Goal: Task Accomplishment & Management: Manage account settings

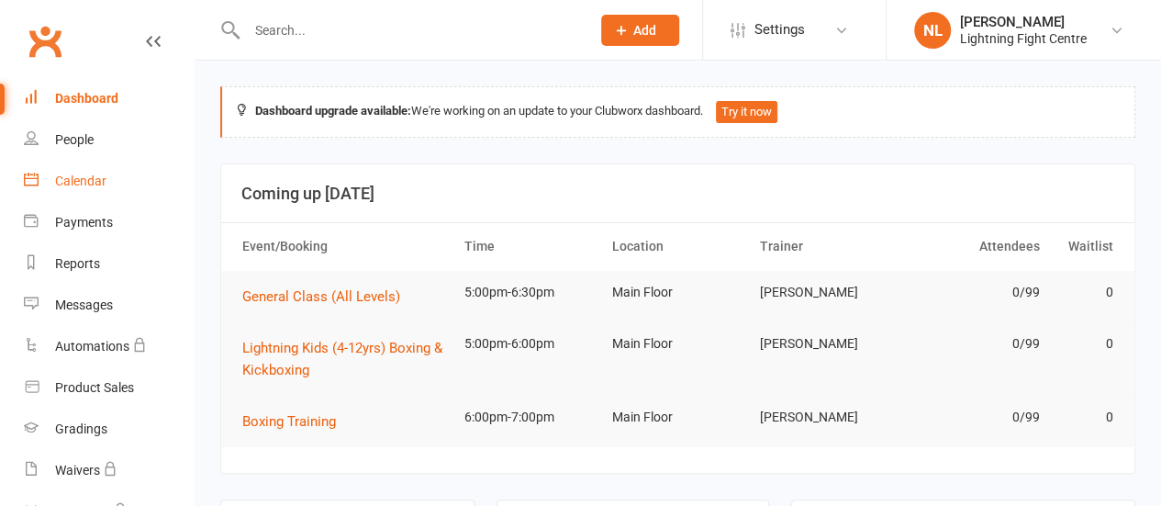
click at [61, 177] on div "Calendar" at bounding box center [80, 180] width 51 height 15
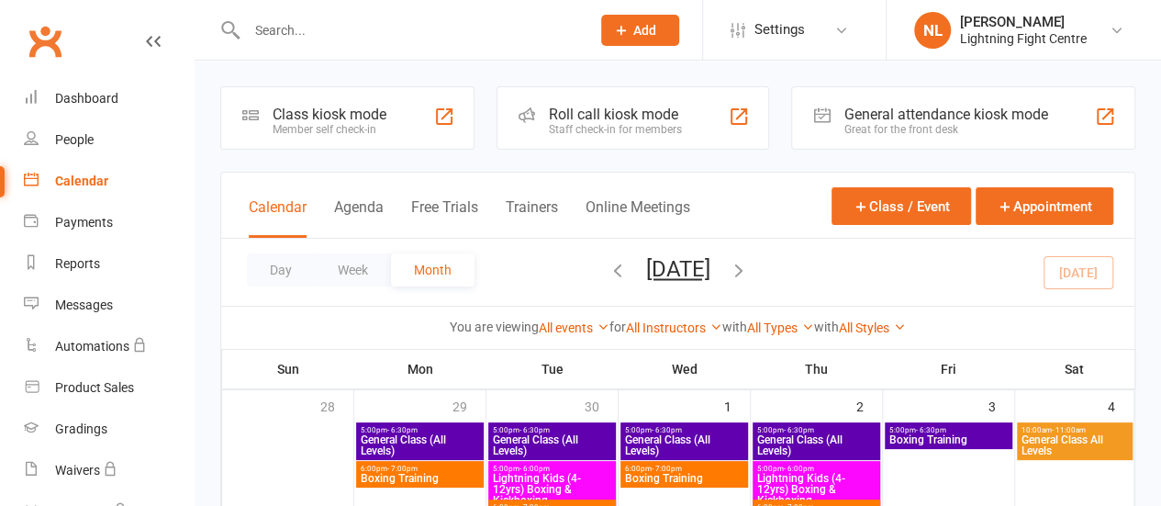
click at [312, 131] on div "Member self check-in" at bounding box center [330, 129] width 114 height 13
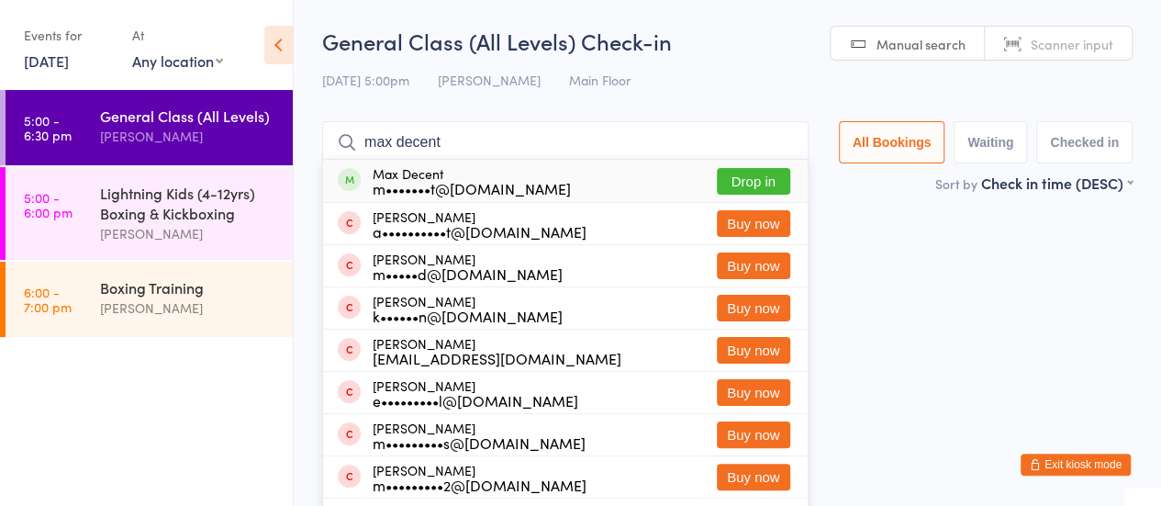
type input "max decent"
click at [734, 181] on button "Drop in" at bounding box center [753, 181] width 73 height 27
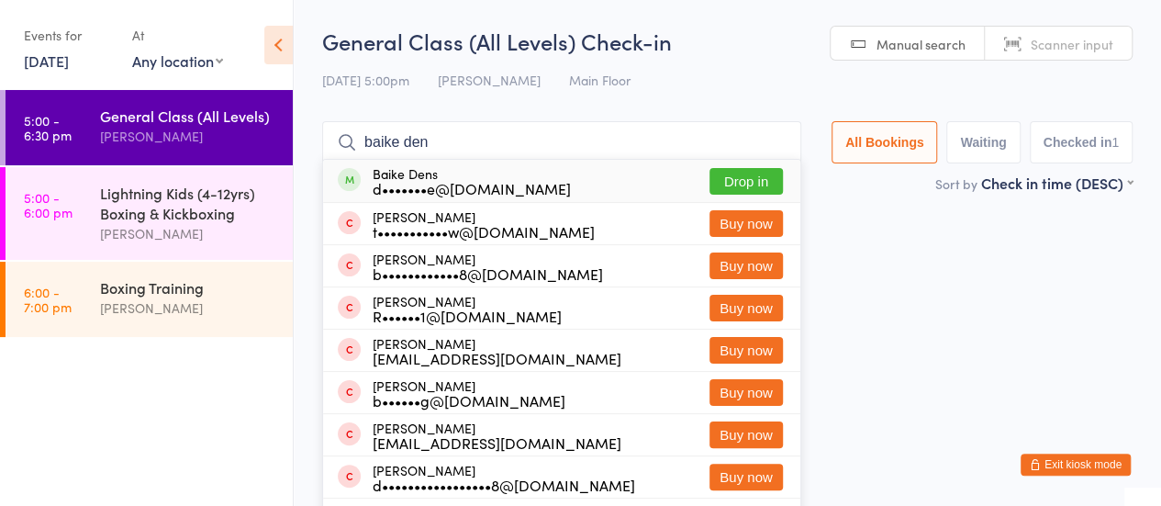
type input "baike den"
click at [752, 176] on button "Drop in" at bounding box center [746, 181] width 73 height 27
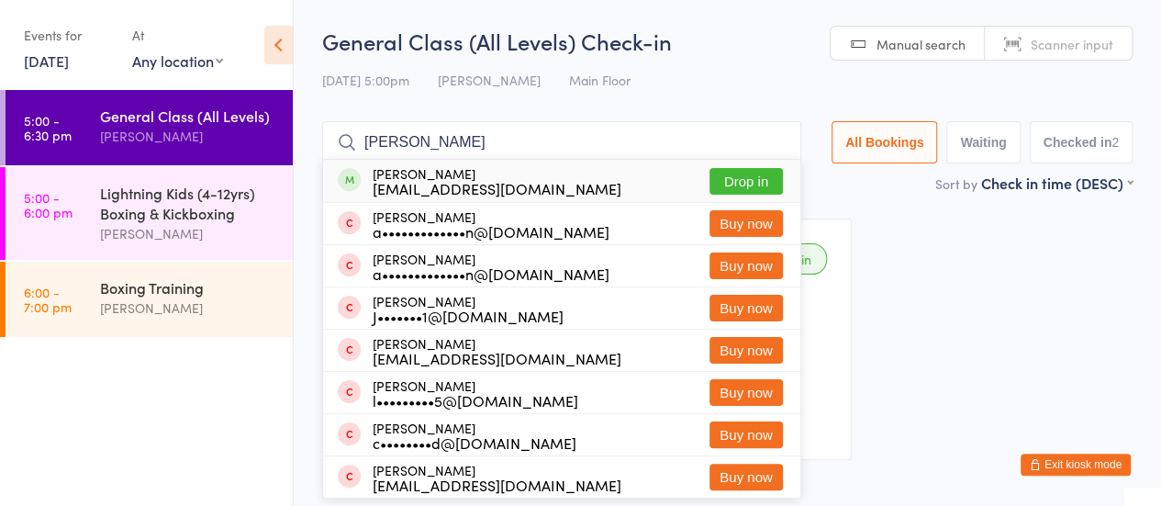
type input "julian ferguson"
click at [732, 183] on button "Drop in" at bounding box center [746, 181] width 73 height 27
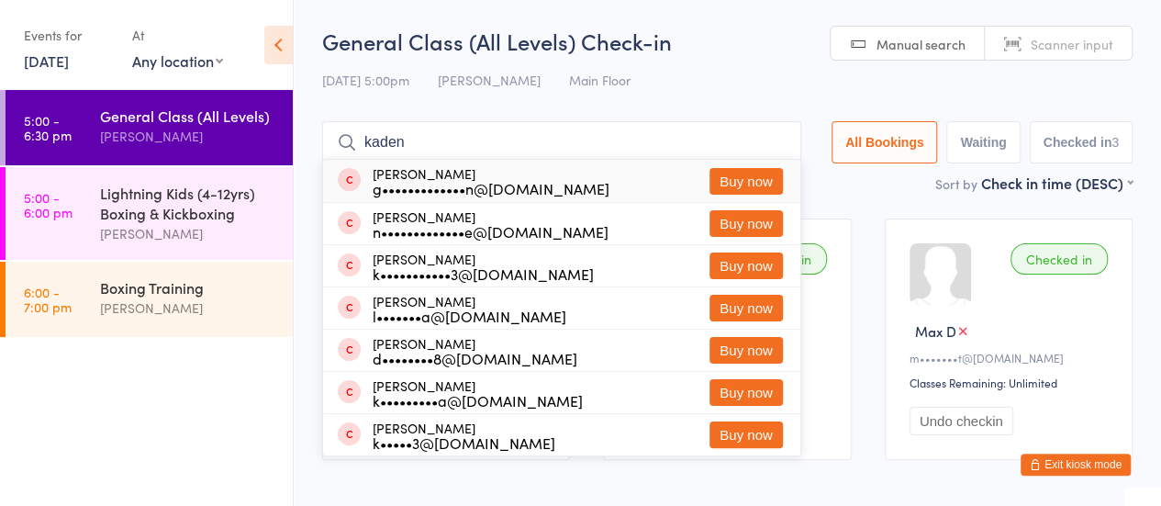
click at [371, 140] on input "kaden" at bounding box center [561, 142] width 479 height 42
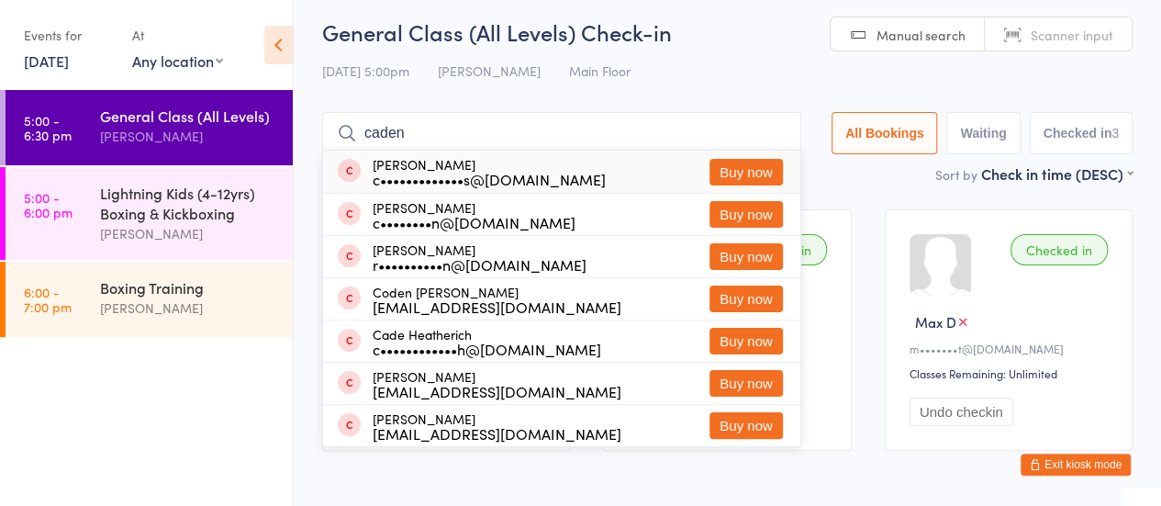
click at [437, 140] on input "caden" at bounding box center [561, 133] width 479 height 42
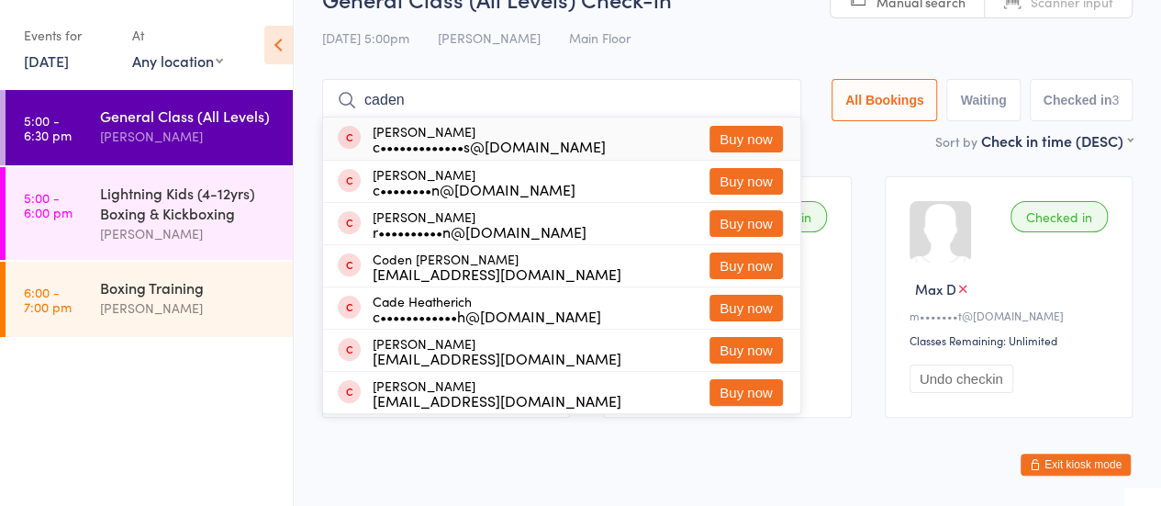
type input "caden m"
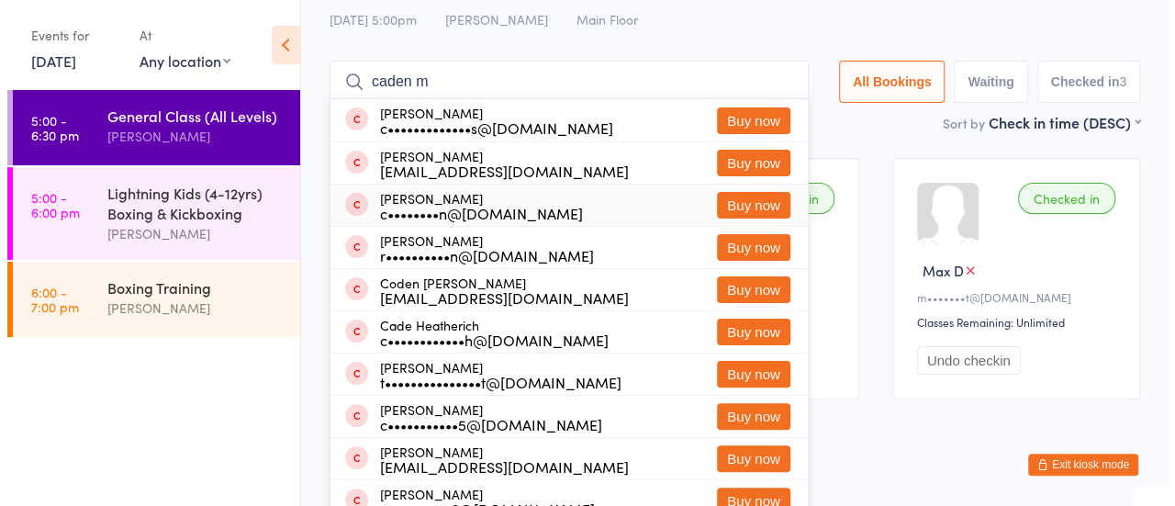
scroll to position [81, 0]
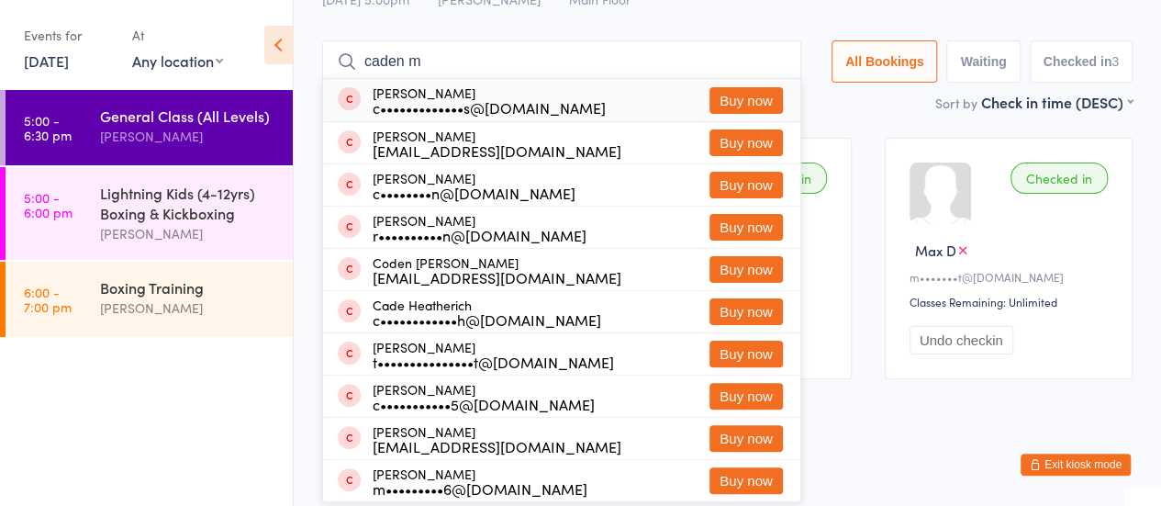
click at [771, 60] on input "caden m" at bounding box center [561, 61] width 479 height 42
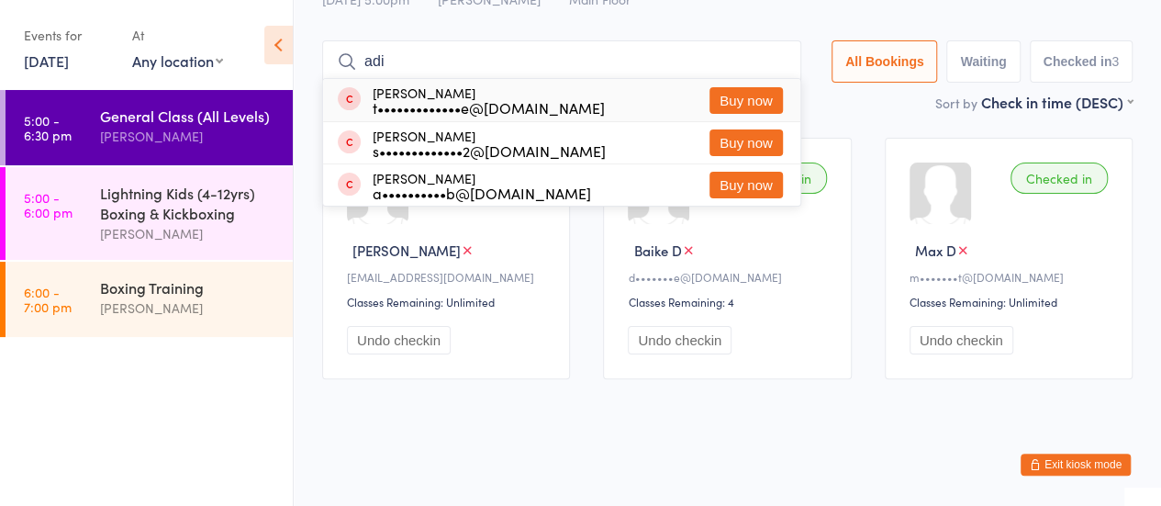
type input "adi"
click at [738, 104] on button "Buy now" at bounding box center [746, 100] width 73 height 27
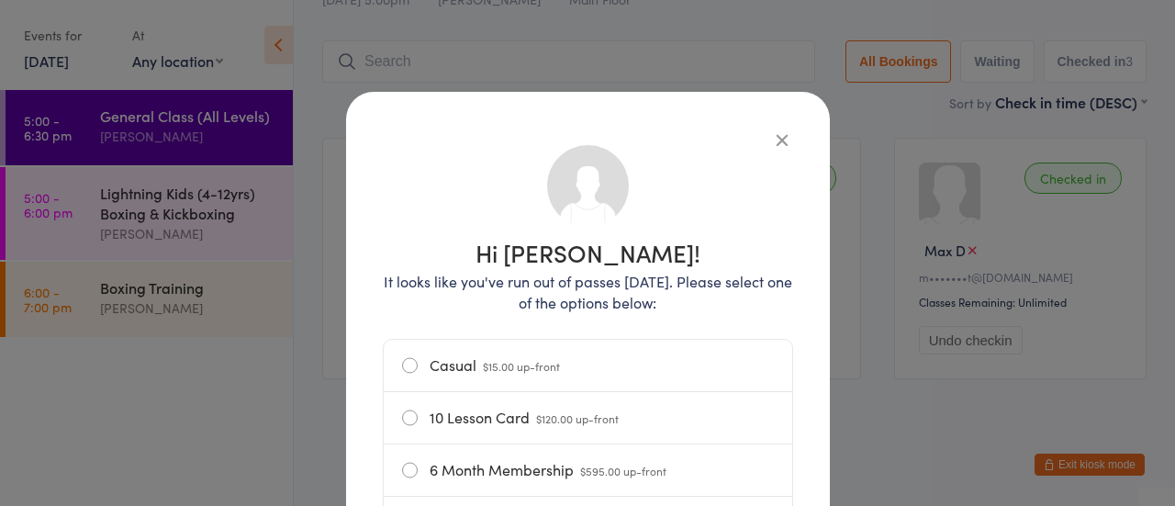
click at [530, 351] on label "Casual $15.00 up-front" at bounding box center [588, 365] width 372 height 51
click at [0, 0] on input "Casual $15.00 up-front" at bounding box center [0, 0] width 0 height 0
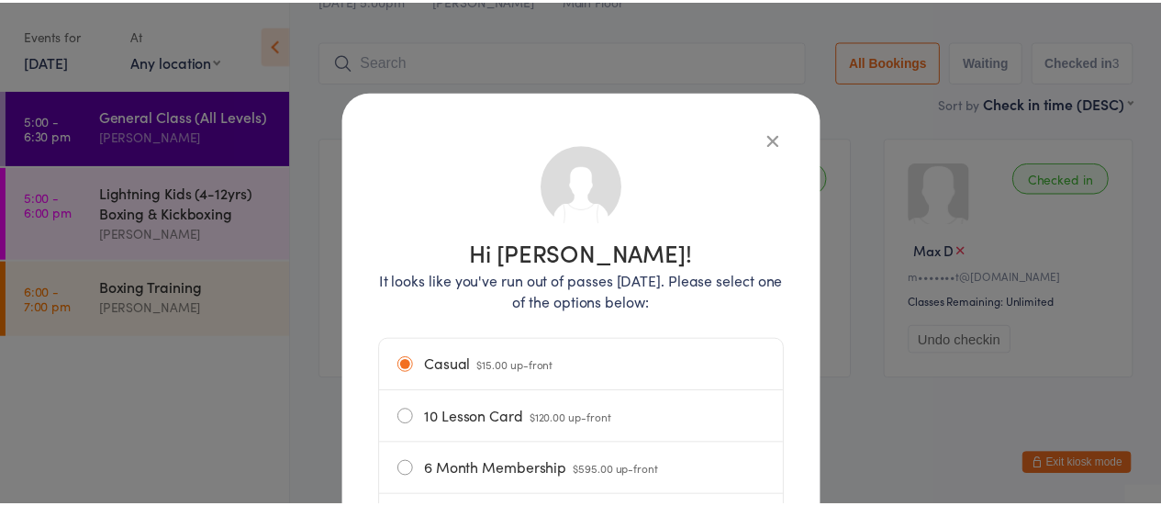
scroll to position [312, 0]
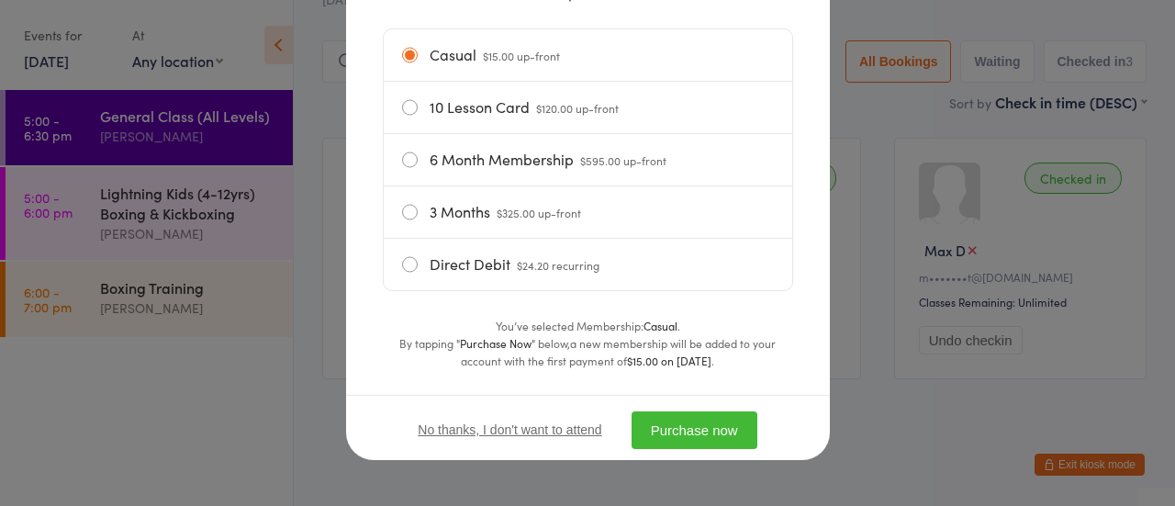
click at [654, 422] on button "Purchase now" at bounding box center [695, 430] width 126 height 38
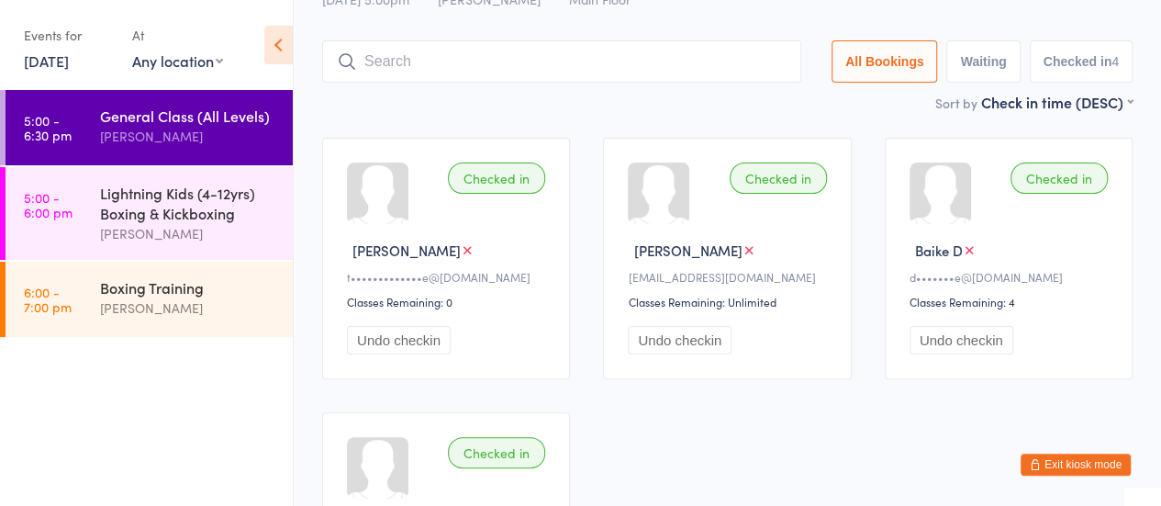
click at [383, 65] on input "search" at bounding box center [561, 61] width 479 height 42
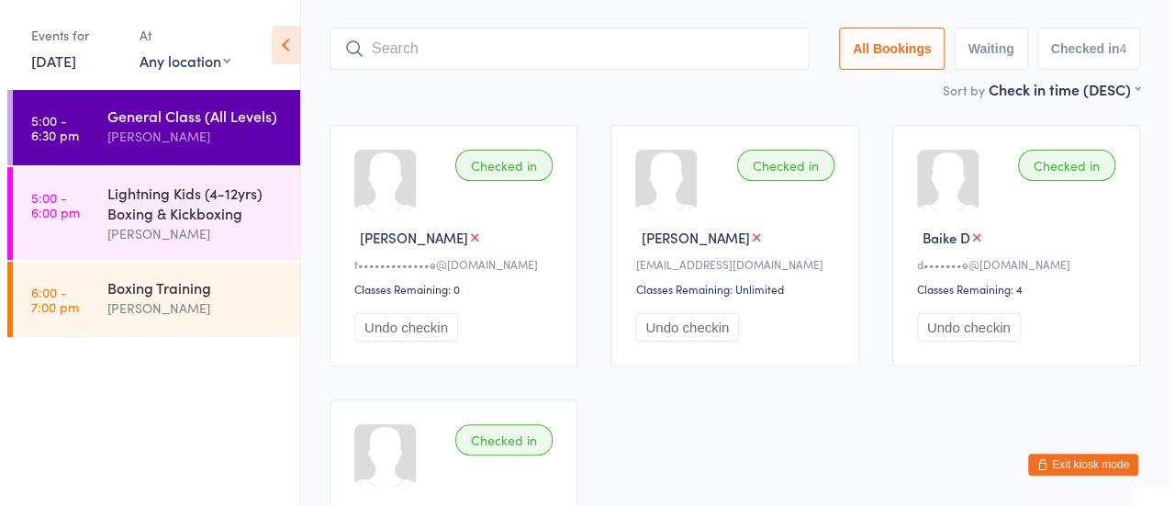
scroll to position [120, 0]
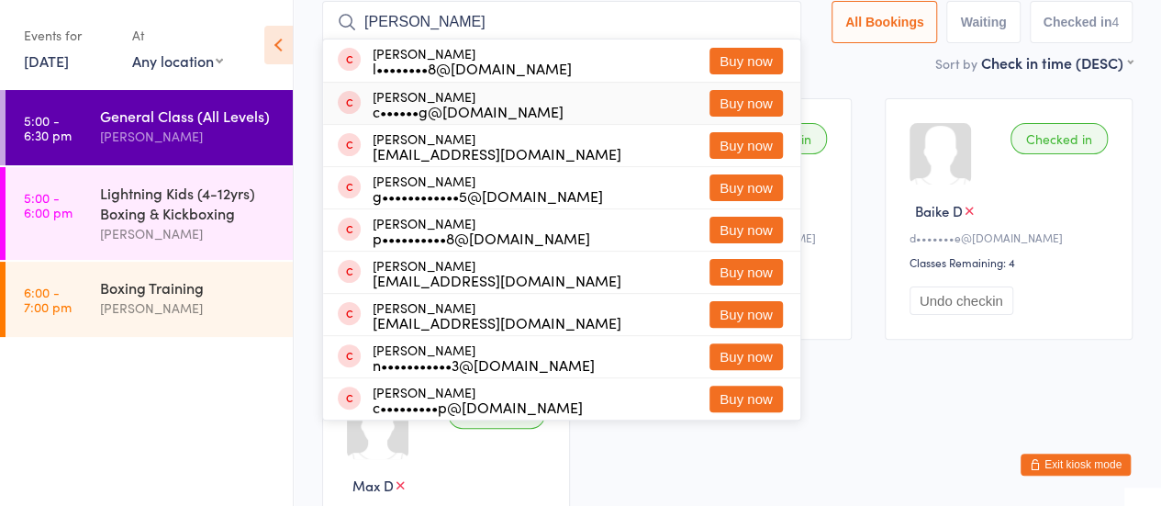
type input "anton"
click at [731, 109] on button "Buy now" at bounding box center [746, 103] width 73 height 27
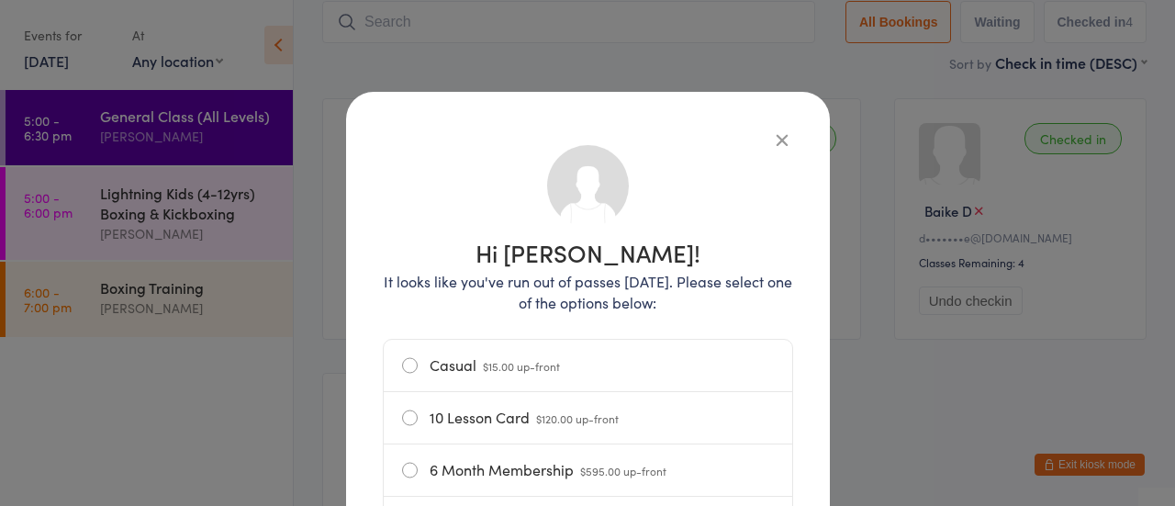
click at [474, 367] on label "Casual $15.00 up-front" at bounding box center [588, 365] width 372 height 51
click at [0, 0] on input "Casual $15.00 up-front" at bounding box center [0, 0] width 0 height 0
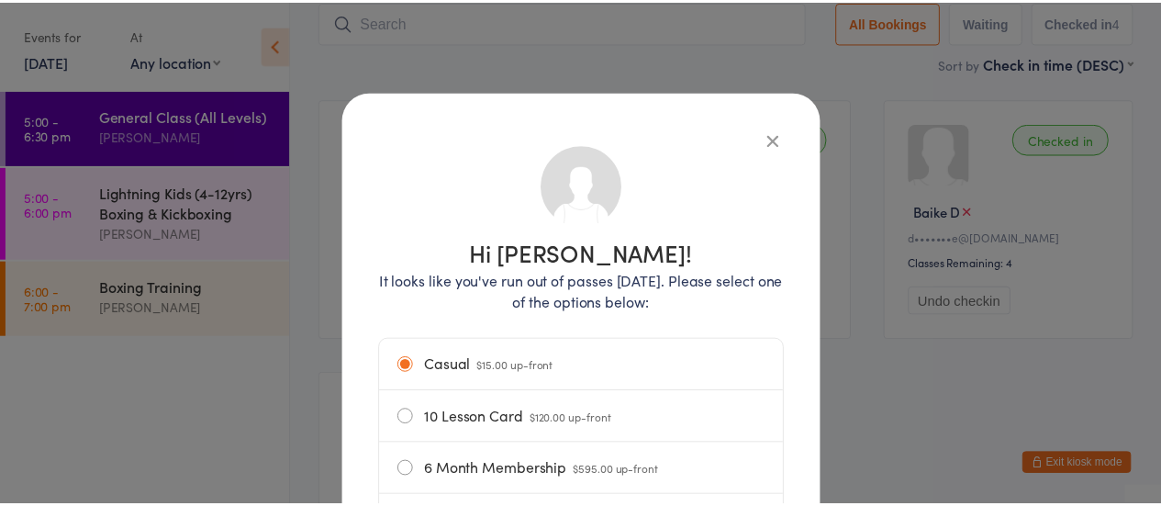
scroll to position [312, 0]
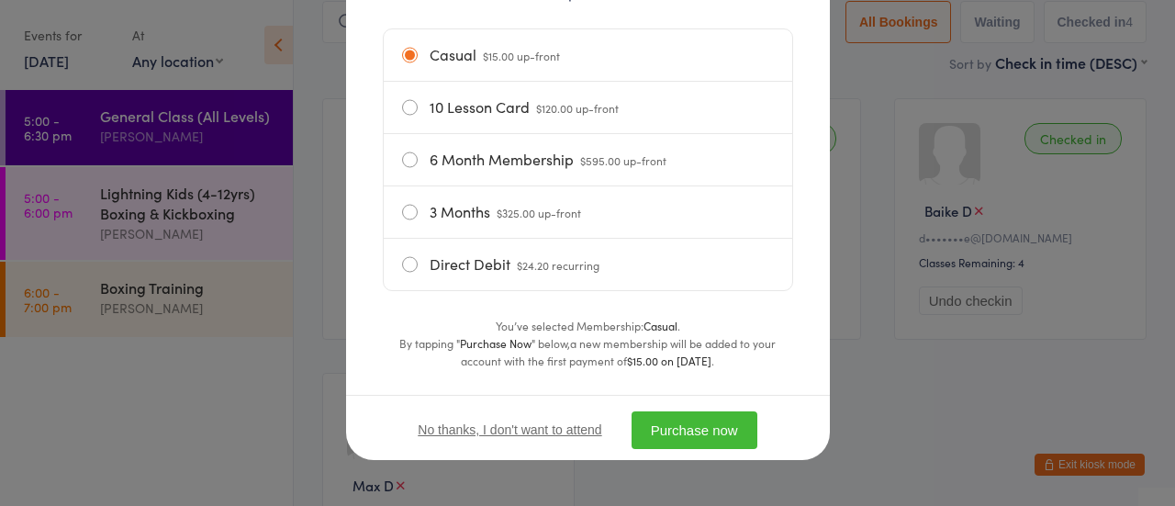
click at [655, 423] on button "Purchase now" at bounding box center [695, 430] width 126 height 38
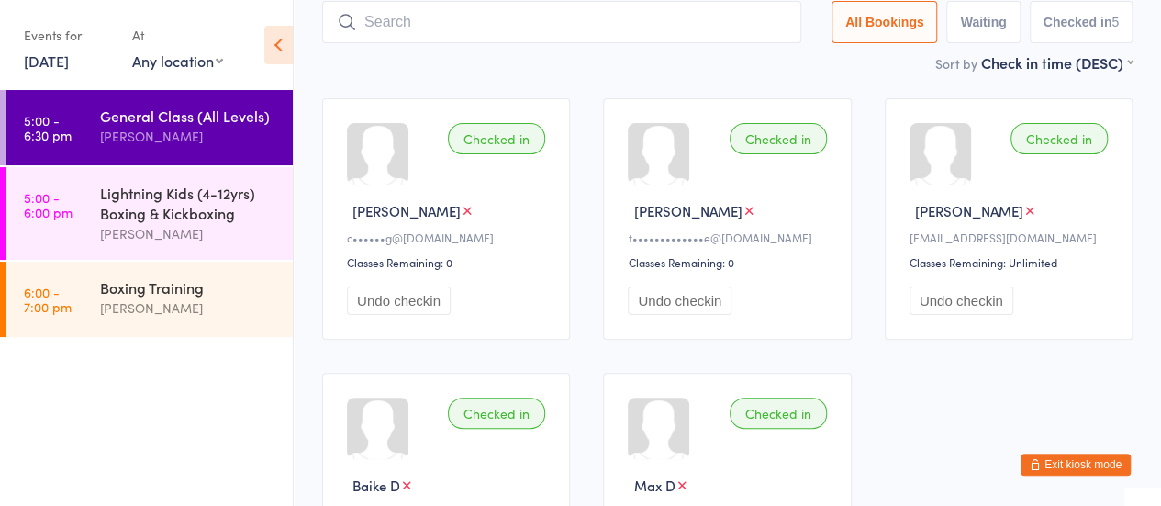
click at [402, 32] on input "search" at bounding box center [561, 22] width 479 height 42
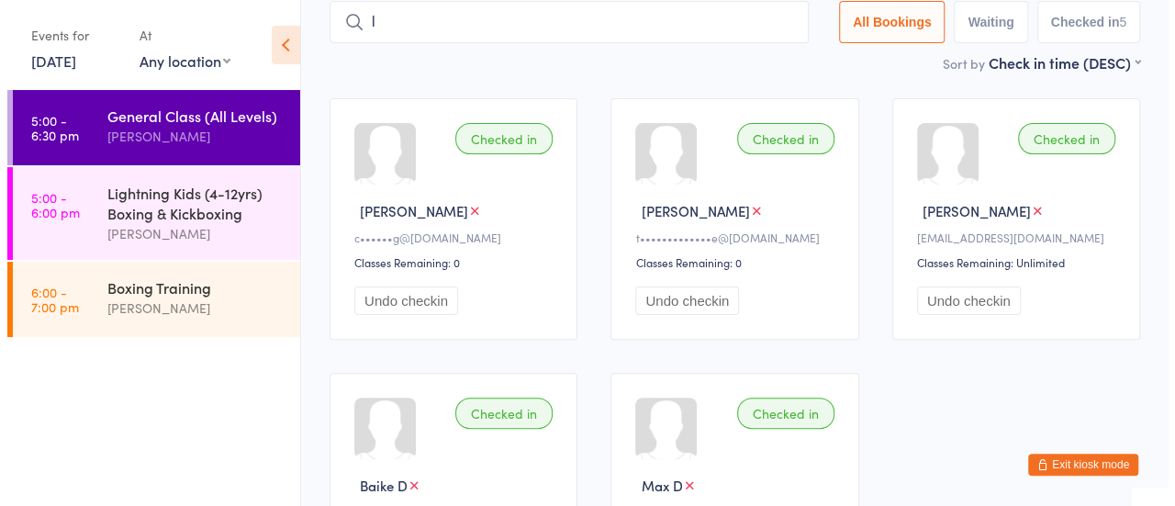
scroll to position [121, 0]
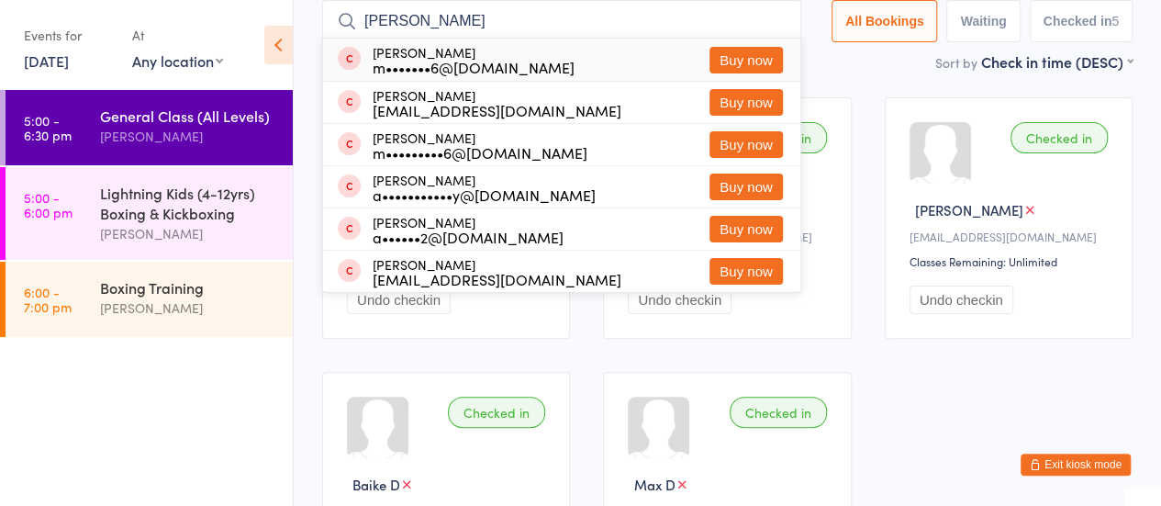
type input "lincoln atwell"
click at [740, 59] on button "Buy now" at bounding box center [746, 60] width 73 height 27
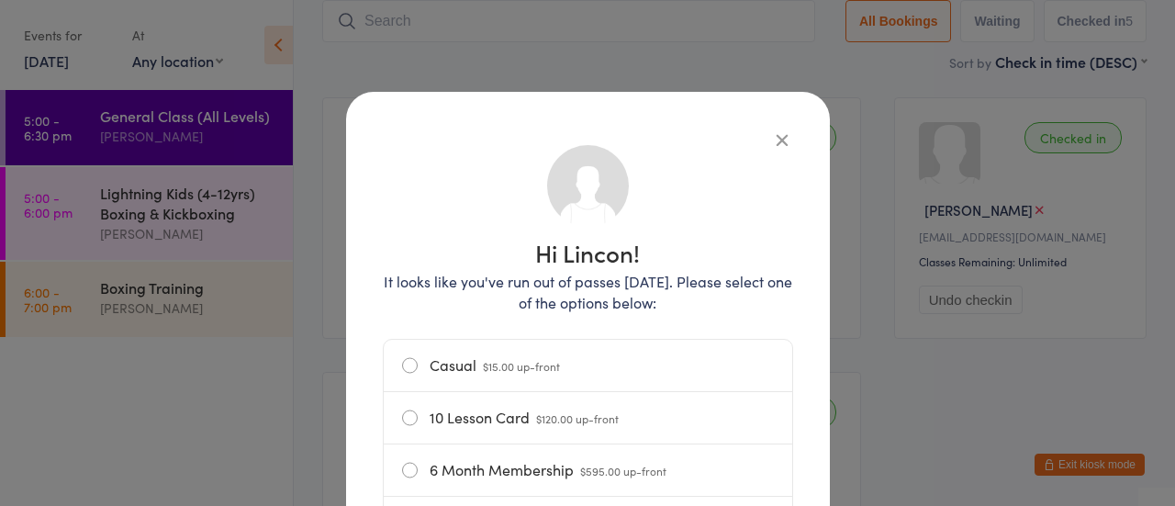
click at [463, 363] on label "Casual $15.00 up-front" at bounding box center [588, 365] width 372 height 51
click at [0, 0] on input "Casual $15.00 up-front" at bounding box center [0, 0] width 0 height 0
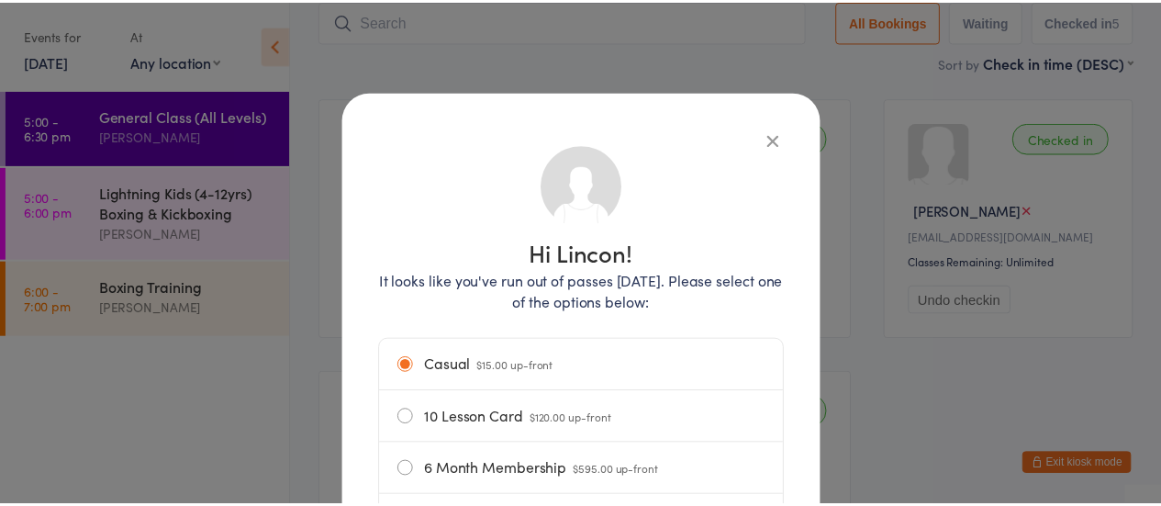
scroll to position [312, 0]
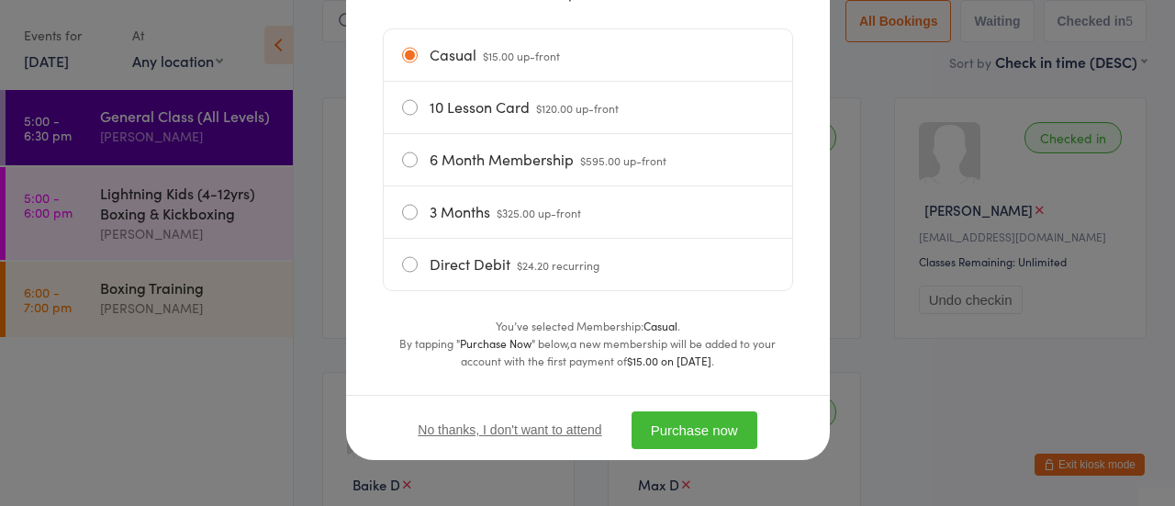
click at [698, 433] on button "Purchase now" at bounding box center [695, 430] width 126 height 38
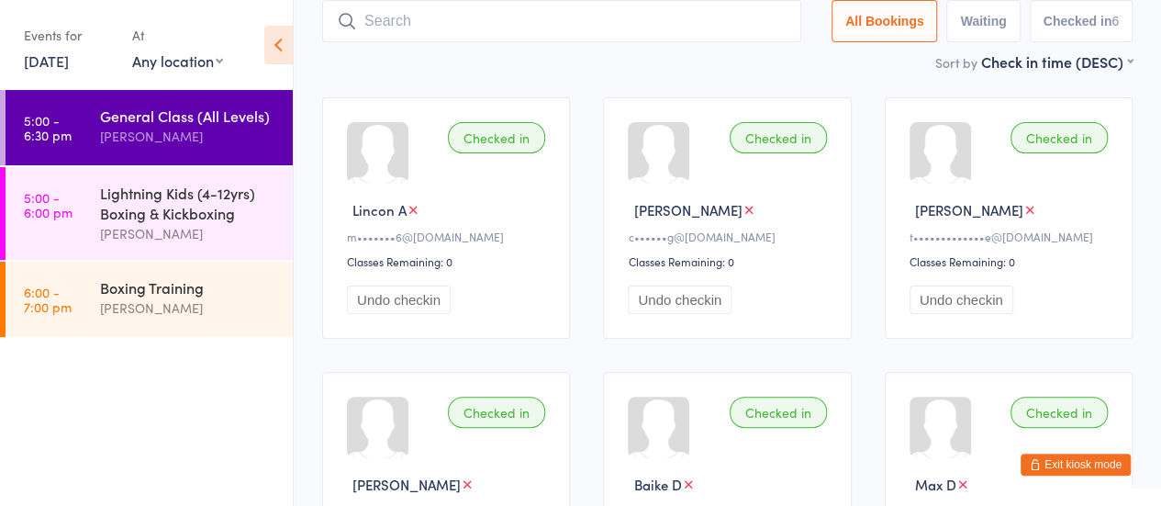
click at [393, 23] on input "search" at bounding box center [561, 21] width 479 height 42
click at [162, 162] on link "5:00 - 6:30 pm General Class (All Levels) Nick Lundh" at bounding box center [149, 127] width 287 height 75
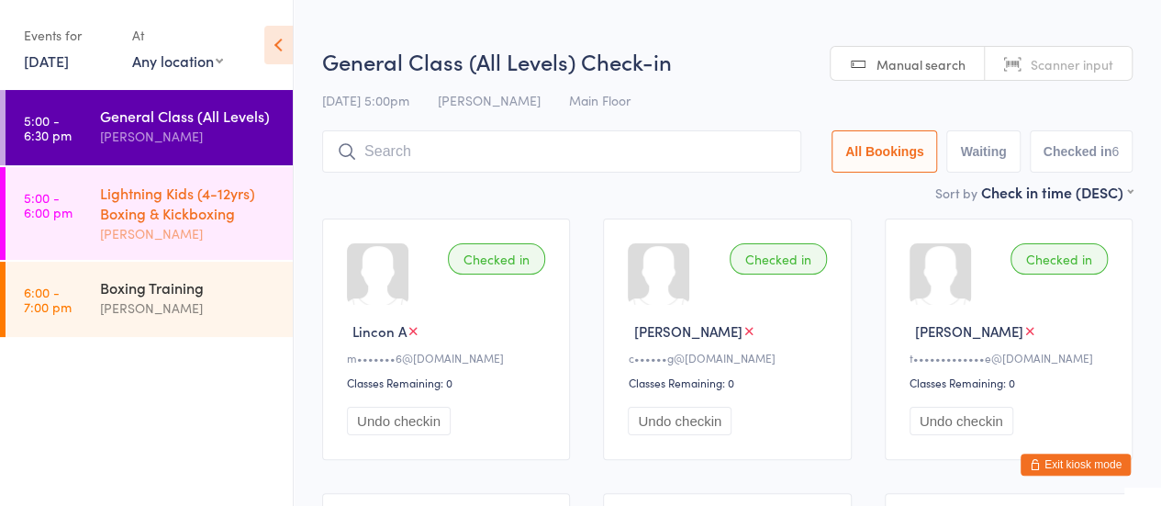
click at [162, 194] on div "Lightning Kids (4-12yrs) Boxing & Kickboxing" at bounding box center [188, 203] width 177 height 40
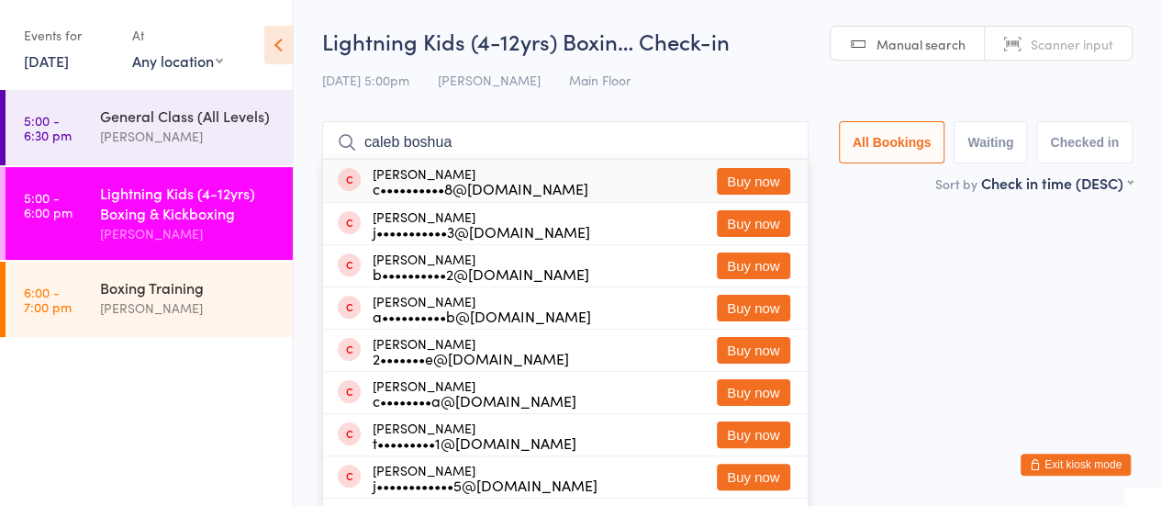
type input "caleb boshua"
click at [744, 182] on button "Buy now" at bounding box center [753, 181] width 73 height 27
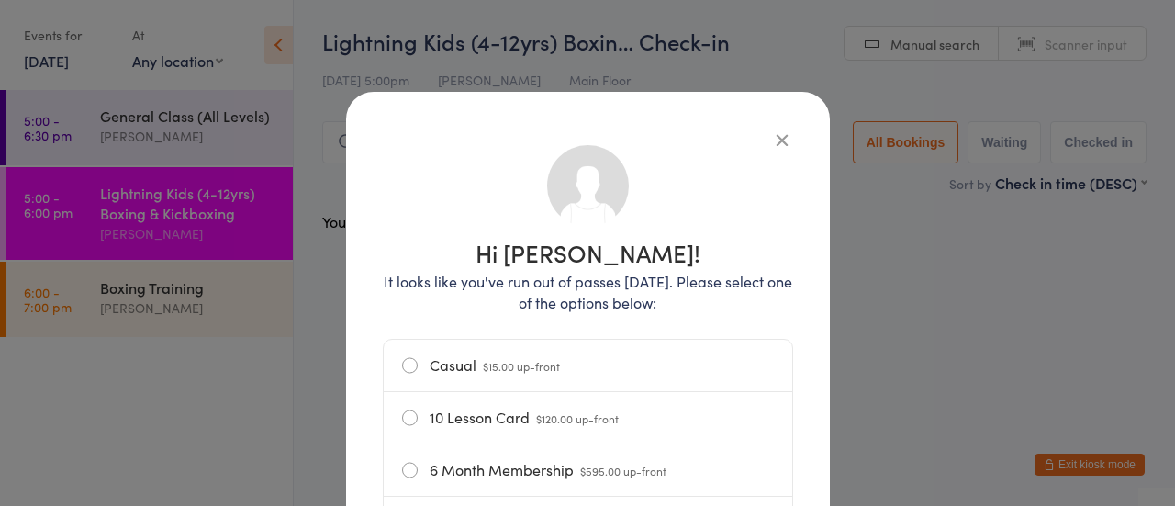
click at [480, 356] on label "Casual $15.00 up-front" at bounding box center [588, 365] width 372 height 51
click at [0, 0] on input "Casual $15.00 up-front" at bounding box center [0, 0] width 0 height 0
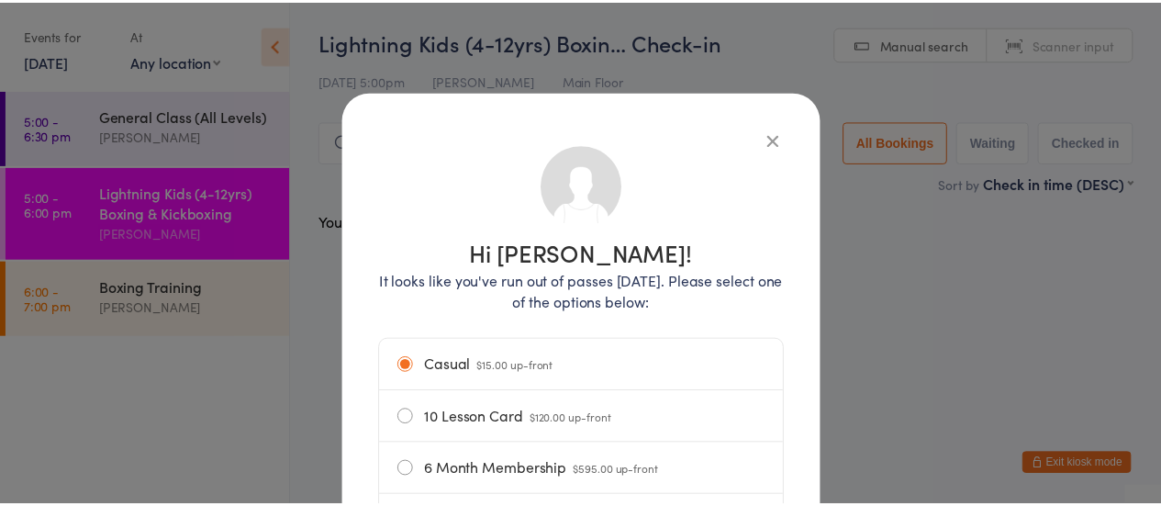
scroll to position [312, 0]
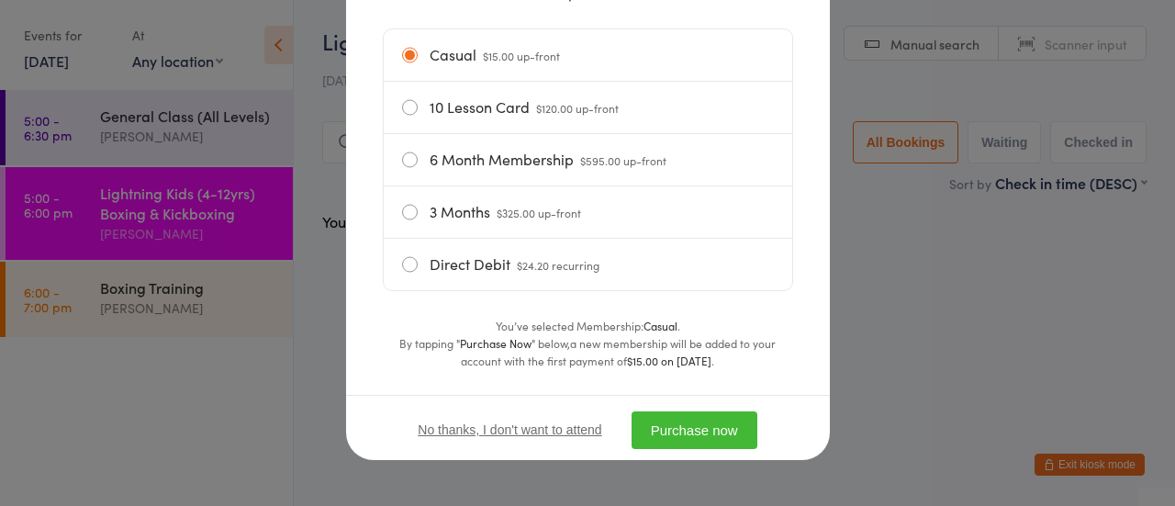
click at [701, 427] on button "Purchase now" at bounding box center [695, 430] width 126 height 38
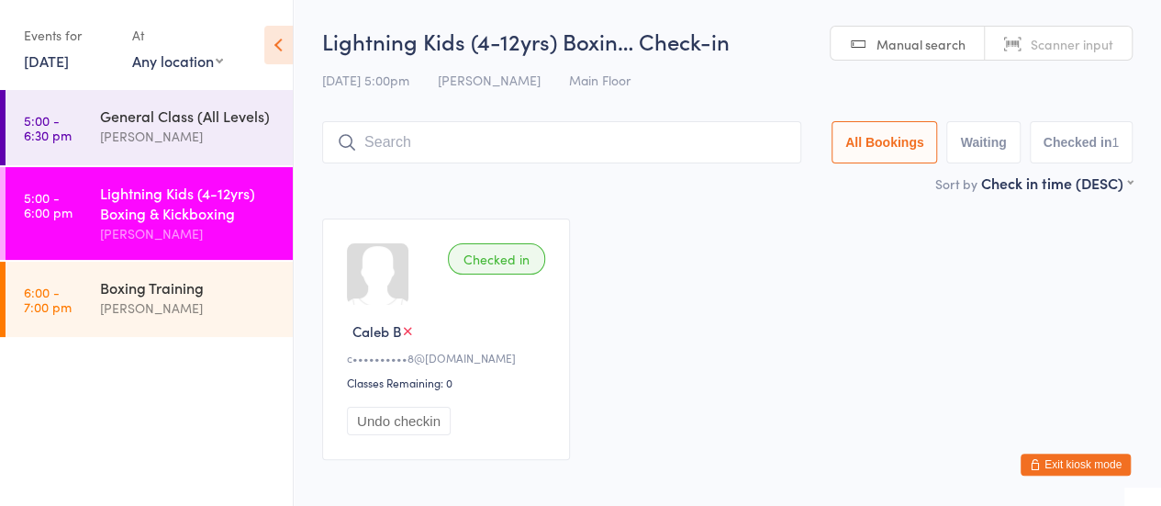
click at [458, 142] on input "search" at bounding box center [561, 142] width 479 height 42
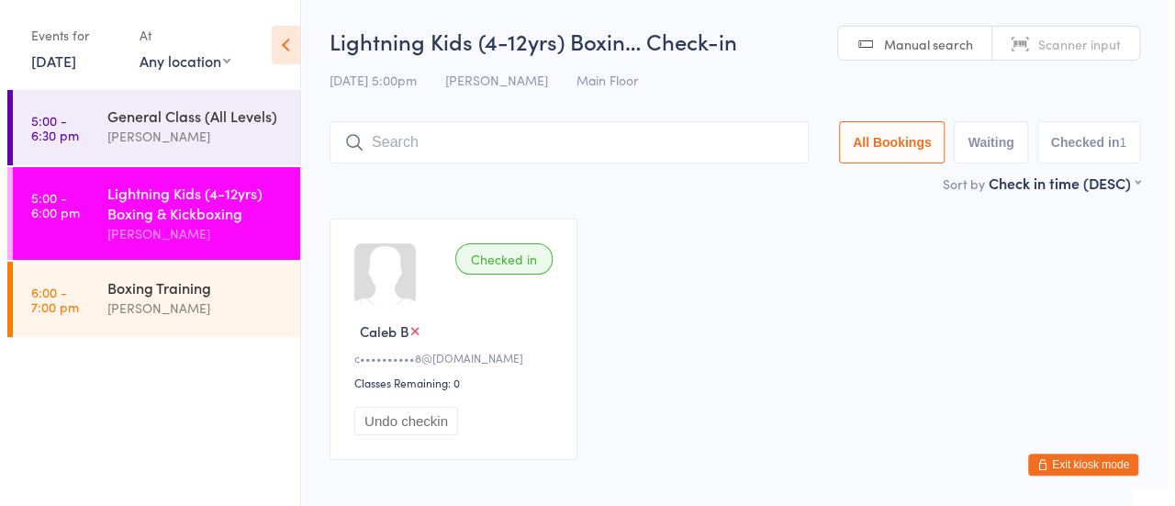
scroll to position [81, 0]
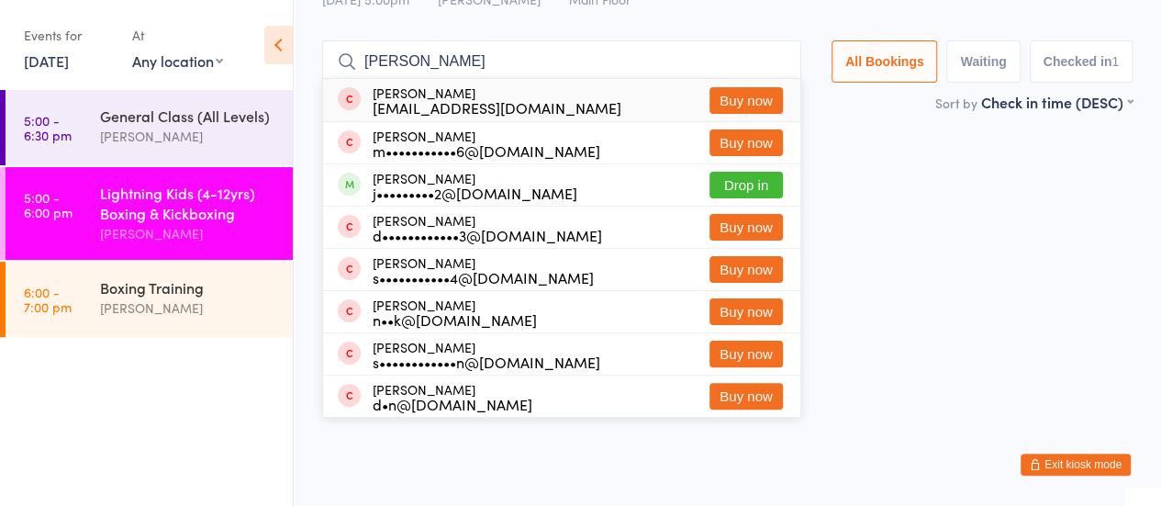
click at [460, 65] on input "degan" at bounding box center [561, 61] width 479 height 42
click at [870, 254] on div "Checked in Caleb B c••••••••••8@gmail.com Classes Remaining: 0 Undo checkin" at bounding box center [728, 258] width 844 height 274
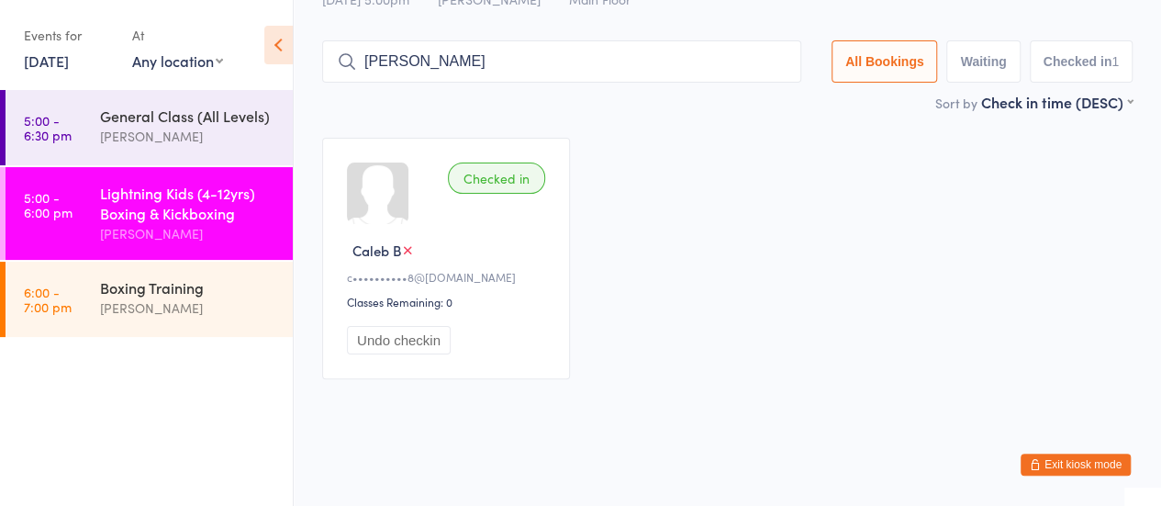
click at [452, 73] on input "degan" at bounding box center [561, 61] width 479 height 42
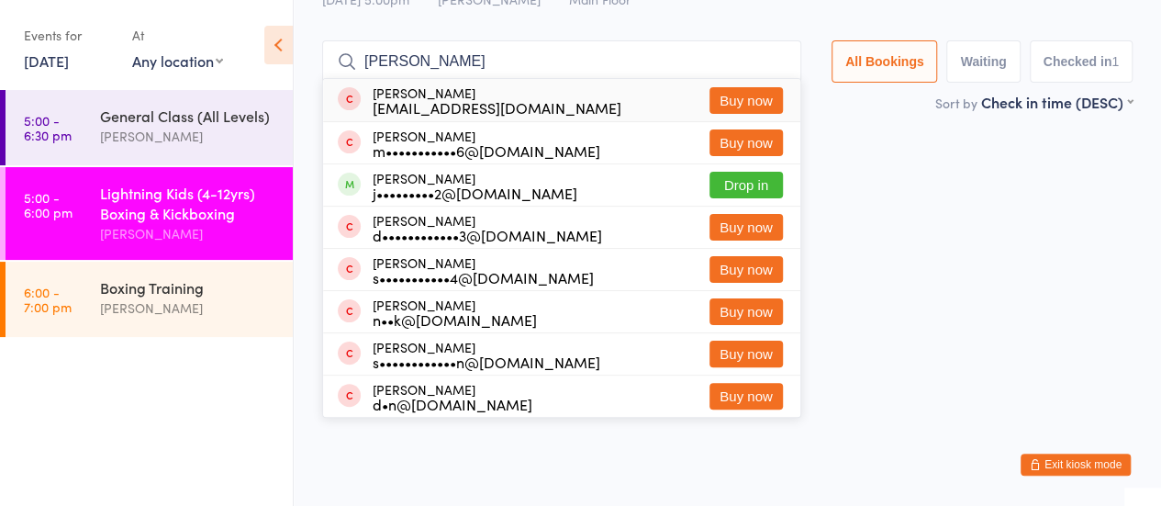
type input "degan"
click at [759, 108] on button "Buy now" at bounding box center [746, 100] width 73 height 27
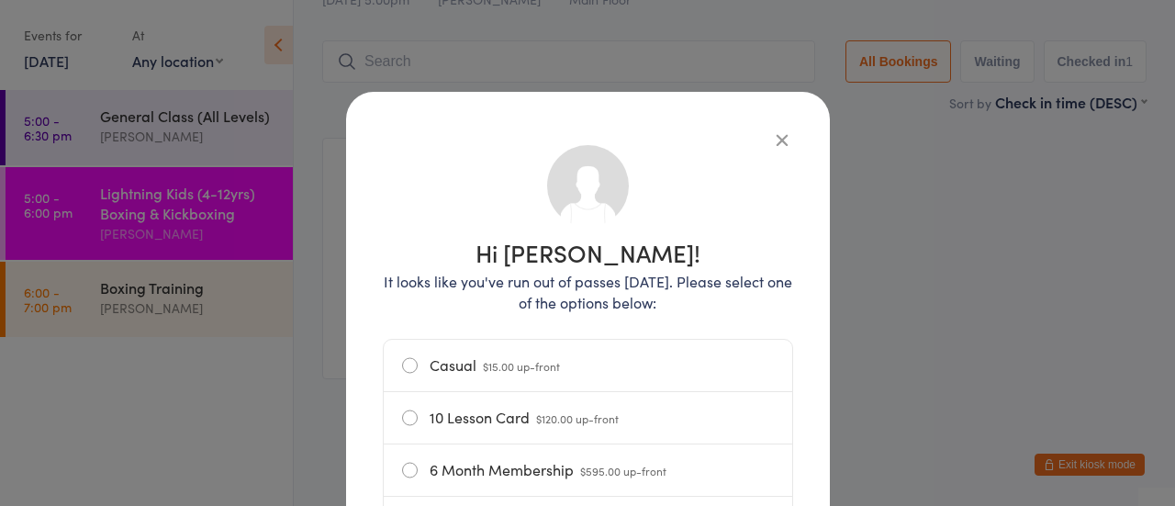
click at [432, 373] on label "Casual $15.00 up-front" at bounding box center [588, 365] width 372 height 51
click at [0, 0] on input "Casual $15.00 up-front" at bounding box center [0, 0] width 0 height 0
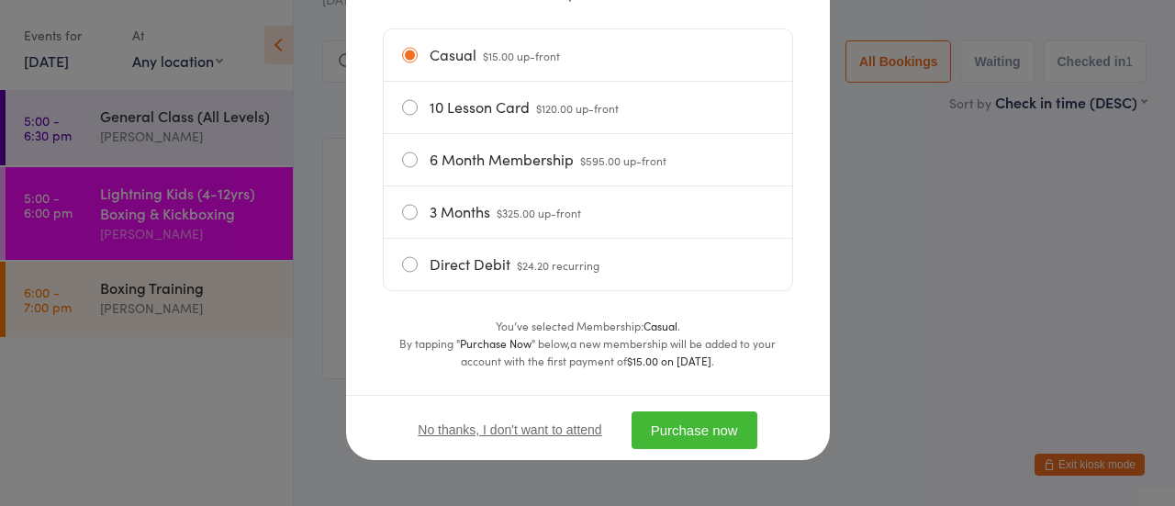
click at [683, 433] on button "Purchase now" at bounding box center [695, 430] width 126 height 38
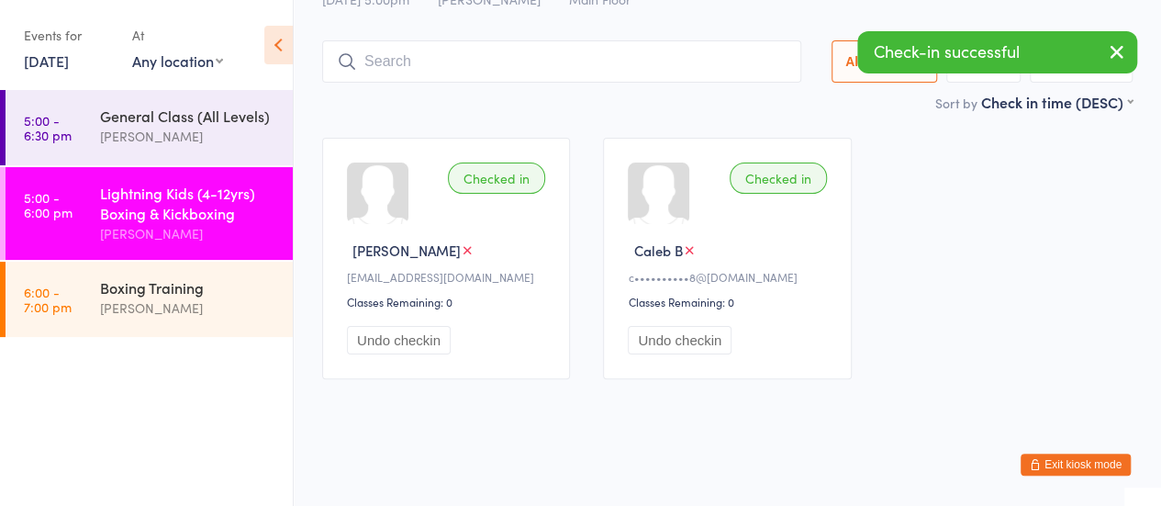
click at [435, 73] on input "search" at bounding box center [561, 61] width 479 height 42
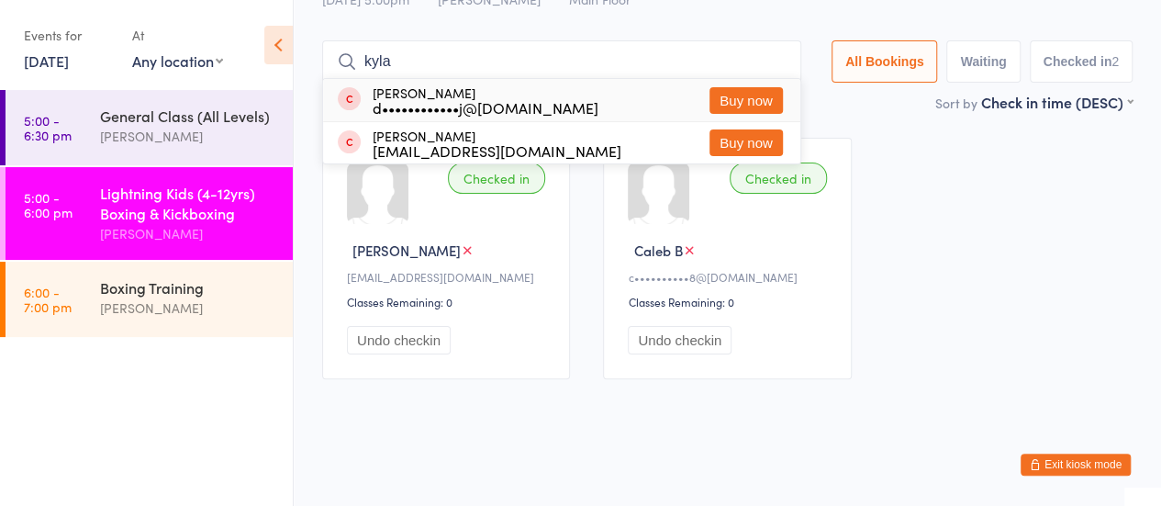
type input "kyla"
click at [729, 96] on button "Buy now" at bounding box center [746, 100] width 73 height 27
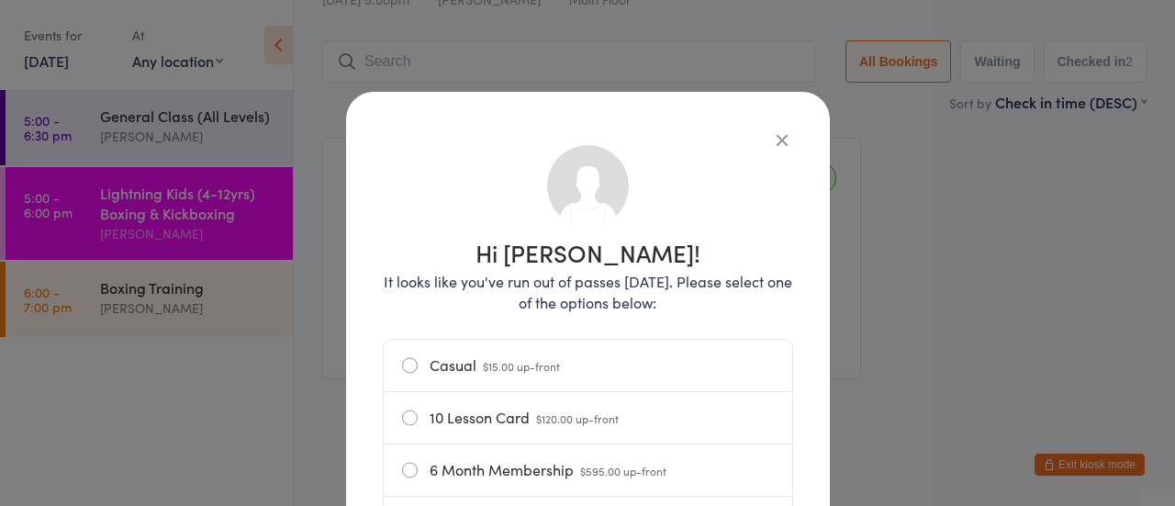
click at [483, 364] on span "$15.00 up-front" at bounding box center [521, 366] width 77 height 16
click at [0, 0] on input "Casual $15.00 up-front" at bounding box center [0, 0] width 0 height 0
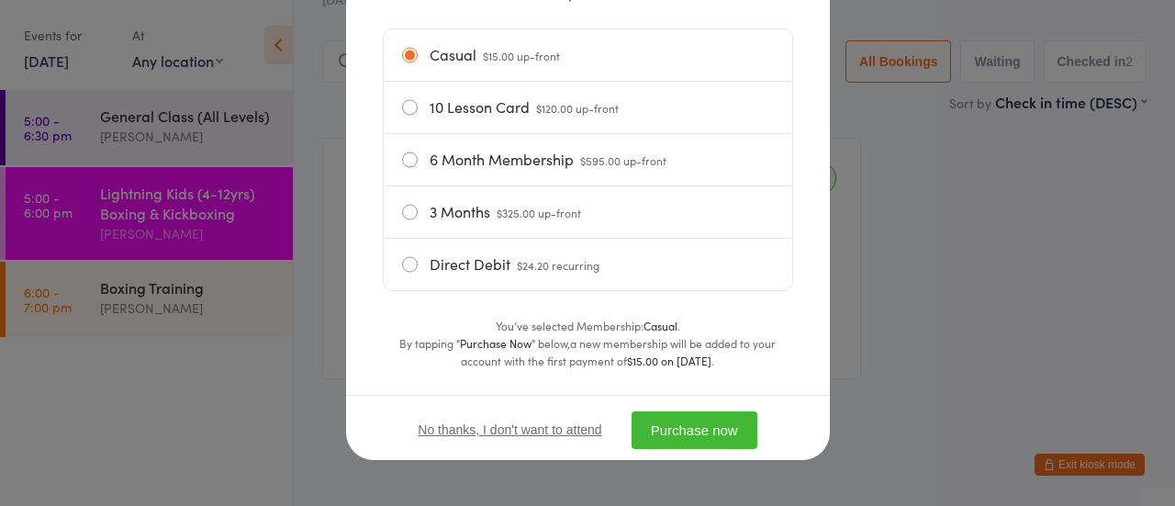
click at [656, 421] on button "Purchase now" at bounding box center [695, 430] width 126 height 38
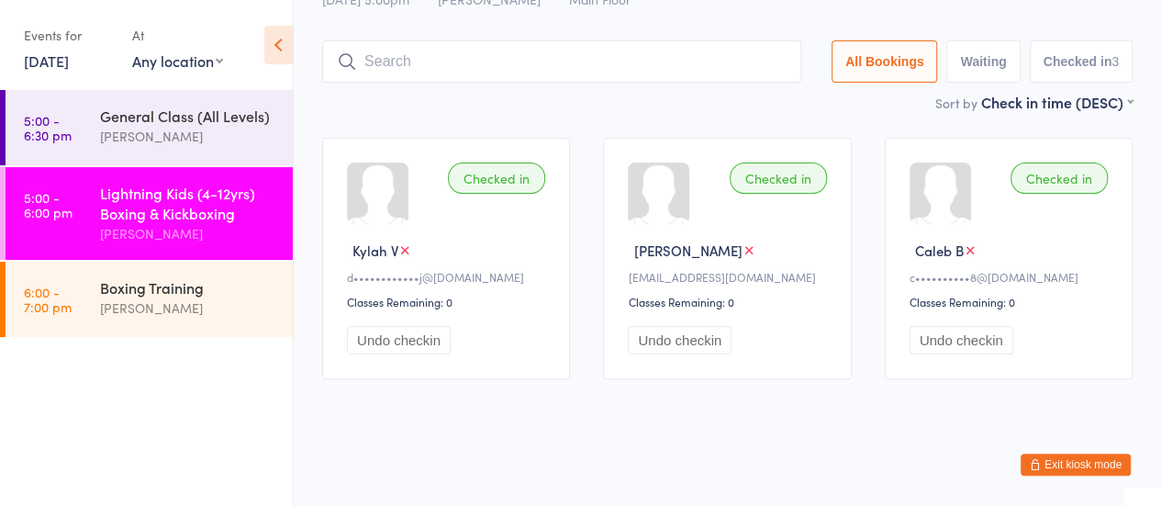
click at [468, 58] on input "search" at bounding box center [561, 61] width 479 height 42
click at [151, 120] on div "General Class (All Levels)" at bounding box center [188, 116] width 177 height 20
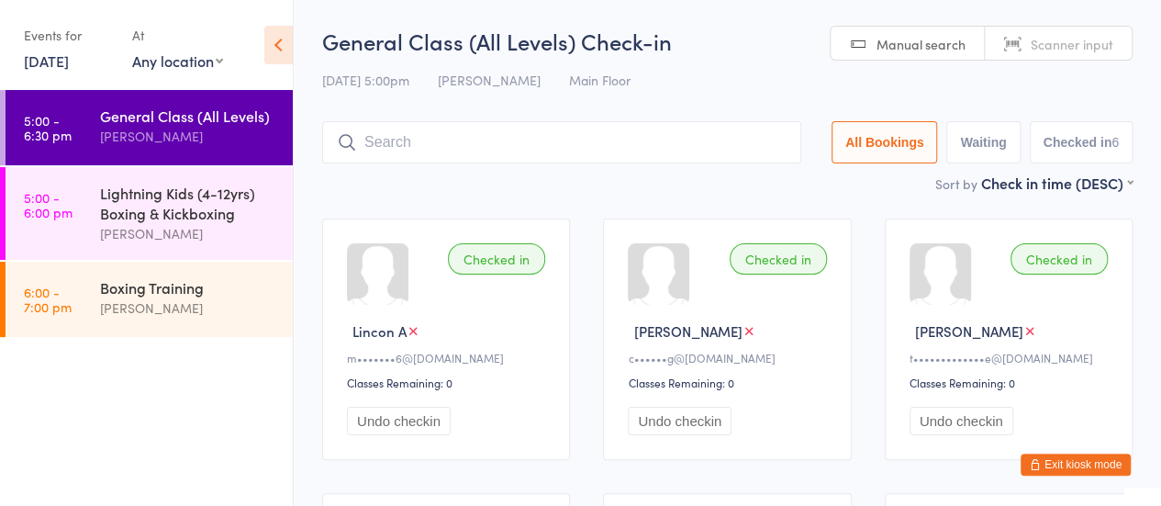
type input "l"
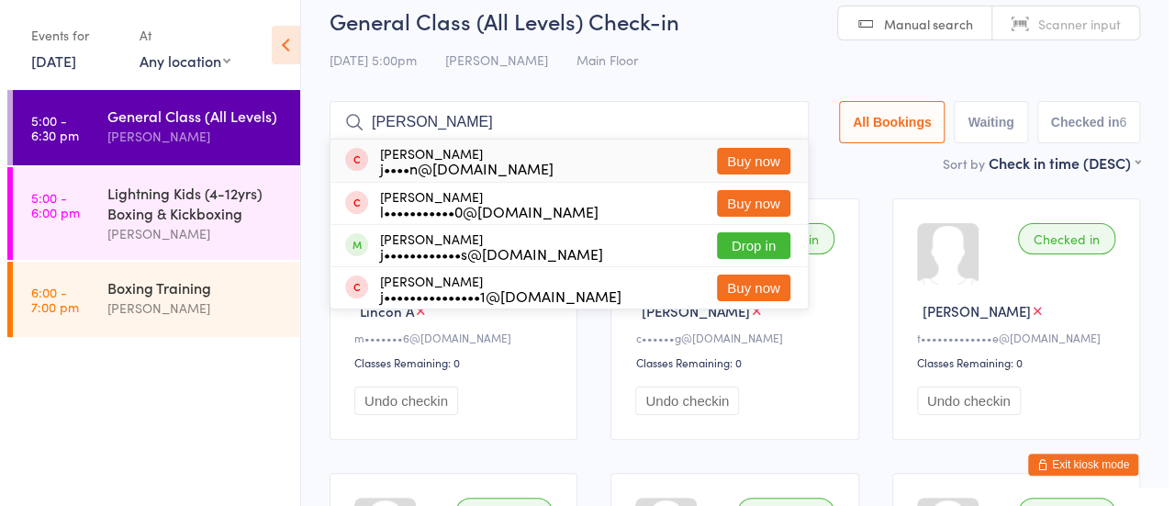
scroll to position [18, 0]
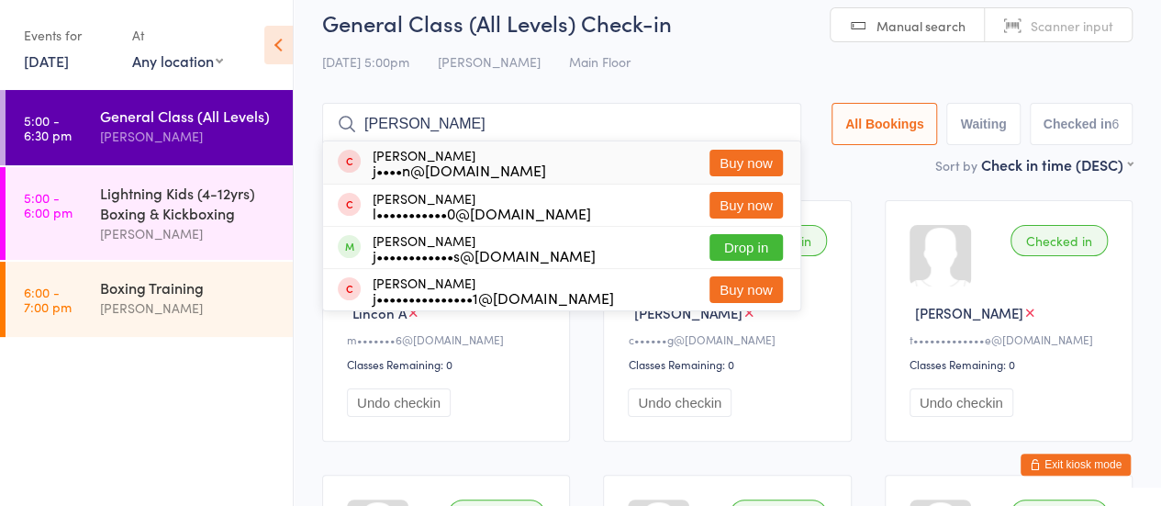
type input "jarrod"
click at [745, 155] on button "Buy now" at bounding box center [746, 163] width 73 height 27
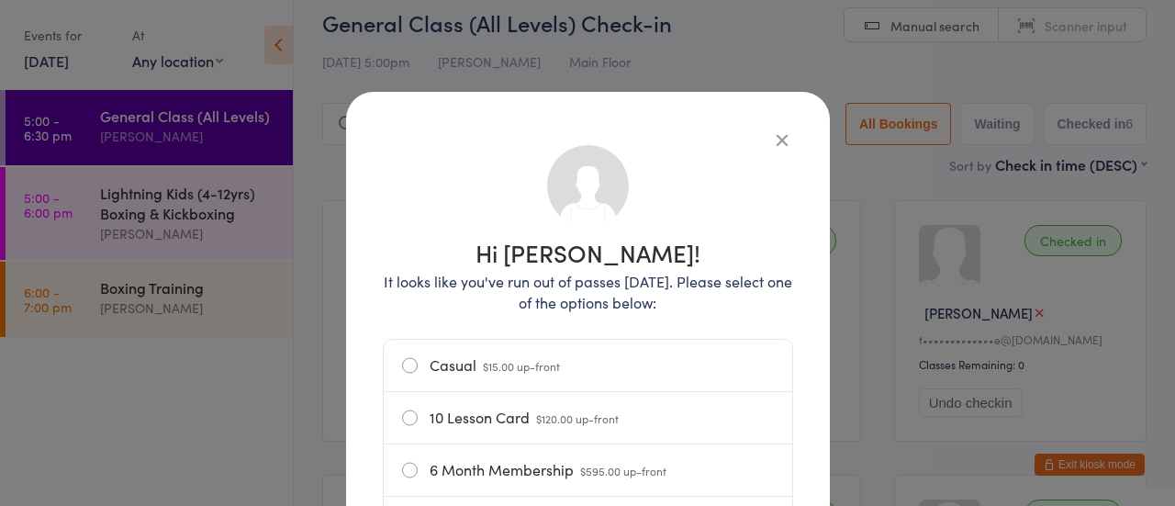
click at [520, 353] on label "Casual $15.00 up-front" at bounding box center [588, 365] width 372 height 51
click at [0, 0] on input "Casual $15.00 up-front" at bounding box center [0, 0] width 0 height 0
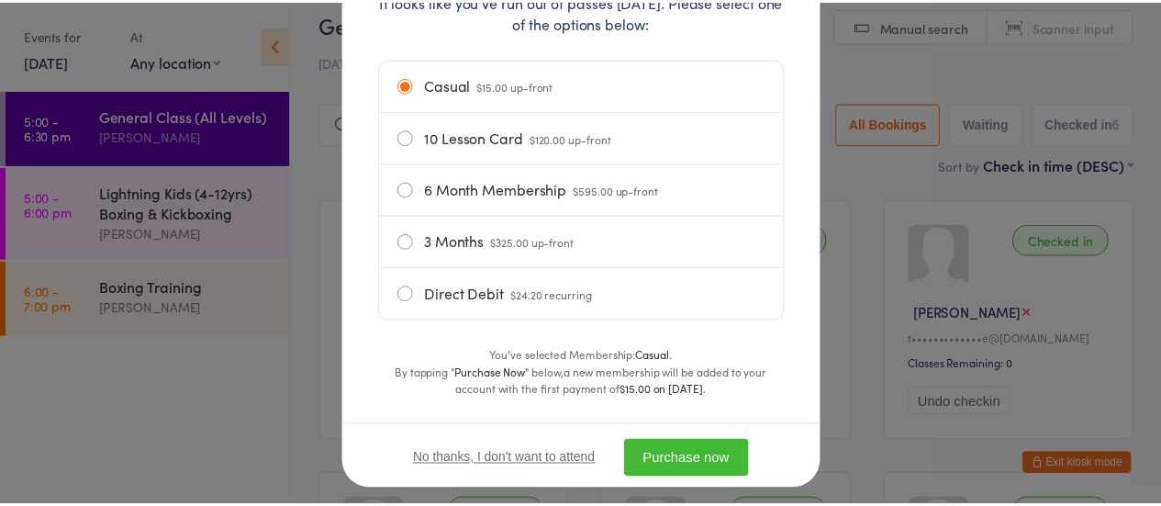
scroll to position [312, 0]
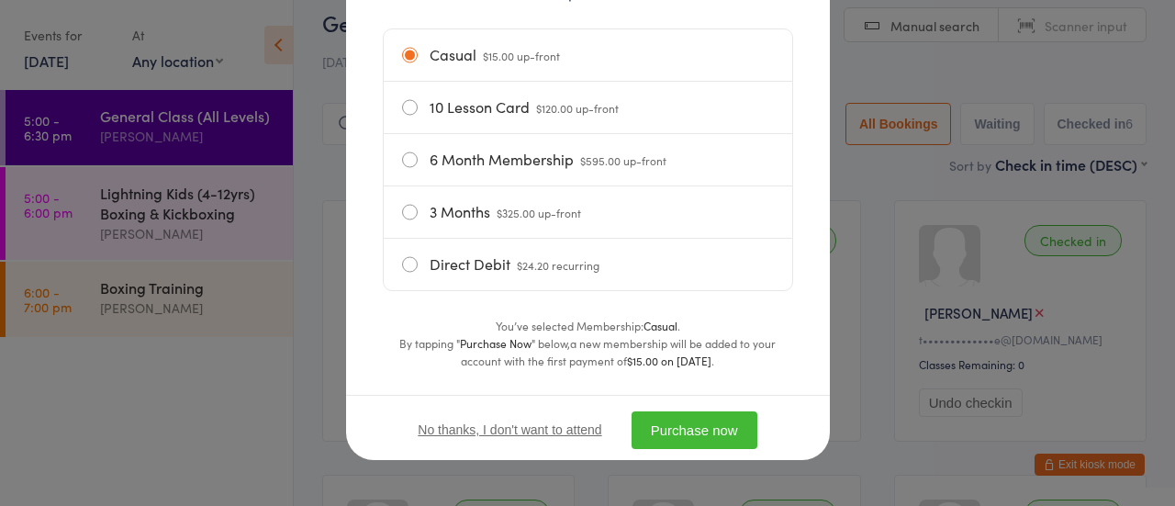
drag, startPoint x: 520, startPoint y: 353, endPoint x: 702, endPoint y: 427, distance: 196.9
click at [702, 427] on button "Purchase now" at bounding box center [695, 430] width 126 height 38
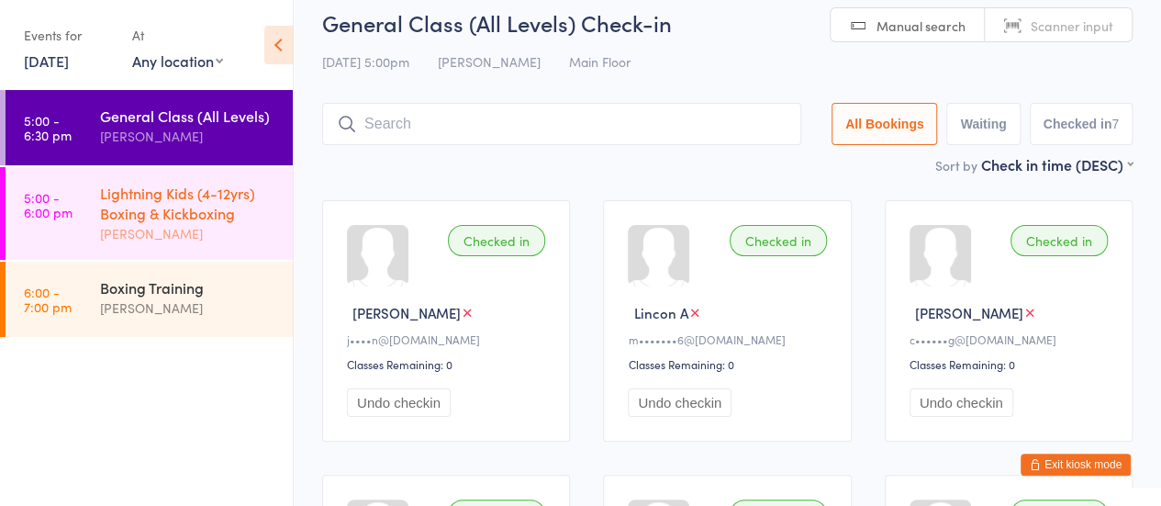
click at [162, 225] on div "[PERSON_NAME]" at bounding box center [188, 233] width 177 height 21
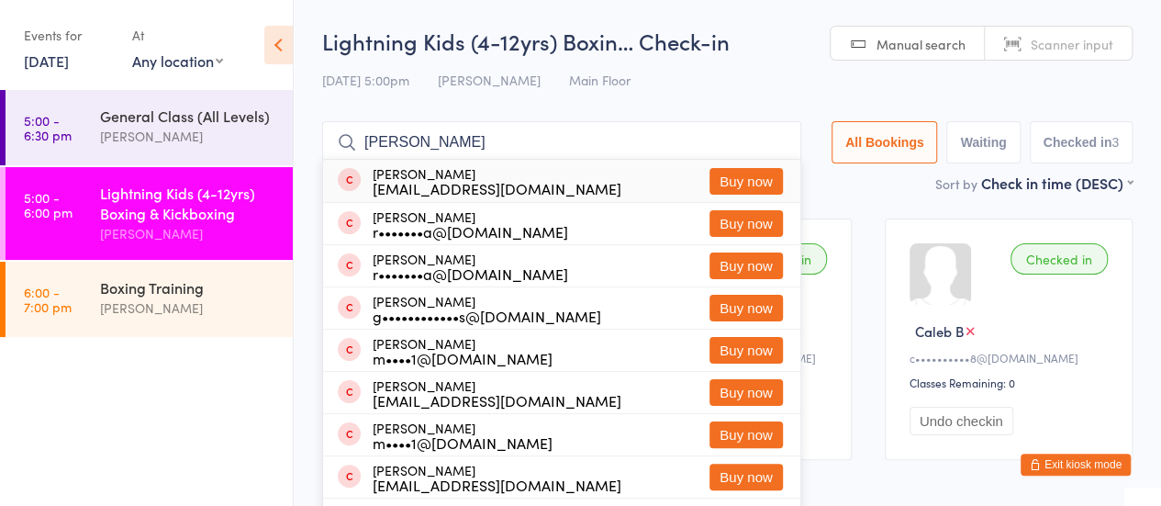
type input "elliot yon"
click at [728, 177] on button "Buy now" at bounding box center [746, 181] width 73 height 27
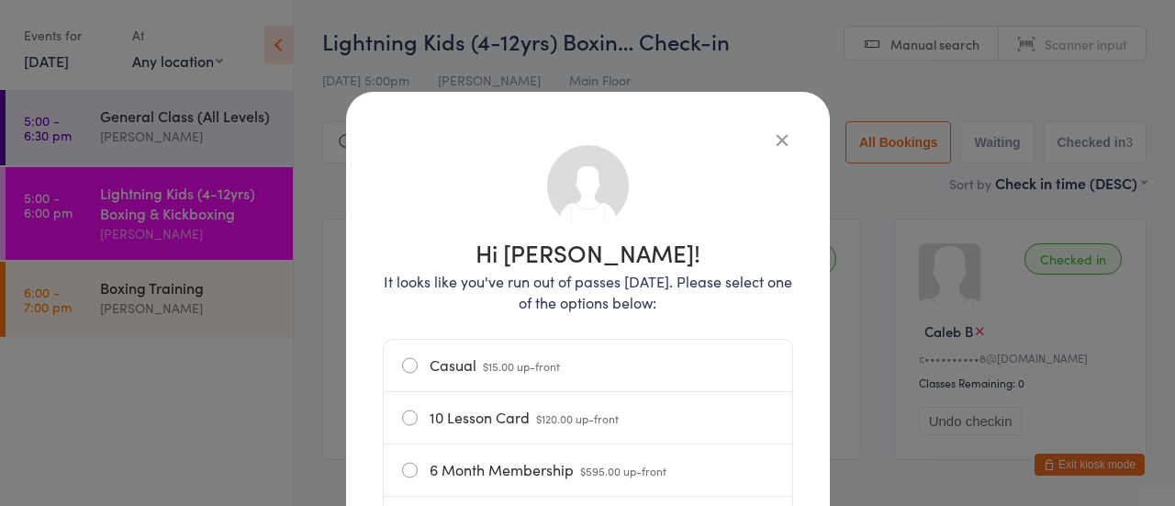
click at [457, 352] on label "Casual $15.00 up-front" at bounding box center [588, 365] width 372 height 51
click at [0, 0] on input "Casual $15.00 up-front" at bounding box center [0, 0] width 0 height 0
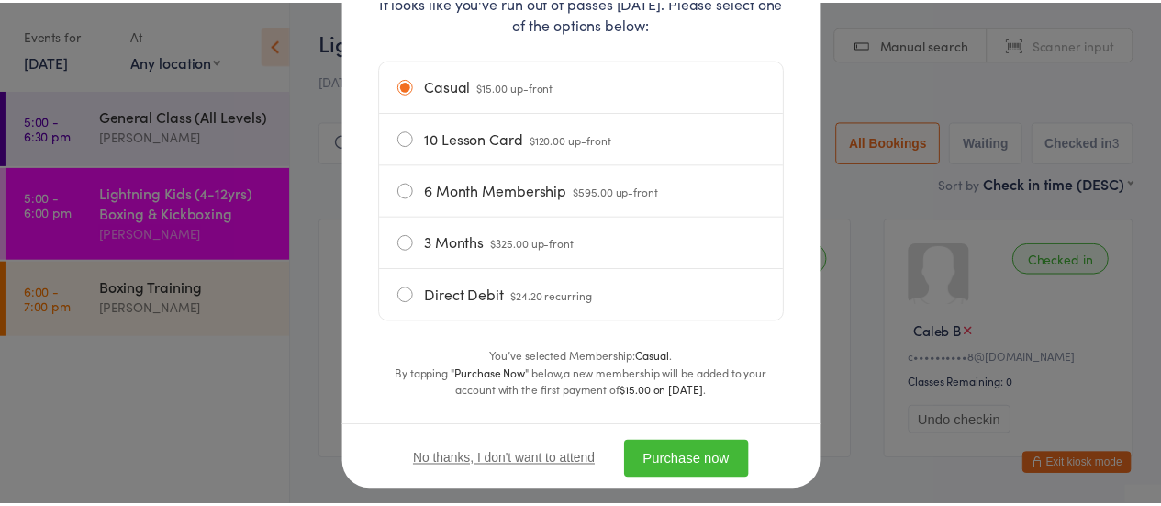
scroll to position [312, 0]
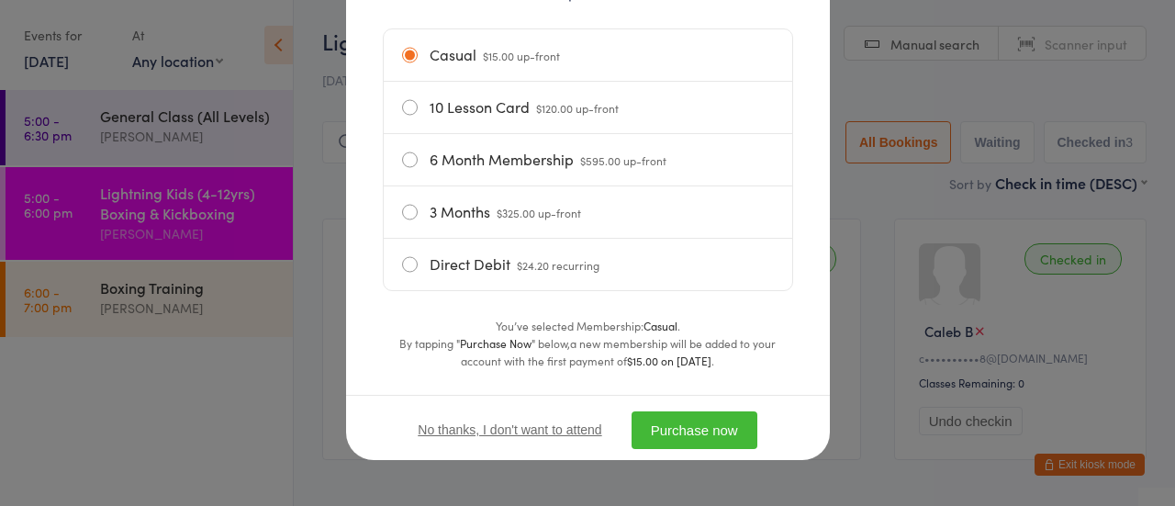
click at [710, 416] on button "Purchase now" at bounding box center [695, 430] width 126 height 38
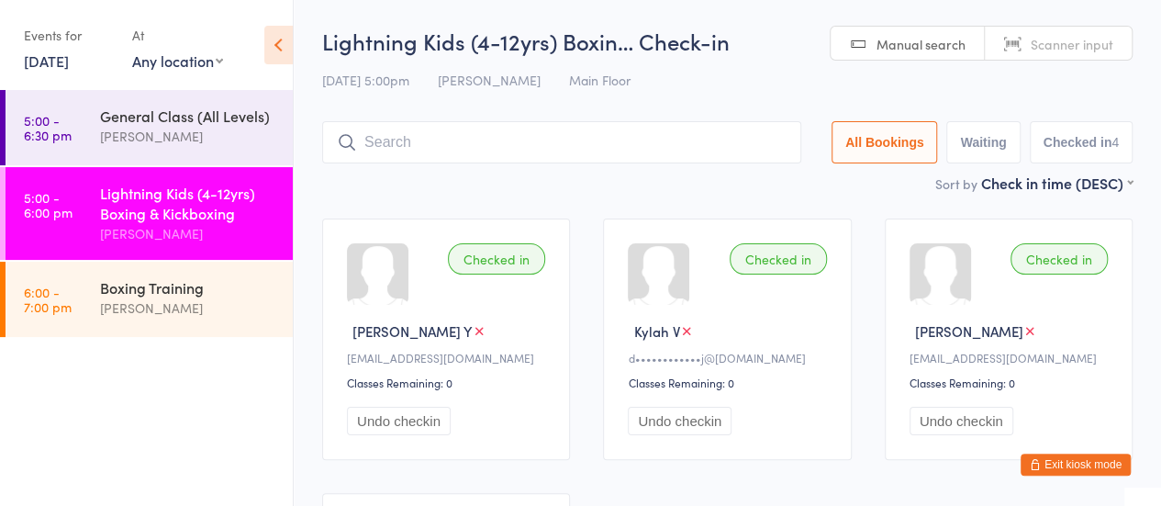
click at [400, 142] on input "search" at bounding box center [561, 142] width 479 height 42
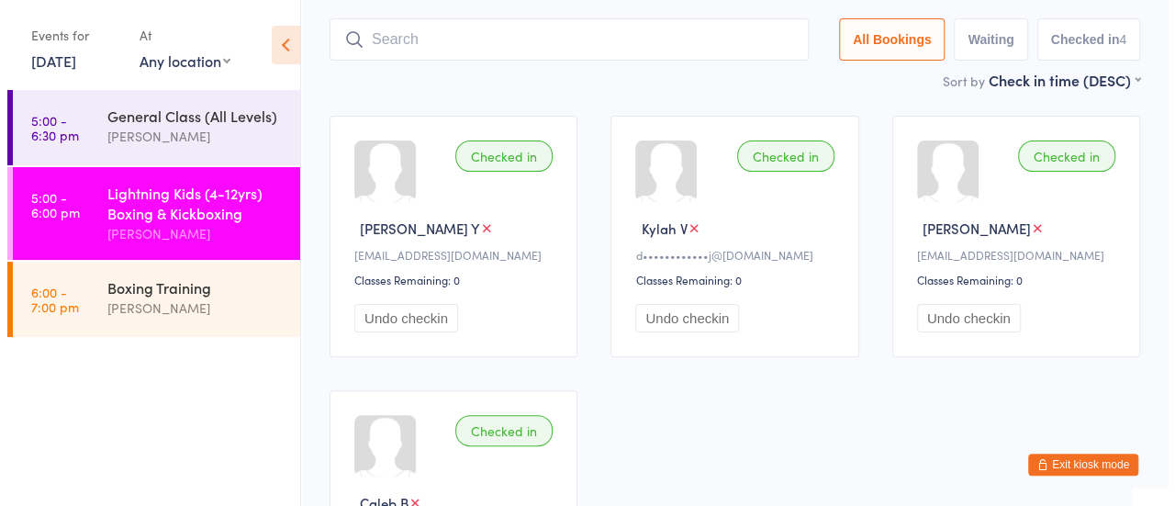
scroll to position [122, 0]
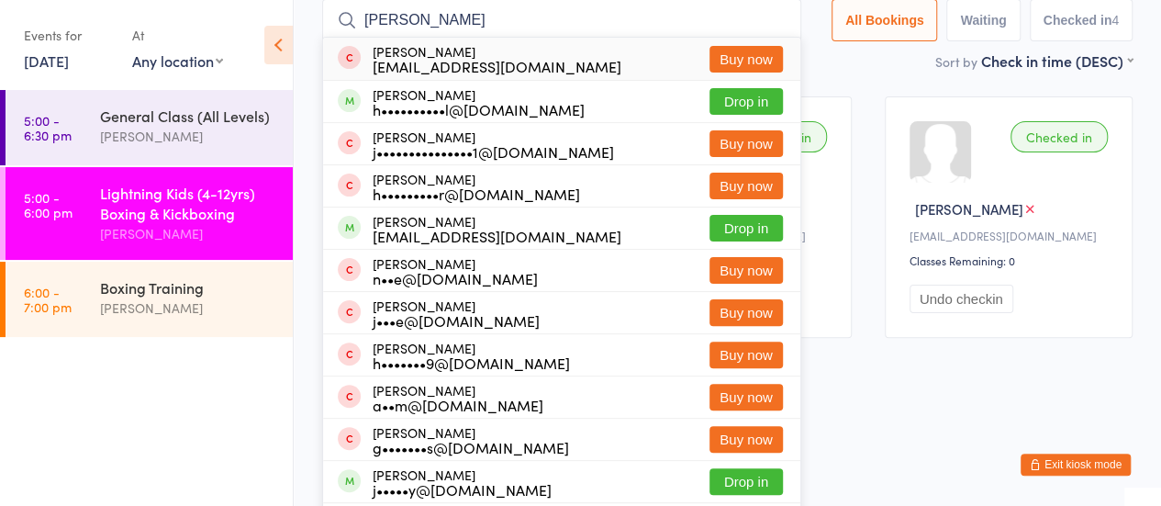
type input "harrison"
click at [737, 54] on button "Buy now" at bounding box center [746, 59] width 73 height 27
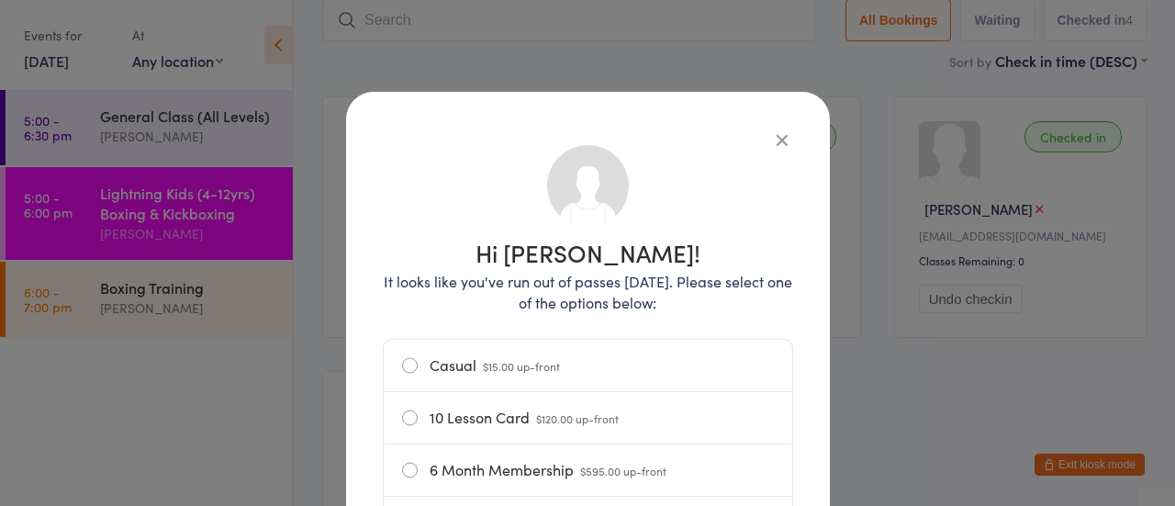
click at [509, 348] on label "Casual $15.00 up-front" at bounding box center [588, 365] width 372 height 51
click at [0, 0] on input "Casual $15.00 up-front" at bounding box center [0, 0] width 0 height 0
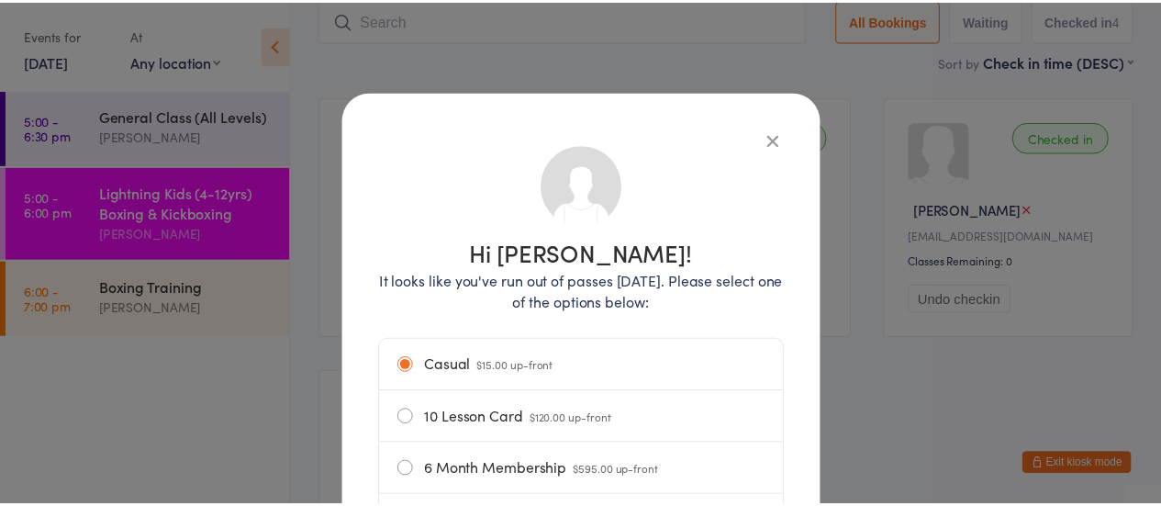
scroll to position [312, 0]
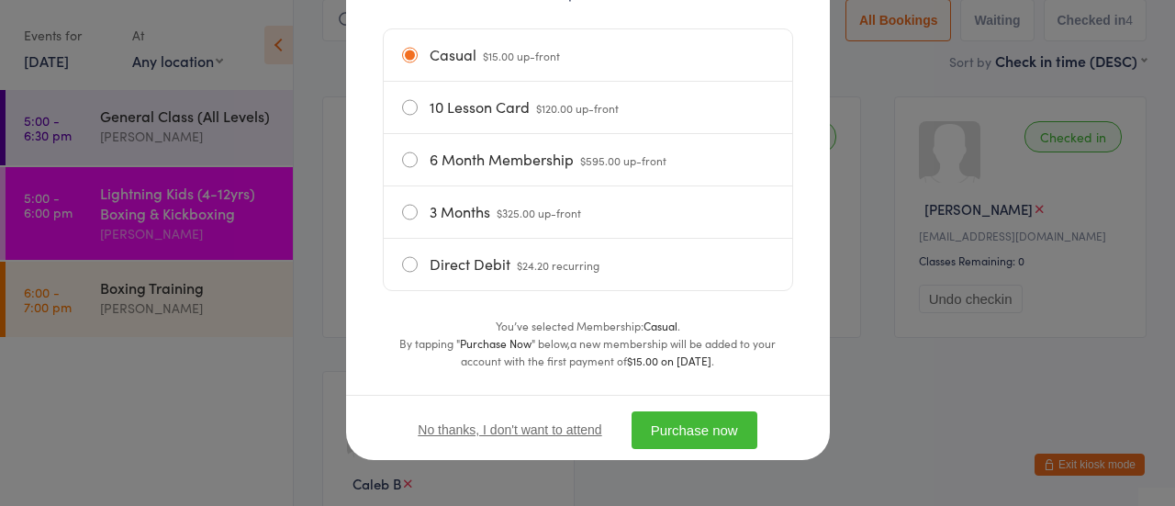
click at [683, 427] on button "Purchase now" at bounding box center [695, 430] width 126 height 38
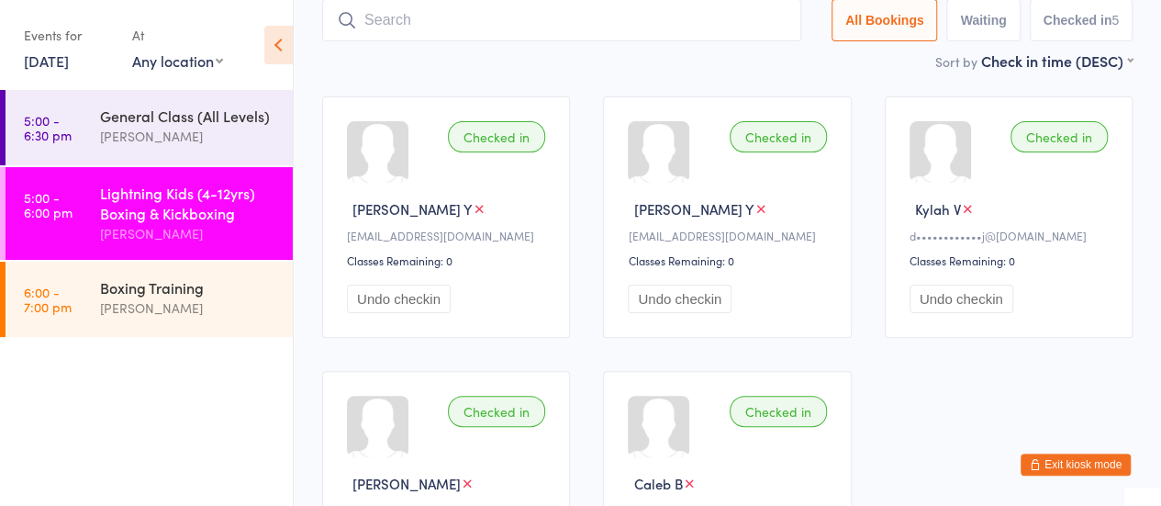
click at [411, 32] on input "search" at bounding box center [561, 20] width 479 height 42
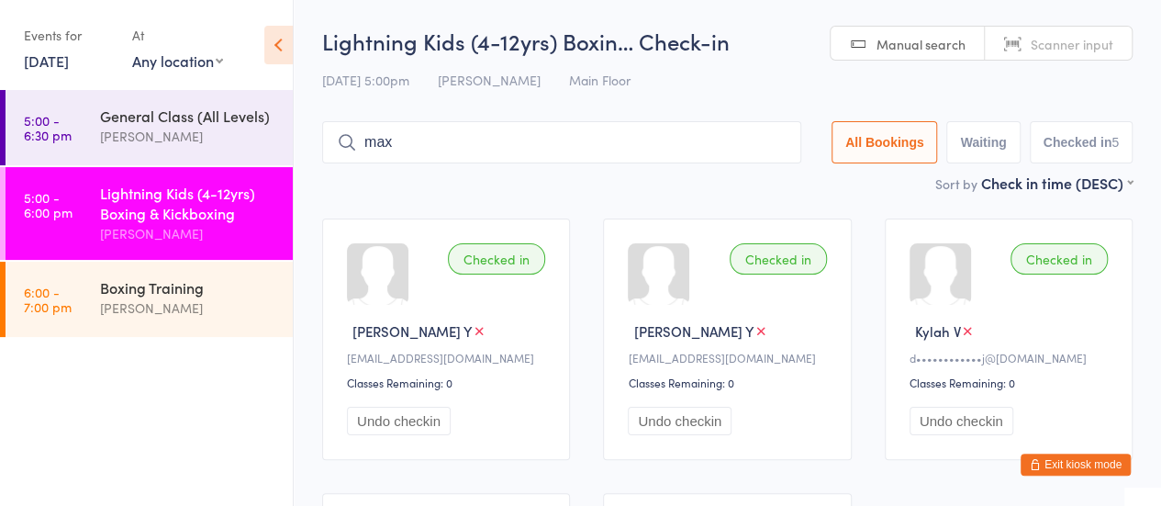
type input "max"
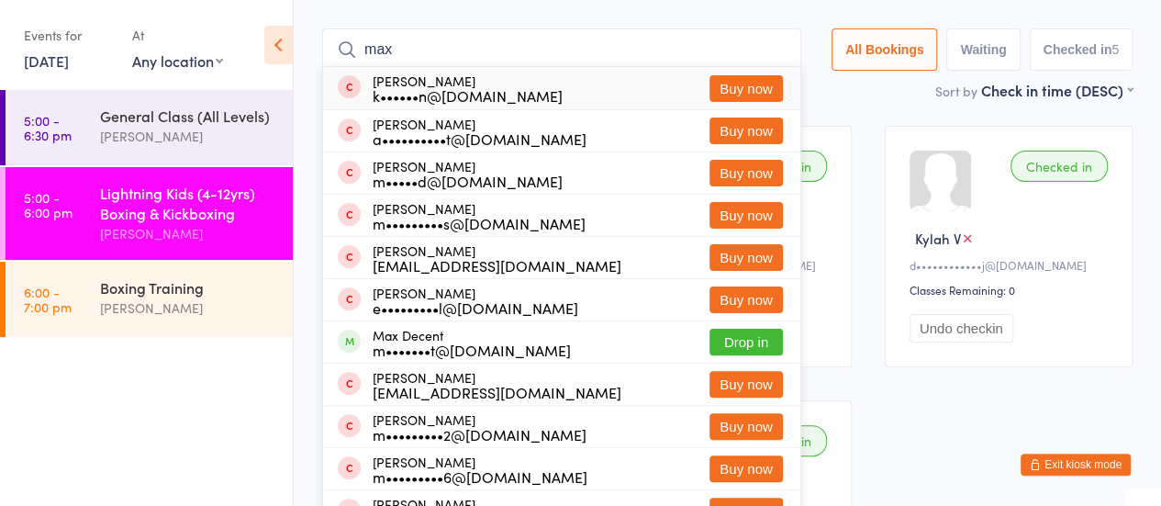
scroll to position [94, 0]
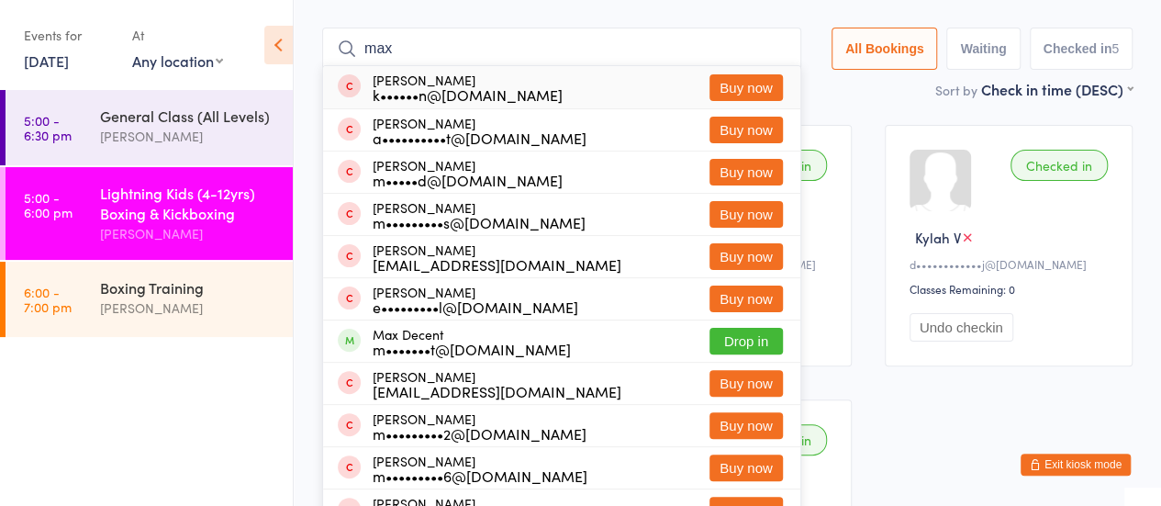
click at [776, 50] on input "max" at bounding box center [561, 49] width 479 height 42
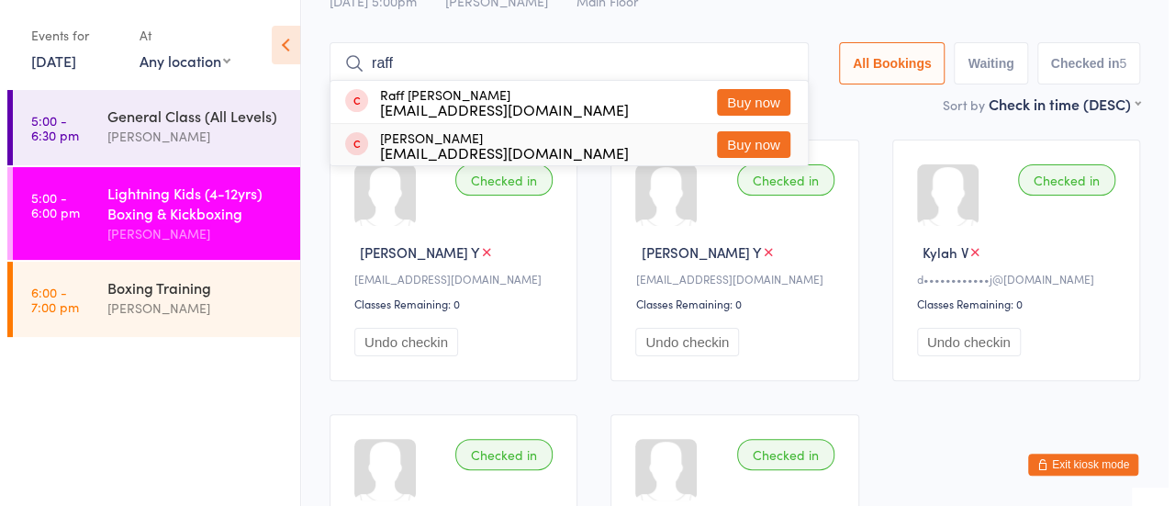
scroll to position [76, 0]
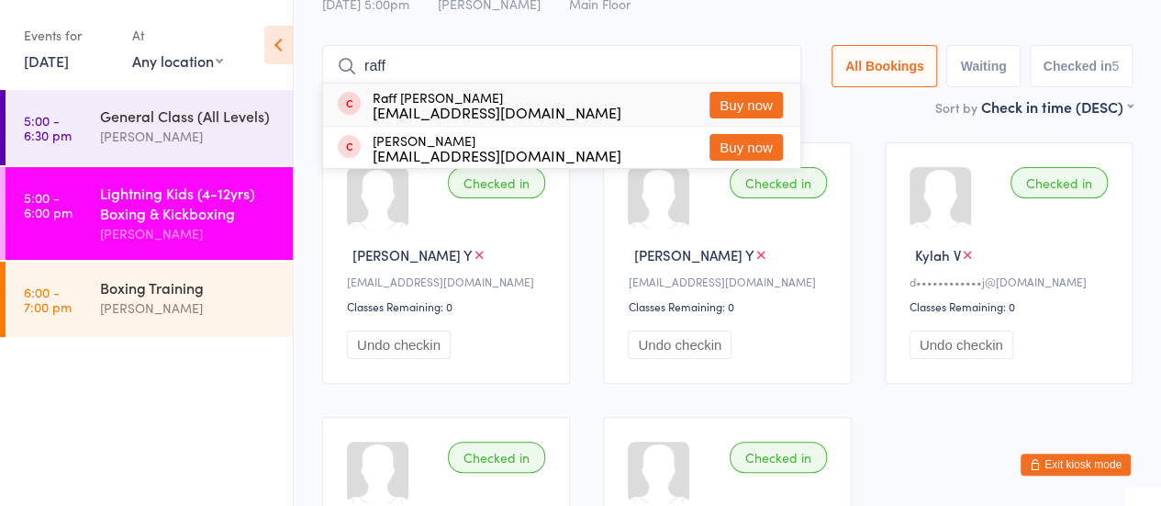
type input "raff"
click at [764, 103] on button "Buy now" at bounding box center [746, 105] width 73 height 27
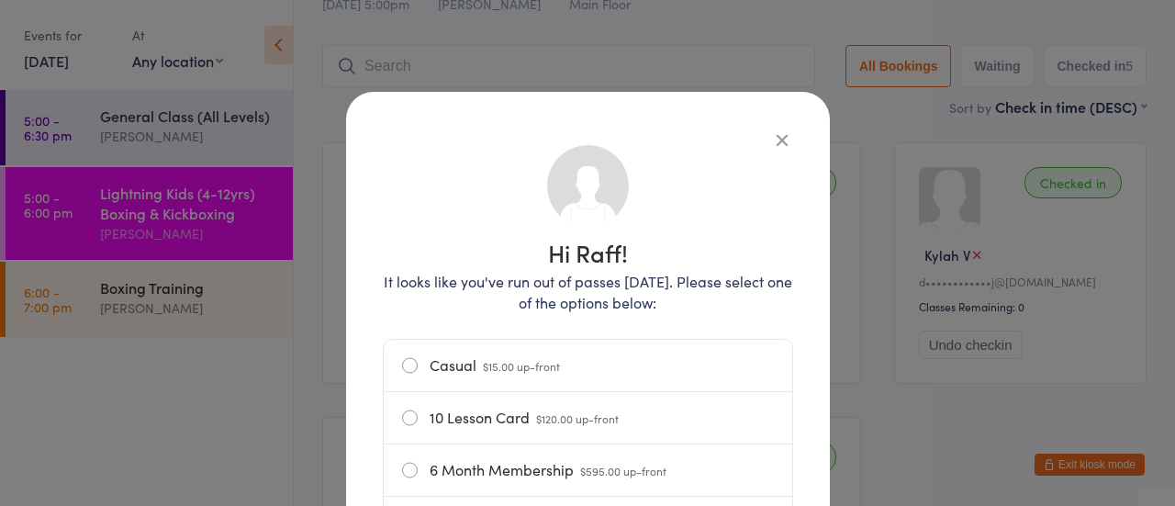
click at [431, 372] on label "Casual $15.00 up-front" at bounding box center [588, 365] width 372 height 51
click at [0, 0] on input "Casual $15.00 up-front" at bounding box center [0, 0] width 0 height 0
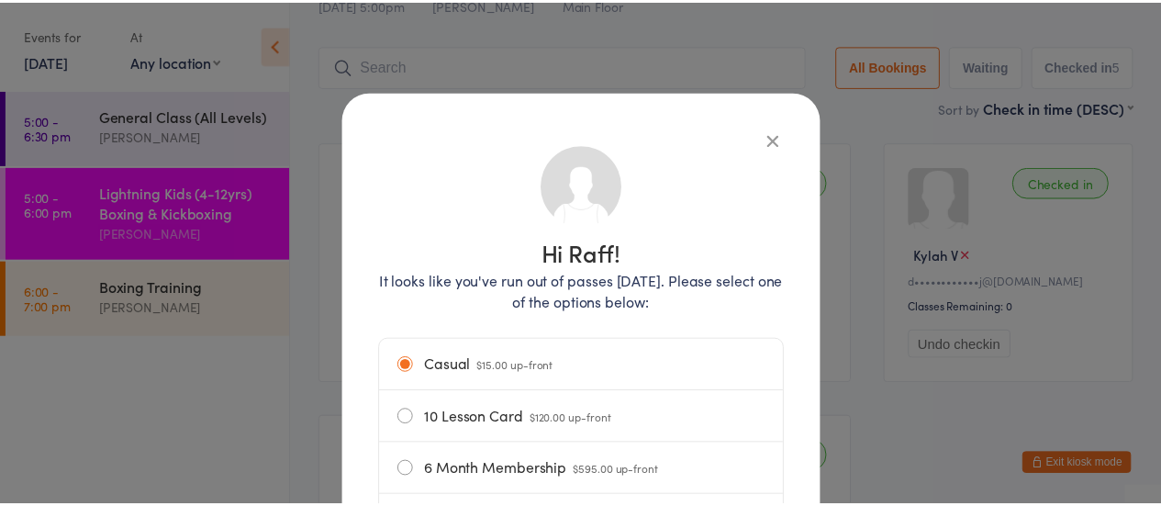
scroll to position [312, 0]
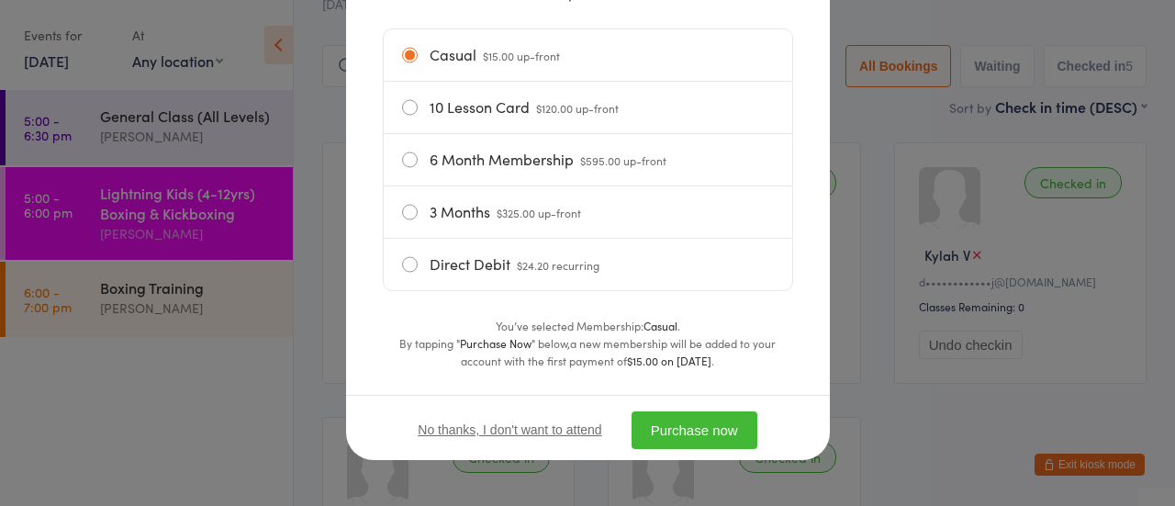
click at [696, 439] on button "Purchase now" at bounding box center [695, 430] width 126 height 38
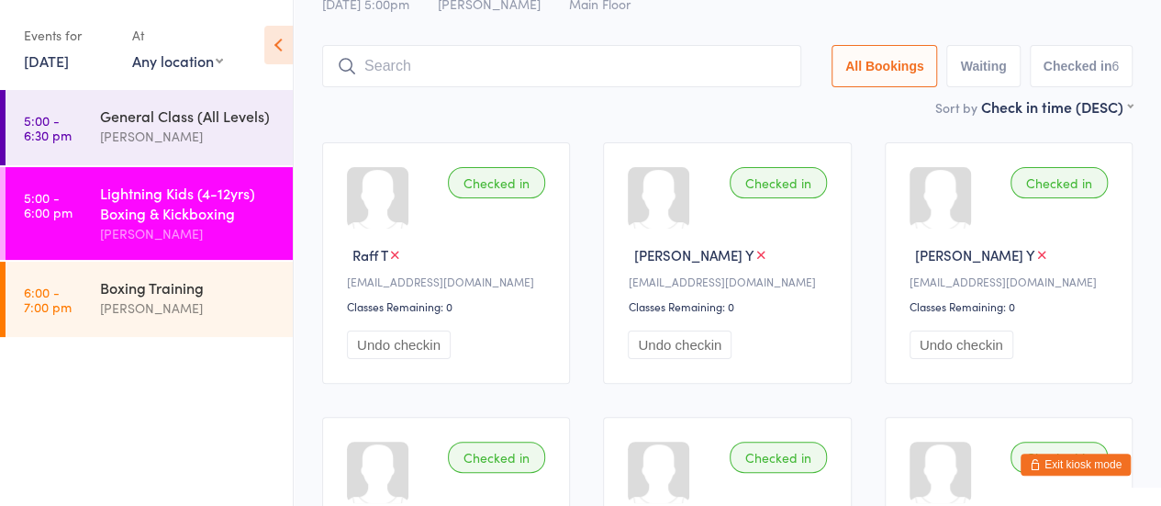
click at [384, 66] on input "search" at bounding box center [561, 66] width 479 height 42
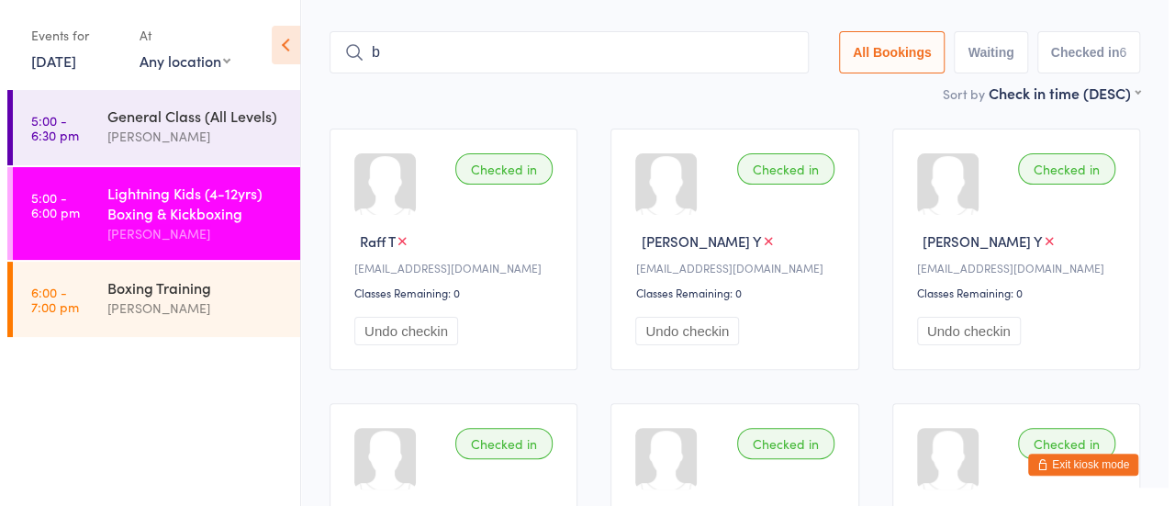
scroll to position [112, 0]
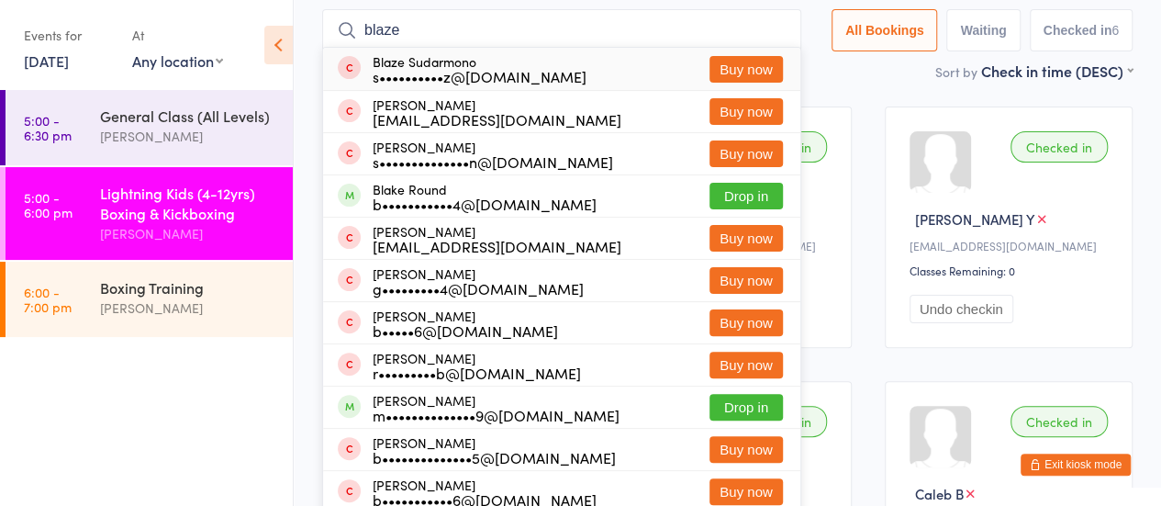
type input "blaze"
click at [728, 68] on button "Buy now" at bounding box center [746, 69] width 73 height 27
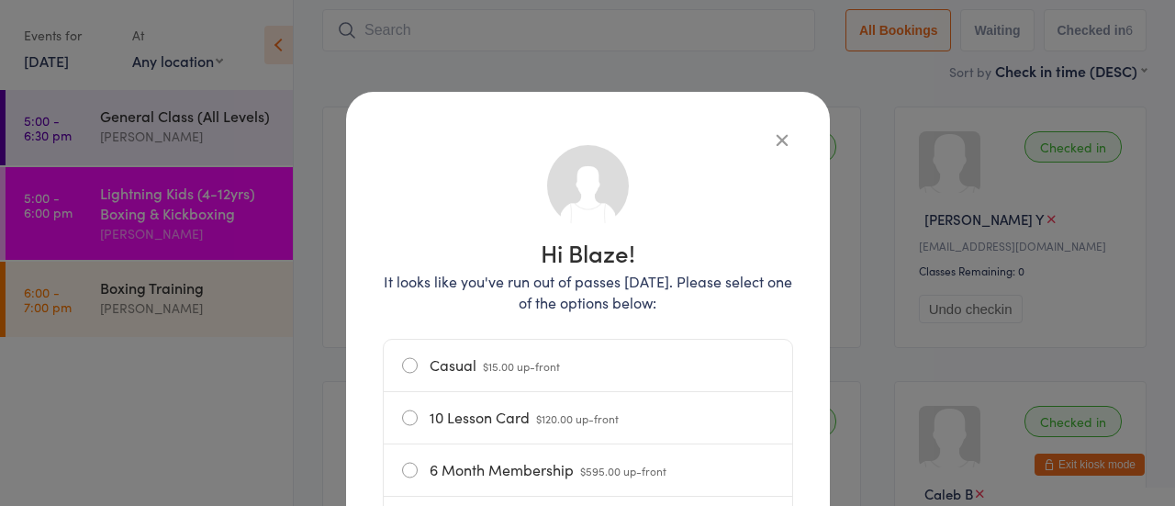
click at [577, 353] on label "Casual $15.00 up-front" at bounding box center [588, 365] width 372 height 51
click at [0, 0] on input "Casual $15.00 up-front" at bounding box center [0, 0] width 0 height 0
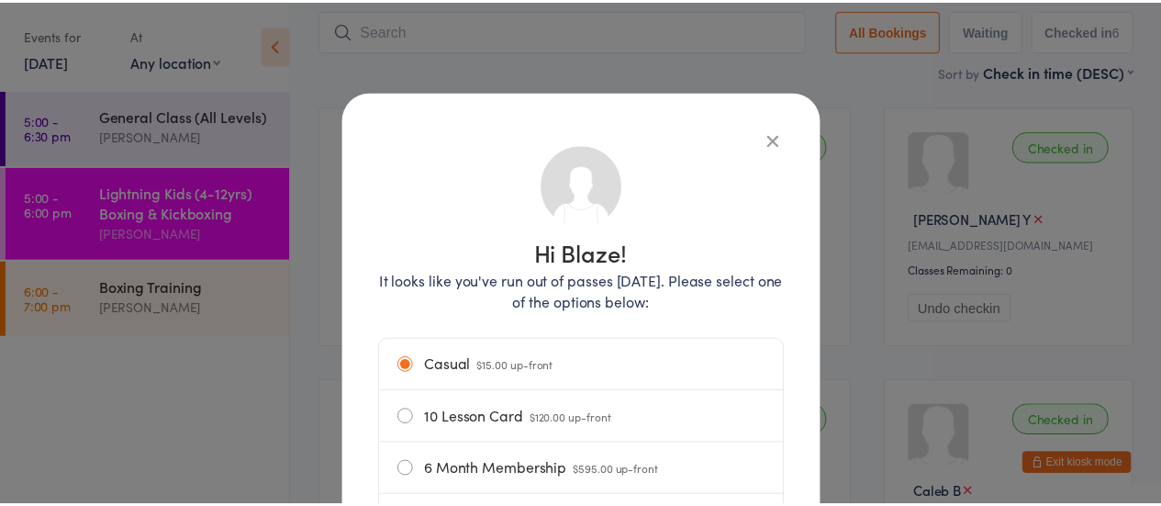
scroll to position [312, 0]
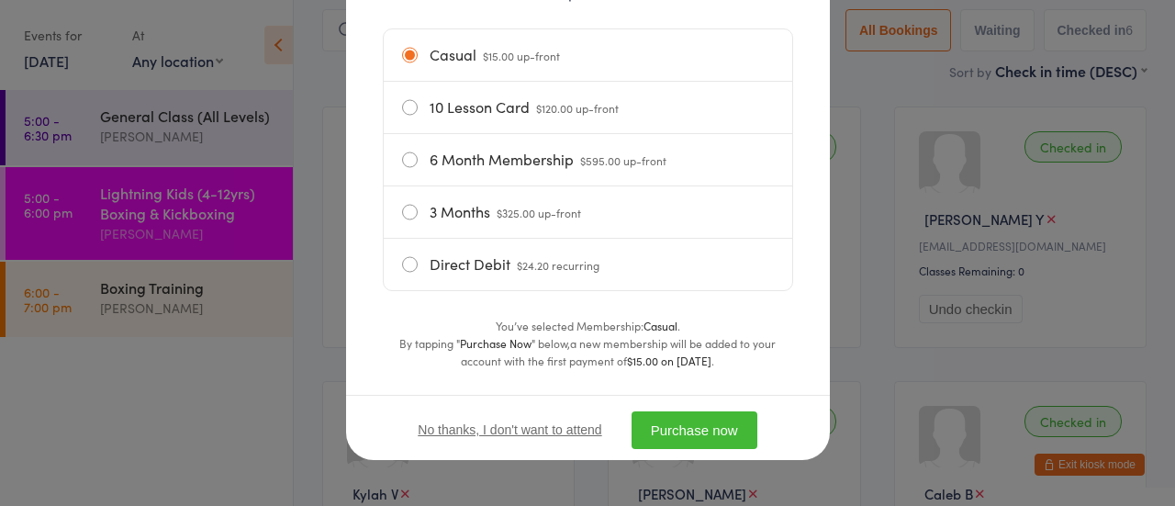
click at [703, 431] on button "Purchase now" at bounding box center [695, 430] width 126 height 38
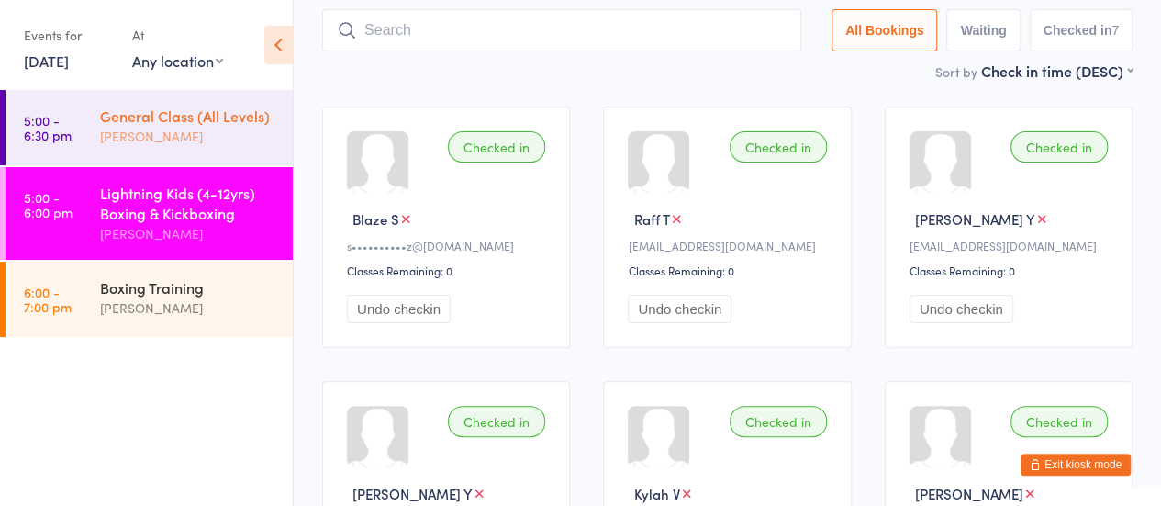
click at [167, 129] on div "[PERSON_NAME]" at bounding box center [188, 136] width 177 height 21
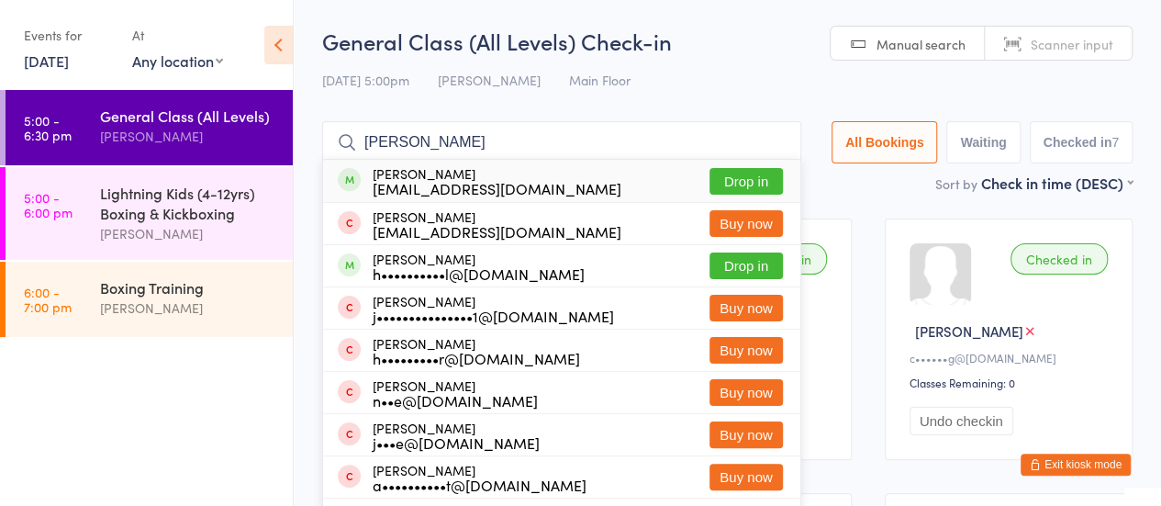
type input "harrison sa"
click at [738, 181] on button "Drop in" at bounding box center [746, 181] width 73 height 27
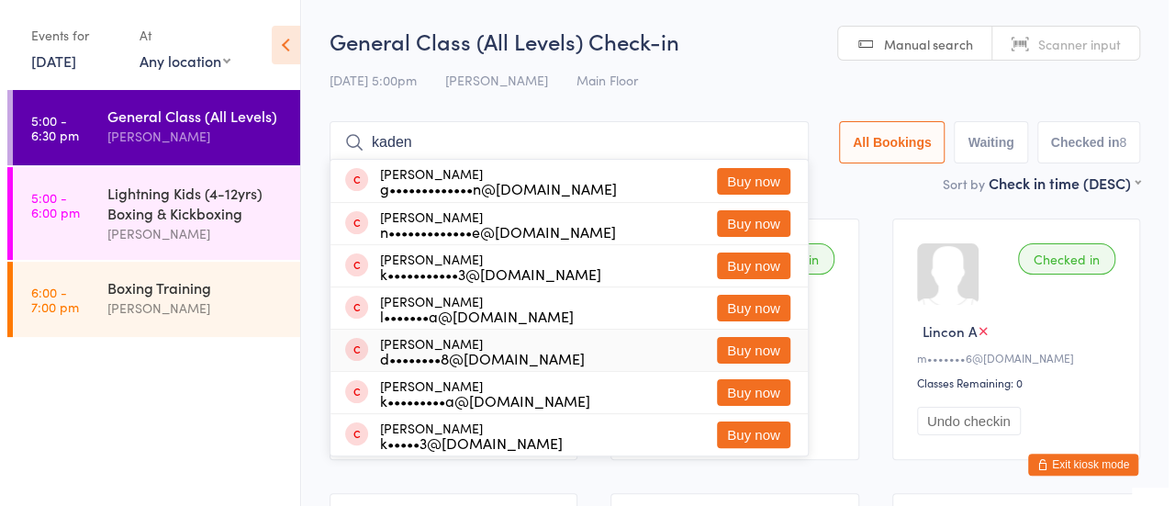
scroll to position [3, 0]
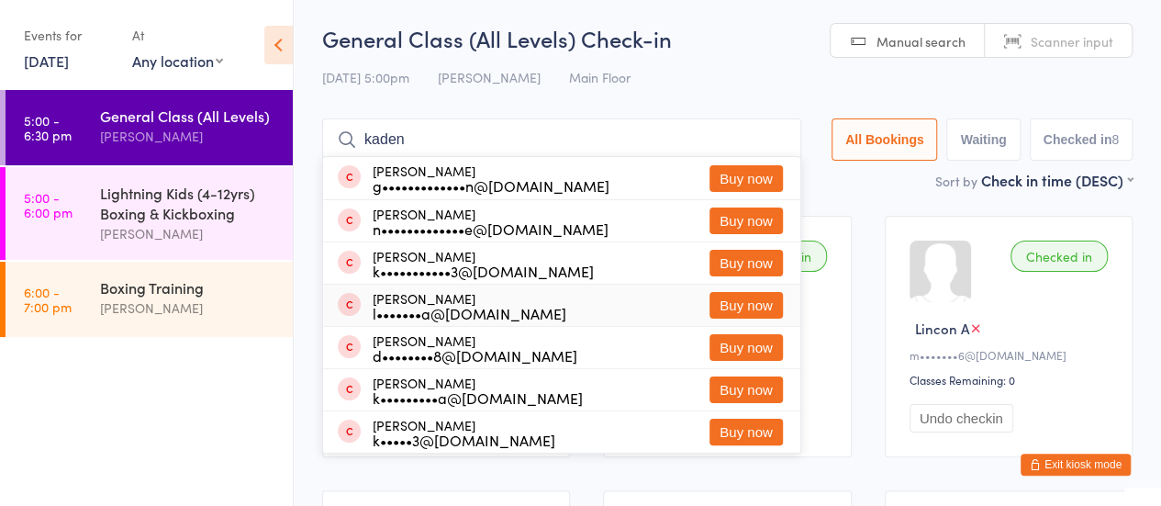
type input "kaden"
click at [736, 296] on button "Buy now" at bounding box center [746, 305] width 73 height 27
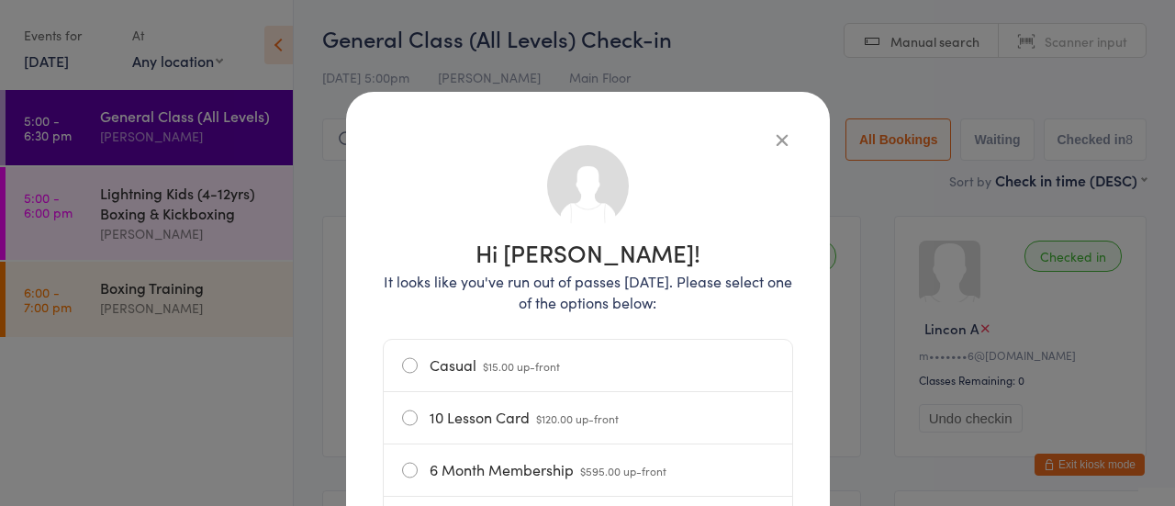
click at [482, 376] on label "Casual $15.00 up-front" at bounding box center [588, 365] width 372 height 51
click at [0, 0] on input "Casual $15.00 up-front" at bounding box center [0, 0] width 0 height 0
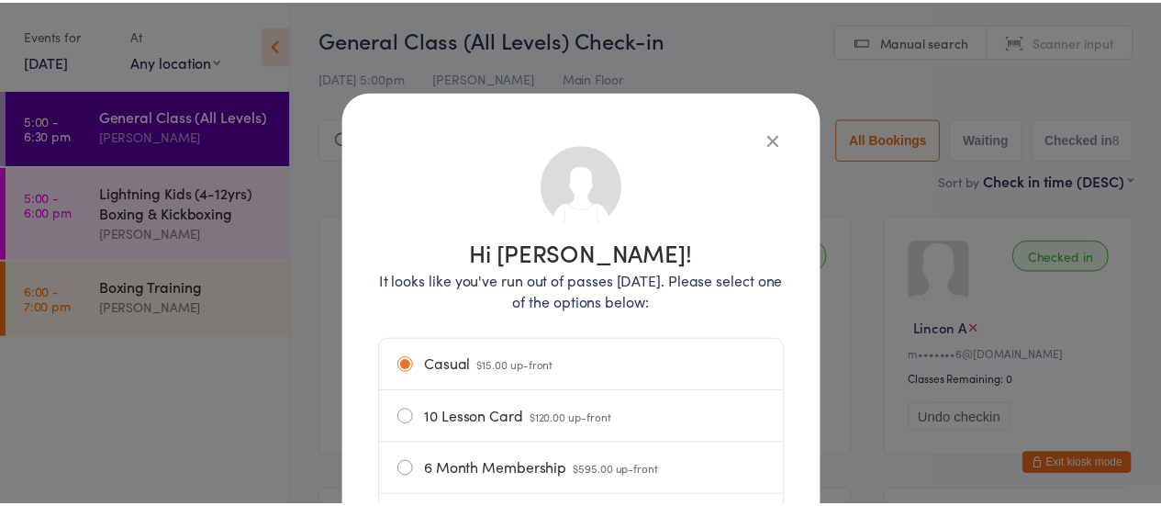
scroll to position [312, 0]
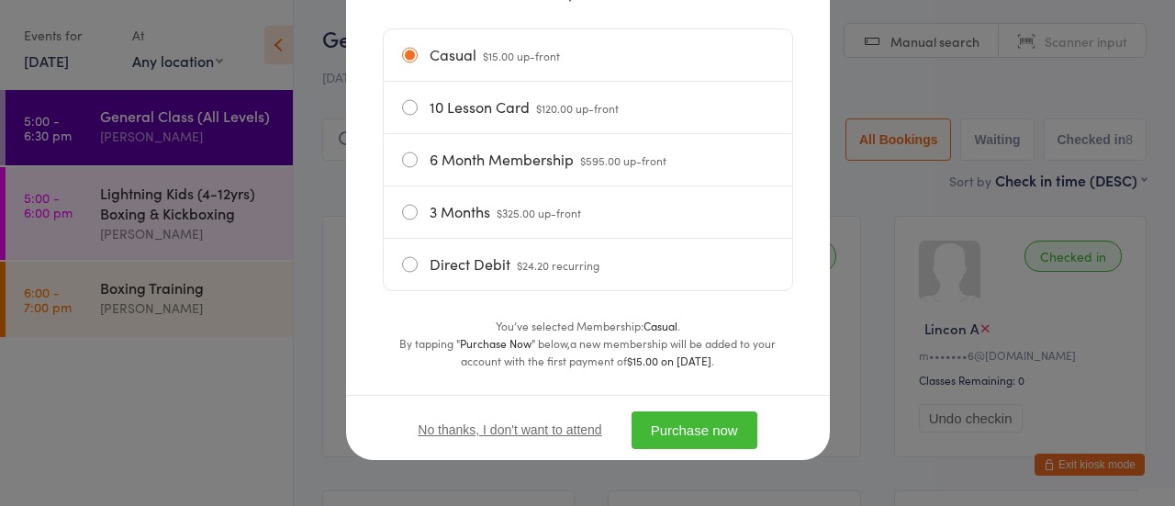
click at [700, 419] on button "Purchase now" at bounding box center [695, 430] width 126 height 38
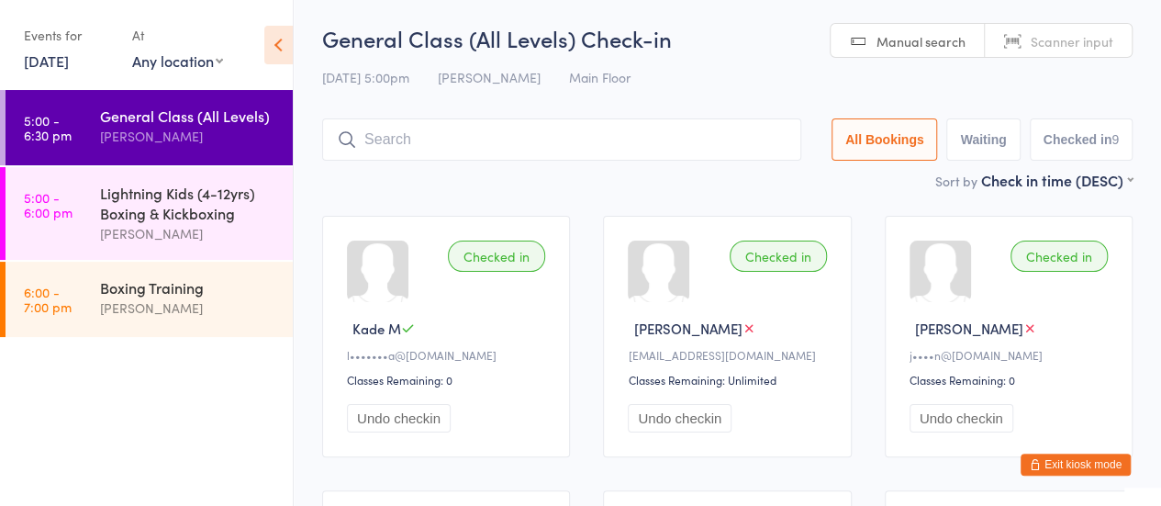
click at [406, 137] on input "search" at bounding box center [561, 139] width 479 height 42
type input "baike"
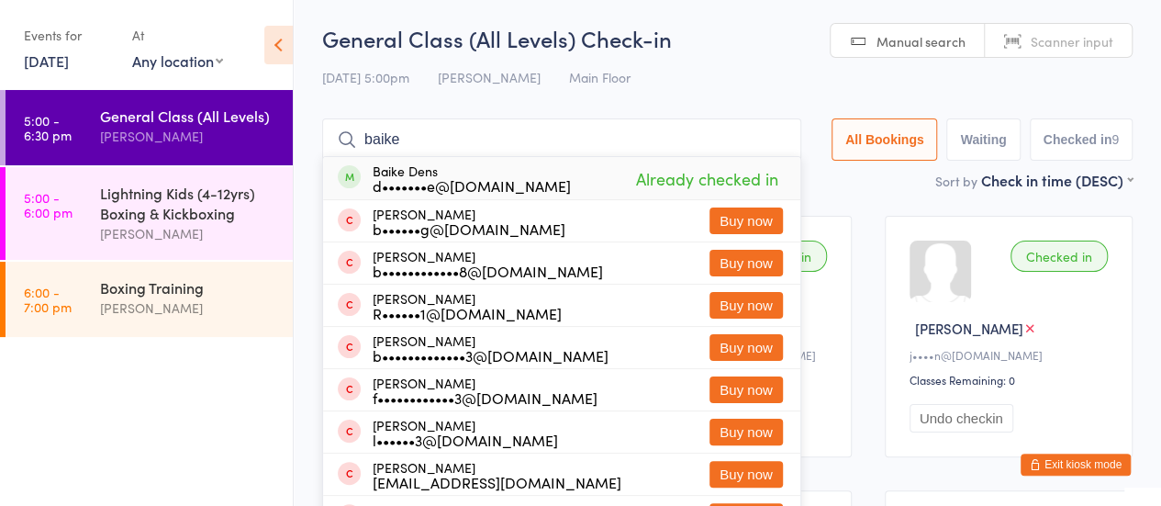
click at [771, 139] on input "baike" at bounding box center [561, 139] width 479 height 42
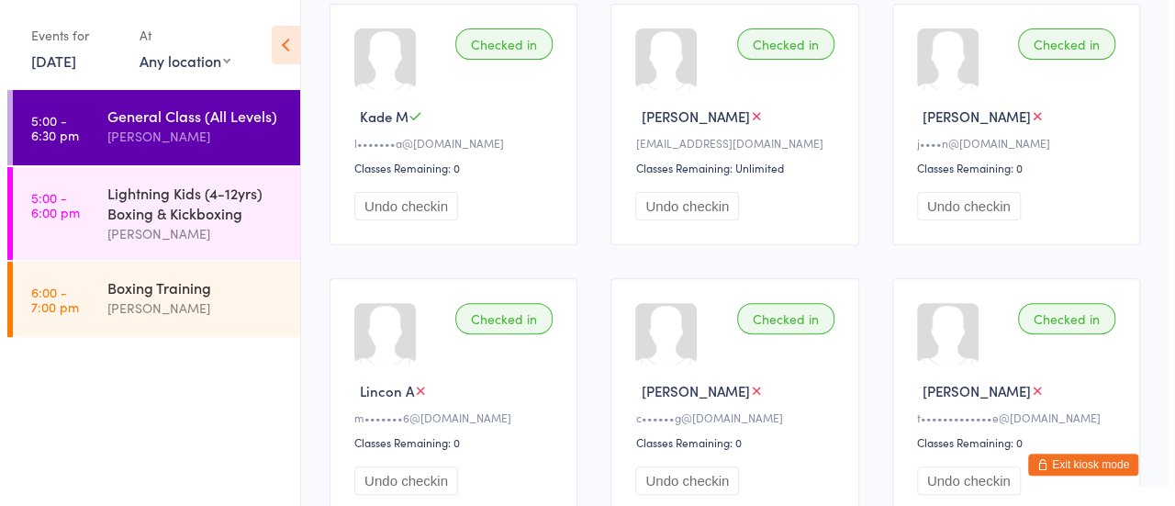
scroll to position [0, 0]
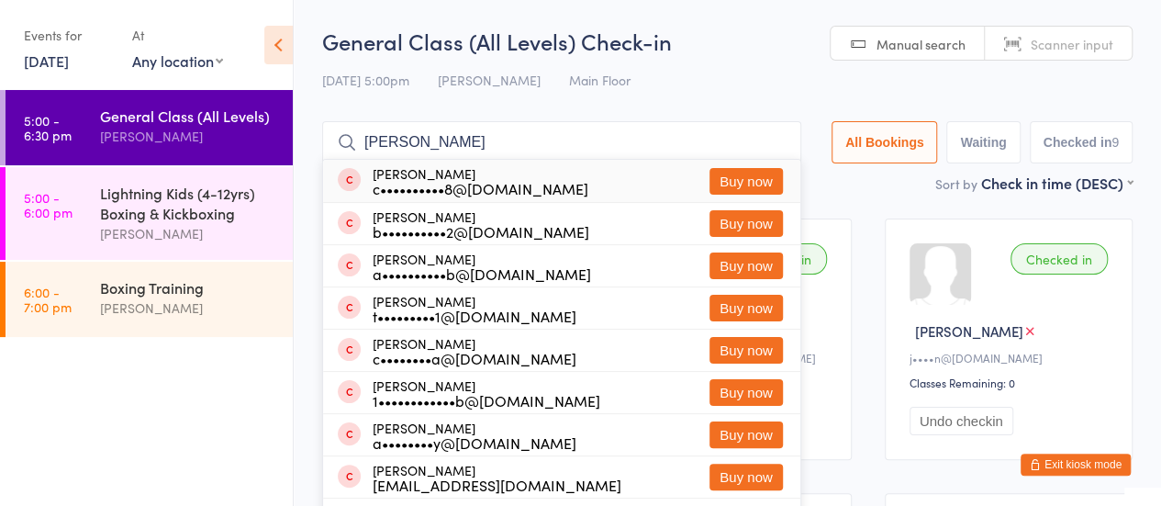
type input "caleb bos"
click at [752, 177] on button "Buy now" at bounding box center [746, 181] width 73 height 27
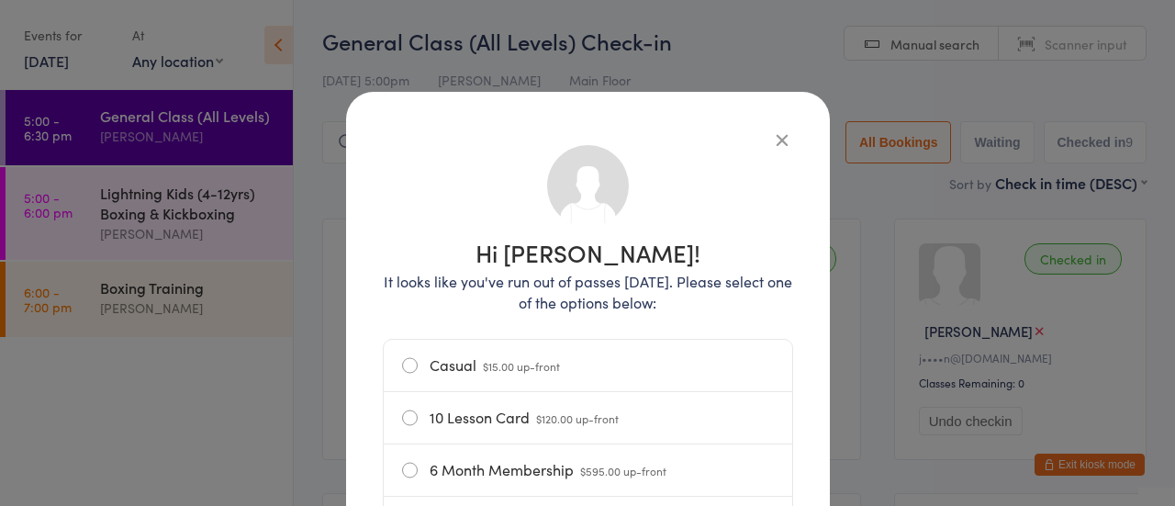
click at [518, 355] on label "Casual $15.00 up-front" at bounding box center [588, 365] width 372 height 51
click at [0, 0] on input "Casual $15.00 up-front" at bounding box center [0, 0] width 0 height 0
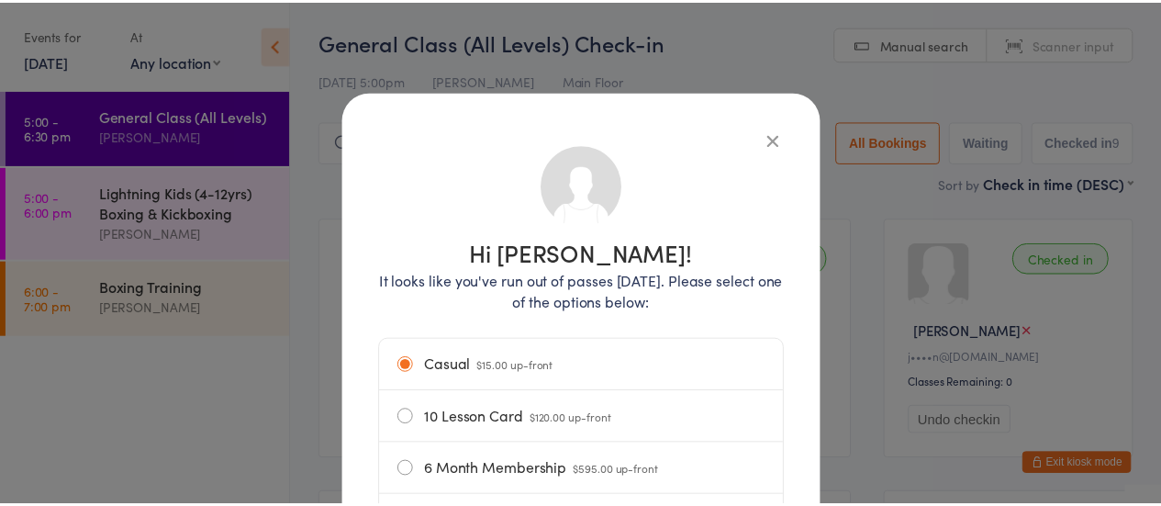
scroll to position [312, 0]
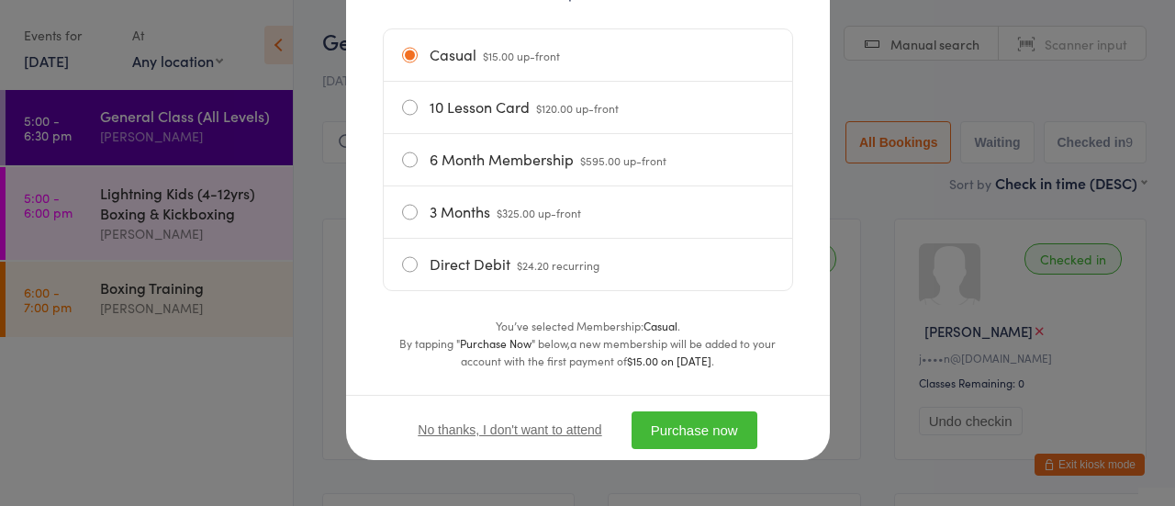
click at [696, 439] on button "Purchase now" at bounding box center [695, 430] width 126 height 38
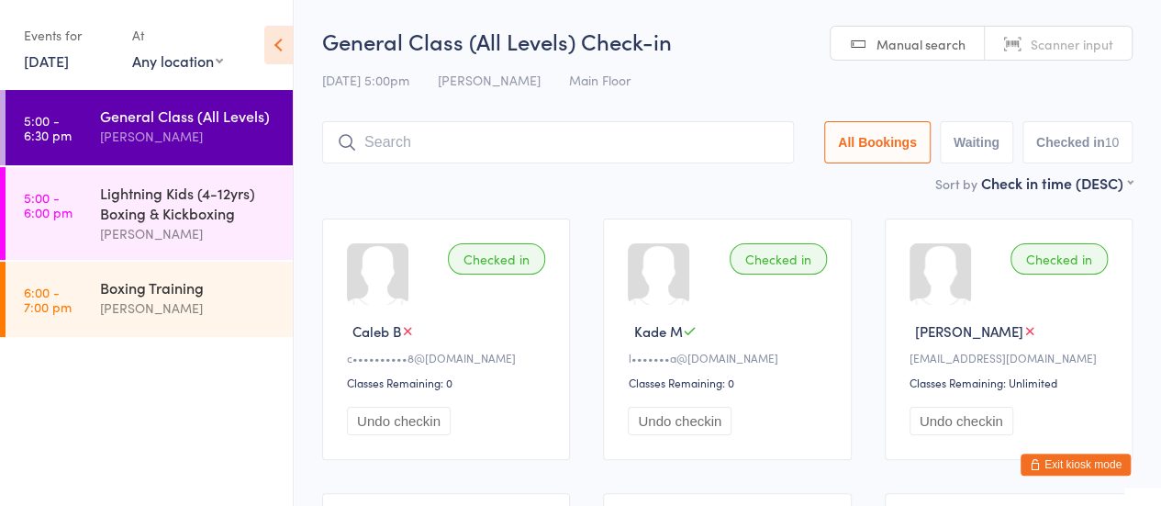
click at [404, 142] on input "search" at bounding box center [558, 142] width 472 height 42
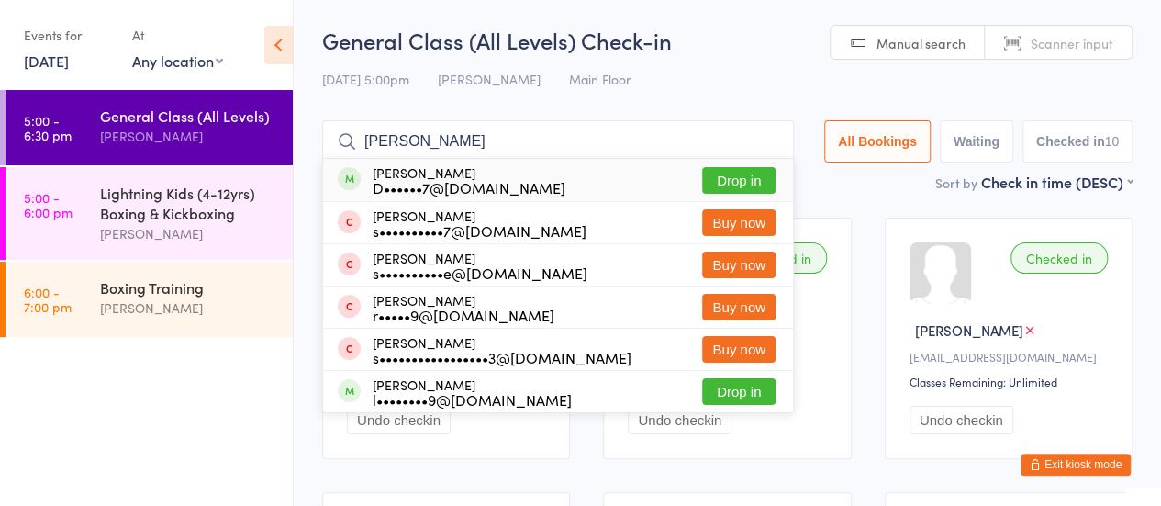
type input "sara l"
click at [740, 179] on button "Drop in" at bounding box center [738, 180] width 73 height 27
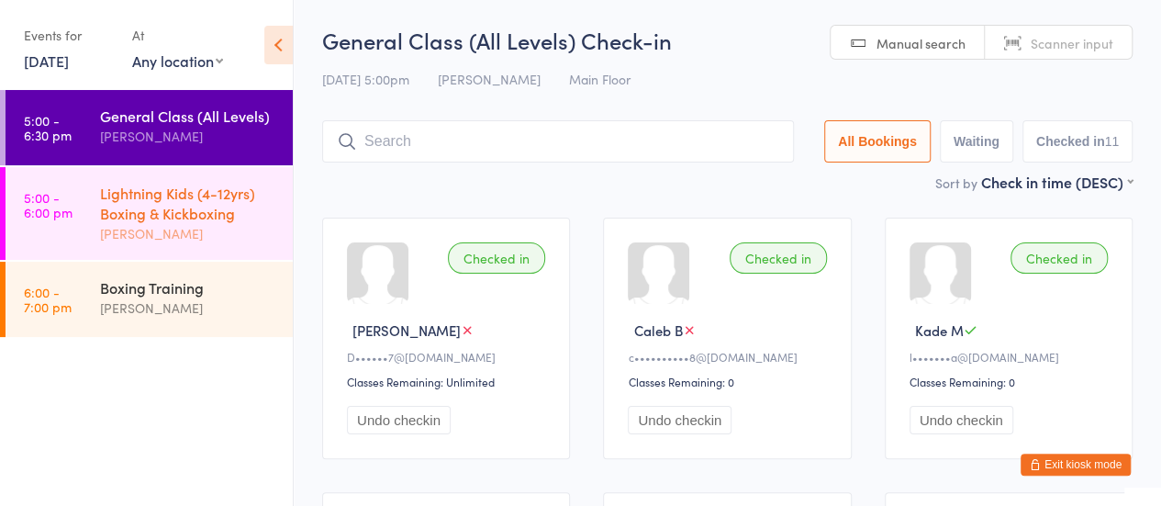
click at [64, 205] on time "5:00 - 6:00 pm" at bounding box center [48, 204] width 49 height 29
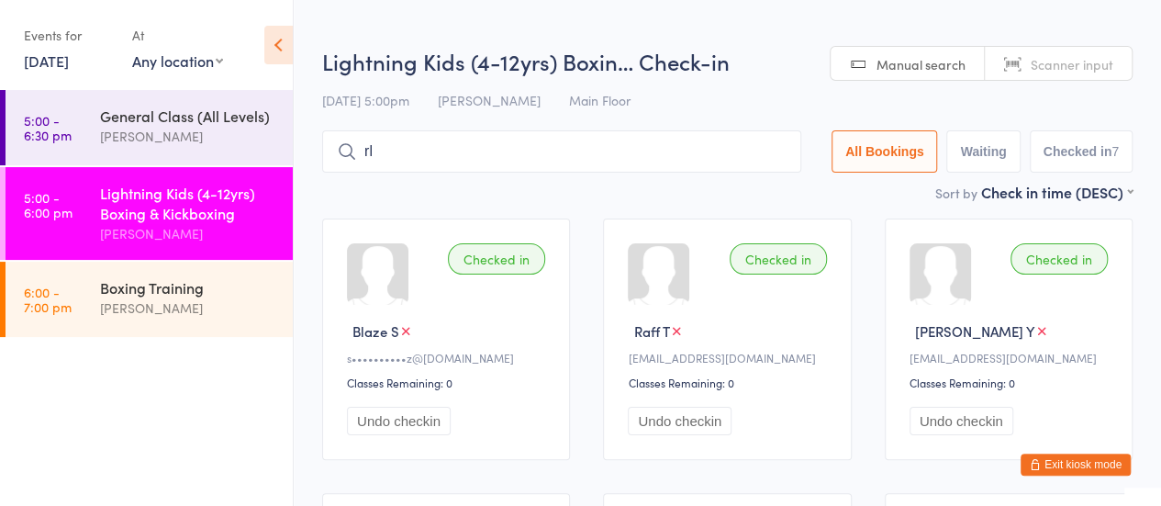
type input "r"
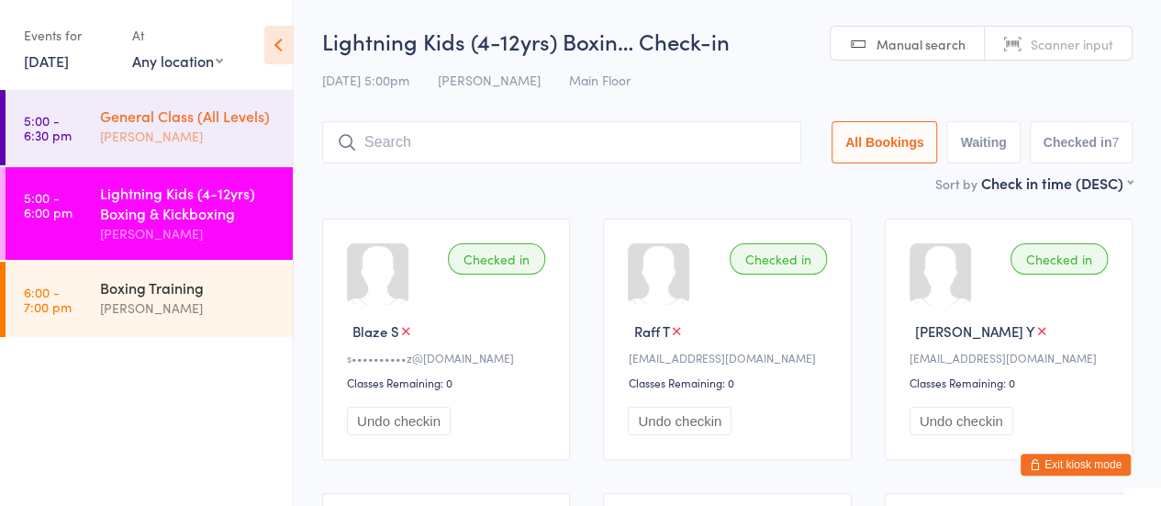
click at [174, 133] on div "[PERSON_NAME]" at bounding box center [188, 136] width 177 height 21
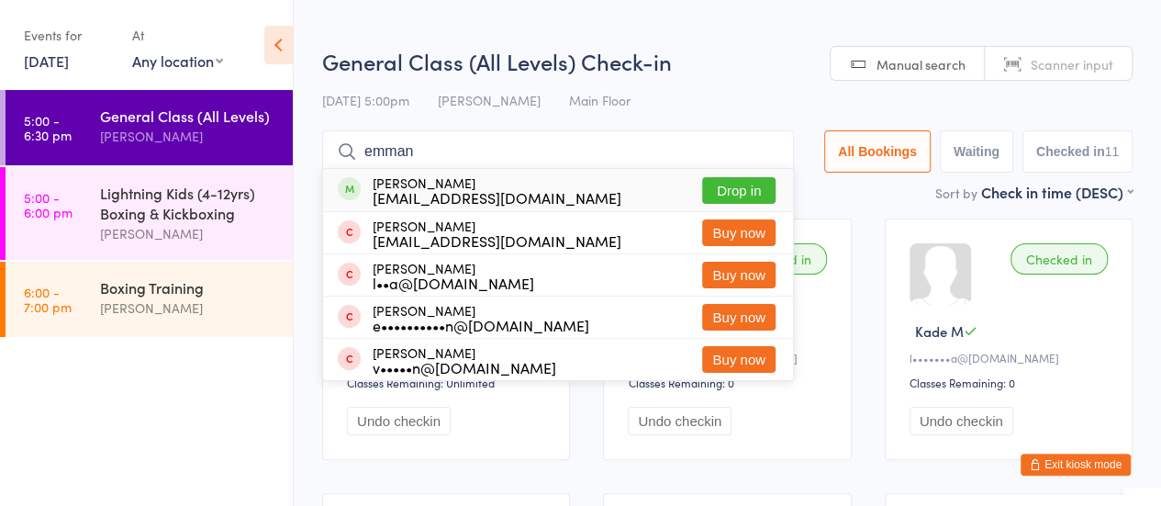
type input "emman"
click at [714, 185] on button "Drop in" at bounding box center [738, 190] width 73 height 27
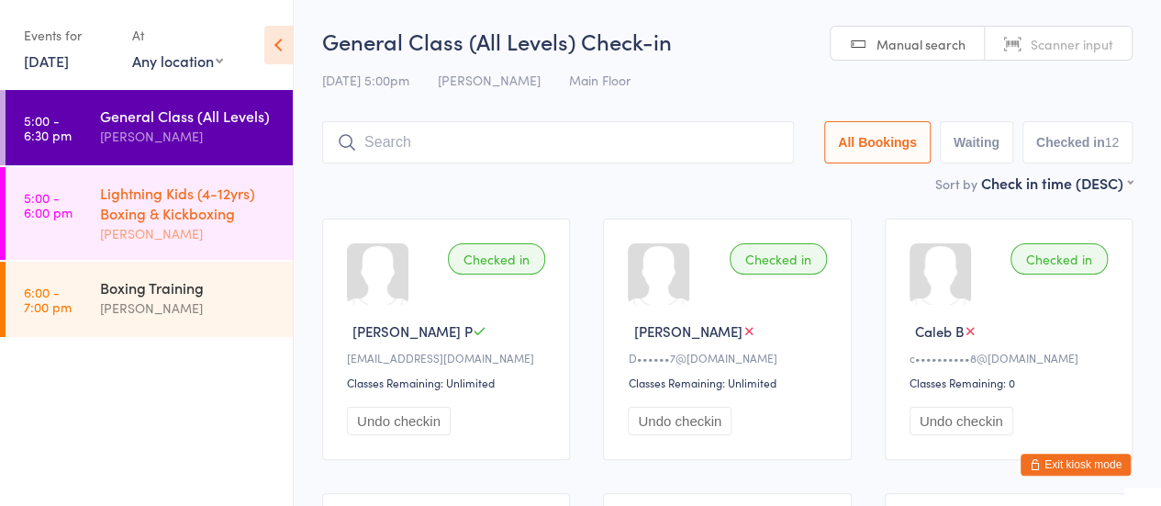
scroll to position [1, 0]
click at [103, 240] on div "[PERSON_NAME]" at bounding box center [188, 233] width 177 height 21
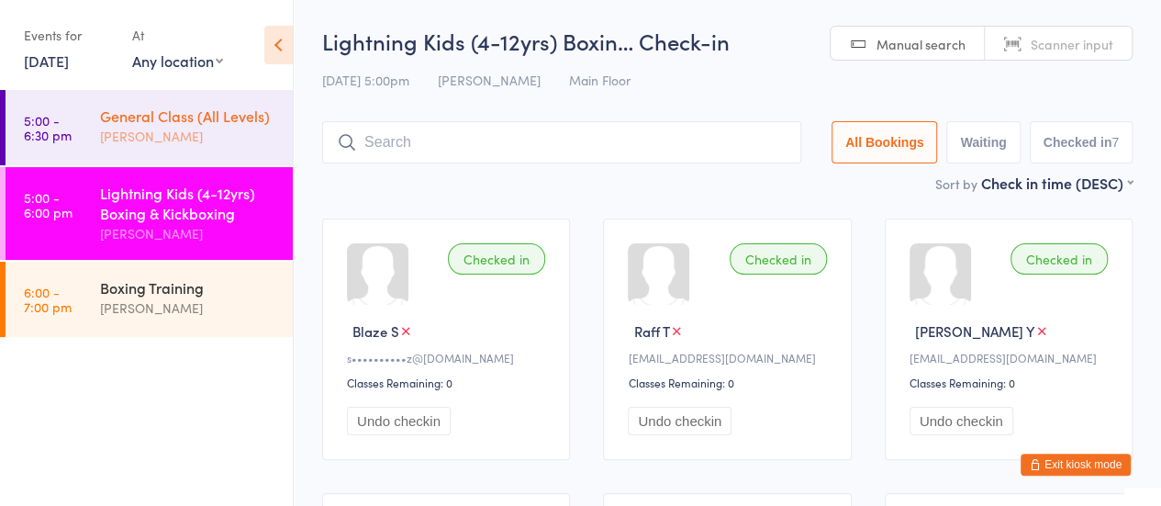
click at [230, 152] on div "General Class (All Levels) Nick Lundh" at bounding box center [196, 126] width 193 height 73
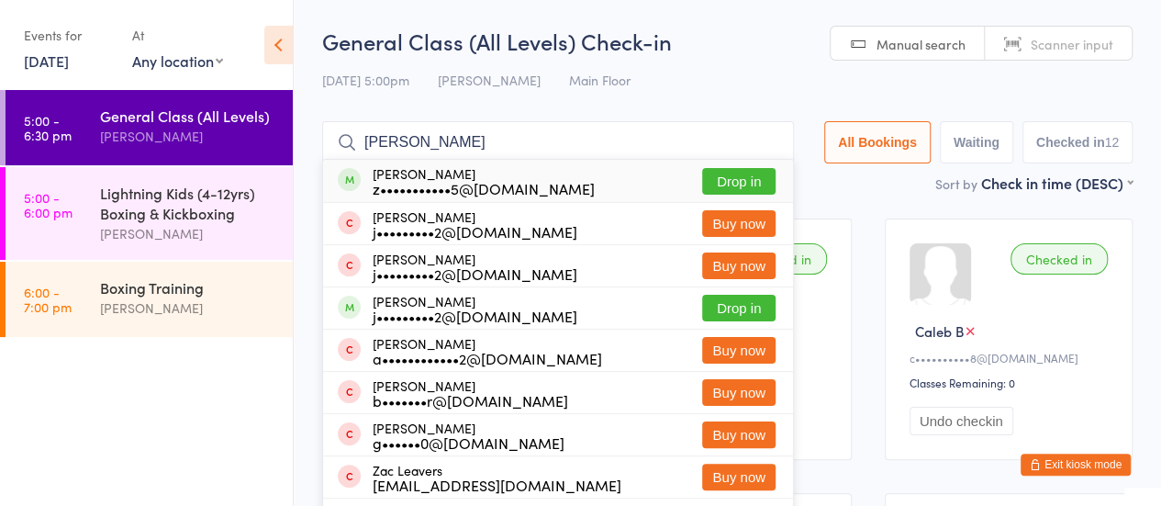
type input "zac burgess"
click at [743, 185] on button "Drop in" at bounding box center [738, 181] width 73 height 27
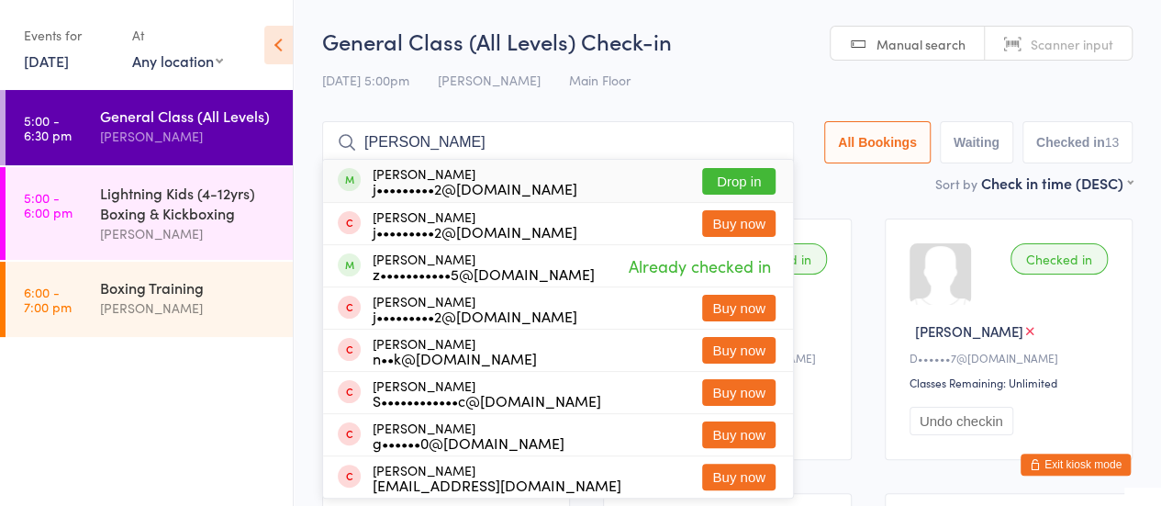
type input "dean burgess"
click at [720, 185] on button "Drop in" at bounding box center [738, 181] width 73 height 27
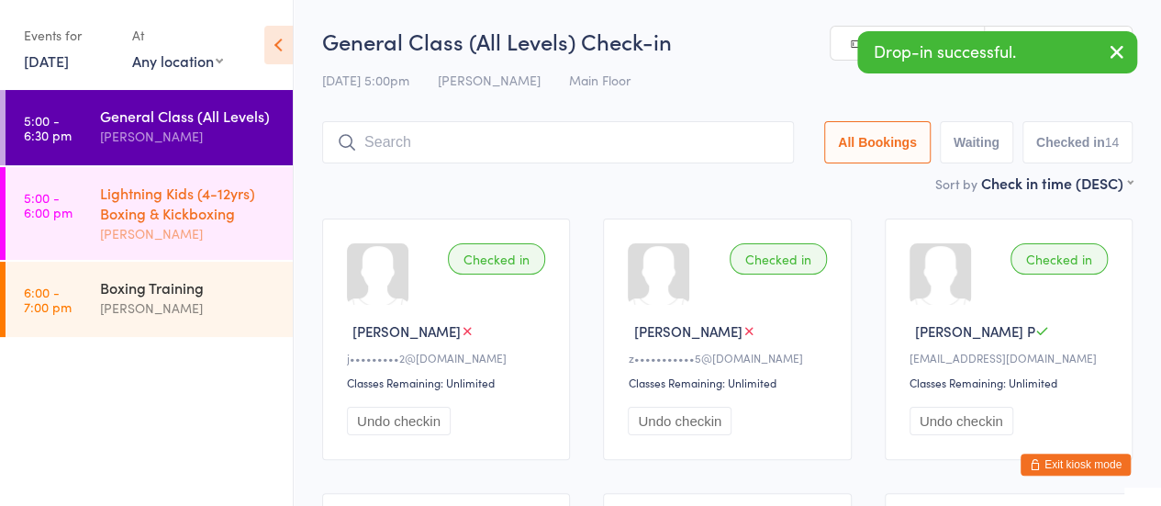
click at [162, 194] on div "Lightning Kids (4-12yrs) Boxing & Kickboxing" at bounding box center [188, 203] width 177 height 40
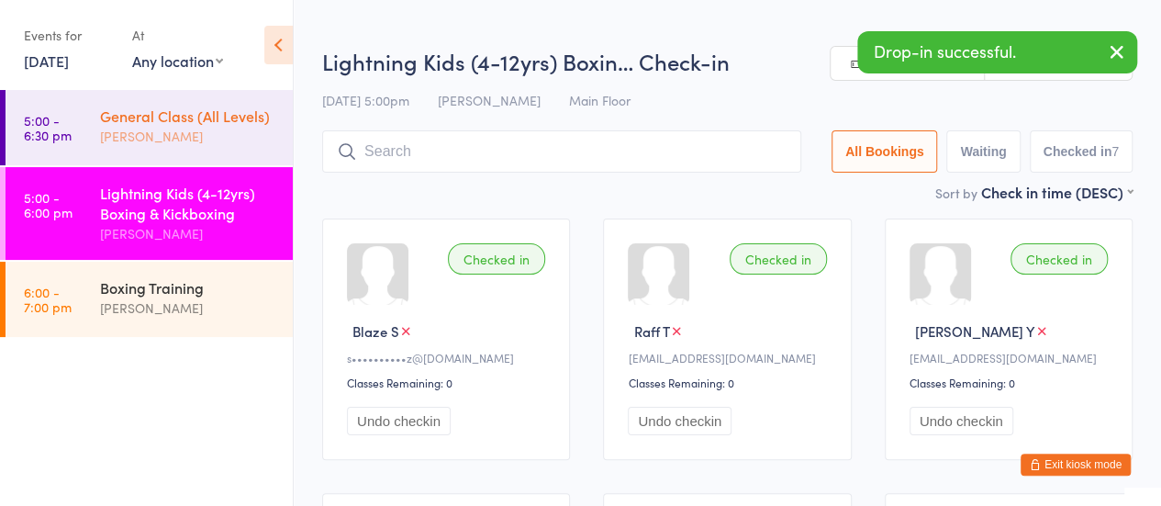
click at [257, 124] on div "General Class (All Levels)" at bounding box center [188, 116] width 177 height 20
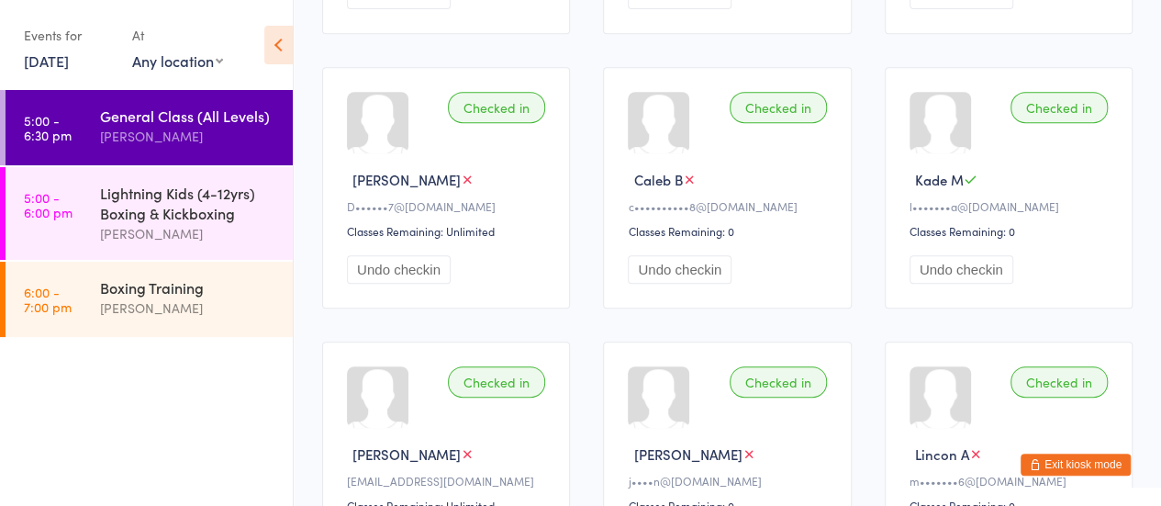
scroll to position [425, 0]
click at [179, 230] on div "[PERSON_NAME]" at bounding box center [188, 233] width 177 height 21
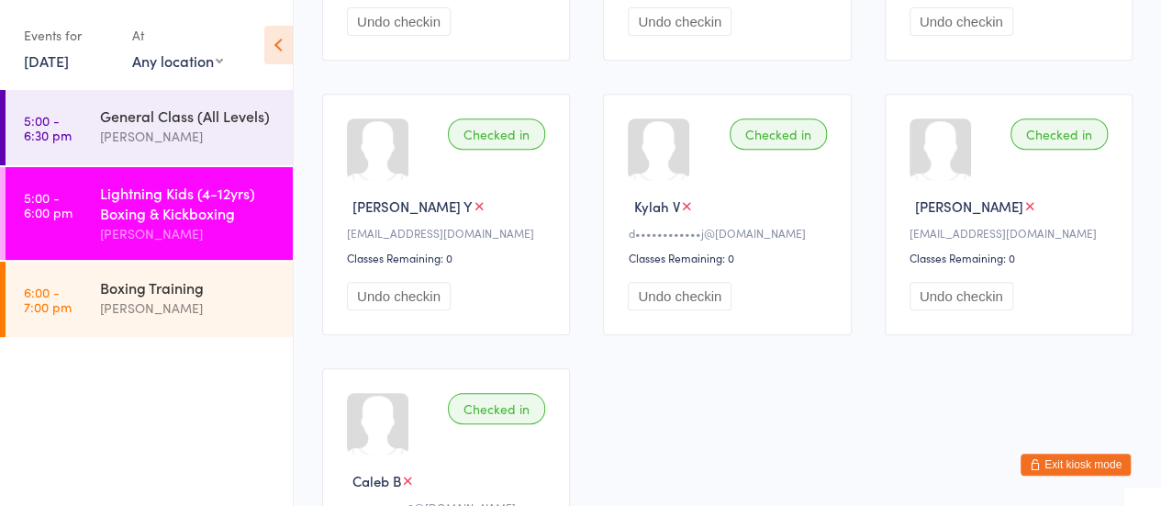
scroll to position [628, 0]
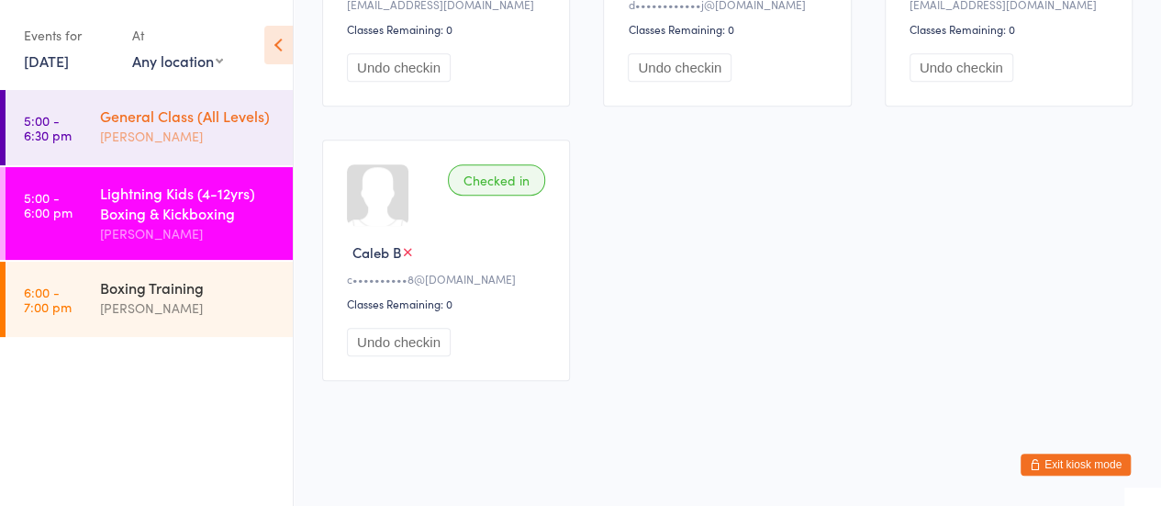
click at [201, 148] on div "General Class (All Levels) Nick Lundh" at bounding box center [196, 126] width 193 height 73
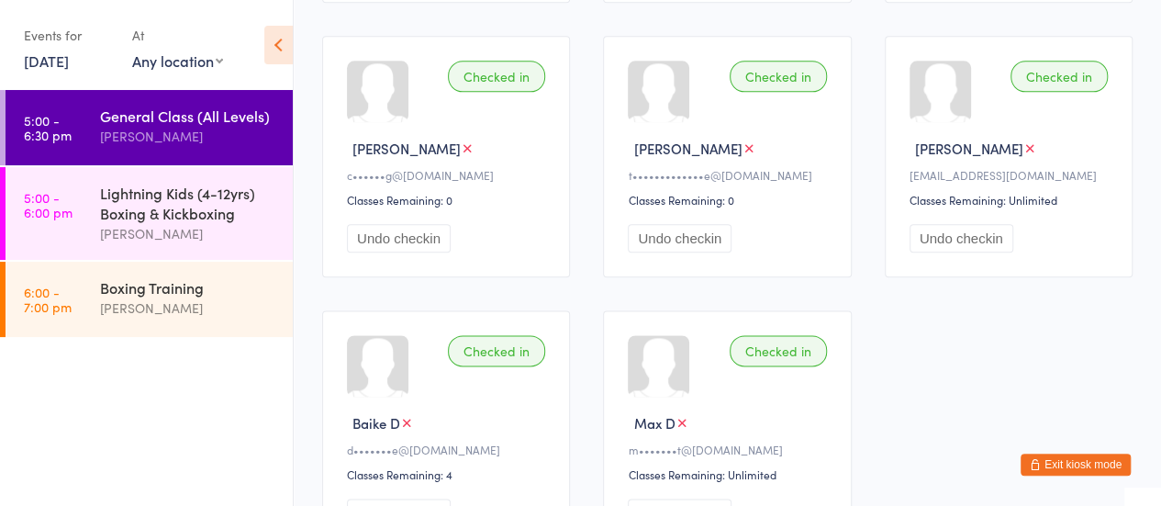
scroll to position [1007, 0]
click at [196, 196] on div "Lightning Kids (4-12yrs) Boxing & Kickboxing" at bounding box center [188, 203] width 177 height 40
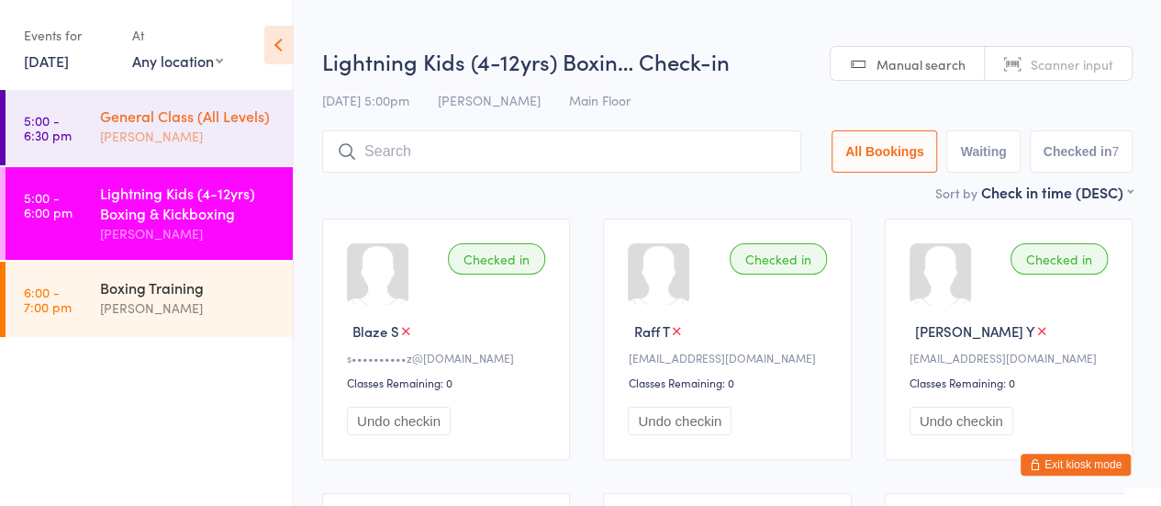
click at [160, 142] on div "[PERSON_NAME]" at bounding box center [188, 136] width 177 height 21
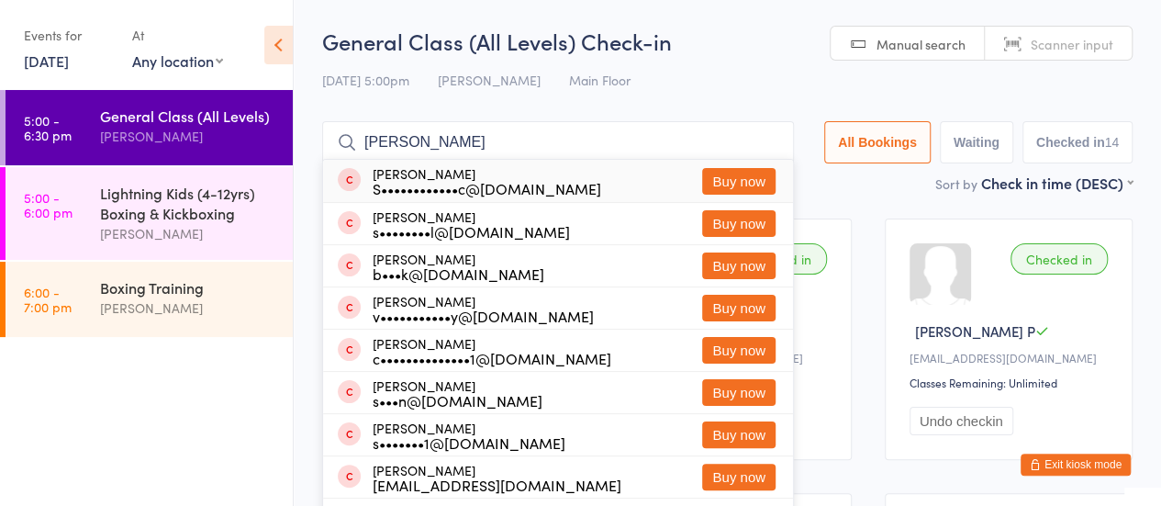
type input "shane van"
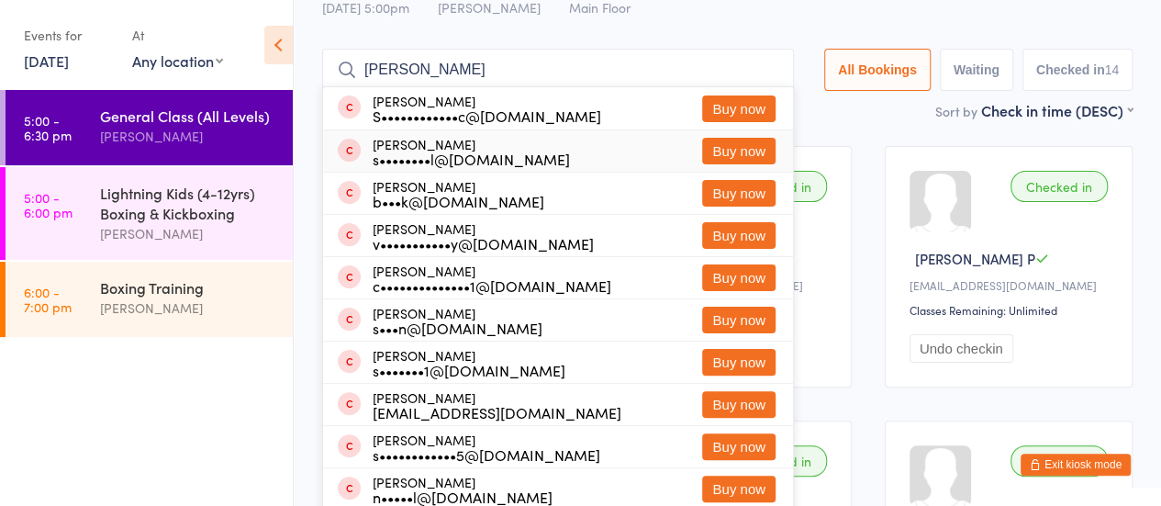
scroll to position [73, 0]
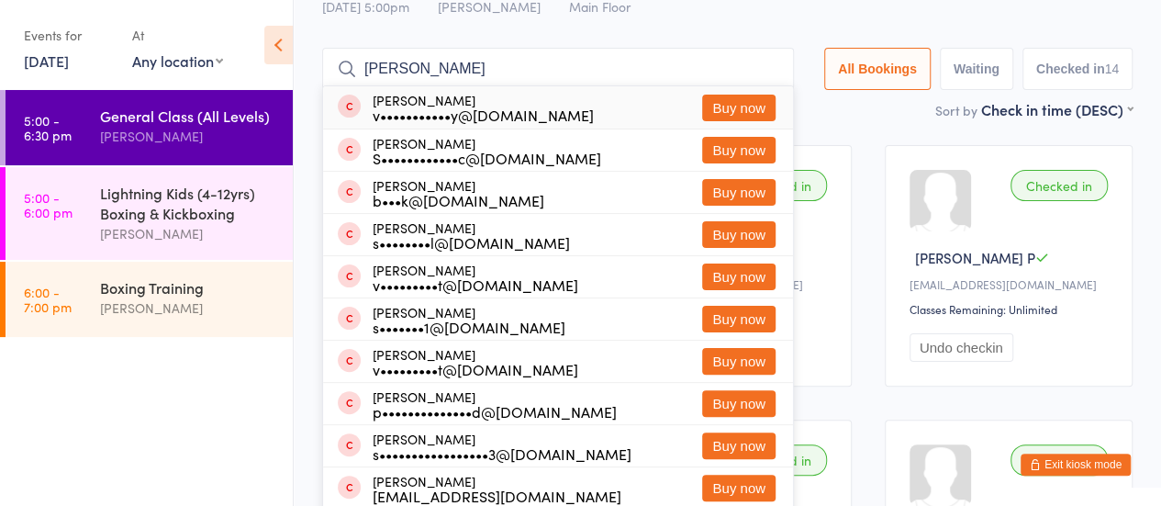
click at [767, 68] on input "shane van" at bounding box center [558, 69] width 472 height 42
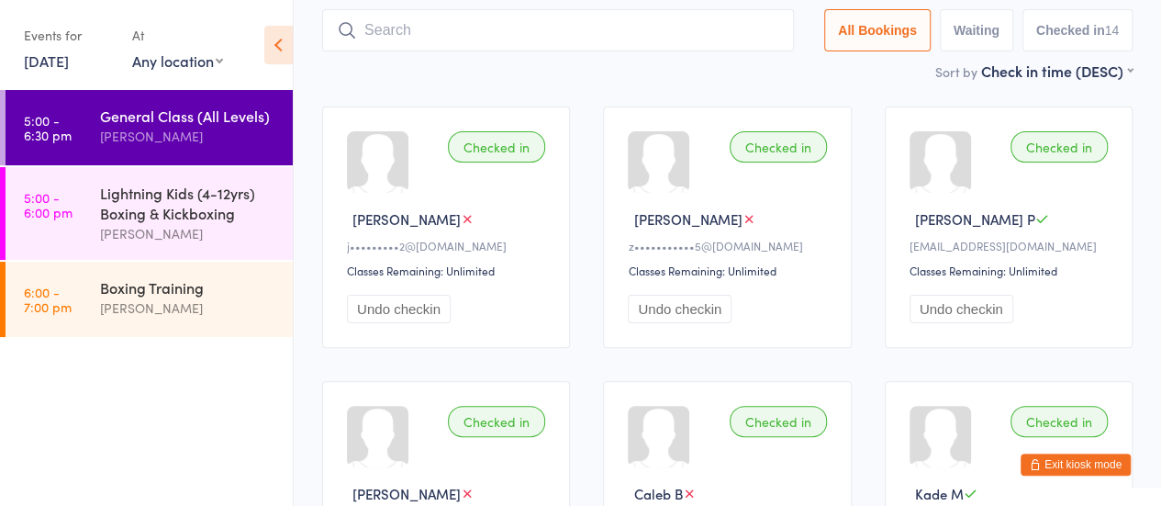
scroll to position [122, 0]
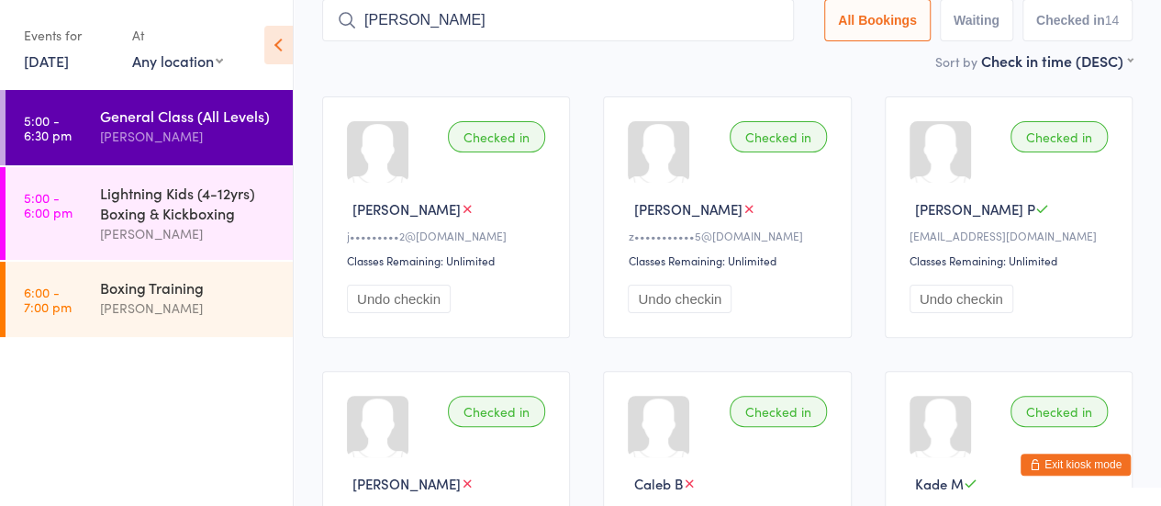
type input "riley"
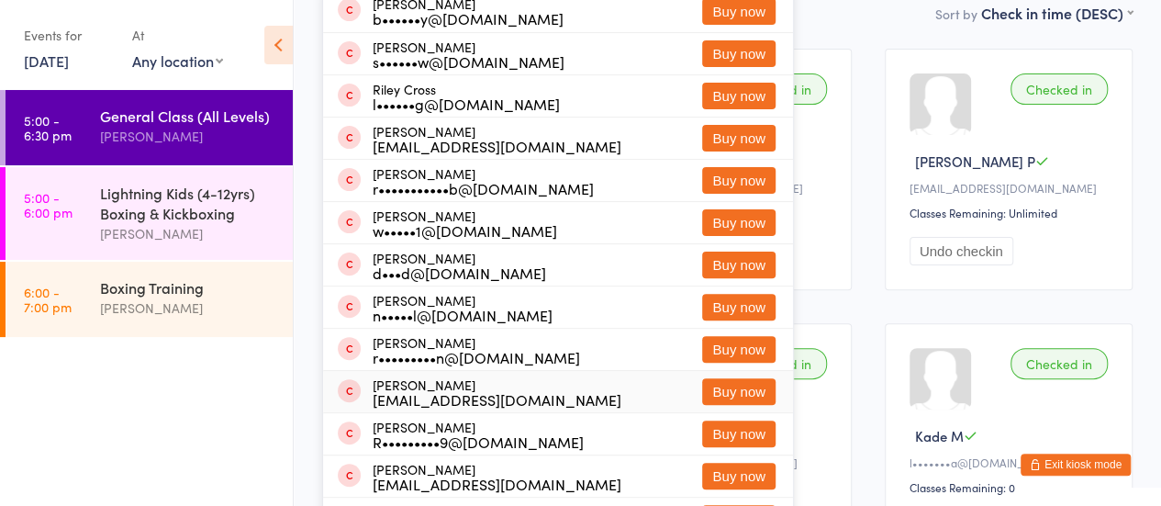
scroll to position [0, 0]
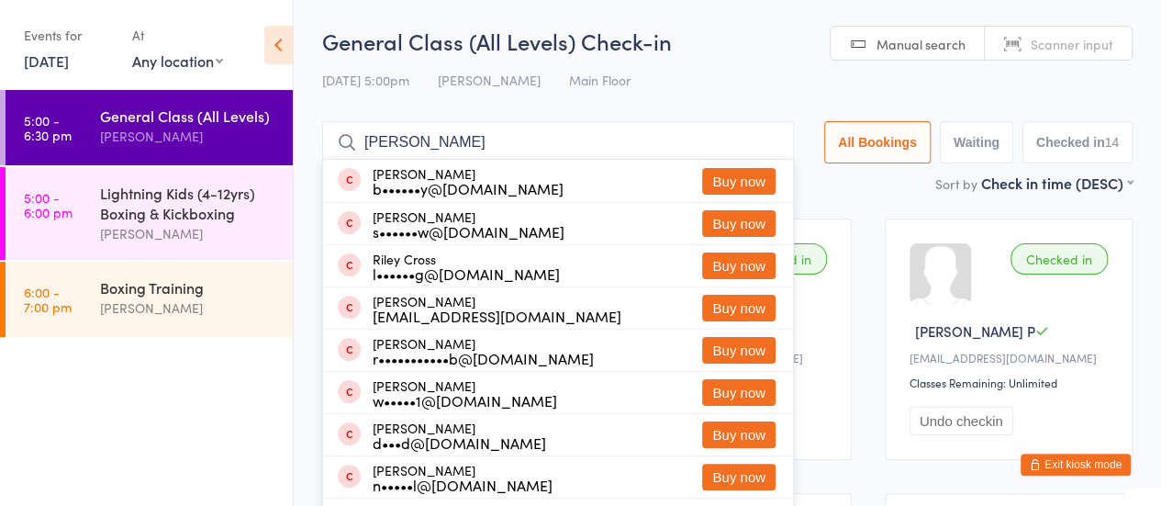
click at [766, 140] on input "riley" at bounding box center [558, 142] width 472 height 42
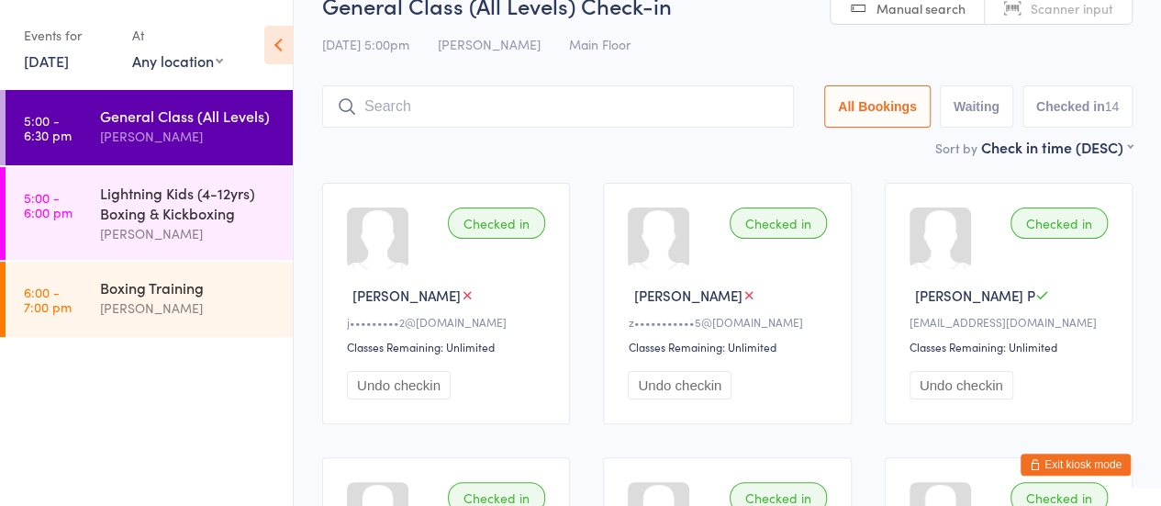
scroll to position [122, 0]
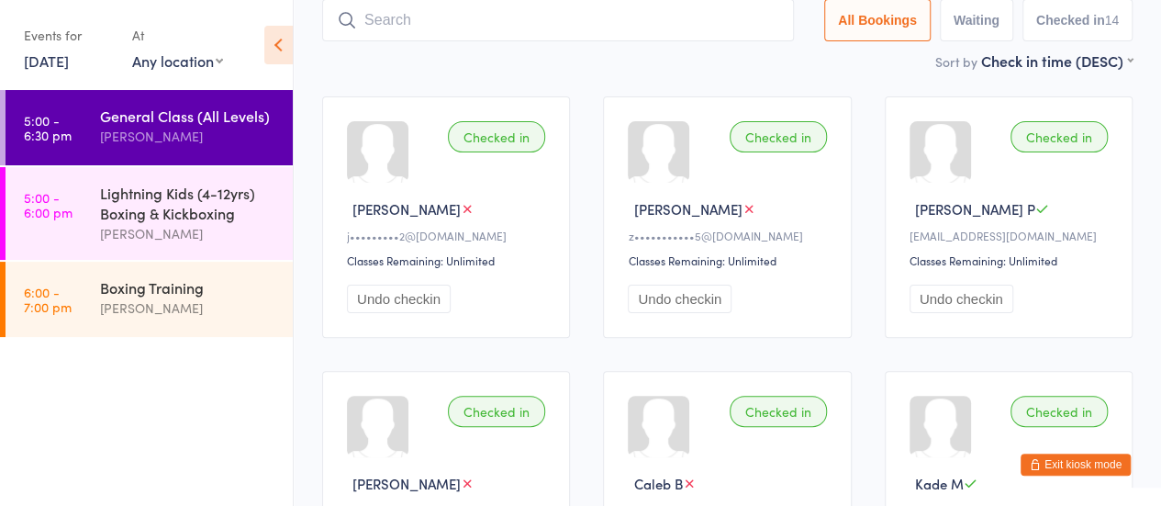
click at [1063, 465] on button "Exit kiosk mode" at bounding box center [1076, 464] width 110 height 22
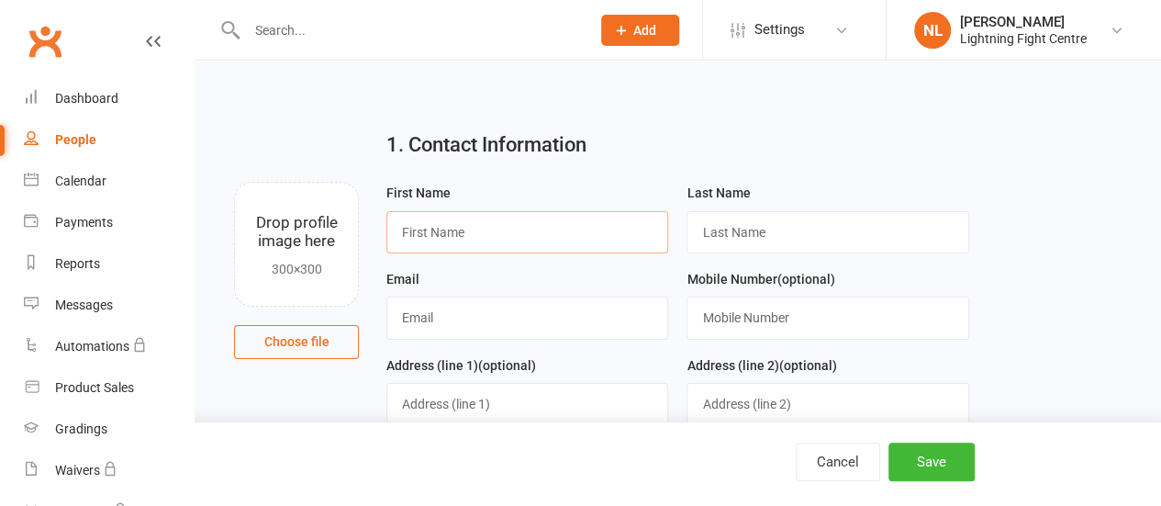
click at [472, 218] on input "text" at bounding box center [527, 232] width 282 height 42
type input "Emanuel"
click at [733, 229] on input "text" at bounding box center [828, 232] width 282 height 42
type input "Ulamis"
click at [442, 308] on input "text" at bounding box center [527, 317] width 282 height 42
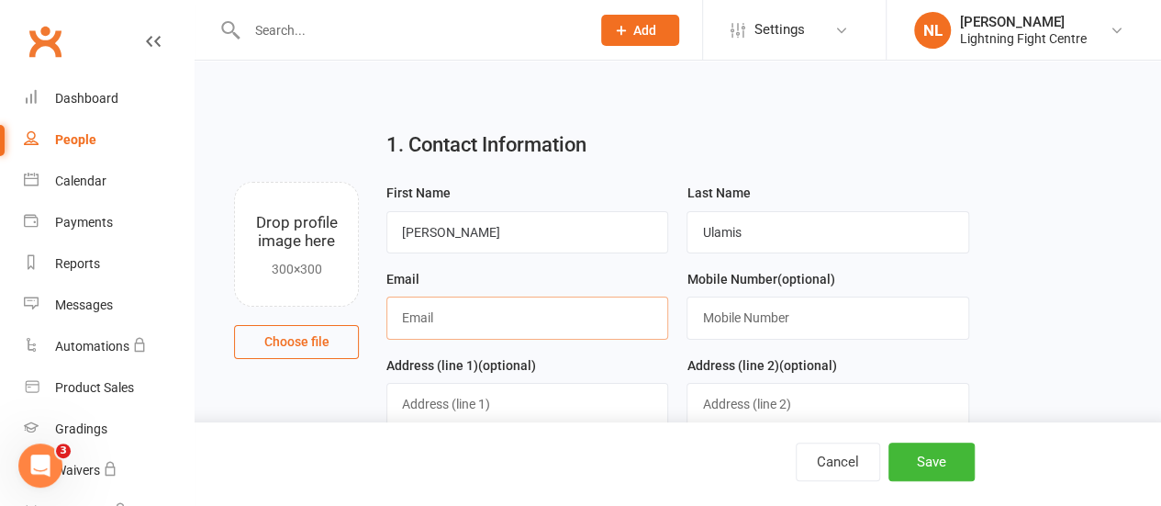
type input "U"
type input "ulamcon@outlook.com"
click at [748, 306] on input "text" at bounding box center [828, 317] width 282 height 42
type input "0430981492"
click at [509, 410] on input "text" at bounding box center [527, 404] width 282 height 42
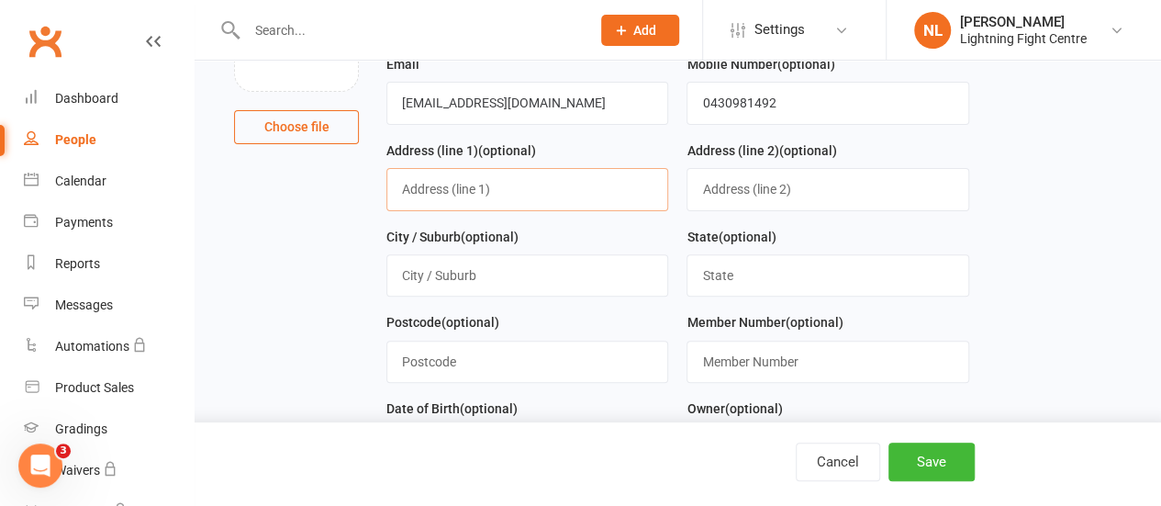
scroll to position [223, 0]
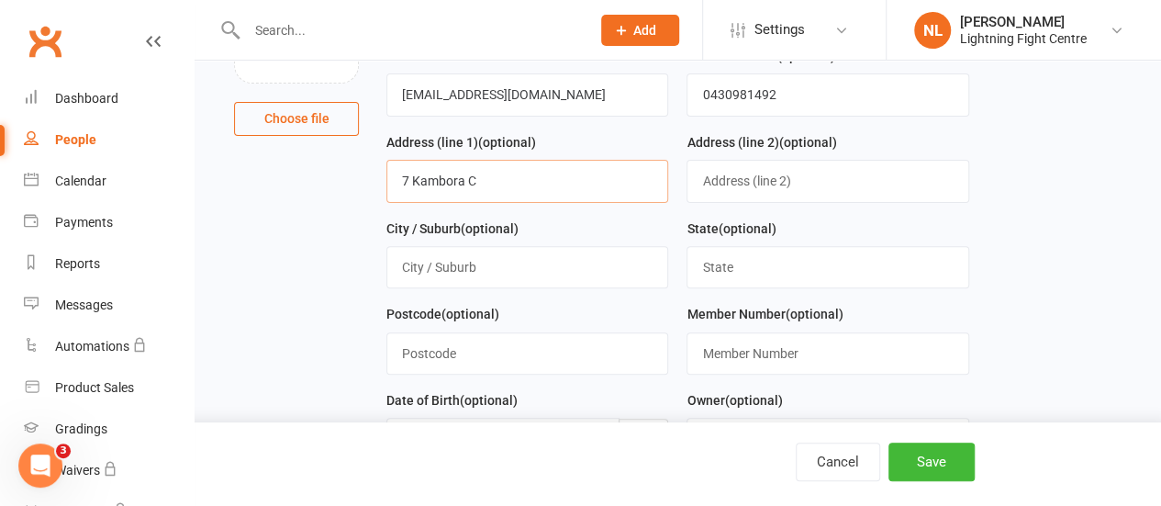
click at [426, 191] on input "7 Kambora C" at bounding box center [527, 181] width 282 height 42
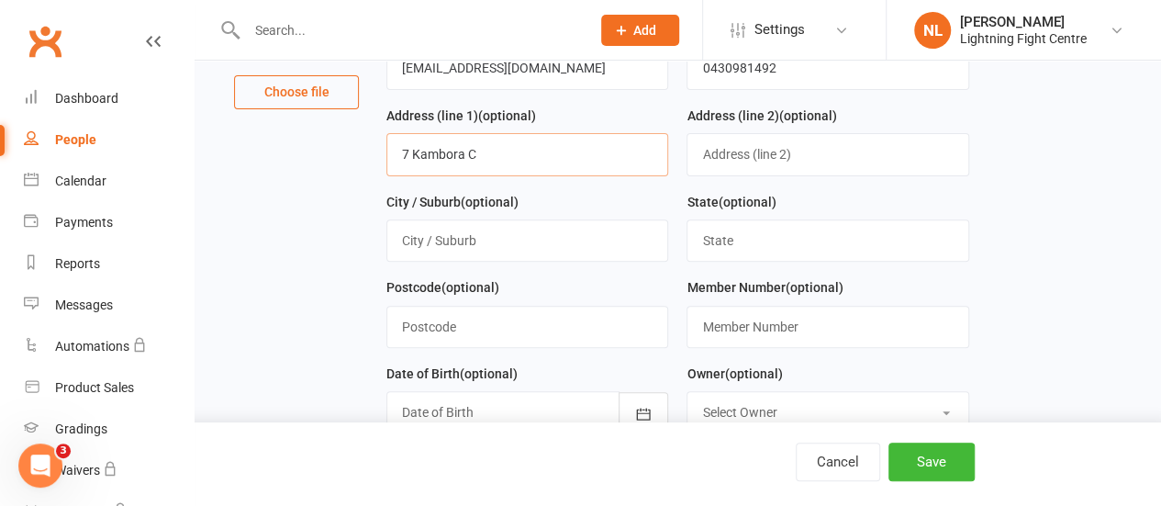
scroll to position [271, 0]
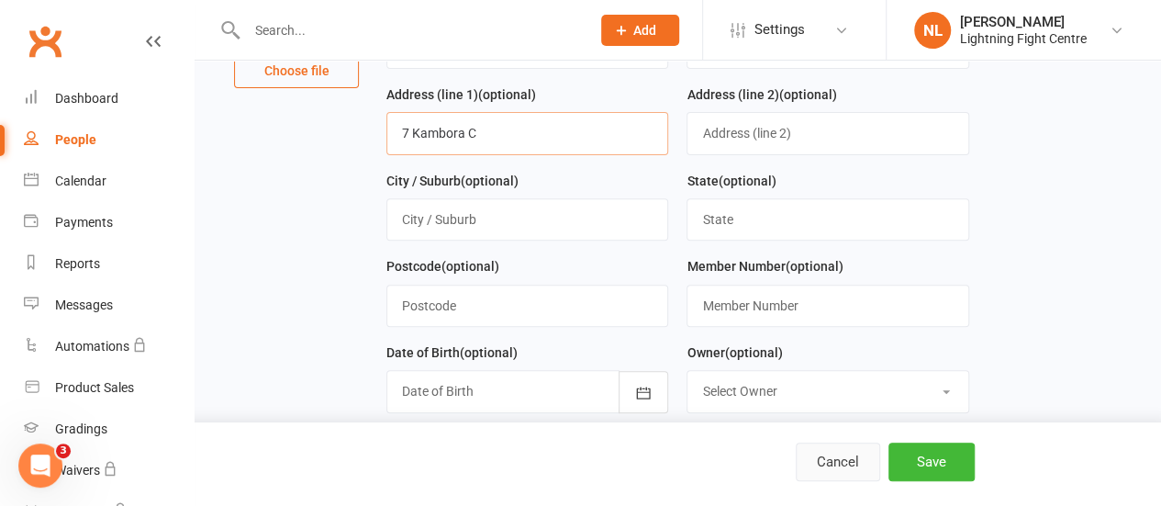
type input "7 Kambora C"
click at [844, 464] on button "Cancel" at bounding box center [838, 461] width 84 height 39
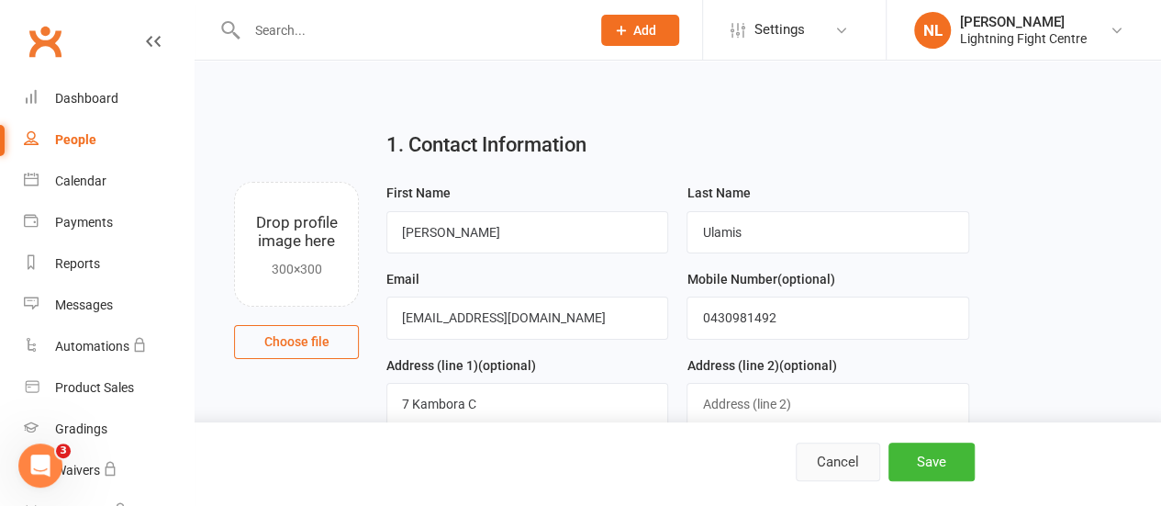
select select "100"
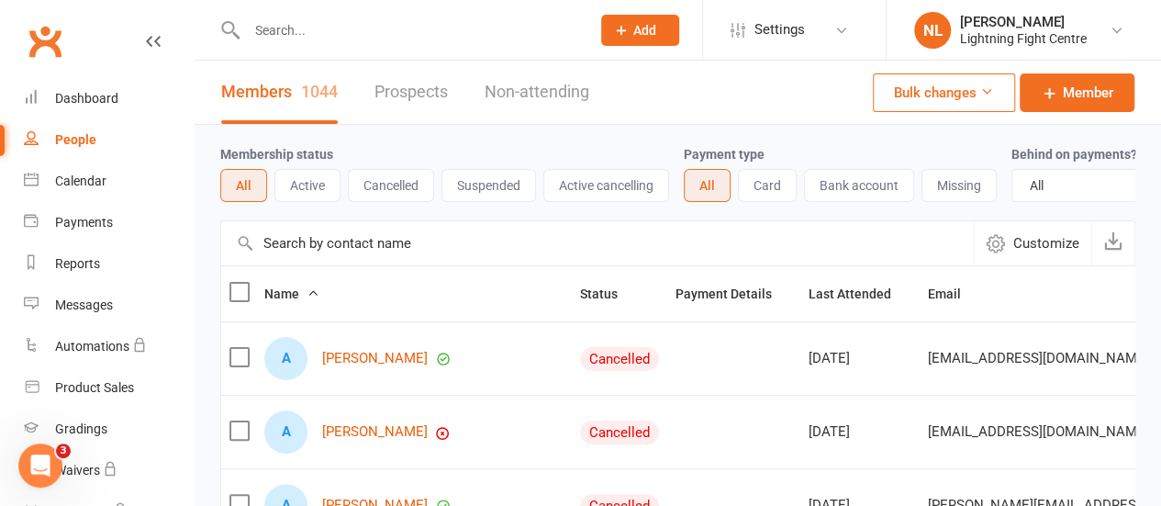
click at [296, 34] on input "text" at bounding box center [409, 30] width 337 height 26
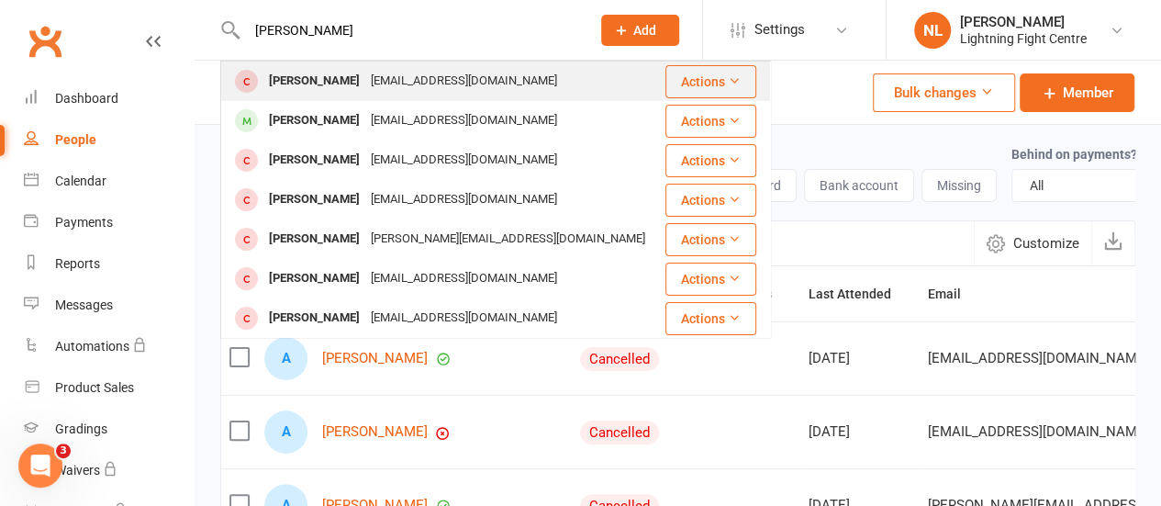
type input "emanuel"
click at [358, 87] on div "Emanuel Vlamis" at bounding box center [314, 81] width 102 height 27
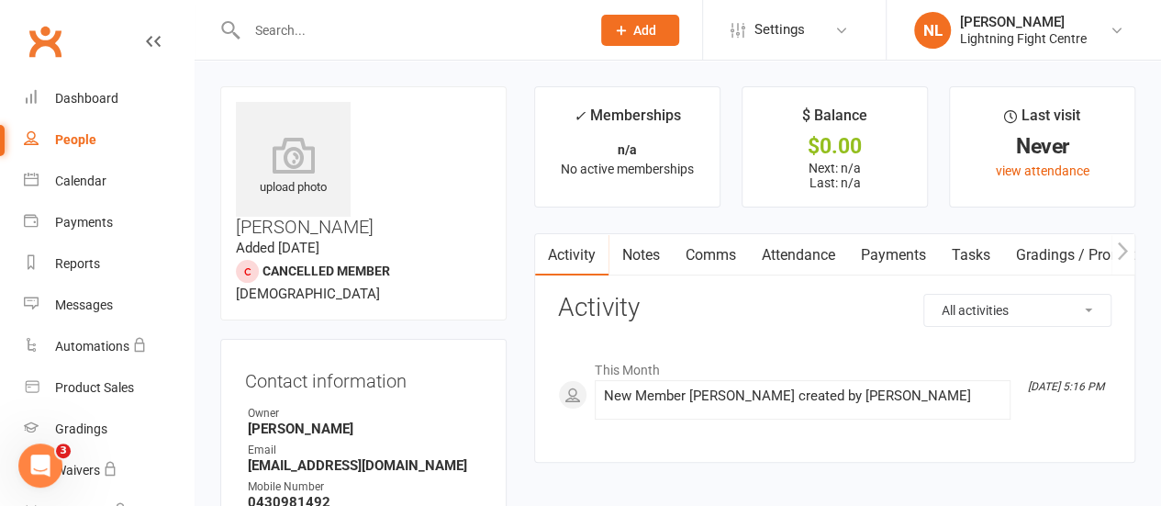
click at [326, 17] on input "text" at bounding box center [409, 30] width 337 height 26
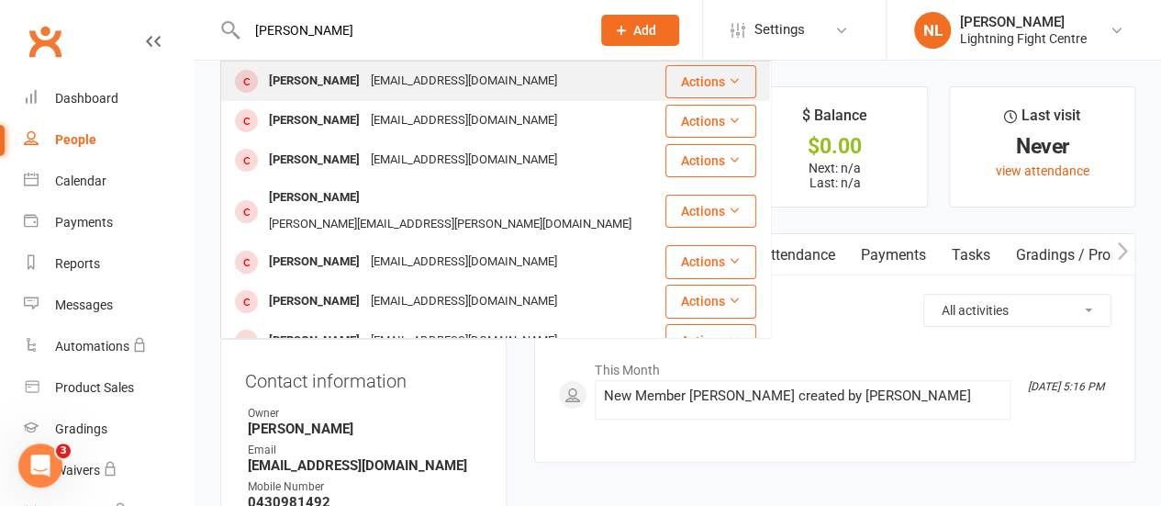
type input "andrew barker"
click at [400, 96] on div "andrew barker andrewronald665@gmail.com" at bounding box center [443, 81] width 442 height 38
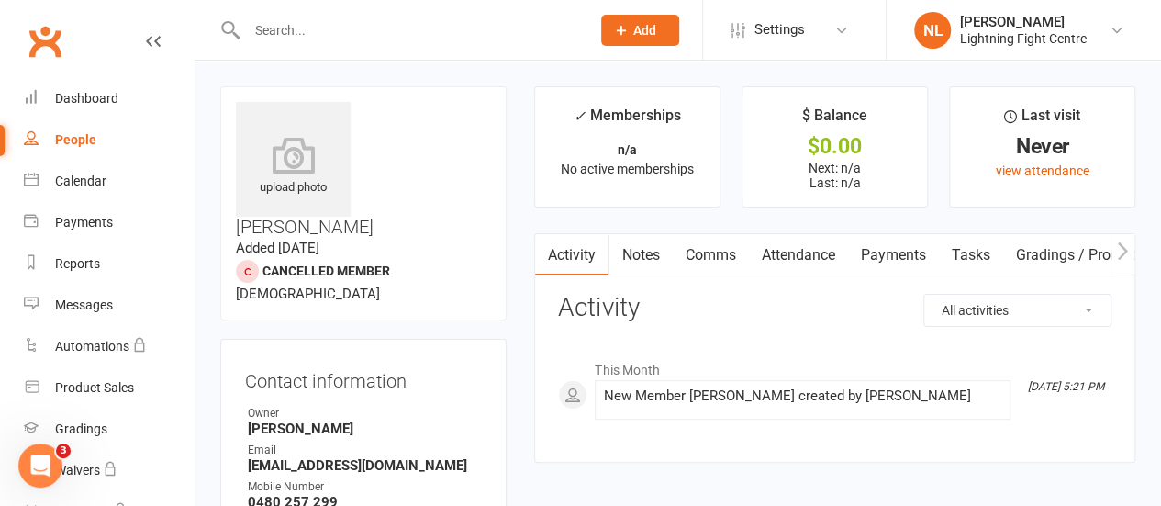
click at [264, 29] on input "text" at bounding box center [409, 30] width 337 height 26
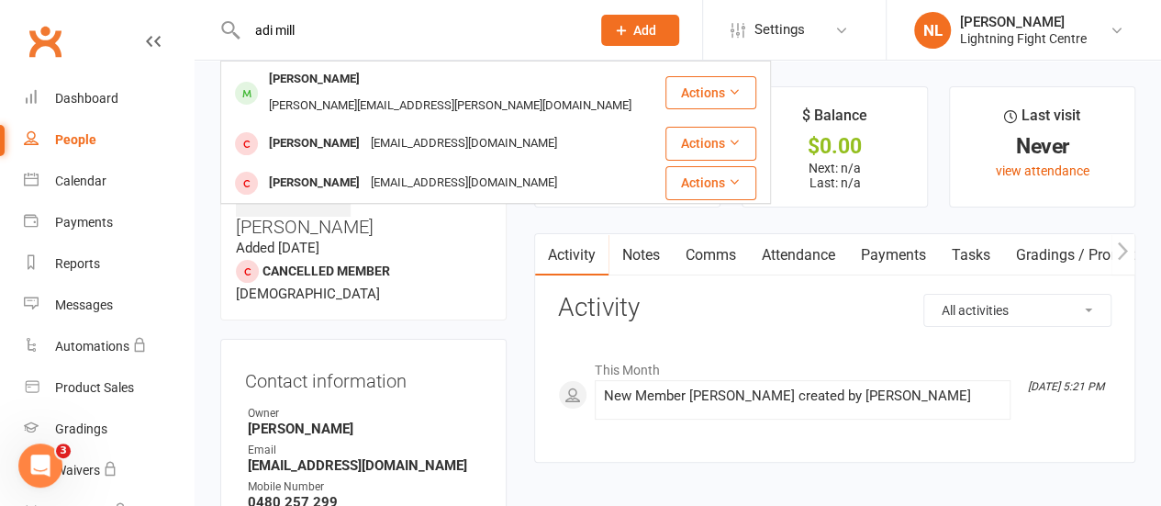
type input "adi mills"
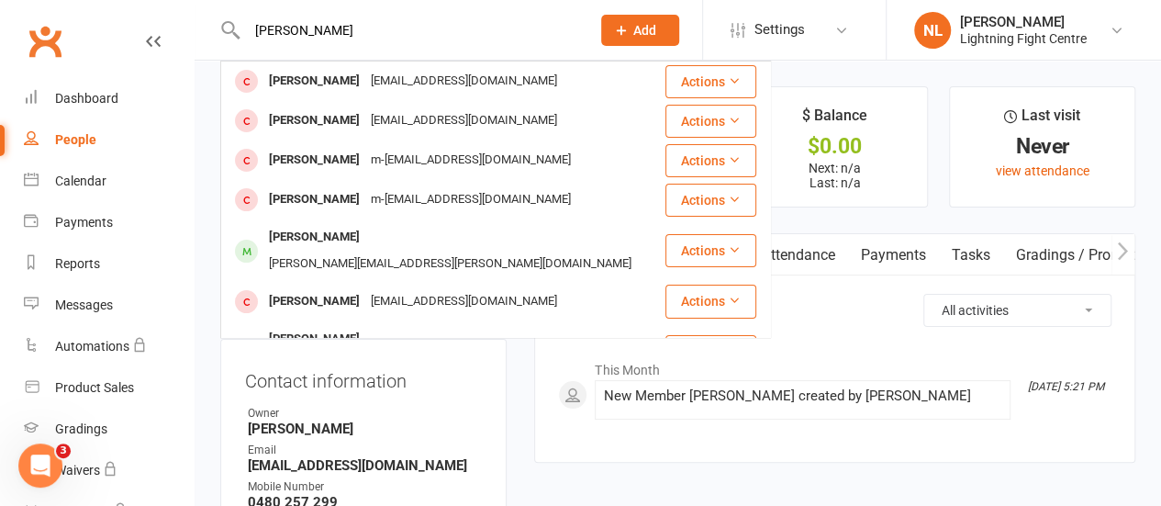
drag, startPoint x: 351, startPoint y: 37, endPoint x: 255, endPoint y: 34, distance: 95.5
click at [255, 34] on input "adi mills" at bounding box center [409, 30] width 337 height 26
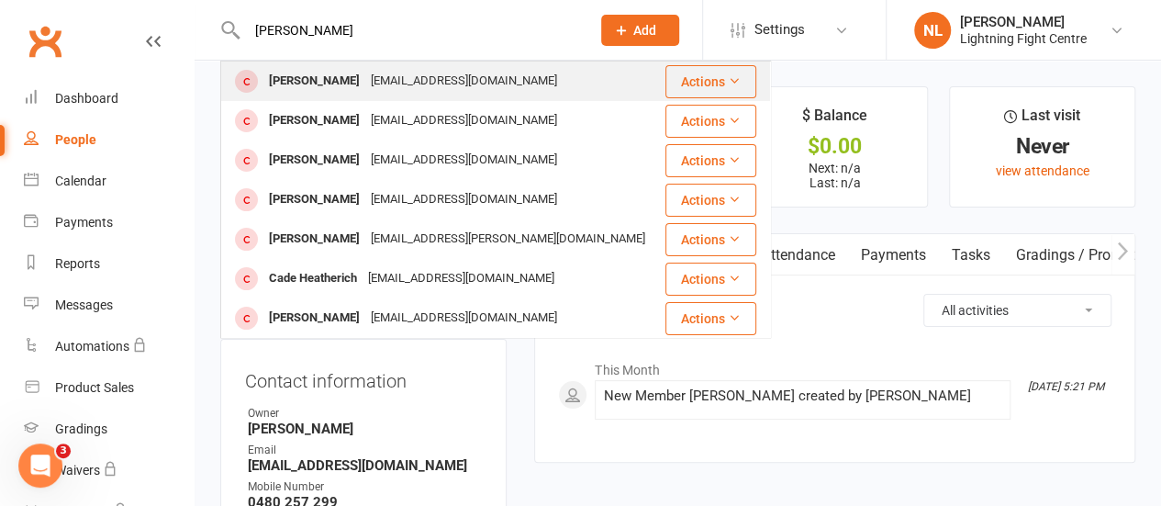
type input "henry sutherland"
click at [411, 80] on div "d.sudssquad@gmail.com" at bounding box center [463, 81] width 197 height 27
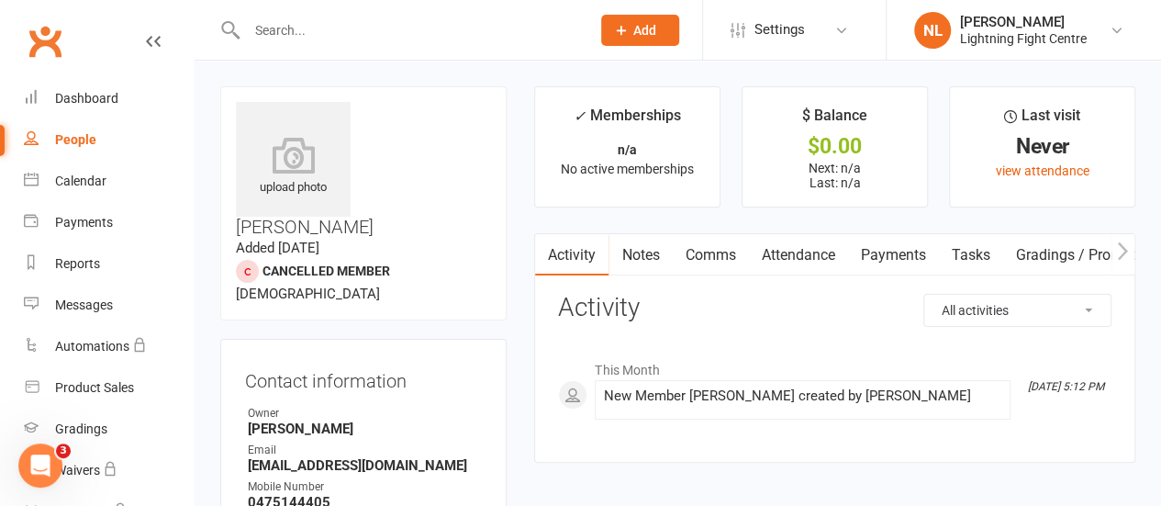
click at [314, 30] on input "text" at bounding box center [409, 30] width 337 height 26
type input "casey s"
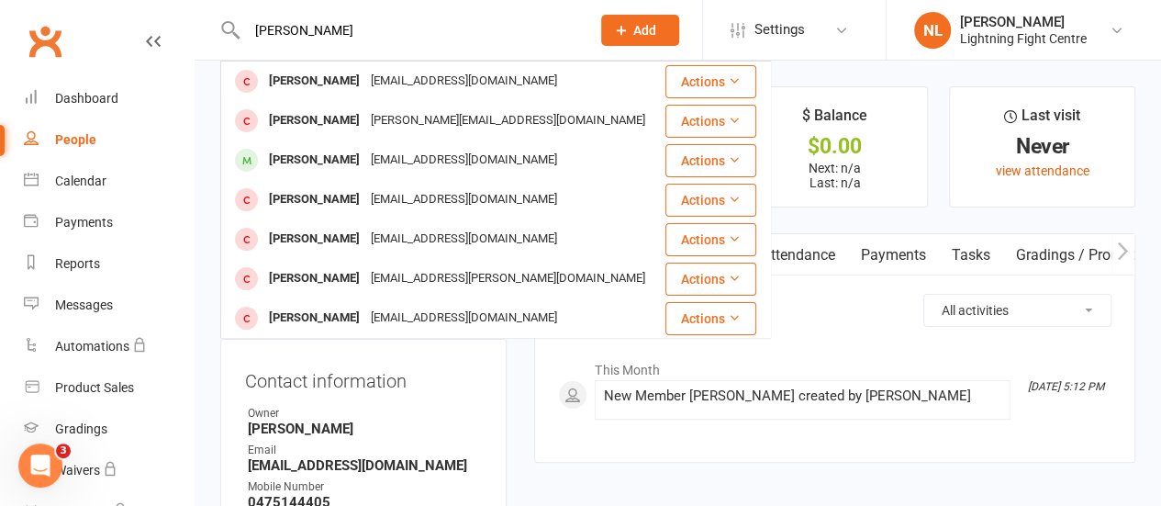
drag, startPoint x: 349, startPoint y: 28, endPoint x: 222, endPoint y: 32, distance: 126.7
click at [222, 32] on div "casey s Casey Soden caseysoden@gmail.com Actions Casey Jackson cindy_read@hotma…" at bounding box center [398, 30] width 357 height 60
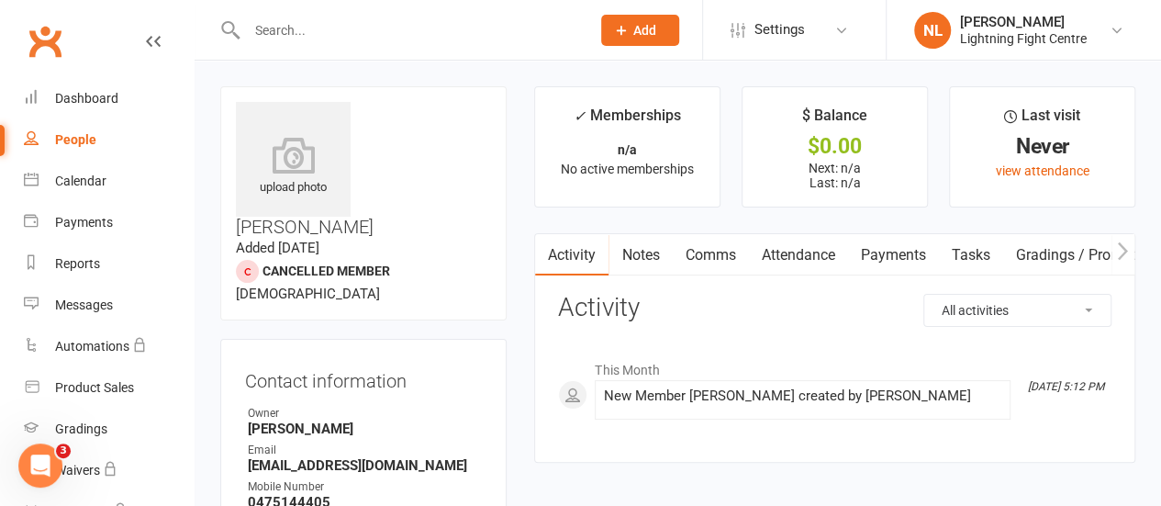
click at [642, 42] on button "Add" at bounding box center [640, 30] width 78 height 31
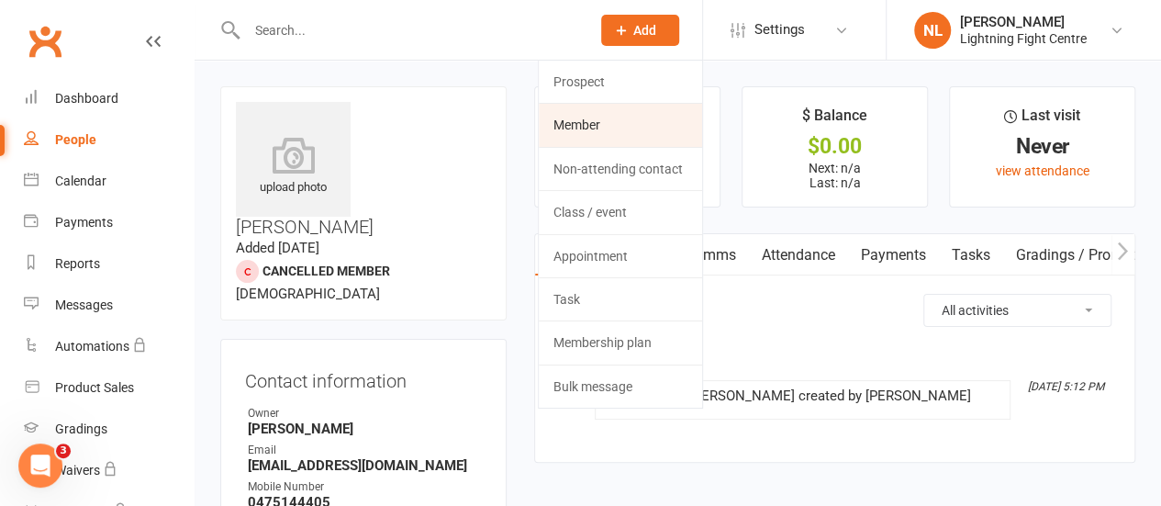
click at [579, 118] on link "Member" at bounding box center [620, 125] width 163 height 42
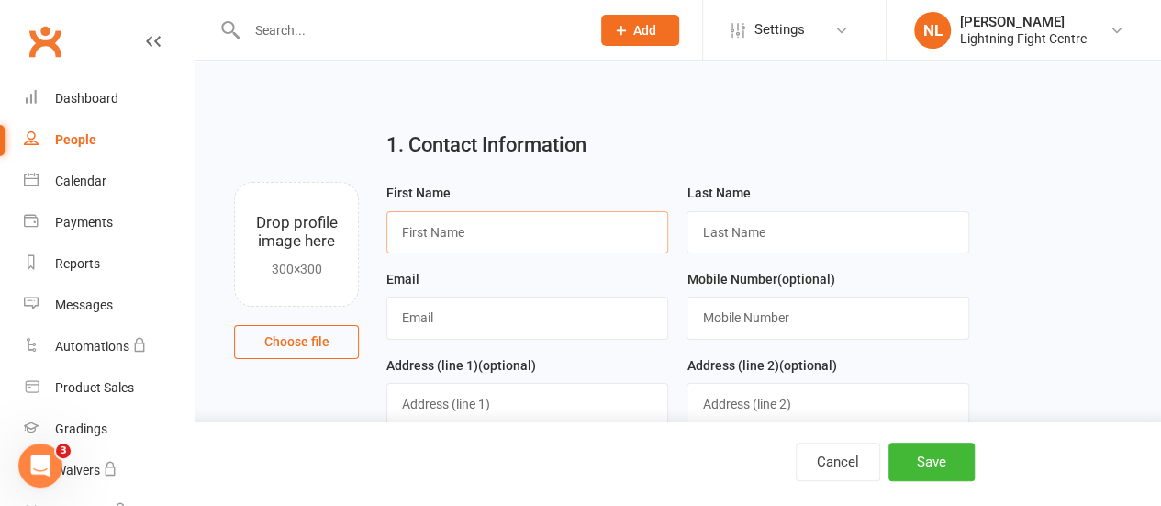
click at [450, 229] on input "text" at bounding box center [527, 232] width 282 height 42
type input "Adi"
click at [744, 229] on input "text" at bounding box center [828, 232] width 282 height 42
type input "Mills"
click at [471, 324] on input "text" at bounding box center [527, 317] width 282 height 42
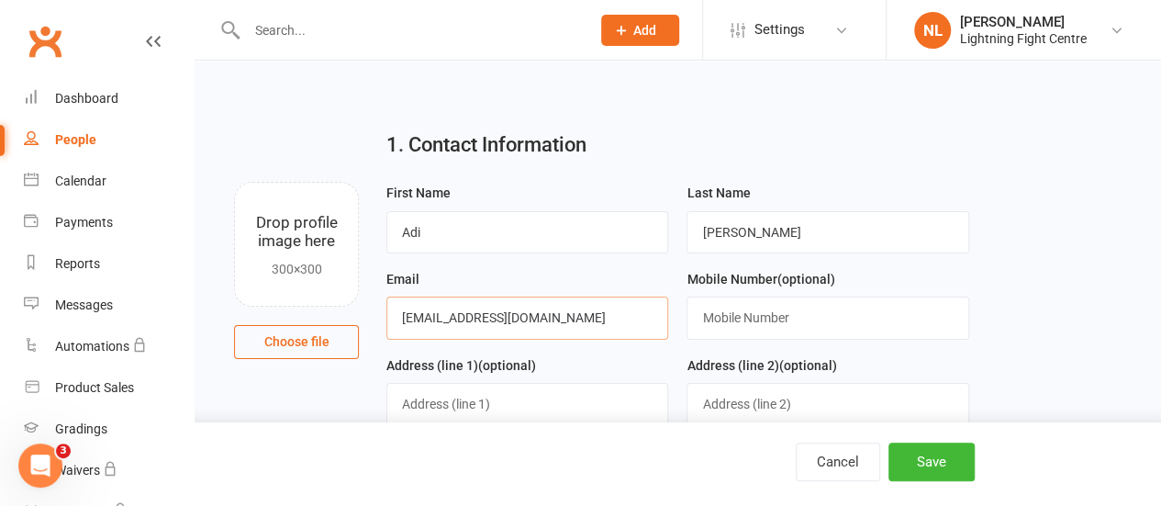
type input "adsimills1703@gmail.com"
click at [734, 300] on input "text" at bounding box center [828, 317] width 282 height 42
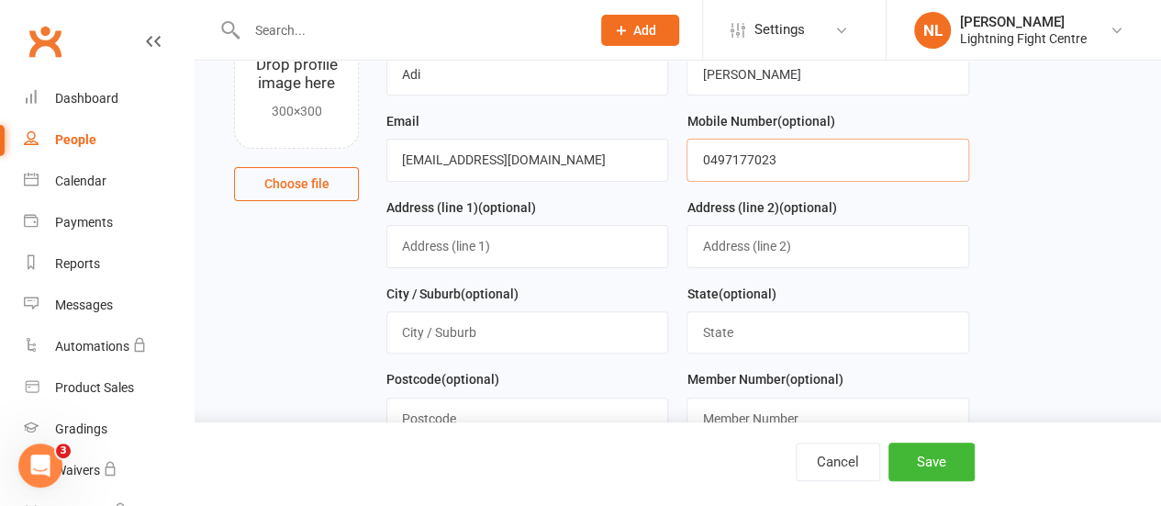
scroll to position [166, 0]
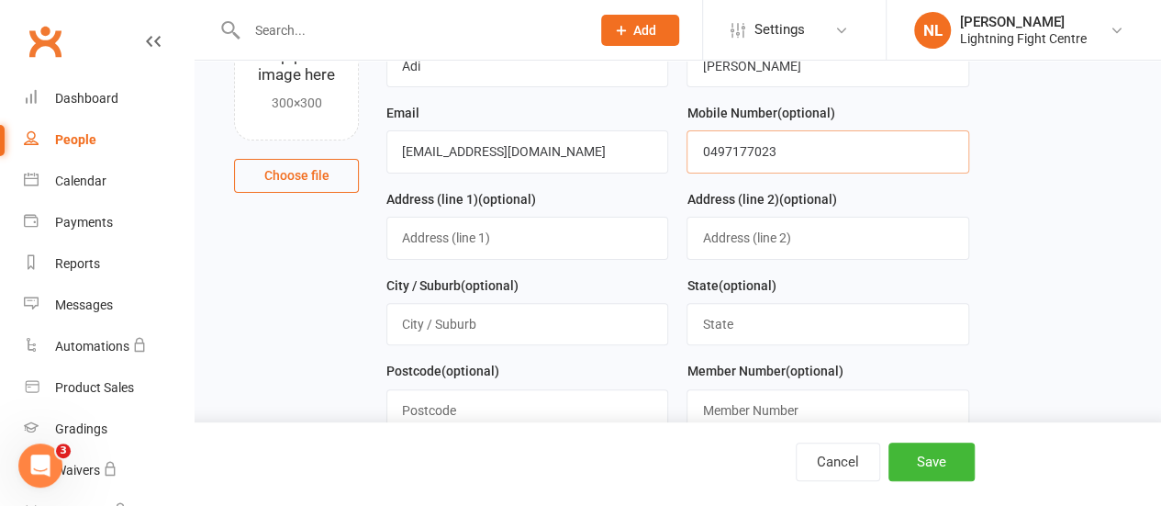
type input "0497177023"
click at [488, 219] on input "text" at bounding box center [527, 238] width 282 height 42
type input "&"
click at [422, 233] on input "7 FErnhill" at bounding box center [527, 238] width 282 height 42
click at [474, 232] on input "7 Fernhill" at bounding box center [527, 238] width 282 height 42
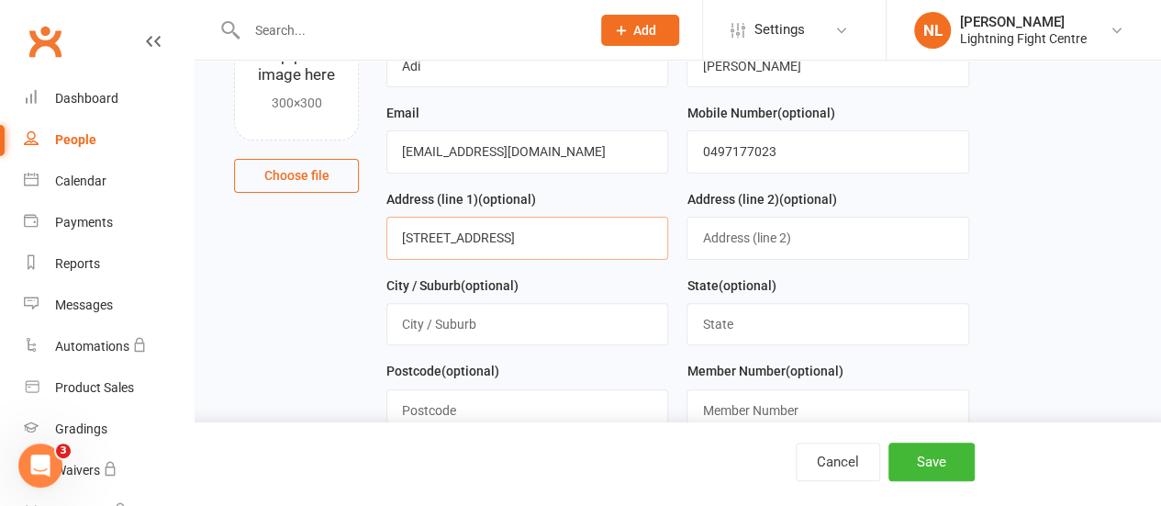
type input "7 Fernhill Rd"
click at [450, 317] on input "text" at bounding box center [527, 324] width 282 height 42
type input "Mount Evelyn"
click at [747, 329] on input "text" at bounding box center [828, 324] width 282 height 42
type input "VIC"
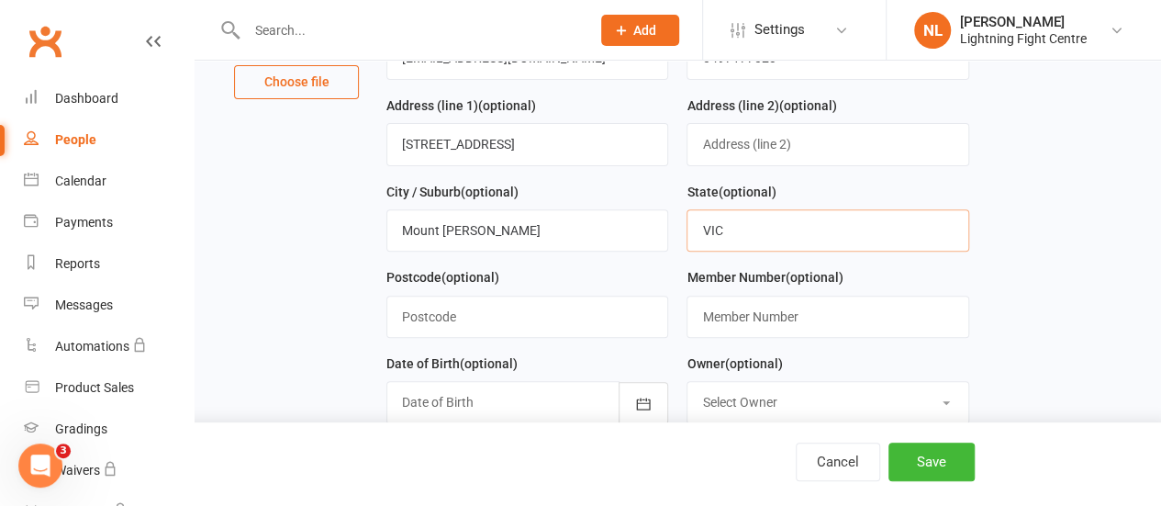
scroll to position [261, 0]
click at [499, 318] on input "text" at bounding box center [527, 316] width 282 height 42
type input "3796"
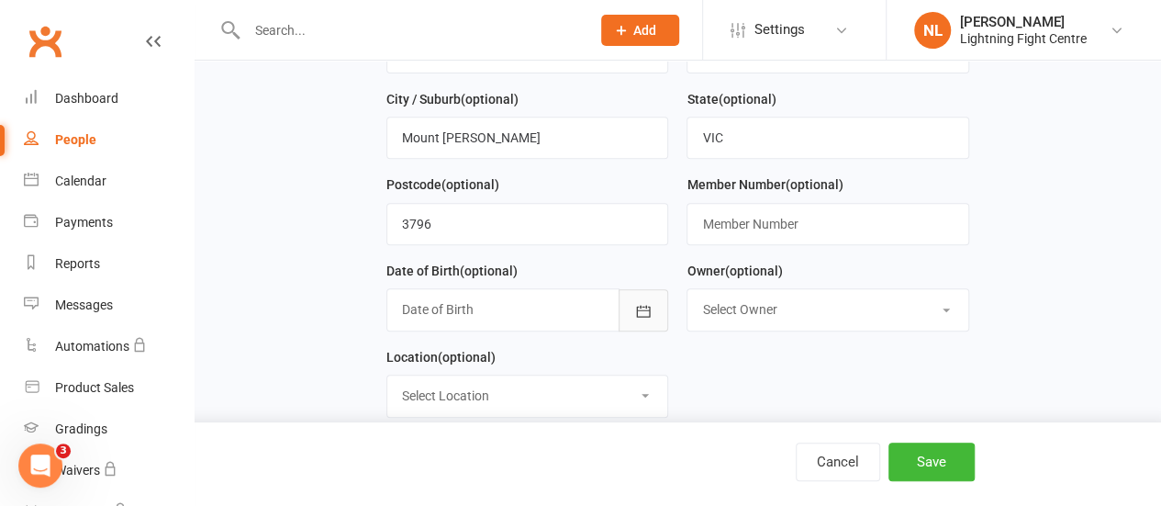
click at [641, 309] on icon "button" at bounding box center [643, 311] width 18 height 18
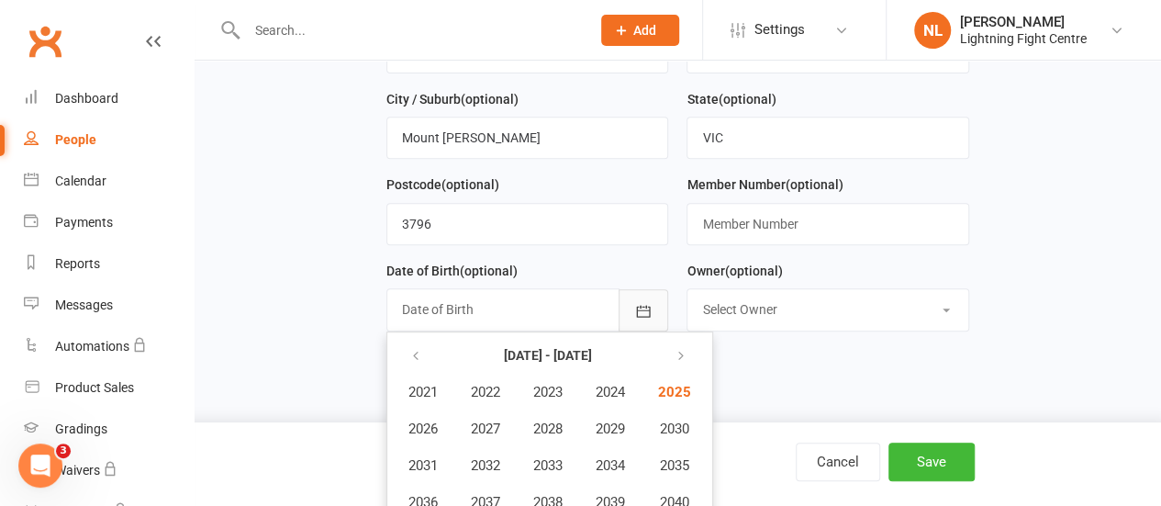
scroll to position [363, 0]
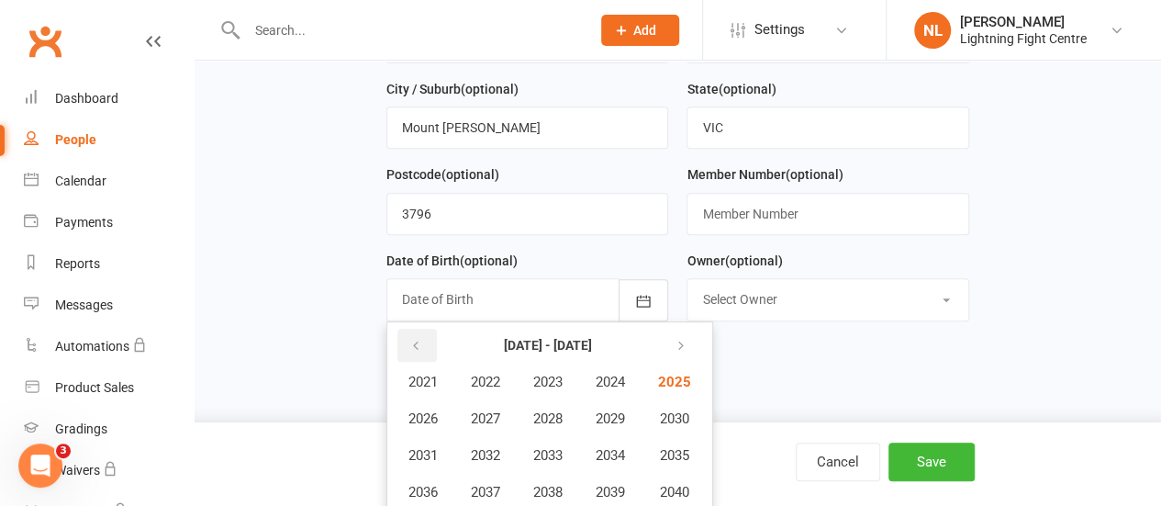
click at [422, 332] on button "button" at bounding box center [416, 345] width 39 height 33
click at [635, 405] on button "2009" at bounding box center [610, 418] width 61 height 35
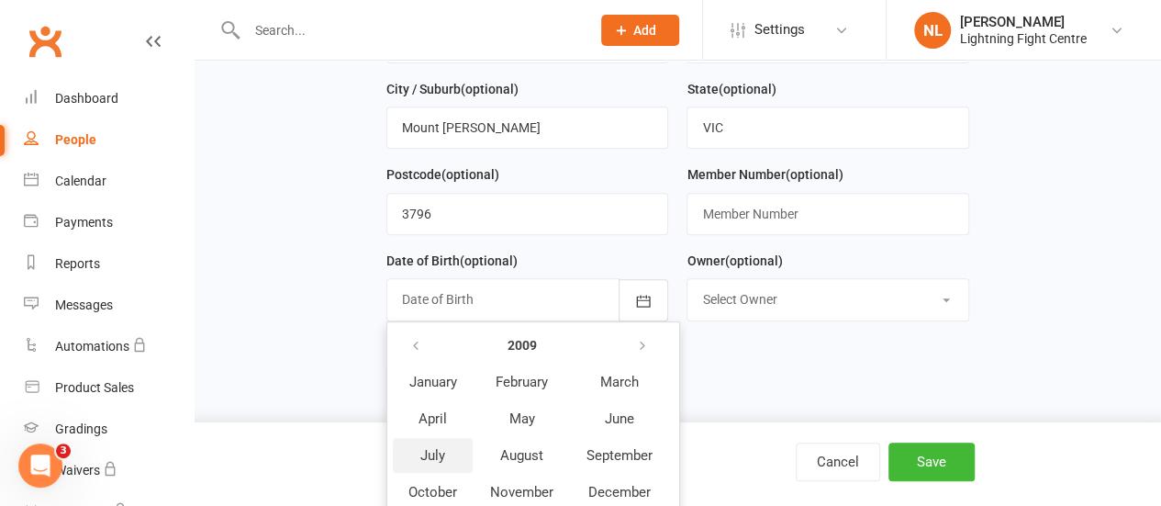
click at [431, 449] on span "July" at bounding box center [432, 455] width 25 height 17
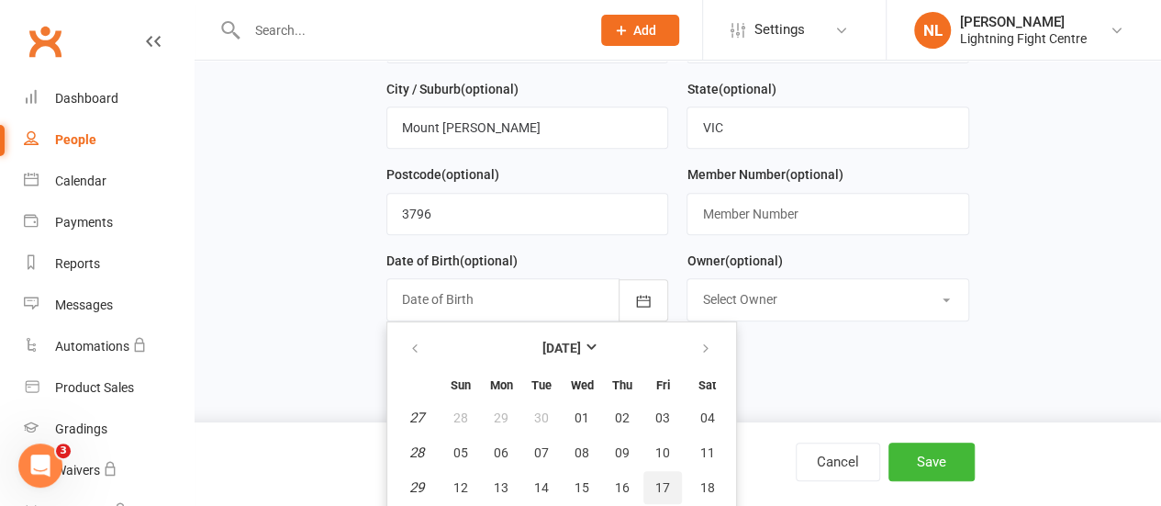
click at [661, 482] on span "17" at bounding box center [662, 487] width 15 height 15
type input "17 Jul 2009"
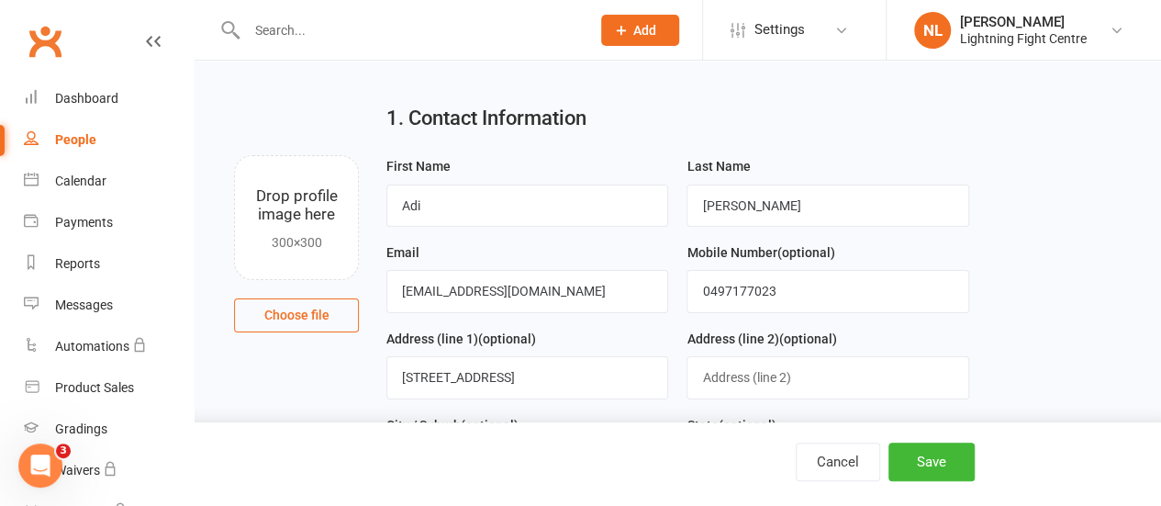
scroll to position [26, 0]
click at [419, 210] on input "Adi" at bounding box center [527, 206] width 282 height 42
type input "Adsi"
click at [961, 453] on button "Save" at bounding box center [932, 461] width 86 height 39
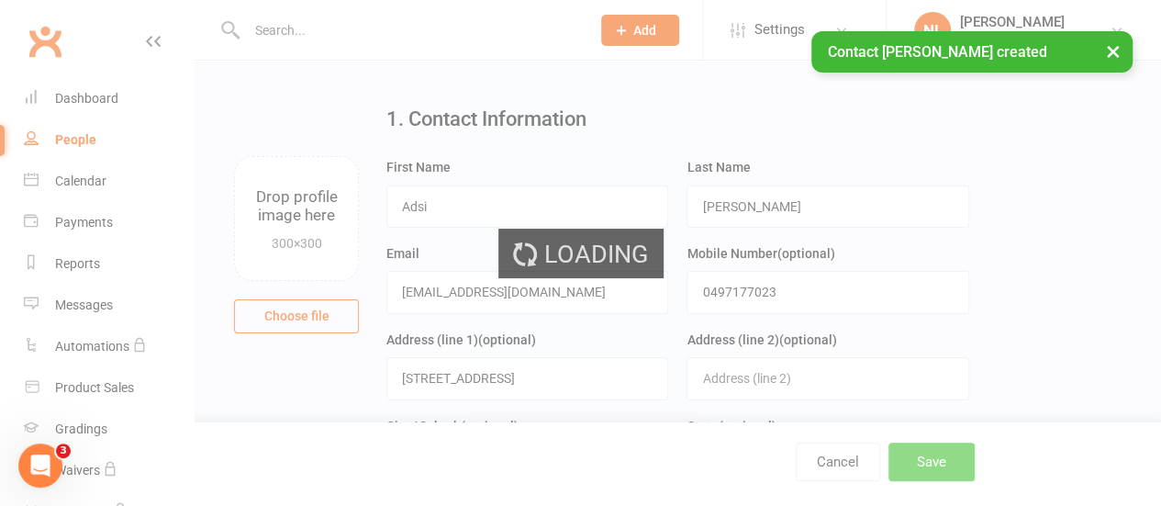
scroll to position [0, 0]
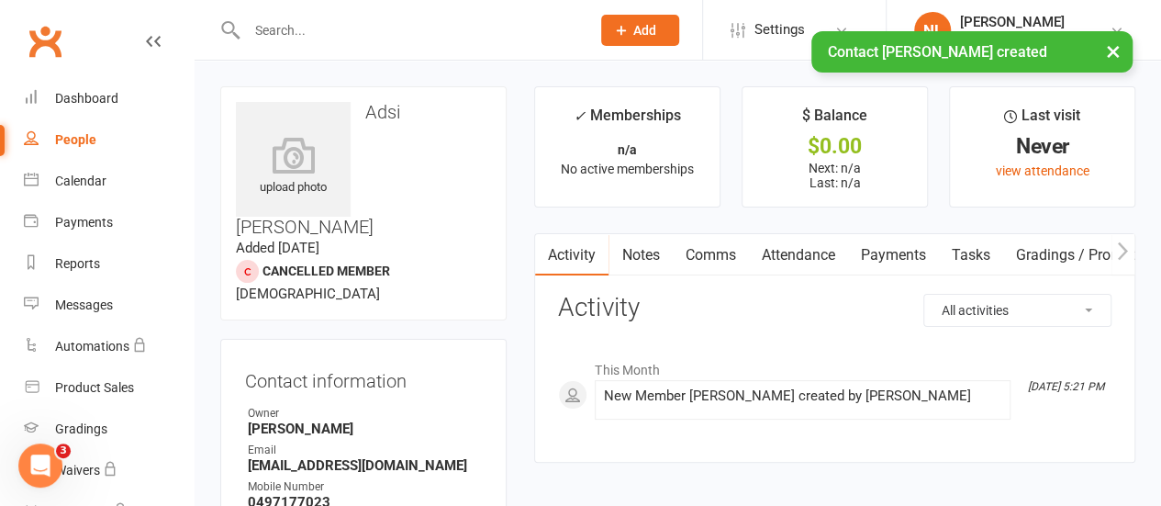
click at [629, 31] on div "× Contact Adsi Mills created" at bounding box center [568, 31] width 1137 height 0
click at [624, 23] on icon at bounding box center [621, 30] width 17 height 17
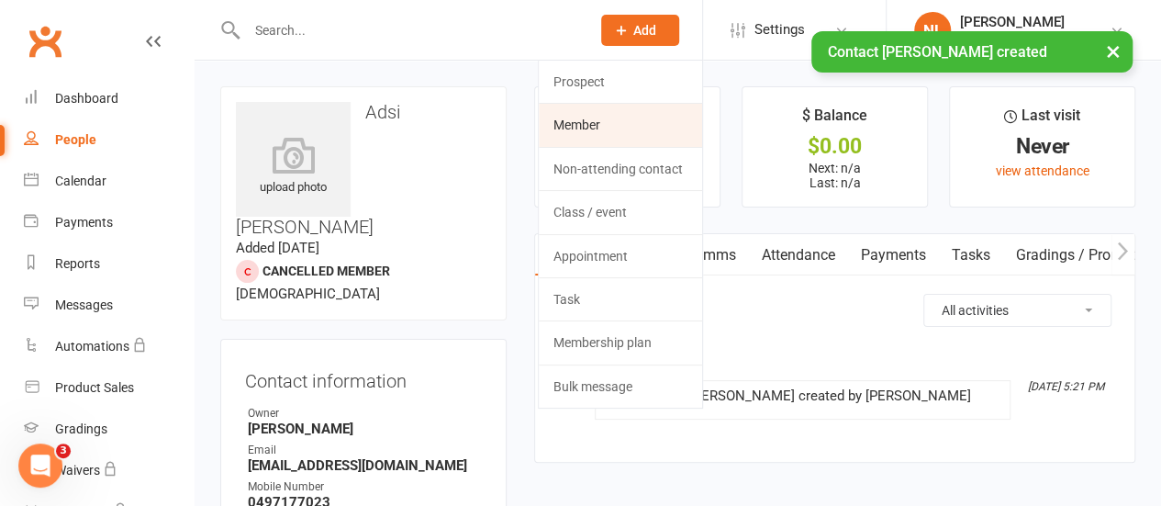
click at [598, 135] on link "Member" at bounding box center [620, 125] width 163 height 42
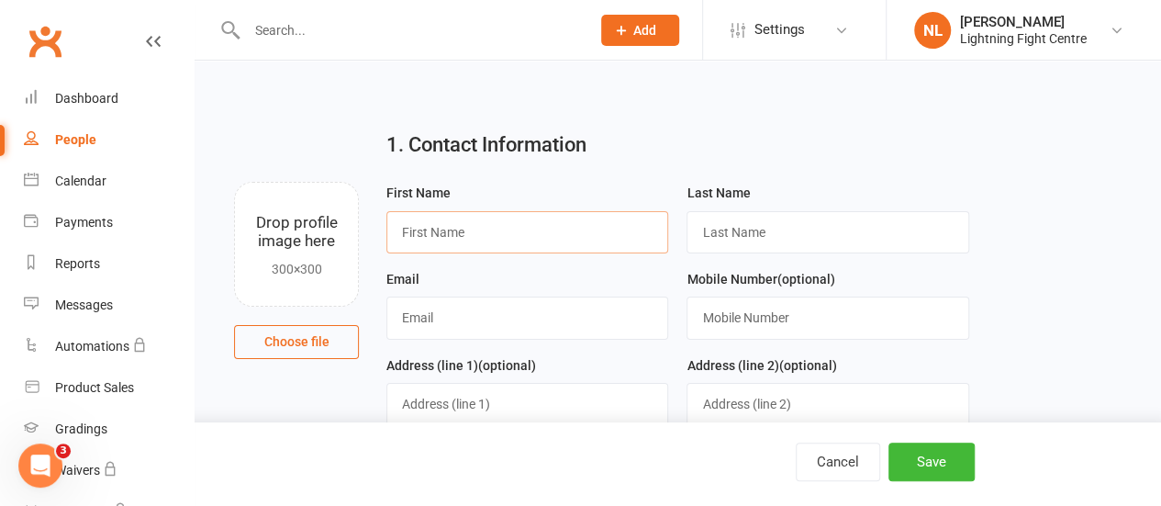
click at [436, 235] on input "text" at bounding box center [527, 232] width 282 height 42
type input "Arlo"
click at [771, 238] on input "text" at bounding box center [828, 232] width 282 height 42
type input "H"
type input "Khan"
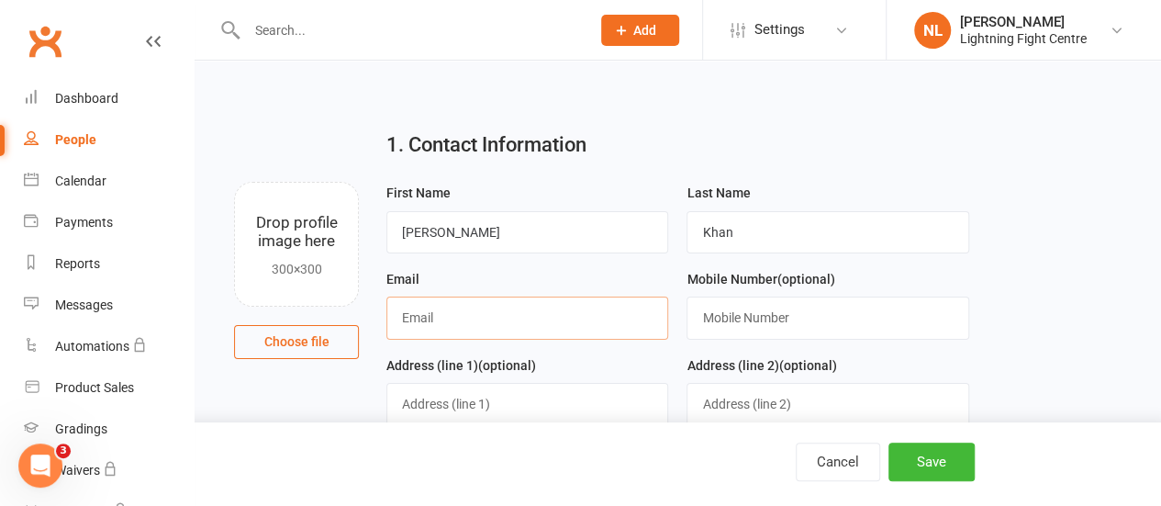
click at [469, 304] on input "text" at bounding box center [527, 317] width 282 height 42
type input "45B Alice St"
click at [434, 401] on input "text" at bounding box center [527, 404] width 282 height 42
type input "Croydon North"
click at [773, 317] on input "text" at bounding box center [828, 317] width 282 height 42
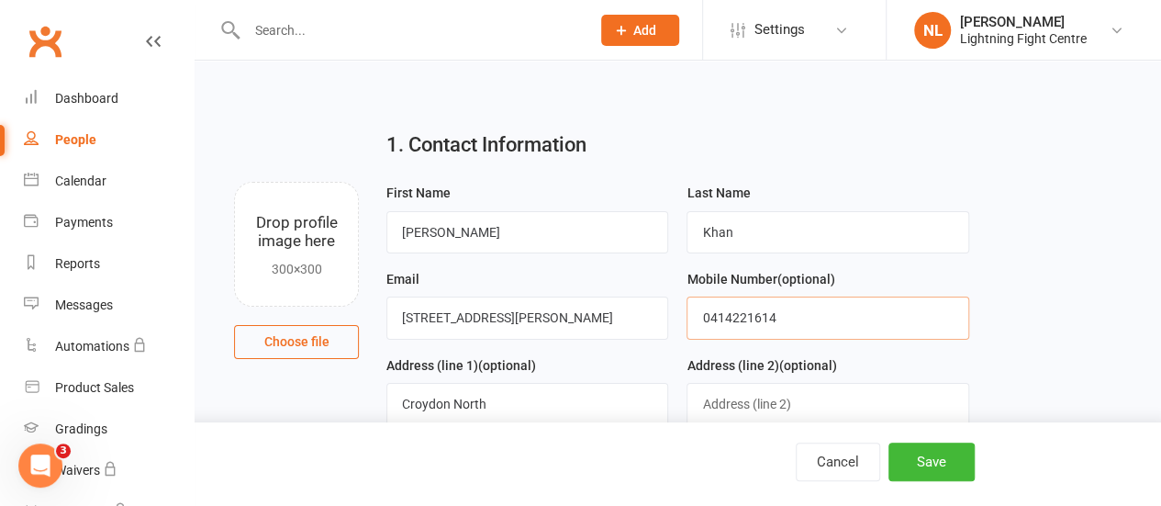
type input "0414221614"
click at [457, 389] on input "Croydon North" at bounding box center [527, 404] width 282 height 42
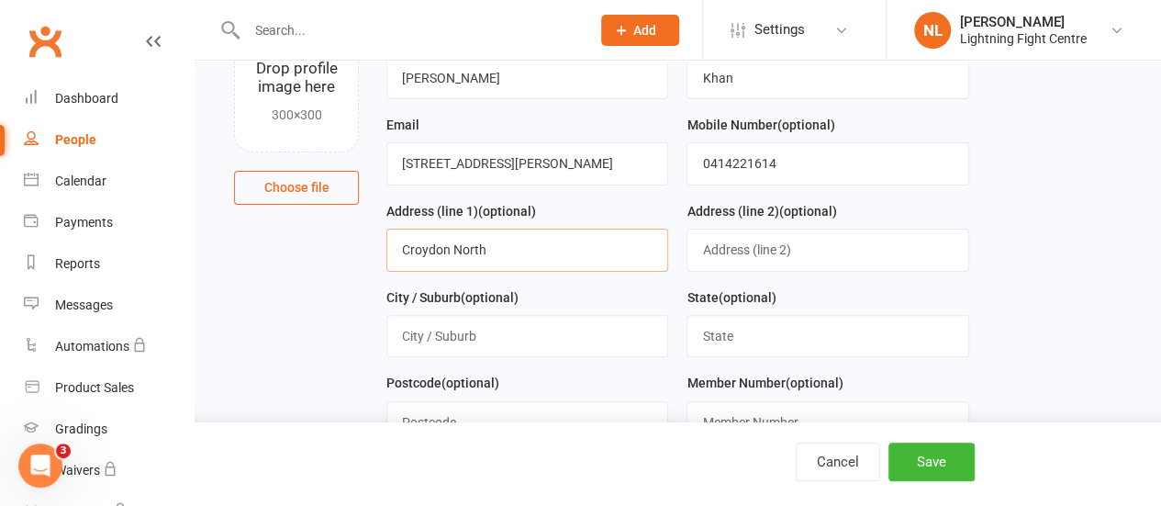
scroll to position [161, 0]
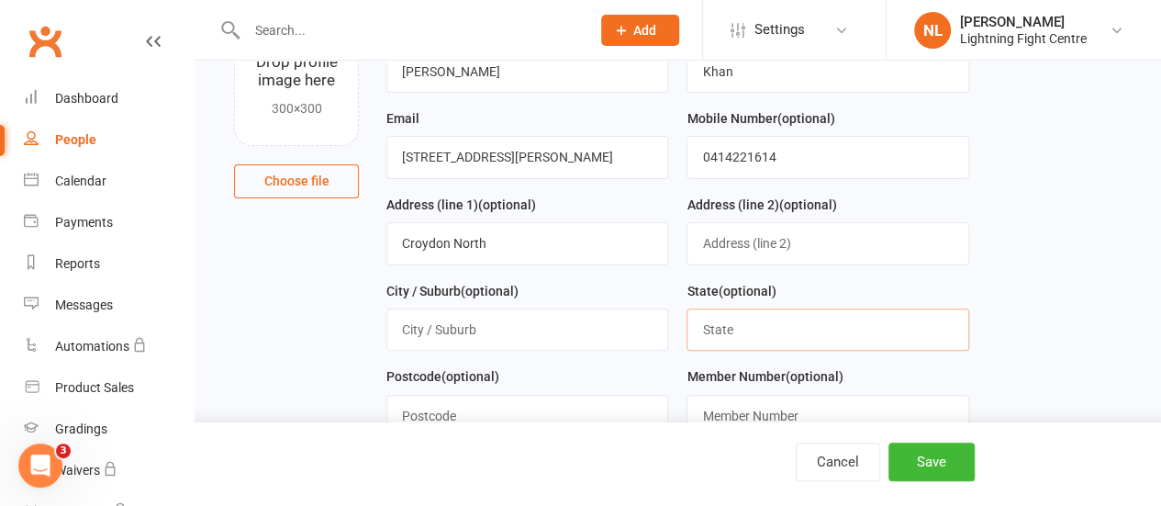
click at [742, 322] on input "text" at bounding box center [828, 329] width 282 height 42
type input "VIC"
click at [453, 326] on input "text" at bounding box center [527, 329] width 282 height 42
click at [442, 243] on input "Croydon North" at bounding box center [527, 243] width 282 height 42
drag, startPoint x: 494, startPoint y: 241, endPoint x: 397, endPoint y: 241, distance: 97.3
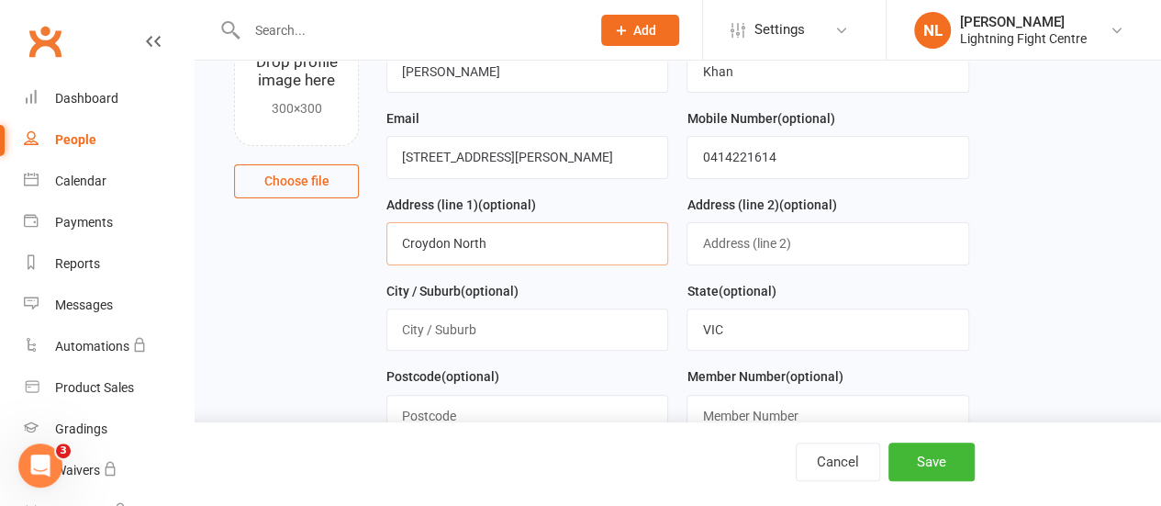
click at [397, 241] on input "Croydon North" at bounding box center [527, 243] width 282 height 42
click at [441, 342] on input "text" at bounding box center [527, 329] width 282 height 42
paste input "Croydon North"
type input "Croydon North"
drag, startPoint x: 513, startPoint y: 243, endPoint x: 382, endPoint y: 236, distance: 131.5
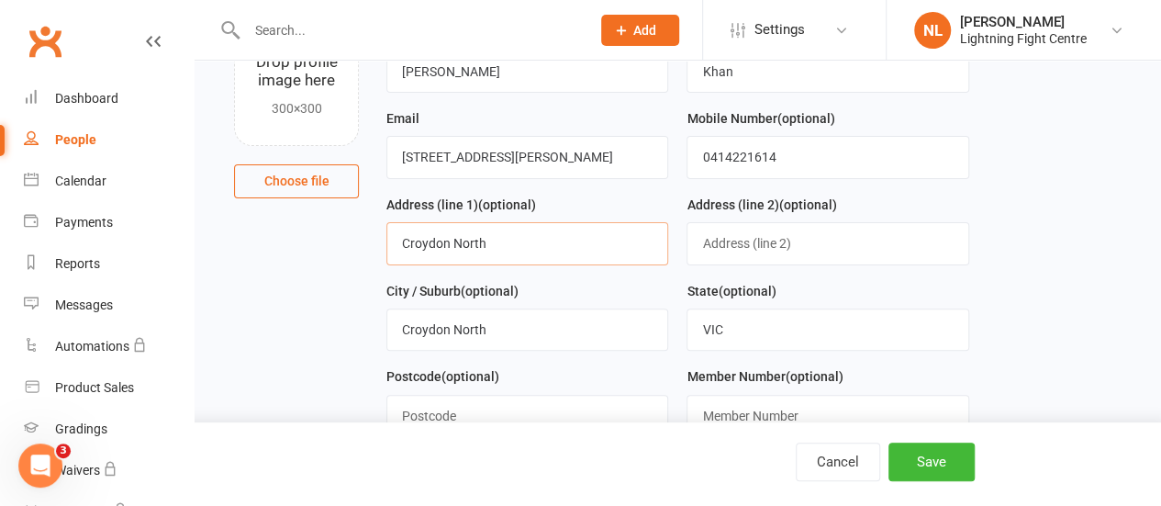
click at [382, 236] on div "Address (line 1) (optional) Croydon North" at bounding box center [527, 237] width 300 height 86
drag, startPoint x: 494, startPoint y: 163, endPoint x: 374, endPoint y: 163, distance: 120.2
click at [374, 163] on div "First Name Arlo Last Name Khan Email 45B Alice St Mobile Number (optional) 0414…" at bounding box center [678, 322] width 610 height 602
paste input "Croydon North"
type input "Croydon North"
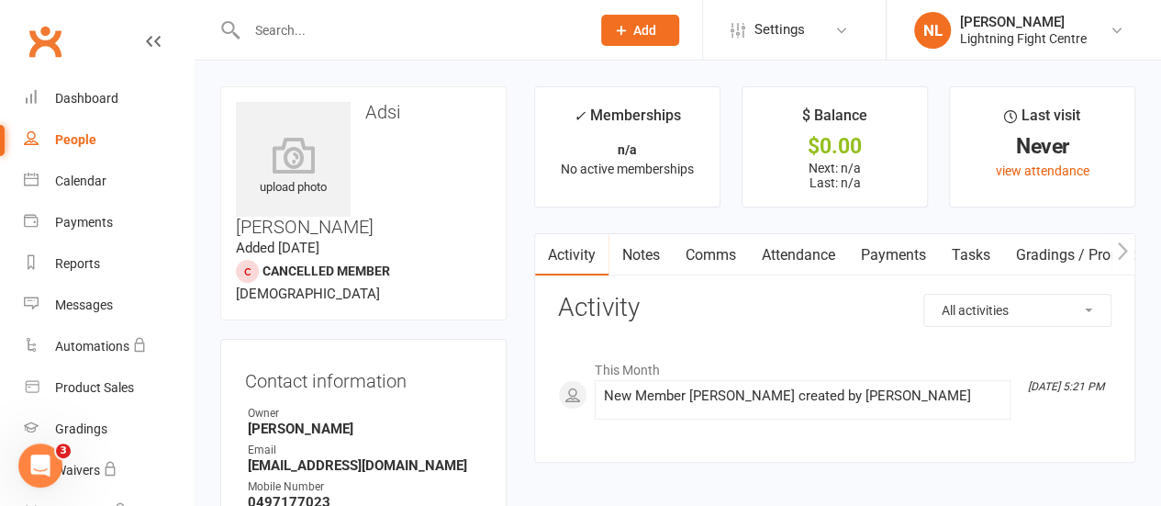
click at [661, 36] on button "Add" at bounding box center [640, 30] width 78 height 31
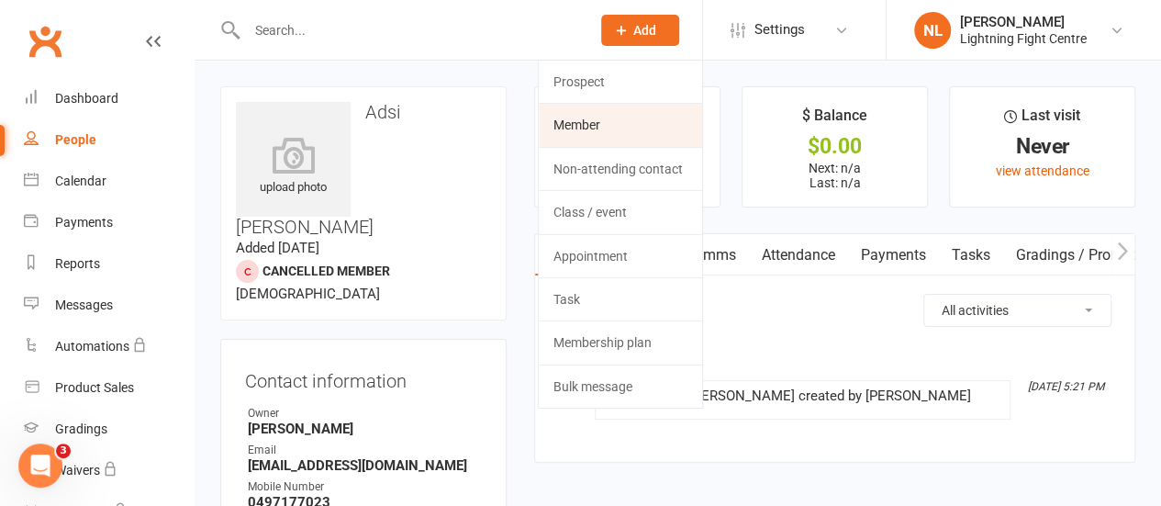
click at [573, 120] on link "Member" at bounding box center [620, 125] width 163 height 42
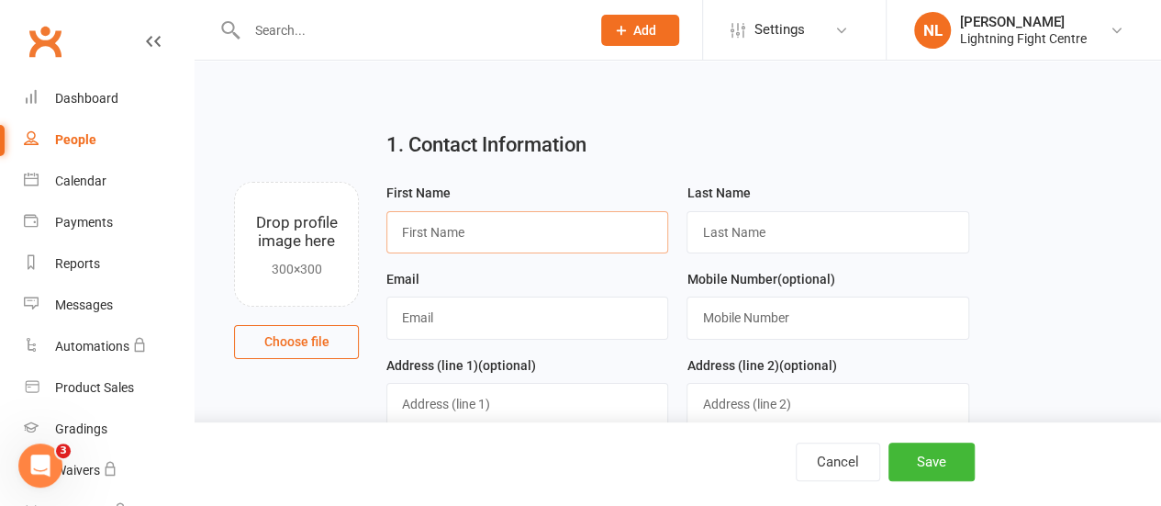
click at [437, 218] on input "text" at bounding box center [527, 232] width 282 height 42
type input "Arlo"
click at [769, 224] on input "text" at bounding box center [828, 232] width 282 height 42
type input "Khan"
click at [503, 305] on input "text" at bounding box center [527, 317] width 282 height 42
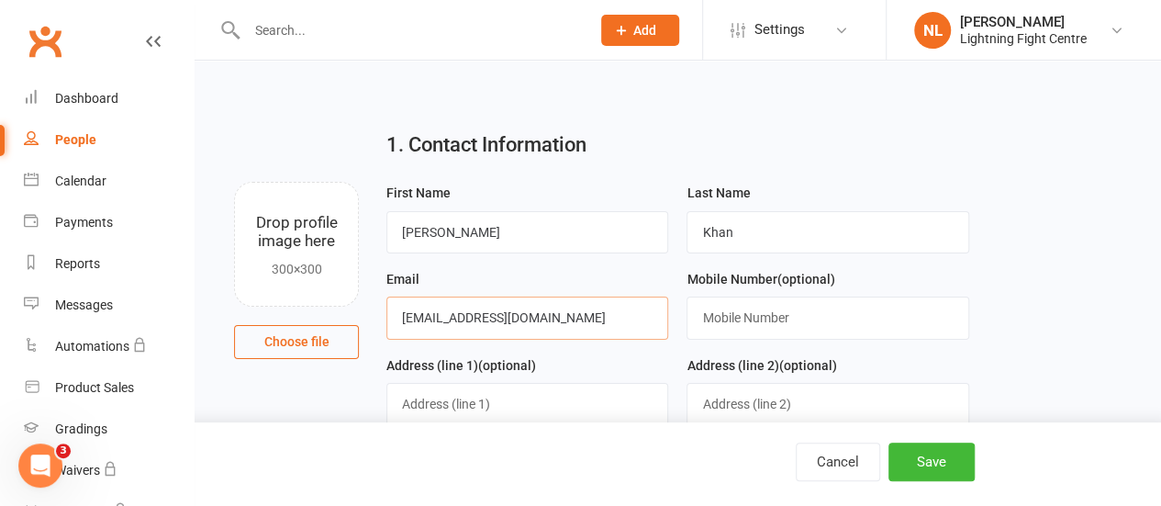
type input "rd-khan@icloud.com"
click at [753, 308] on input "text" at bounding box center [828, 317] width 282 height 42
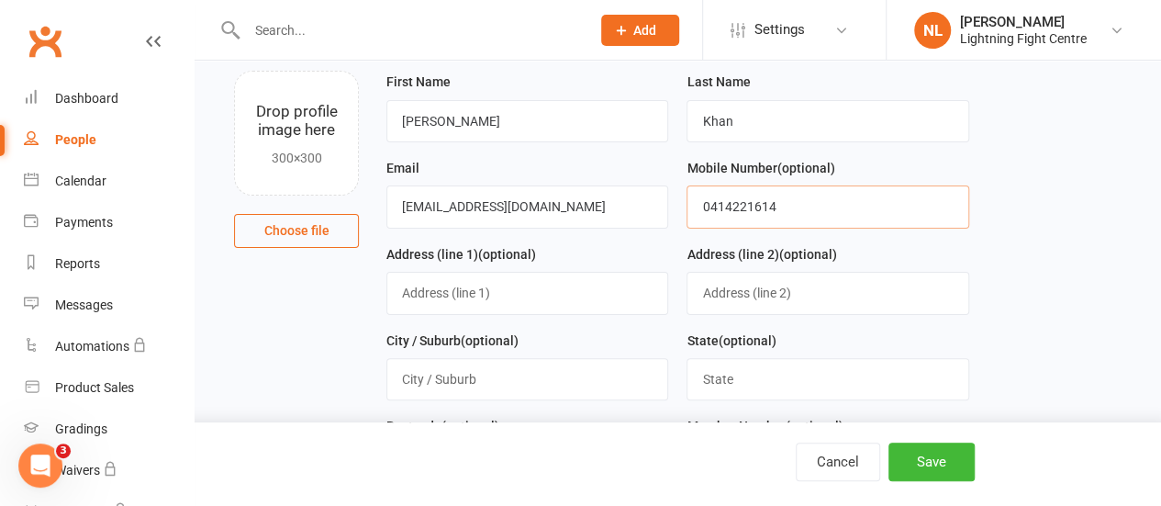
scroll to position [114, 0]
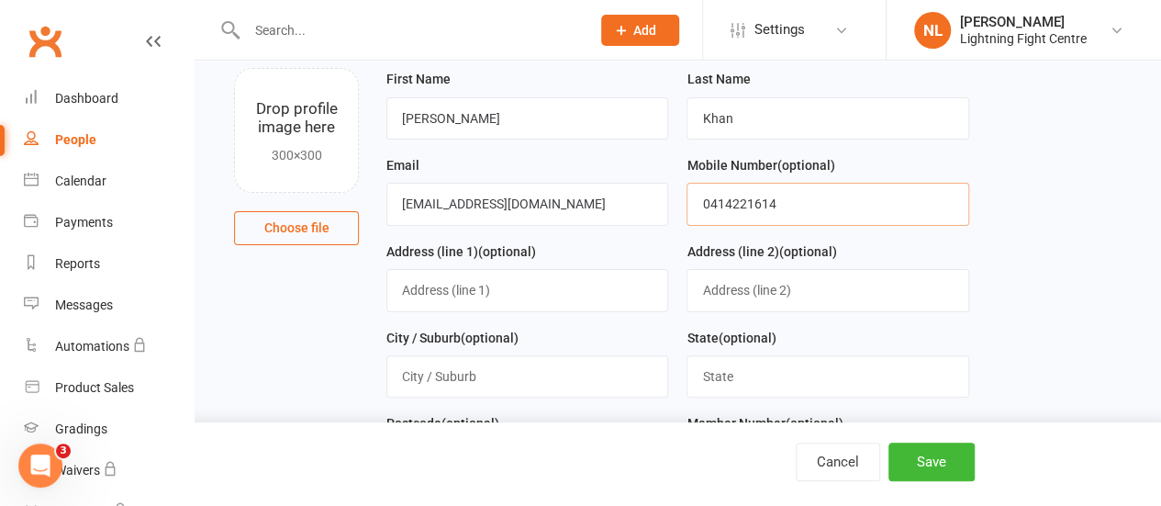
type input "0414221614"
click at [443, 290] on input "text" at bounding box center [527, 290] width 282 height 42
type input "45B Alice St"
click at [444, 377] on input "text" at bounding box center [527, 376] width 282 height 42
type input "Croydon North"
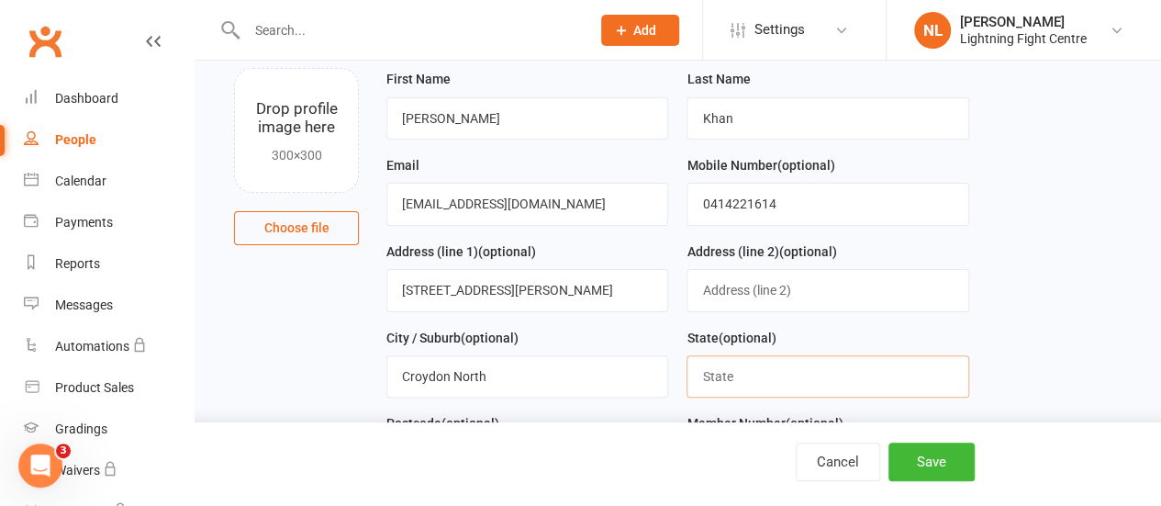
click at [710, 375] on input "text" at bounding box center [828, 376] width 282 height 42
type input "VIC"
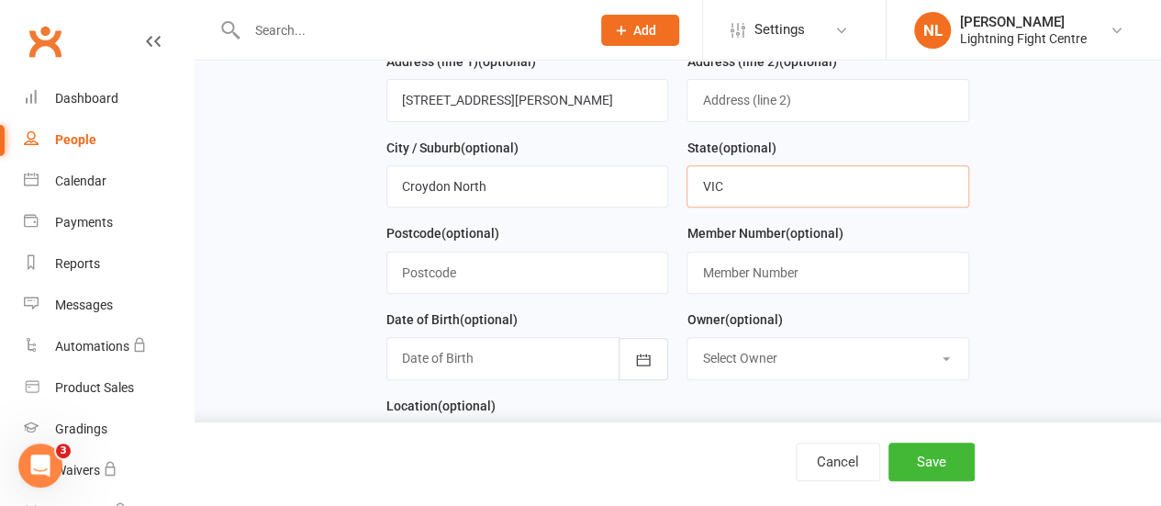
scroll to position [305, 0]
click at [570, 260] on input "text" at bounding box center [527, 272] width 282 height 42
type input "3136"
click at [651, 350] on icon "button" at bounding box center [643, 359] width 18 height 18
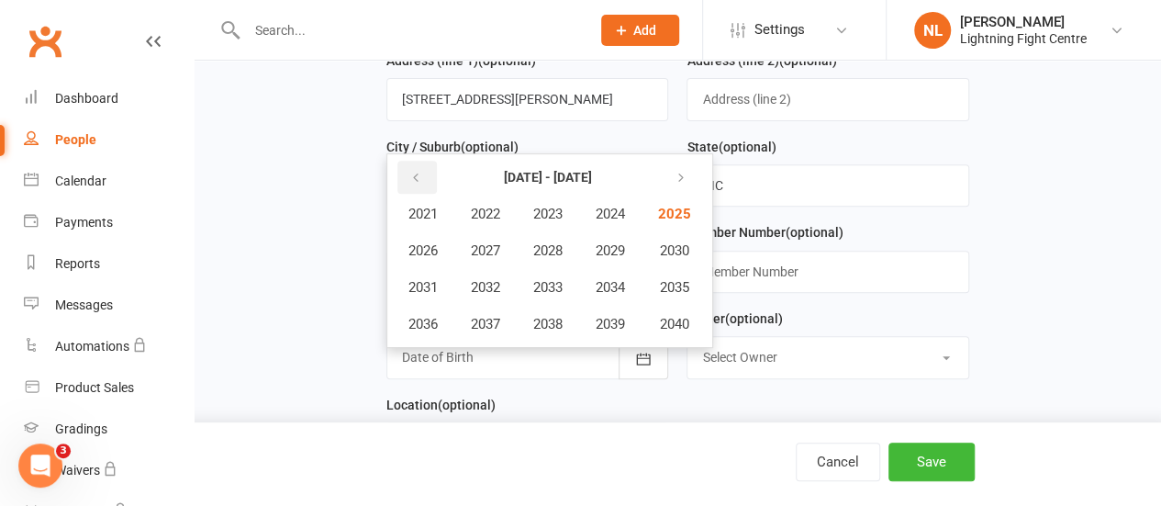
click at [421, 171] on icon "button" at bounding box center [415, 178] width 13 height 15
click at [554, 287] on span "2013" at bounding box center [547, 287] width 29 height 17
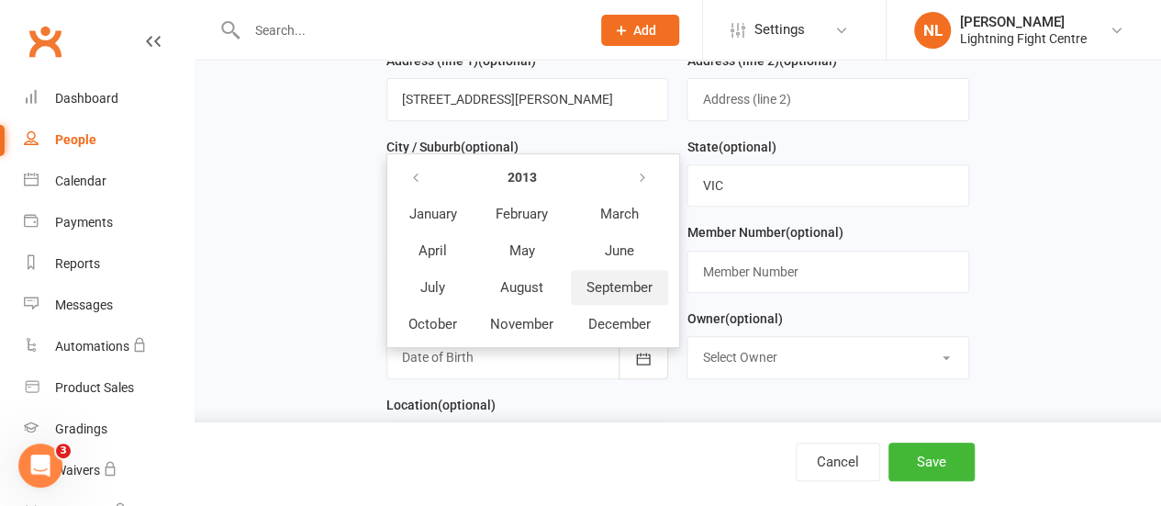
click at [610, 272] on button "September" at bounding box center [619, 287] width 97 height 35
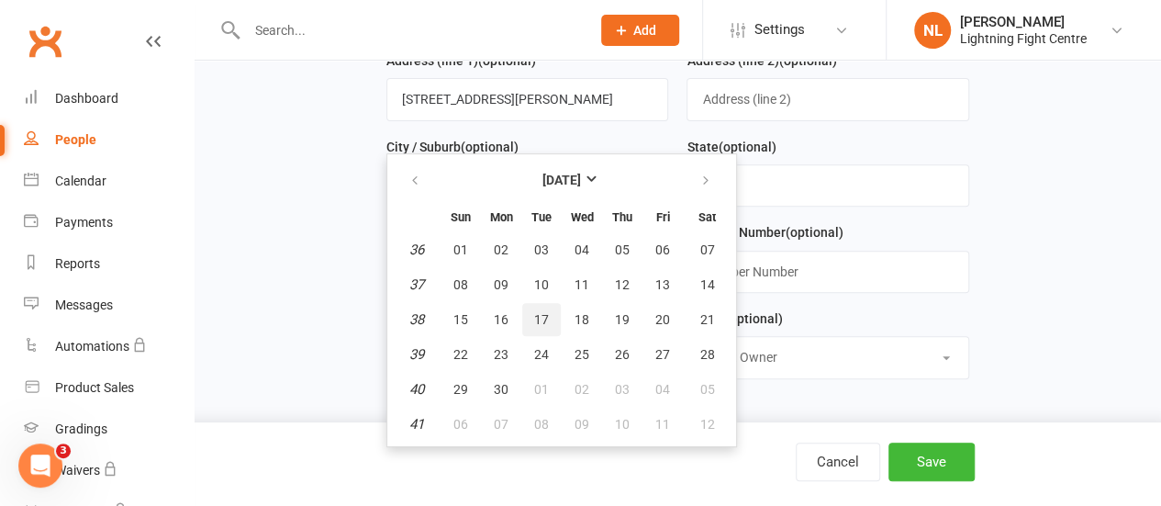
click at [530, 309] on button "17" at bounding box center [541, 319] width 39 height 33
type input "17 Sep 2013"
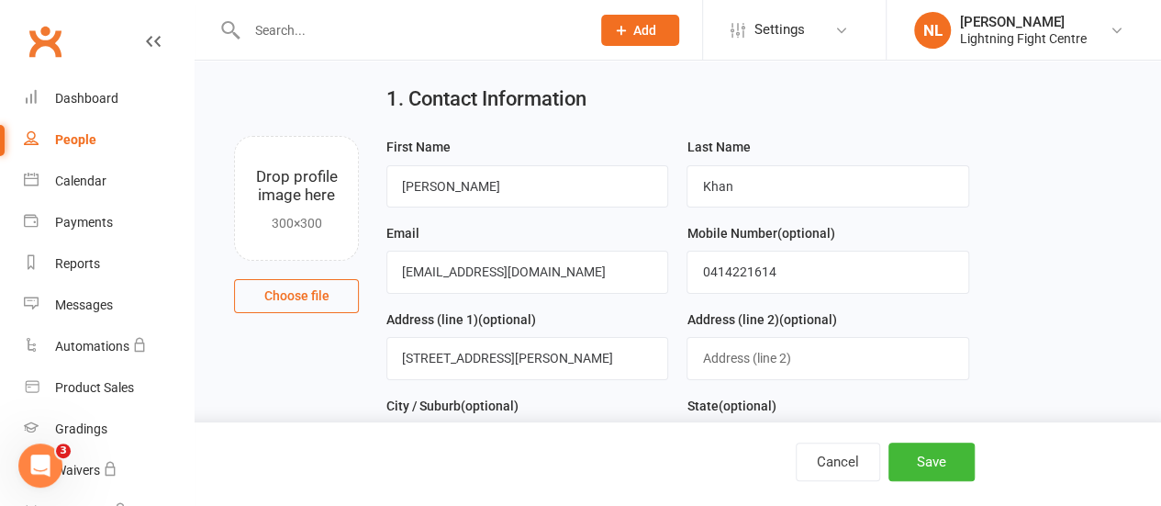
scroll to position [44, 0]
click at [956, 465] on button "Save" at bounding box center [932, 461] width 86 height 39
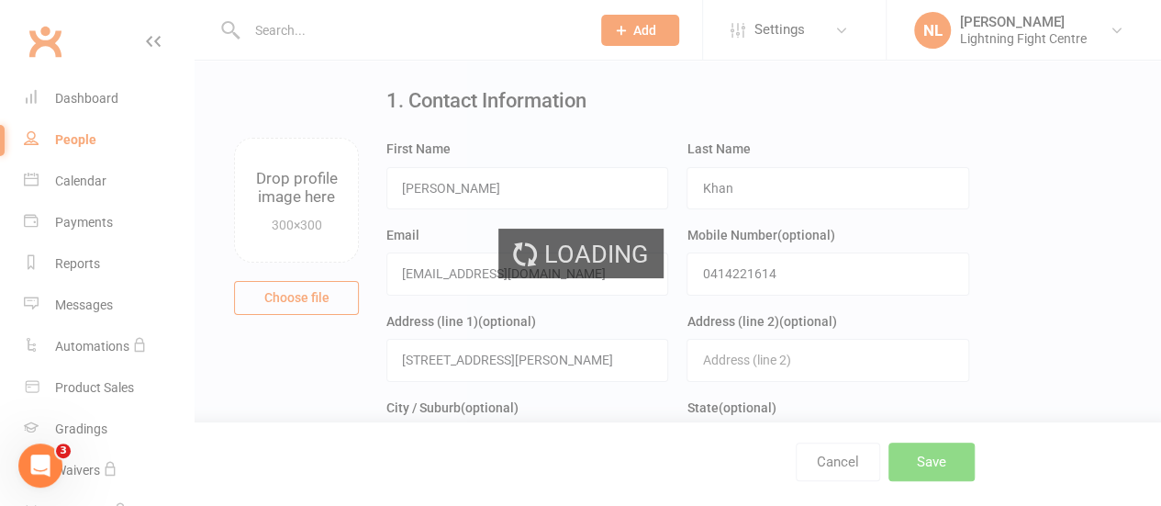
scroll to position [0, 0]
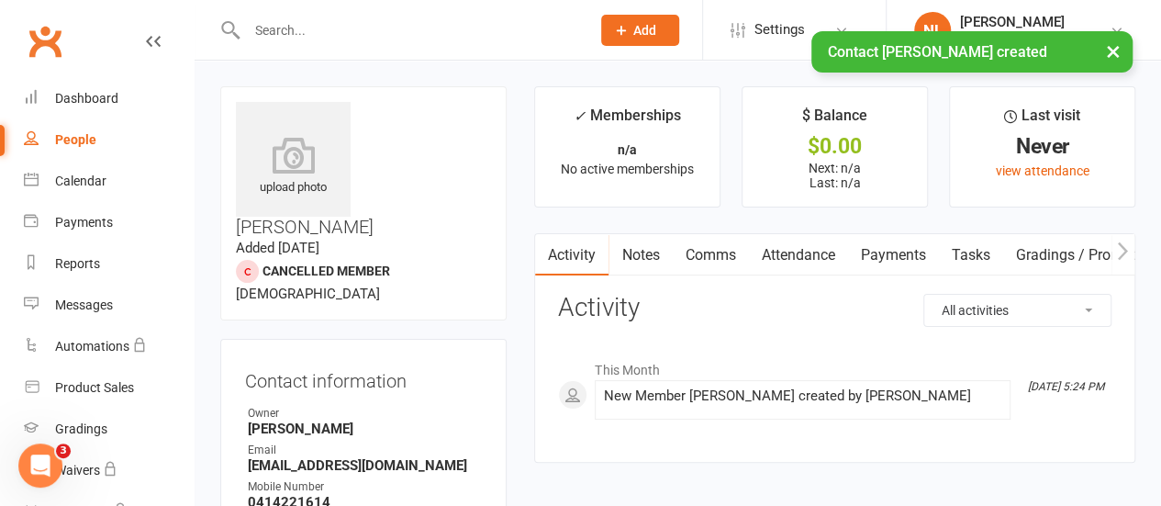
click at [386, 31] on div "× Contact Arlo Khan created" at bounding box center [568, 31] width 1137 height 0
click at [650, 27] on span "Add" at bounding box center [644, 30] width 23 height 15
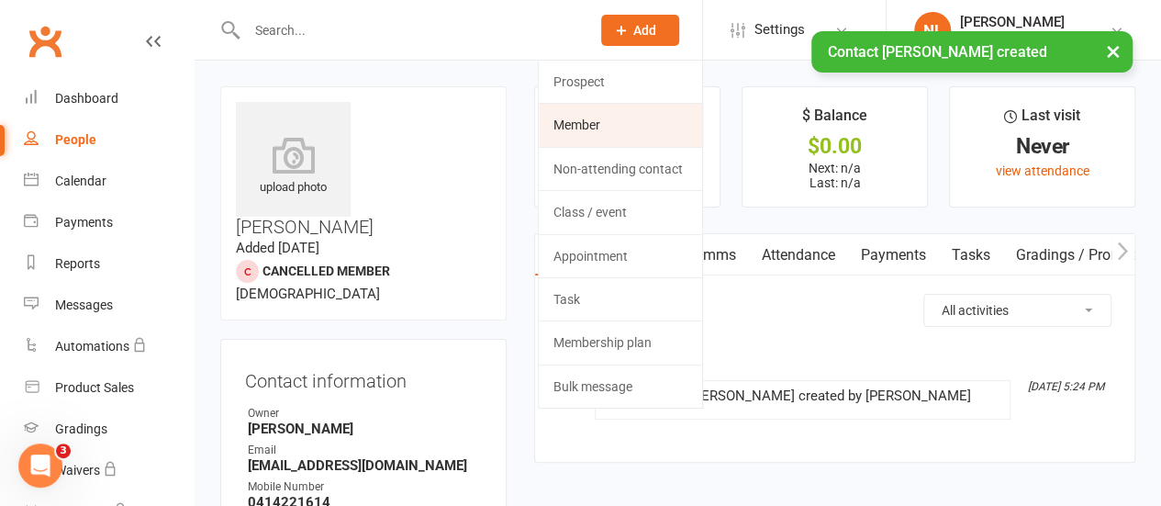
click at [579, 113] on link "Member" at bounding box center [620, 125] width 163 height 42
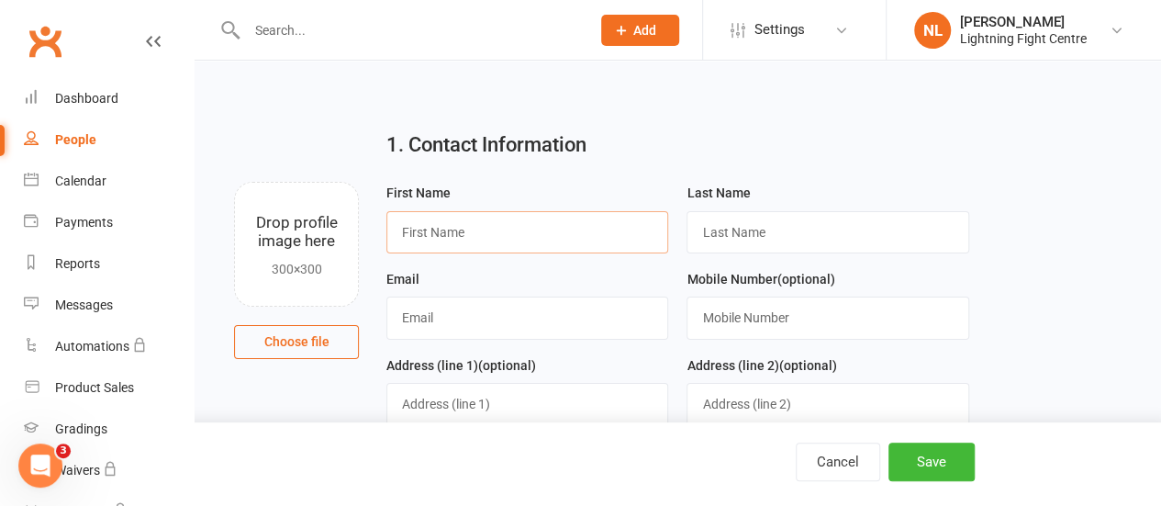
click at [465, 232] on input "text" at bounding box center [527, 232] width 282 height 42
type input "Jaile"
click at [756, 228] on input "text" at bounding box center [828, 232] width 282 height 42
type input "Reed"
click at [406, 319] on input "text" at bounding box center [527, 317] width 282 height 42
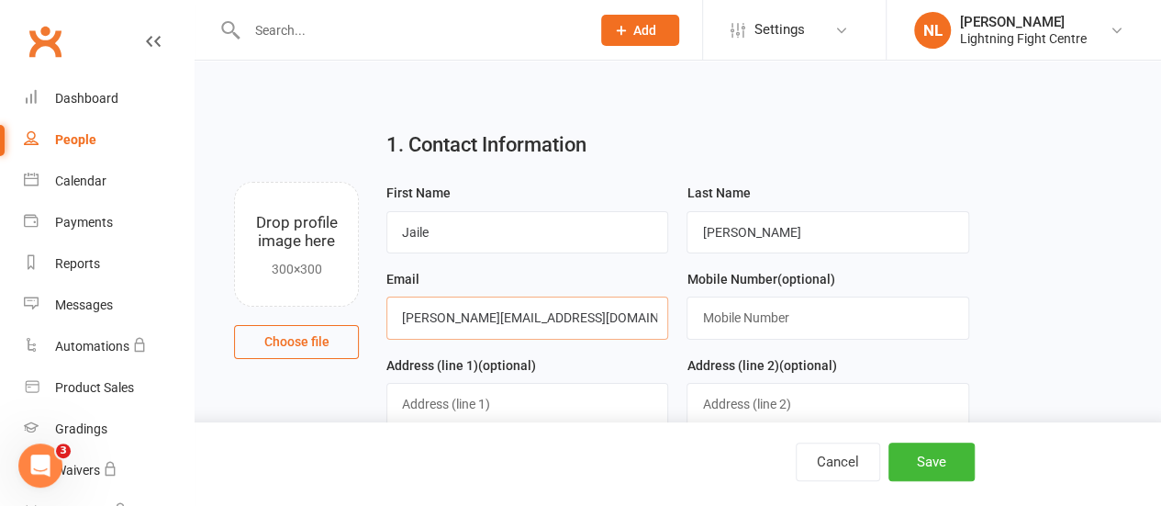
scroll to position [23, 0]
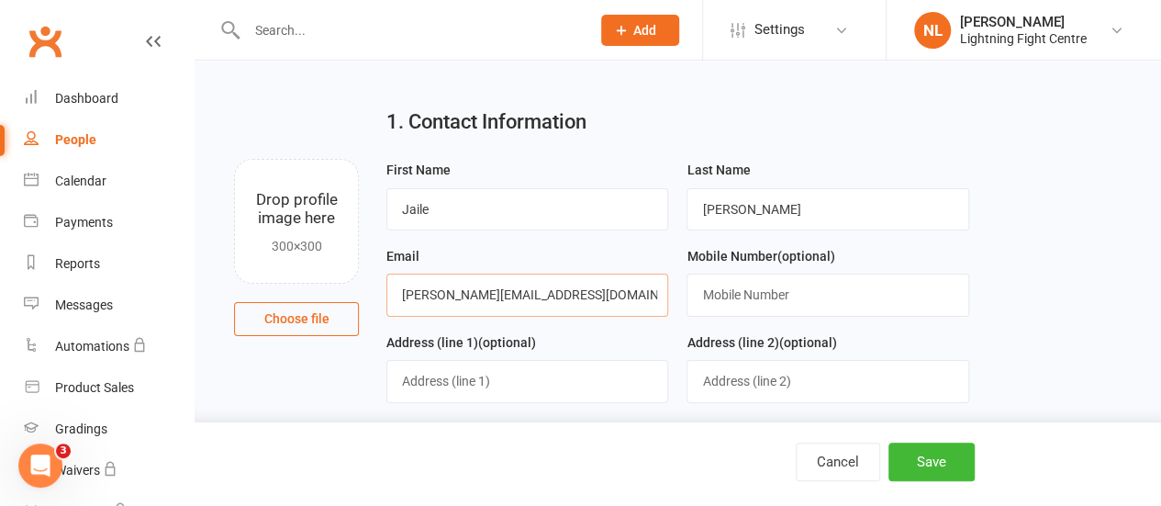
type input "jake@reedbuilders.com.au"
click at [756, 279] on input "text" at bounding box center [828, 295] width 282 height 42
type input "0413172072"
click at [419, 366] on input "text" at bounding box center [527, 381] width 282 height 42
click at [485, 381] on input "252 Jumping ck Rd" at bounding box center [527, 381] width 282 height 42
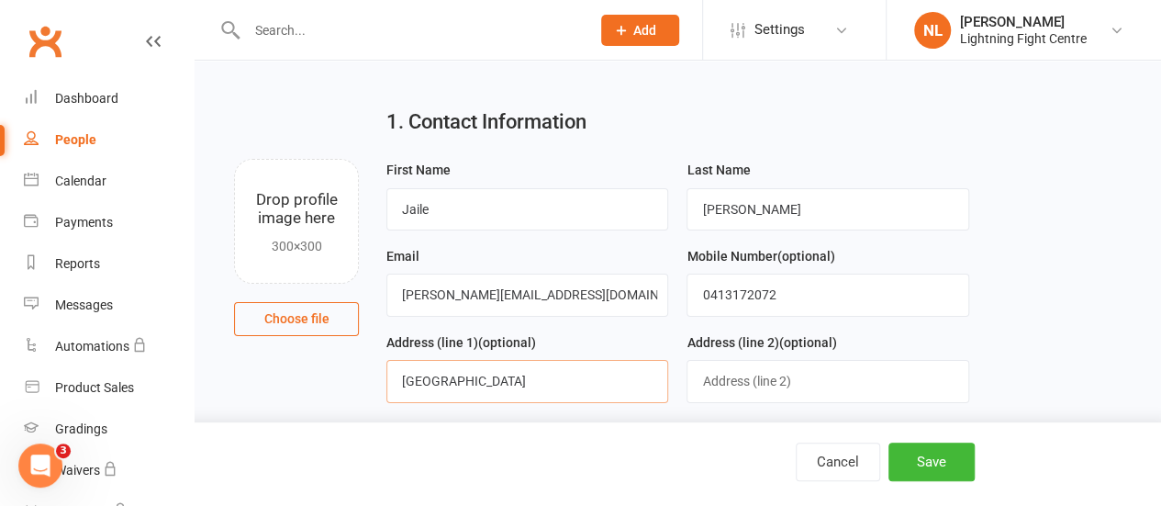
scroll to position [122, 0]
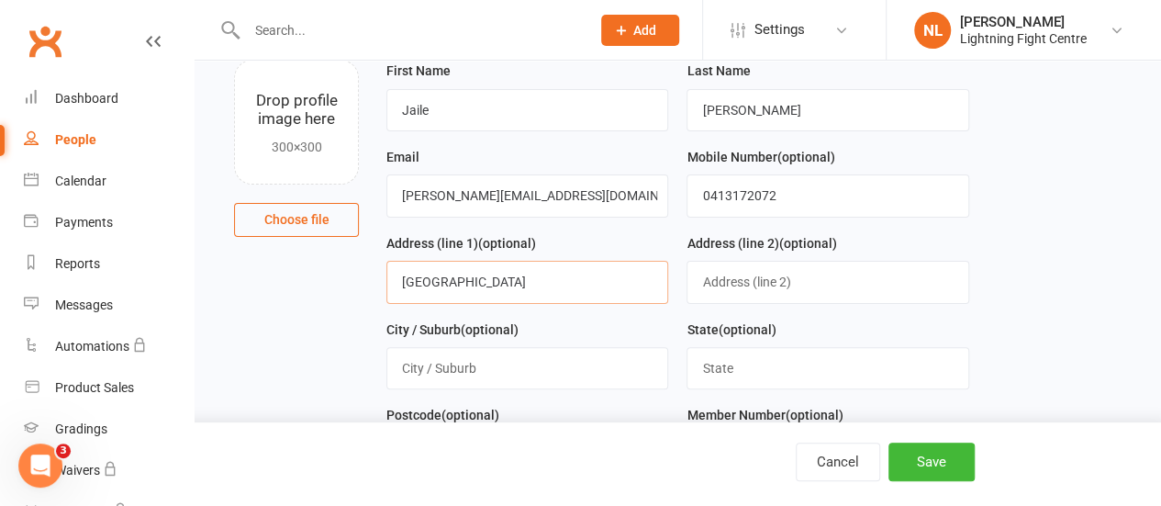
type input "252 Jumping Creek Rd"
click at [453, 359] on input "text" at bounding box center [527, 368] width 282 height 42
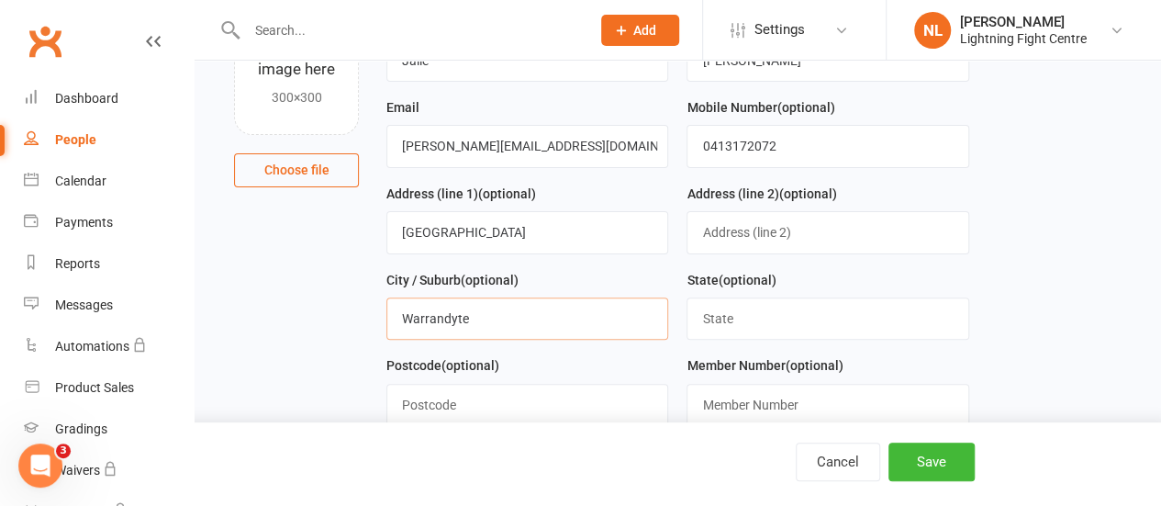
type input "Warrandyte"
click at [715, 313] on input "text" at bounding box center [828, 318] width 282 height 42
type input "VIC"
click at [528, 417] on input "text" at bounding box center [527, 405] width 282 height 42
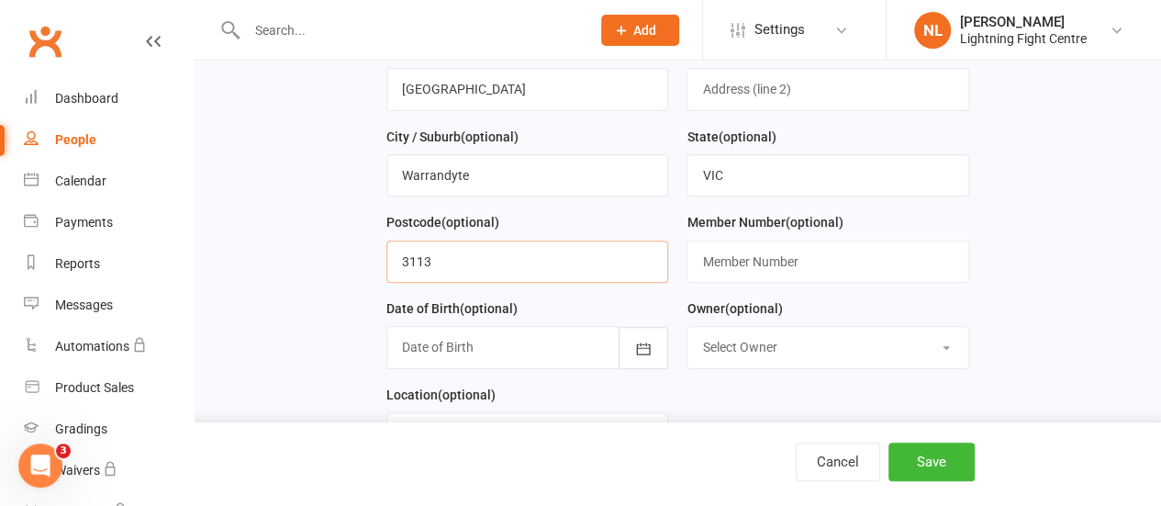
scroll to position [319, 0]
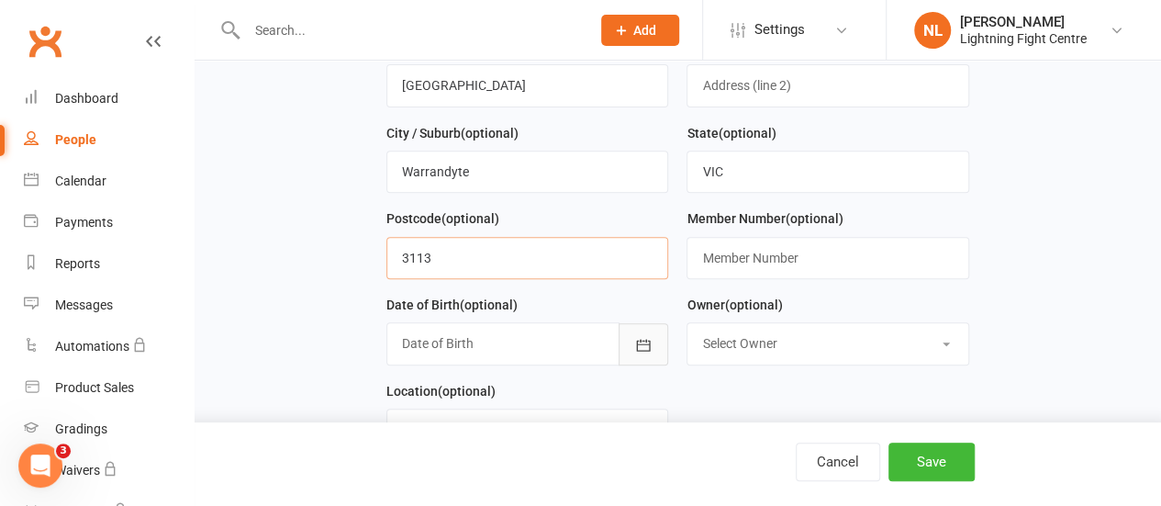
type input "3113"
click at [645, 341] on icon "button" at bounding box center [643, 345] width 18 height 18
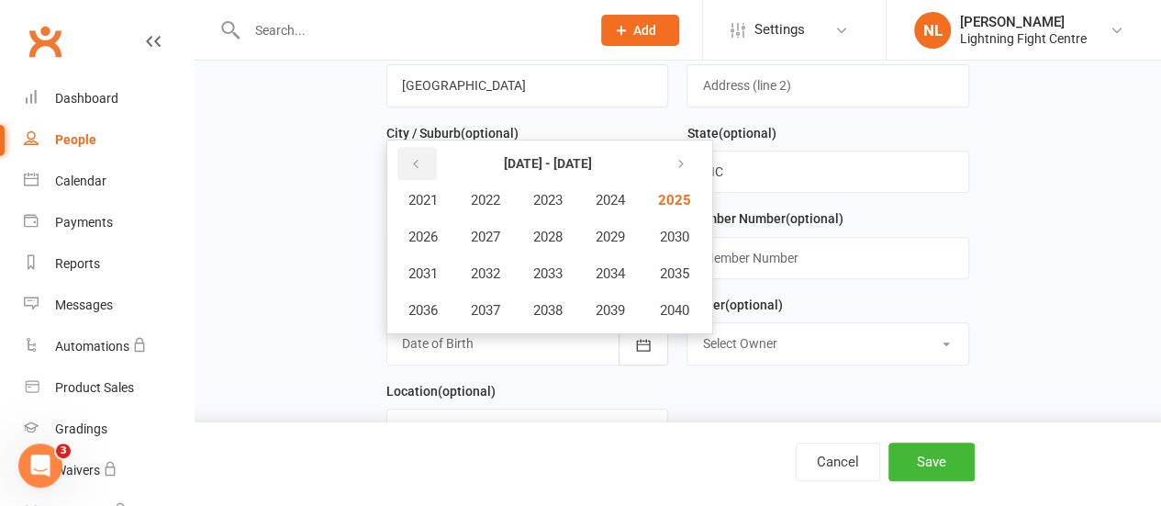
click at [424, 151] on button "button" at bounding box center [416, 163] width 39 height 33
click at [428, 159] on button "button" at bounding box center [416, 163] width 39 height 33
click at [615, 303] on span "1979" at bounding box center [610, 310] width 29 height 17
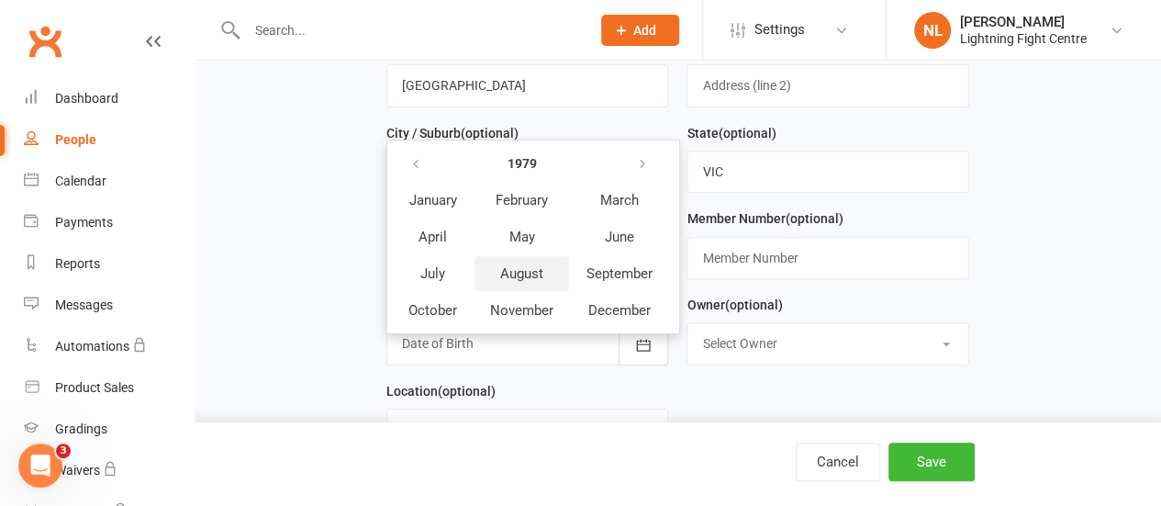
click at [524, 283] on button "August" at bounding box center [522, 273] width 95 height 35
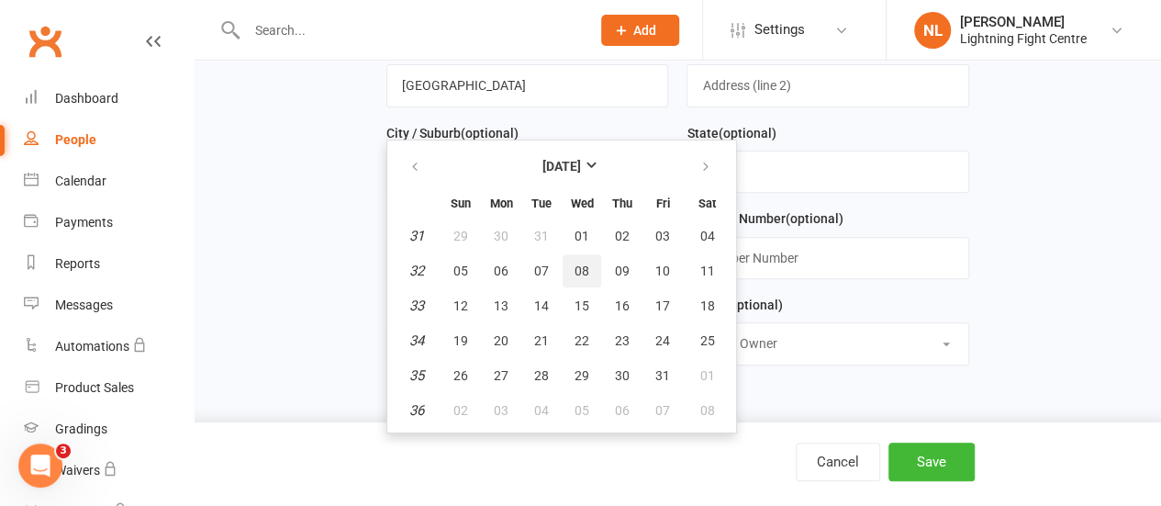
click at [565, 272] on button "08" at bounding box center [582, 270] width 39 height 33
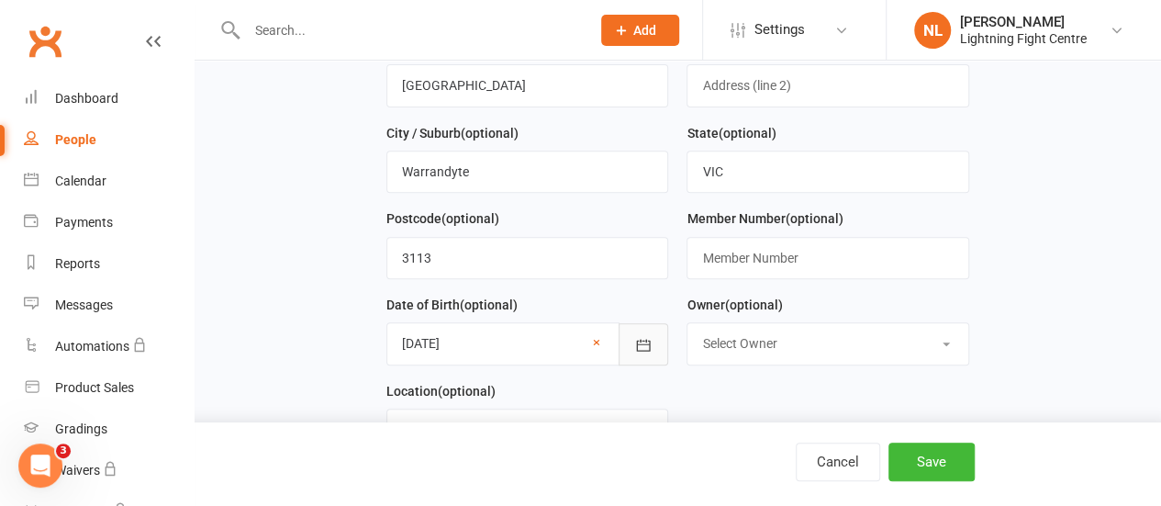
click at [654, 331] on button "button" at bounding box center [644, 344] width 50 height 42
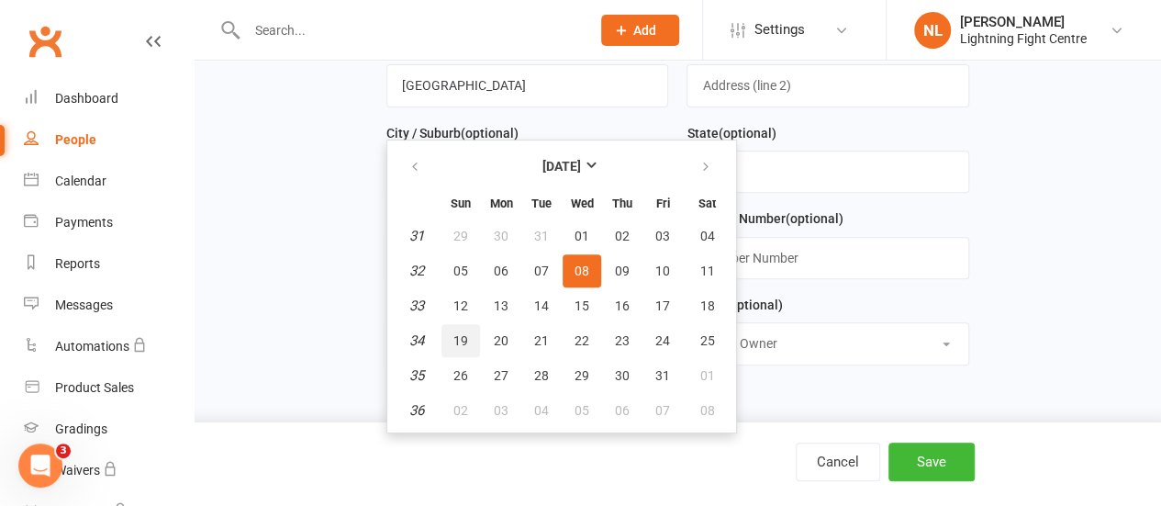
click at [459, 327] on button "19" at bounding box center [461, 340] width 39 height 33
type input "19 Aug 1979"
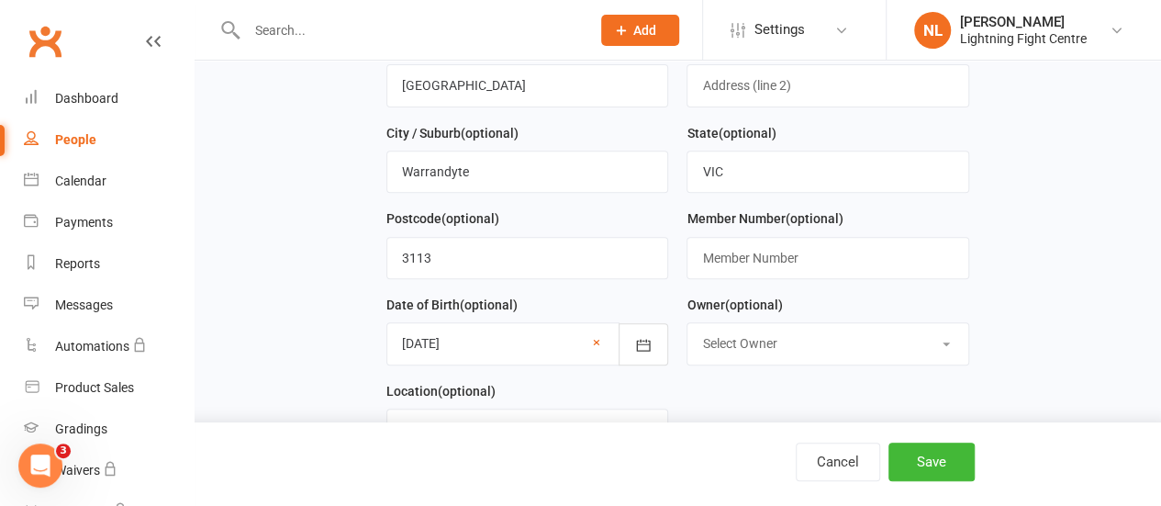
scroll to position [0, 0]
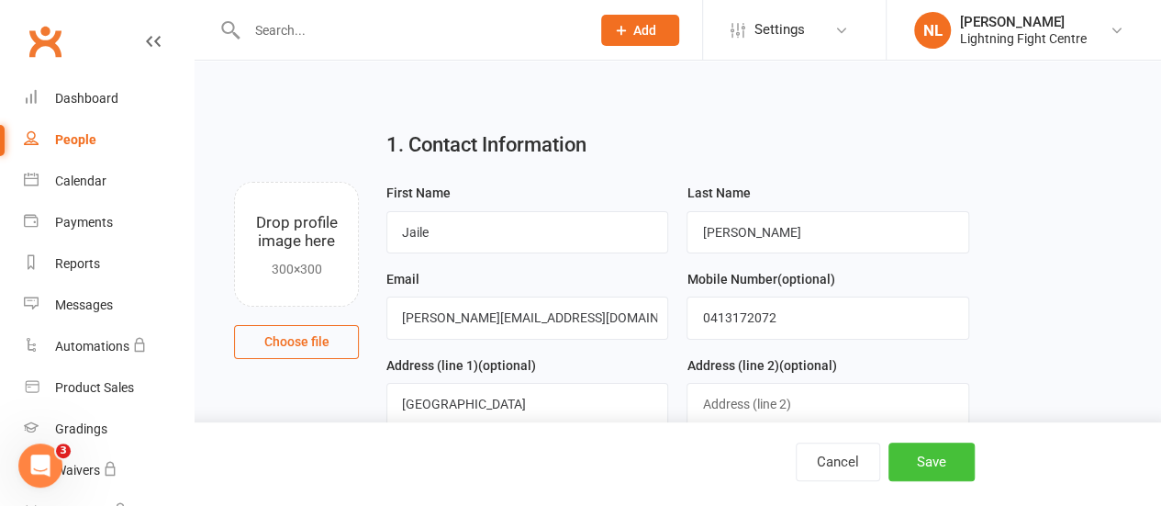
click at [923, 460] on button "Save" at bounding box center [932, 461] width 86 height 39
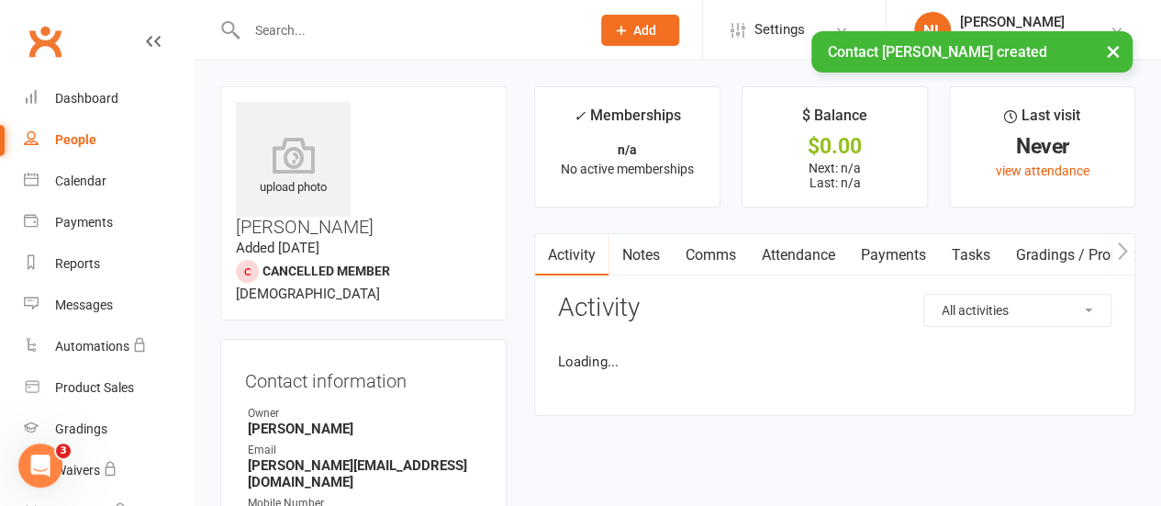
click at [644, 27] on span "Add" at bounding box center [644, 30] width 23 height 15
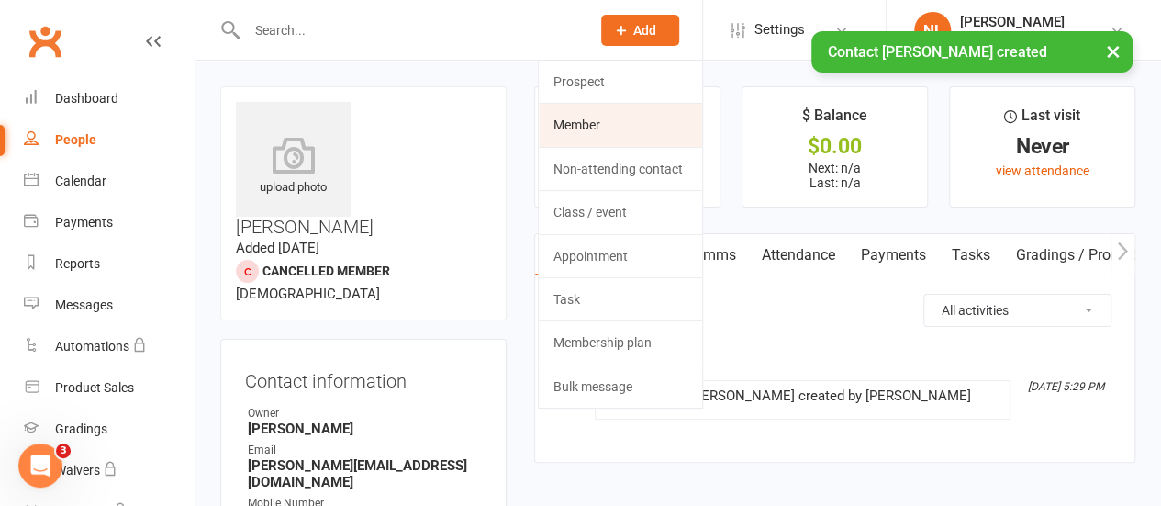
click at [602, 114] on link "Member" at bounding box center [620, 125] width 163 height 42
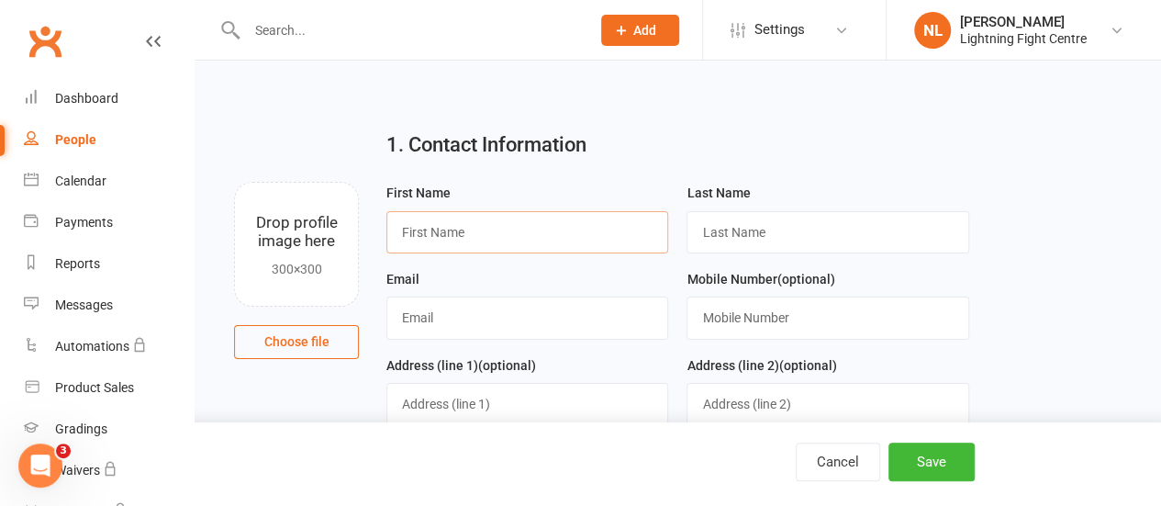
click at [491, 224] on input "text" at bounding box center [527, 232] width 282 height 42
type input "Xander"
click at [718, 234] on input "text" at bounding box center [828, 232] width 282 height 42
type input "Reed"
click at [490, 317] on input "text" at bounding box center [527, 317] width 282 height 42
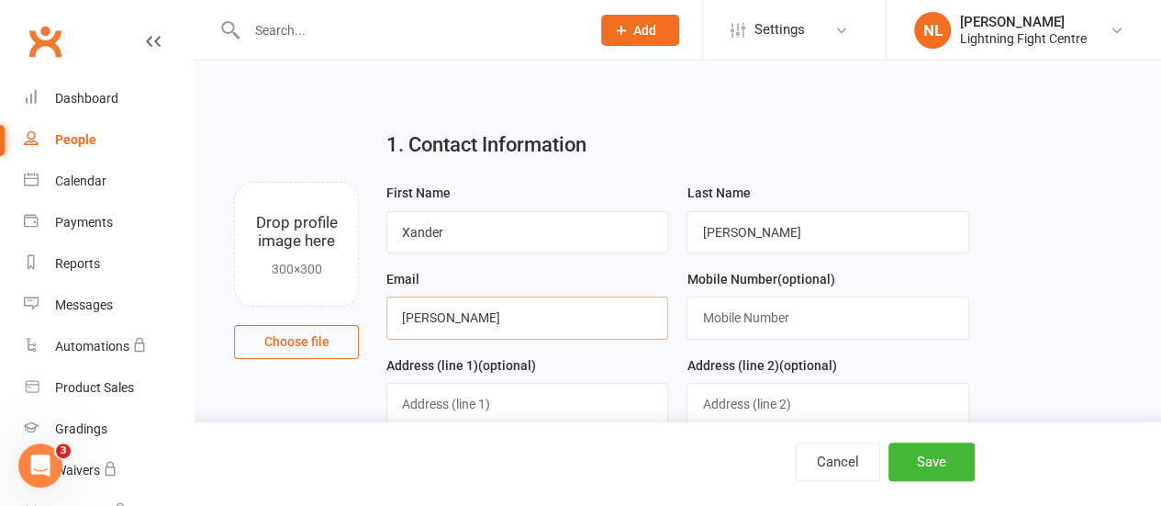
type input "jake@reedbuilders.com.au"
click at [727, 335] on input "text" at bounding box center [828, 317] width 282 height 42
type input "0413172072"
click at [476, 412] on input "text" at bounding box center [527, 404] width 282 height 42
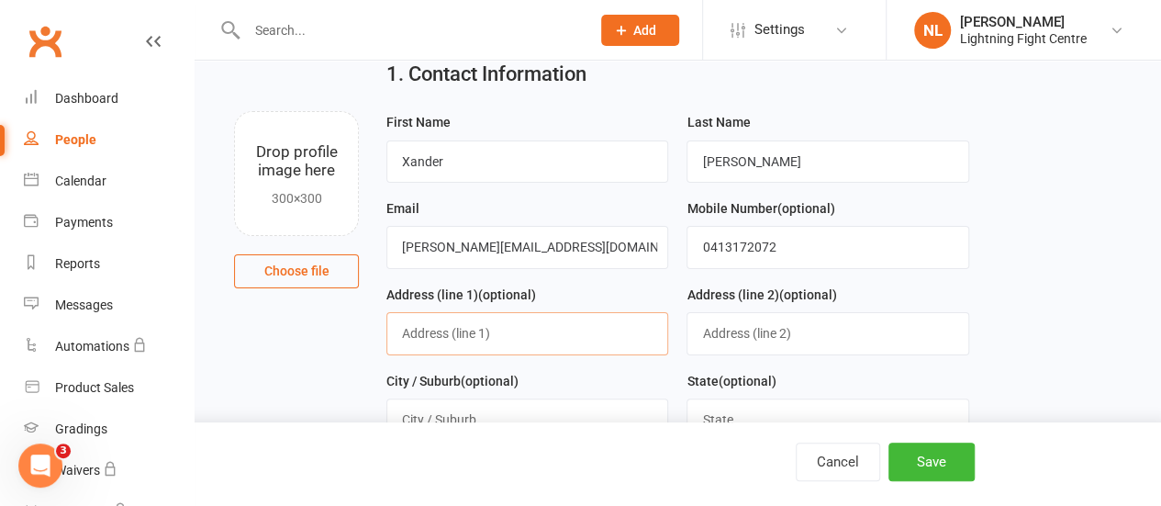
scroll to position [72, 0]
click at [459, 330] on input "text" at bounding box center [527, 332] width 282 height 42
type input "252 Jumping Creek Rd"
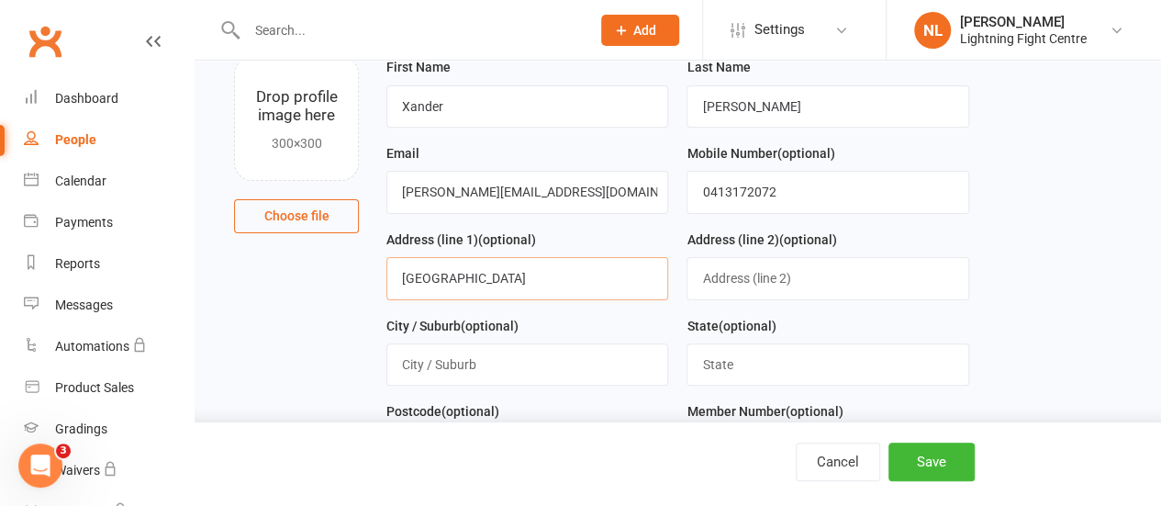
scroll to position [122, 0]
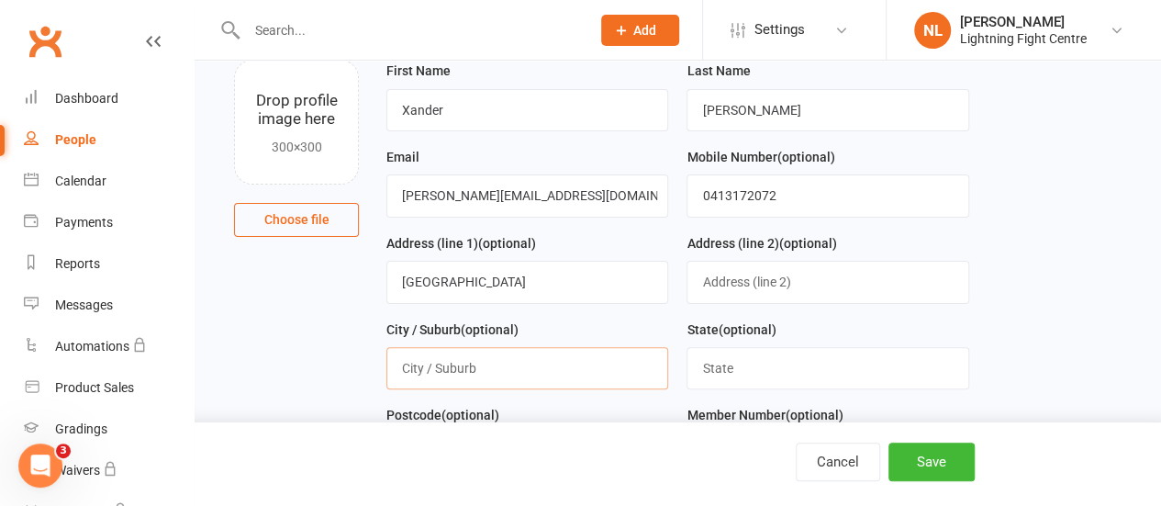
click at [486, 375] on input "text" at bounding box center [527, 368] width 282 height 42
click at [422, 363] on input "warandyte" at bounding box center [527, 368] width 282 height 42
click at [408, 367] on input "warrandyte" at bounding box center [527, 368] width 282 height 42
type input "Warrandyte"
click at [725, 353] on input "text" at bounding box center [828, 368] width 282 height 42
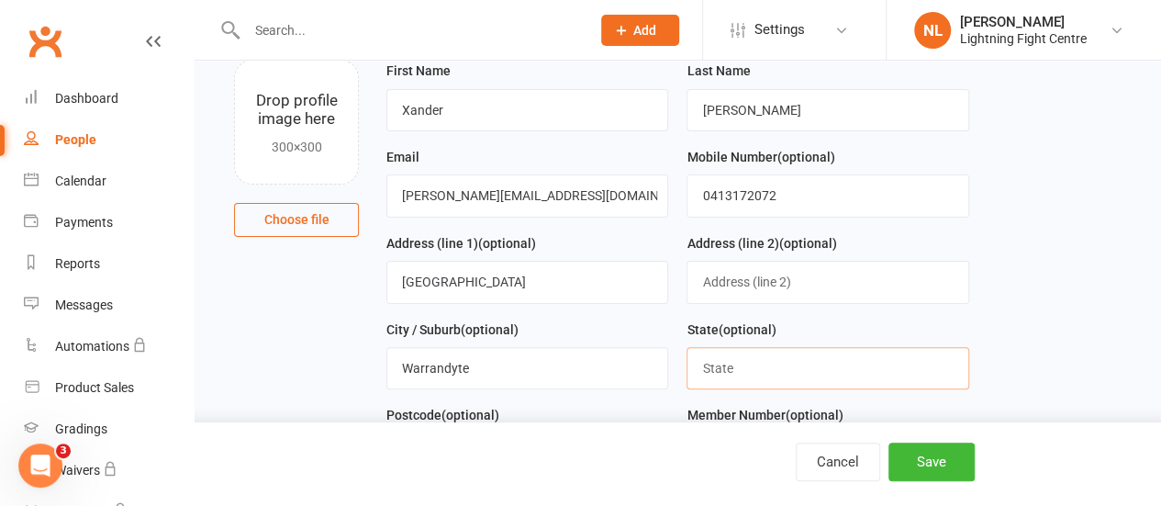
type input "VIC"
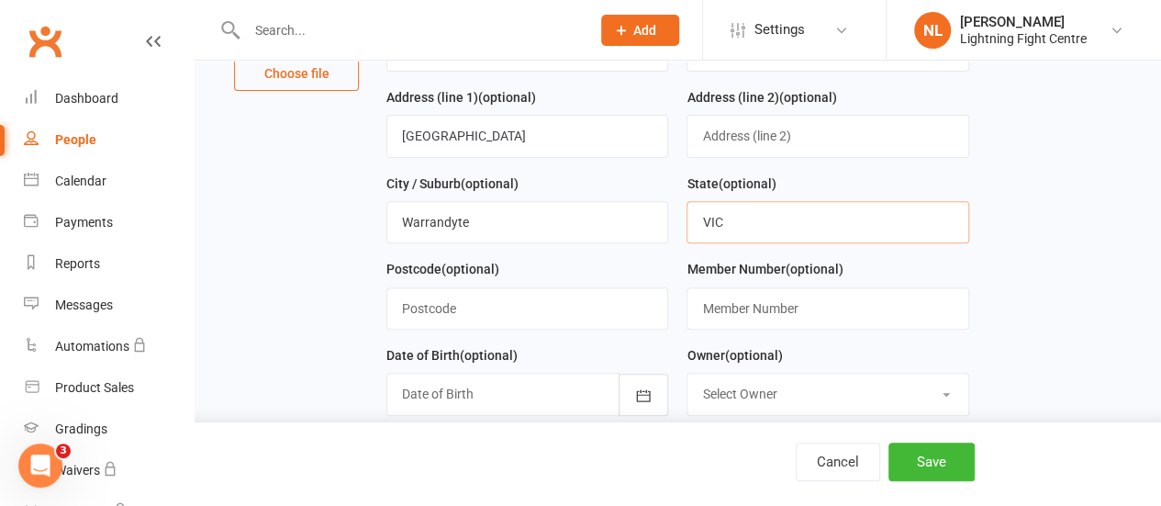
scroll to position [269, 0]
click at [430, 288] on input "text" at bounding box center [527, 307] width 282 height 42
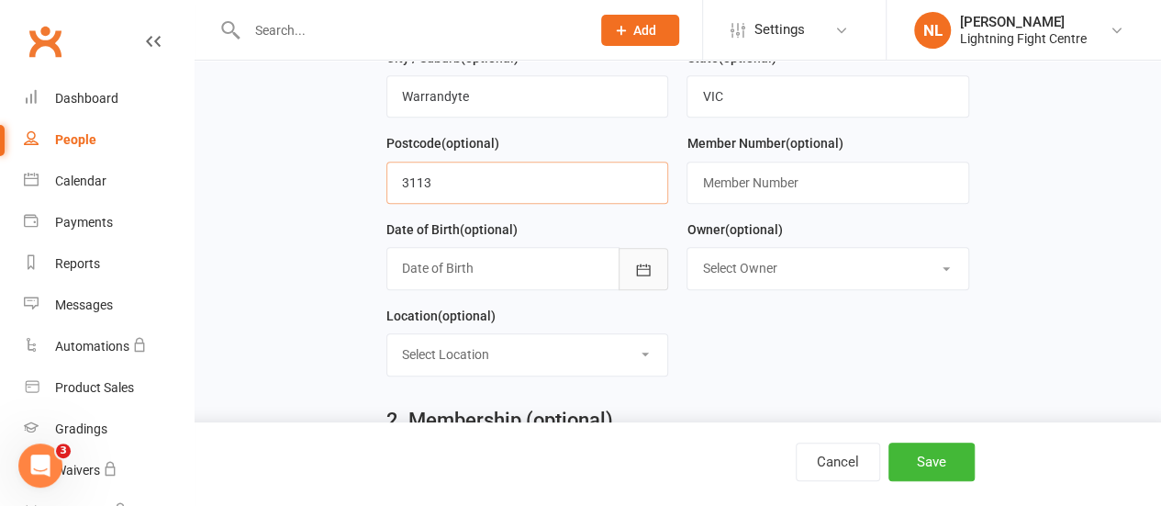
type input "3113"
click at [655, 262] on button "button" at bounding box center [644, 269] width 50 height 42
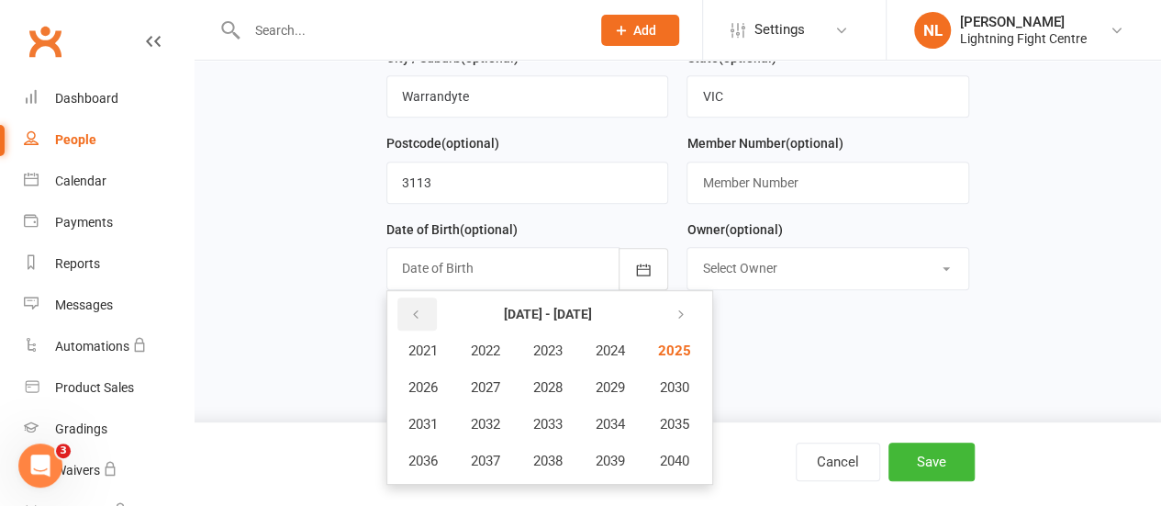
click at [427, 314] on button "button" at bounding box center [416, 313] width 39 height 33
click at [692, 309] on button "button" at bounding box center [678, 313] width 39 height 33
click at [494, 419] on span "2012" at bounding box center [485, 424] width 29 height 17
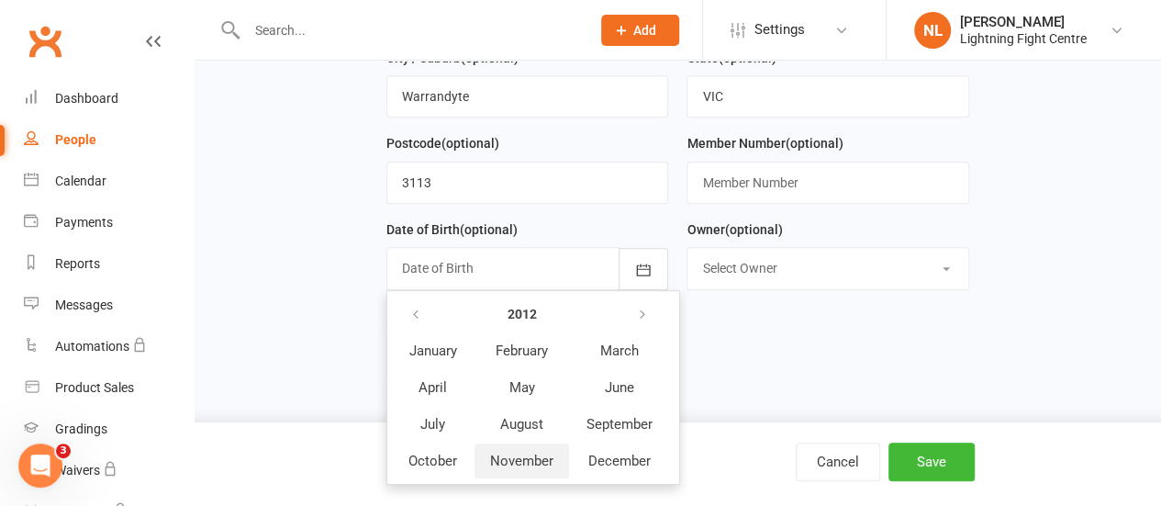
click at [538, 467] on button "November" at bounding box center [522, 460] width 95 height 35
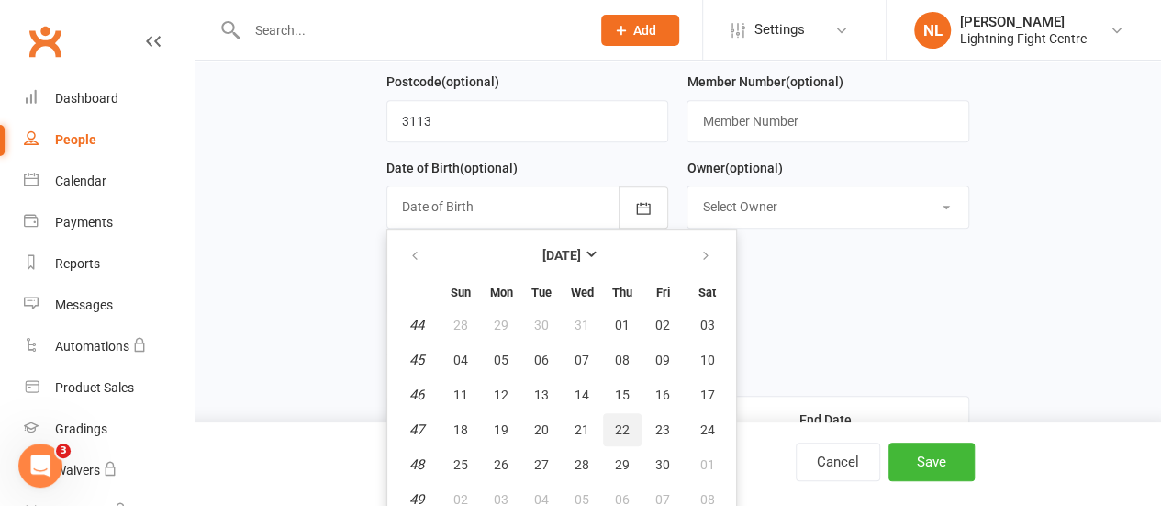
scroll to position [456, 0]
click at [579, 462] on span "28" at bounding box center [582, 463] width 15 height 15
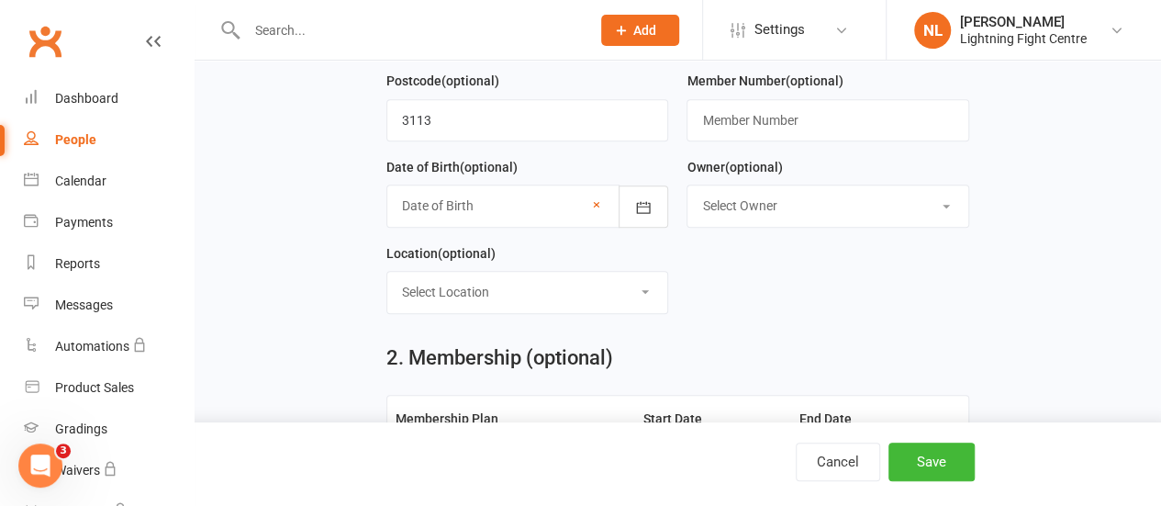
type input "28 Nov 2012"
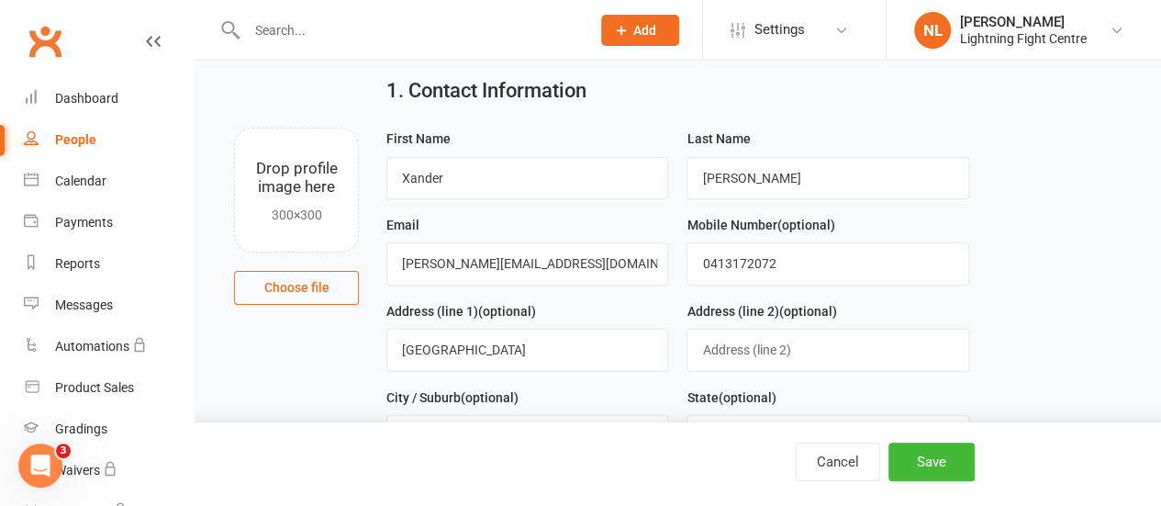
scroll to position [53, 0]
click at [900, 469] on button "Save" at bounding box center [932, 461] width 86 height 39
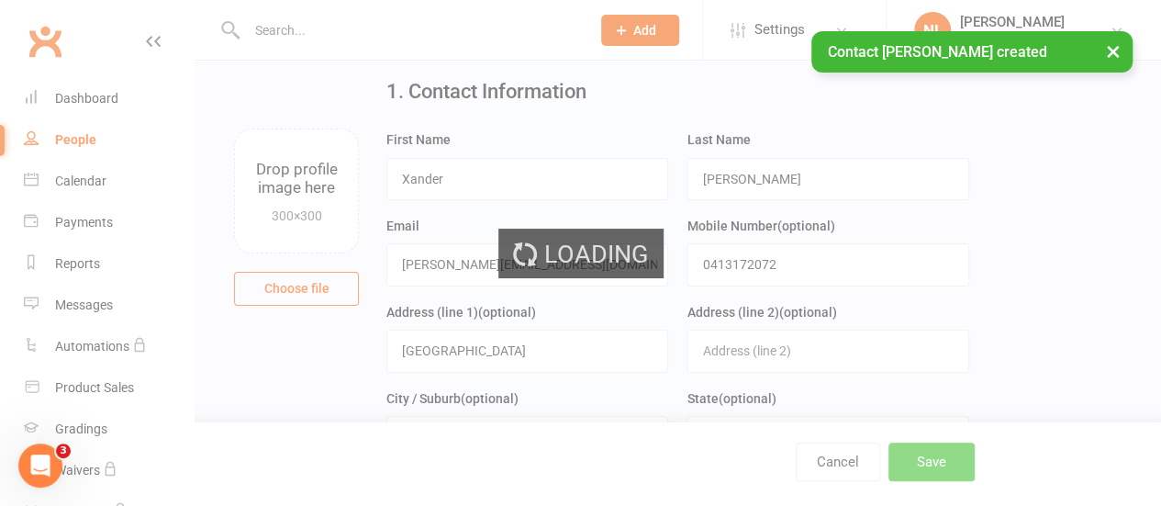
scroll to position [0, 0]
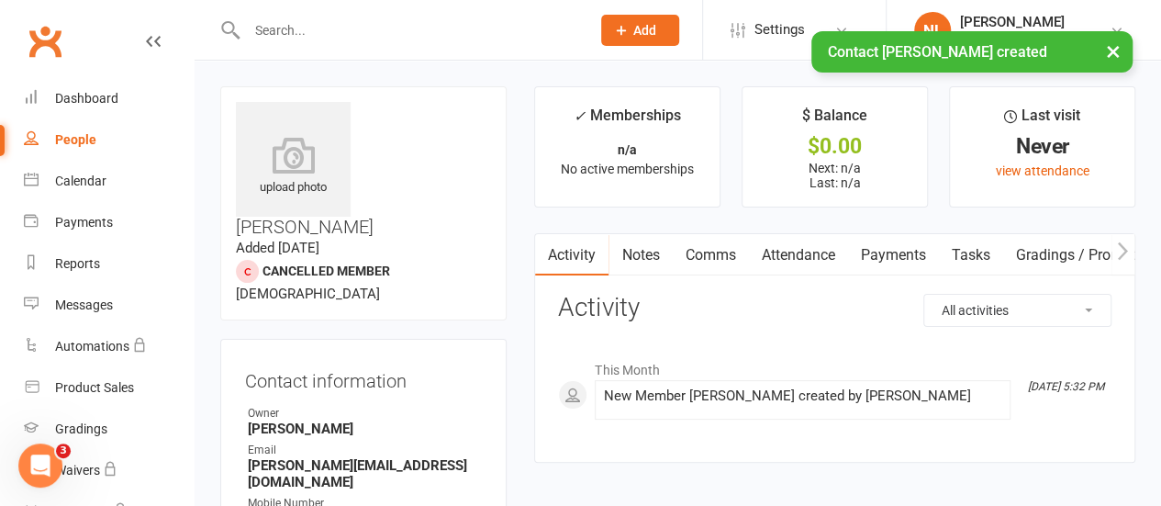
click at [655, 17] on button "Add" at bounding box center [640, 30] width 78 height 31
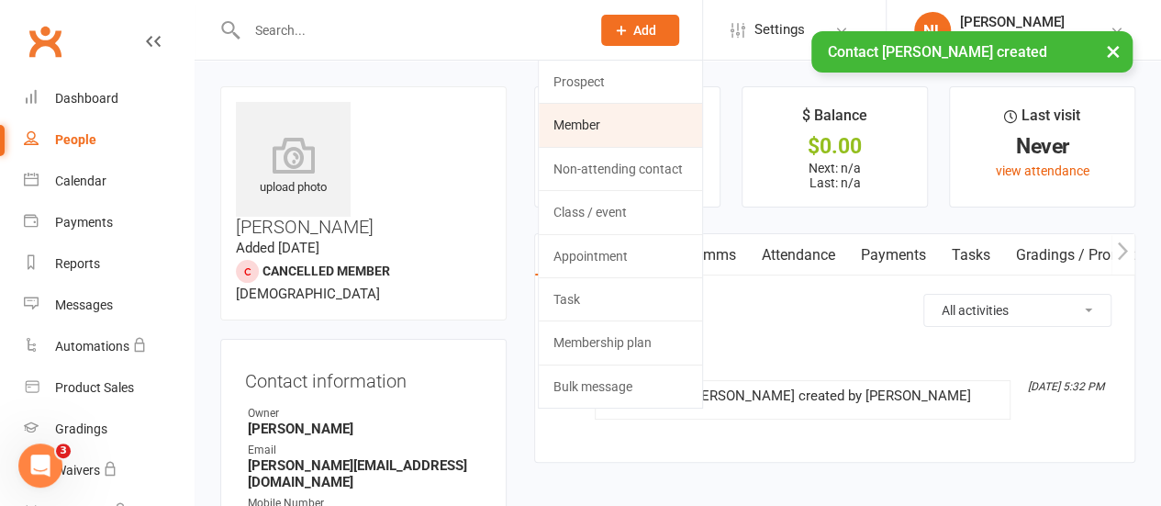
click at [575, 140] on link "Member" at bounding box center [620, 125] width 163 height 42
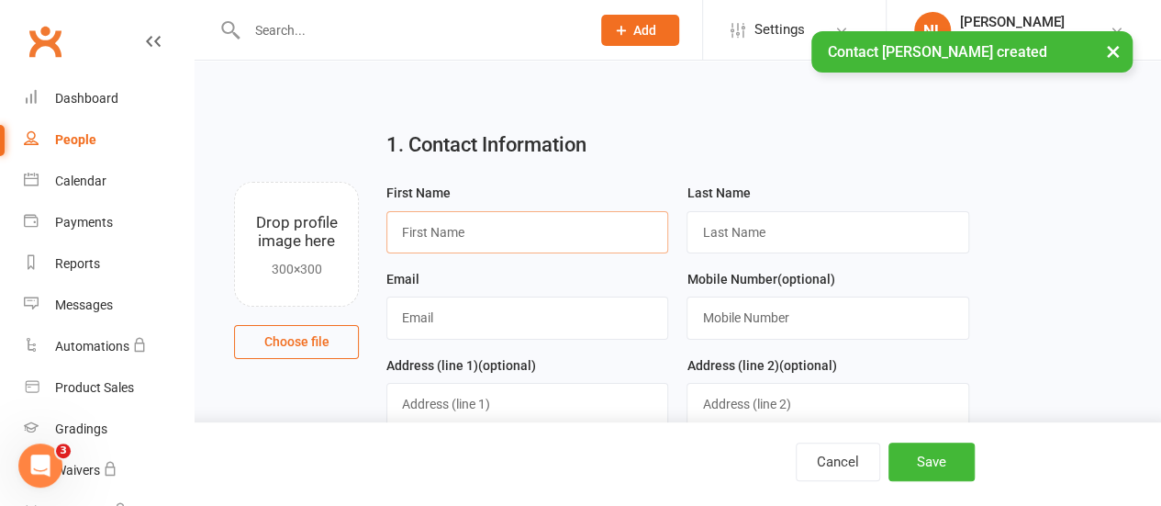
click at [453, 227] on input "text" at bounding box center [527, 232] width 282 height 42
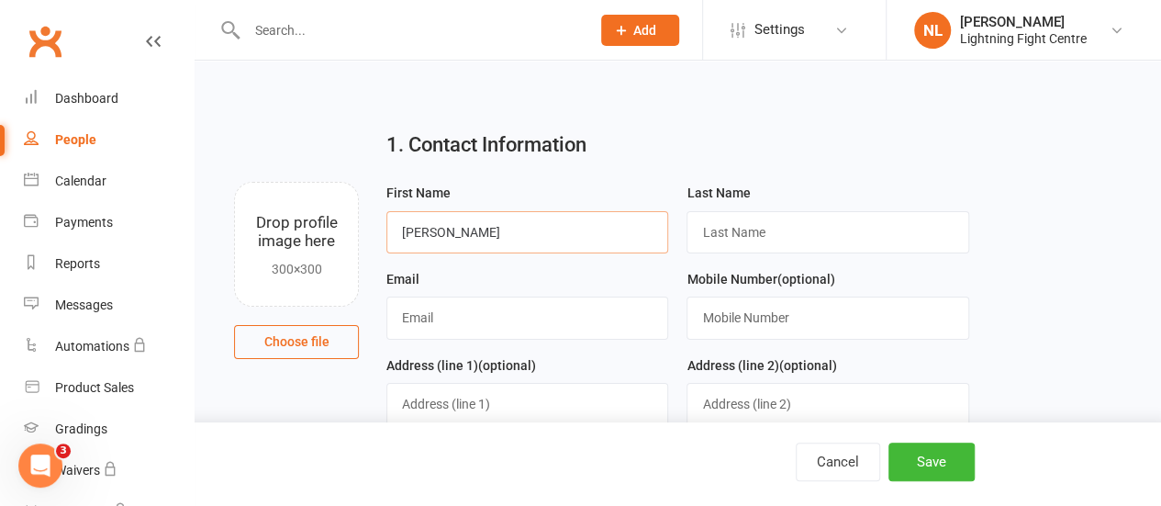
type input "Riley"
click at [739, 231] on input "text" at bounding box center [828, 232] width 282 height 42
type input "Reed"
click at [558, 311] on input "text" at bounding box center [527, 317] width 282 height 42
type input "jake@reedbuilders.com.au"
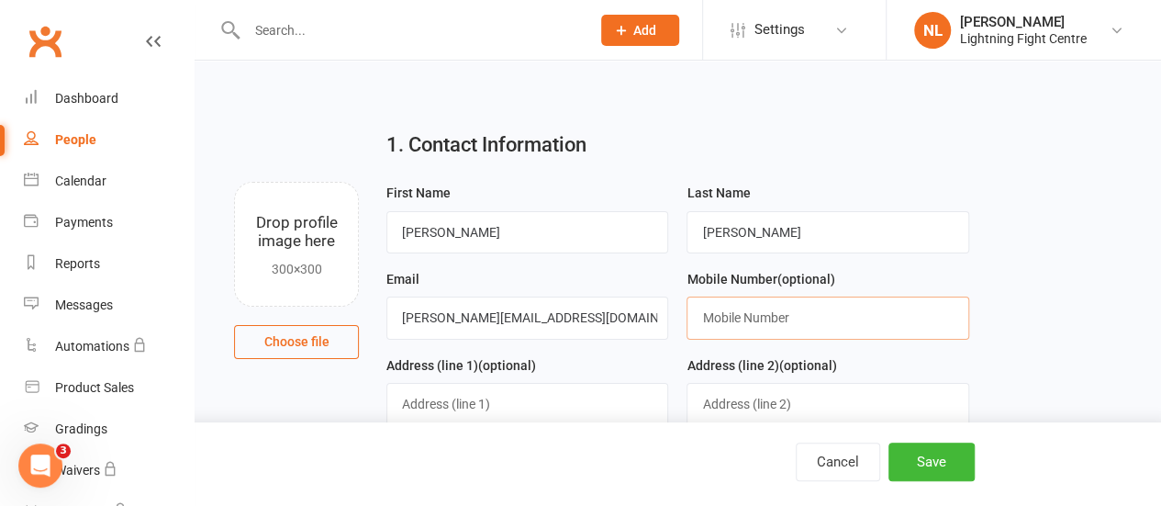
click at [738, 306] on input "text" at bounding box center [828, 317] width 282 height 42
type input "0413172072"
click at [556, 416] on input "text" at bounding box center [527, 404] width 282 height 42
type input "252 Jumping Creek Rd"
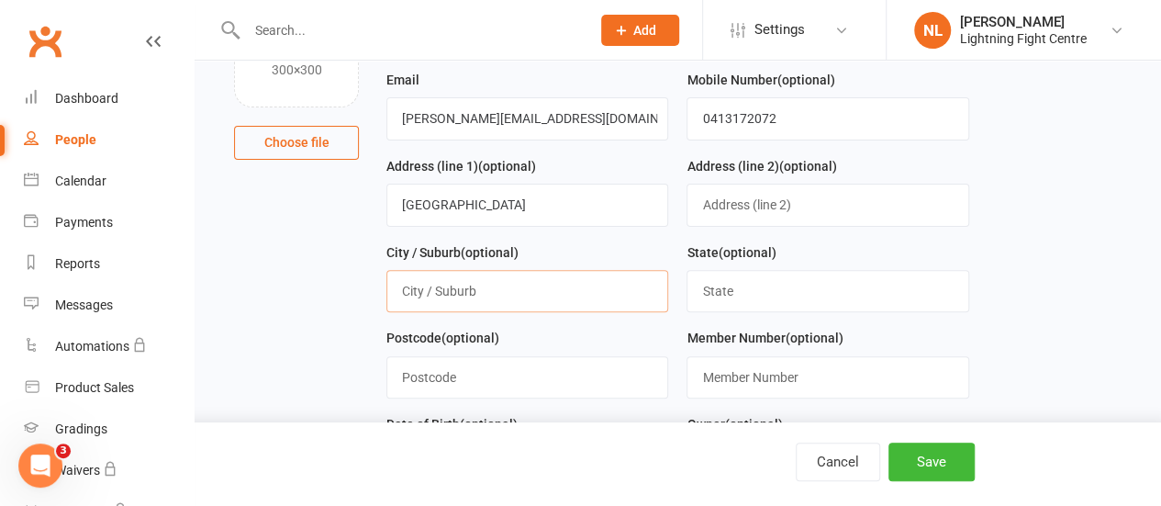
click at [470, 279] on input "text" at bounding box center [527, 291] width 282 height 42
type input "Warrandyte"
click at [746, 294] on input "text" at bounding box center [828, 291] width 282 height 42
type input "VIC"
click at [532, 381] on input "text" at bounding box center [527, 377] width 282 height 42
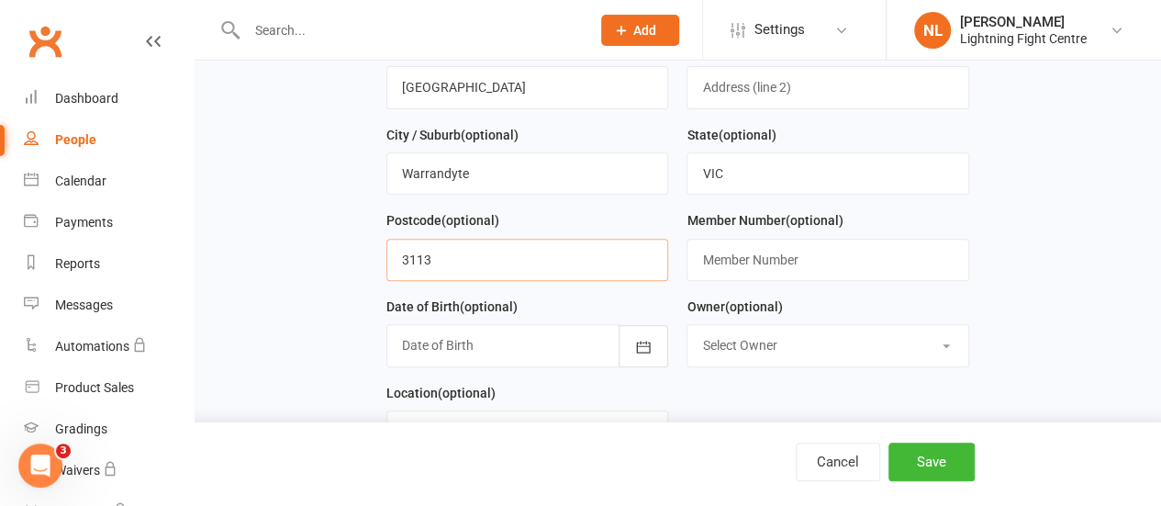
scroll to position [318, 0]
type input "3113"
click at [646, 356] on button "button" at bounding box center [644, 345] width 50 height 42
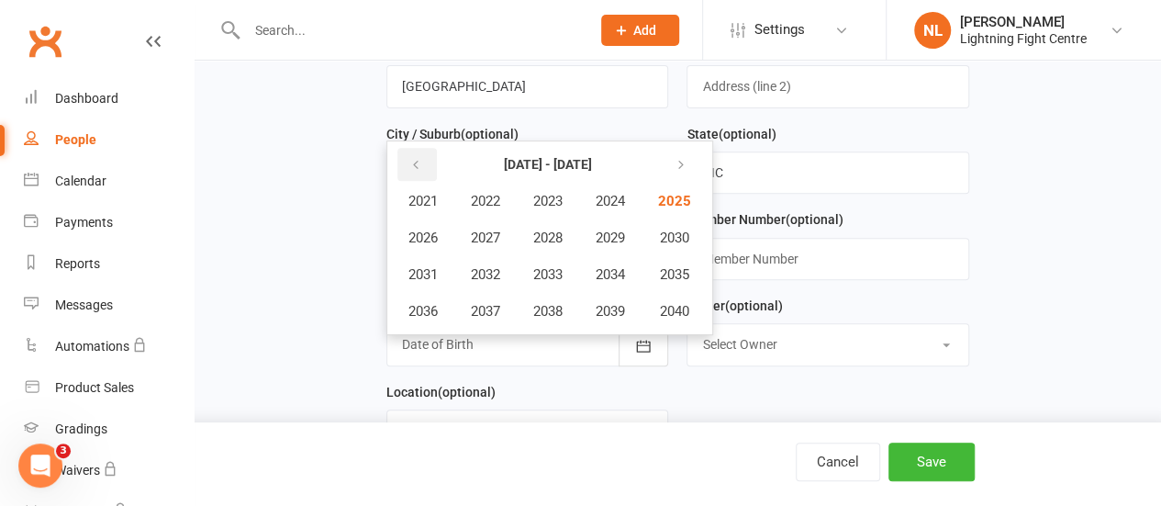
click at [408, 169] on button "button" at bounding box center [416, 164] width 39 height 33
click at [679, 260] on button "2015" at bounding box center [673, 274] width 61 height 35
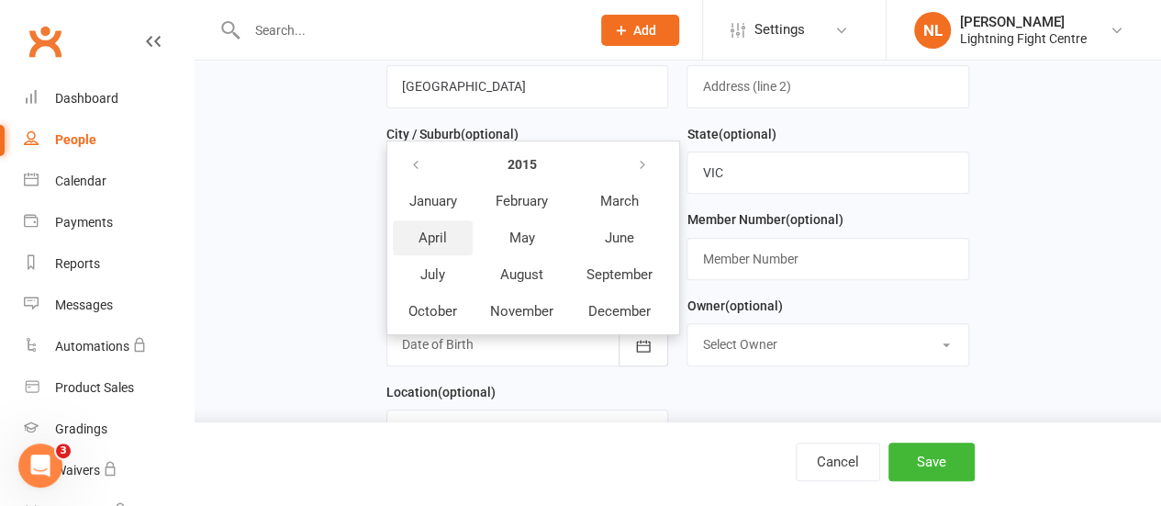
click at [432, 229] on span "April" at bounding box center [433, 237] width 28 height 17
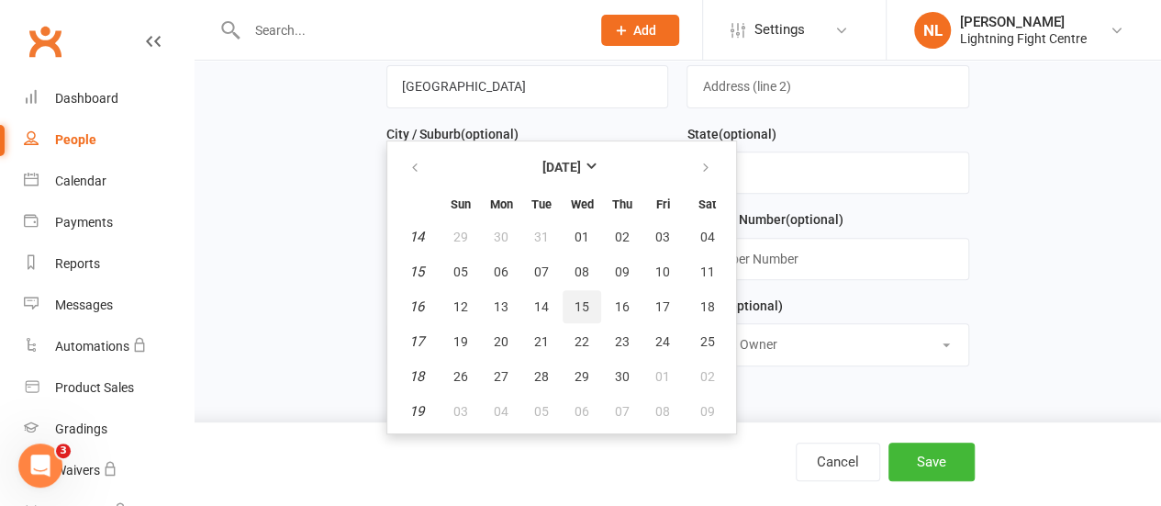
click at [581, 311] on button "15" at bounding box center [582, 306] width 39 height 33
type input "15 Apr 2015"
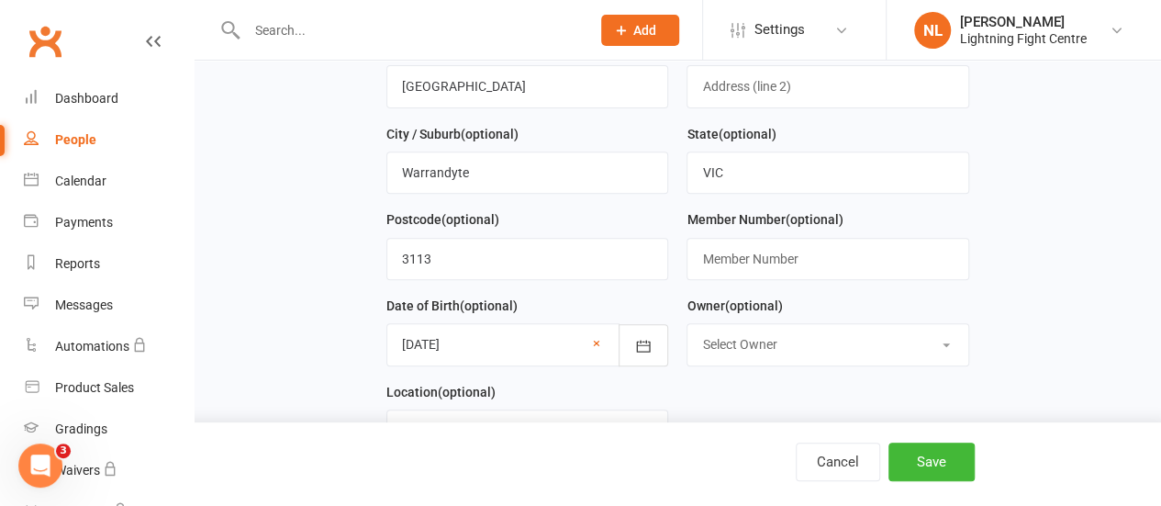
scroll to position [0, 0]
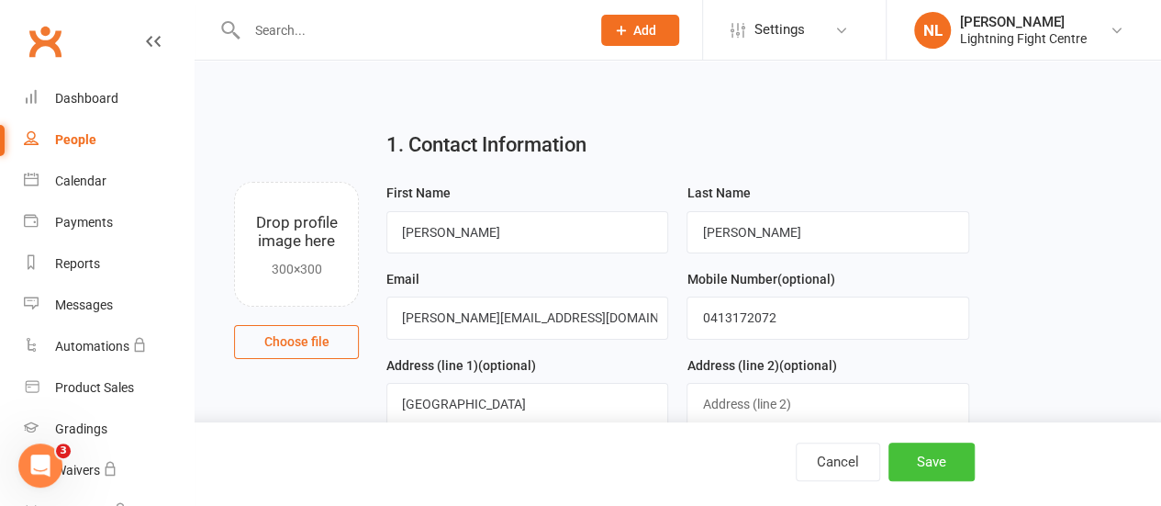
click at [949, 474] on button "Save" at bounding box center [932, 461] width 86 height 39
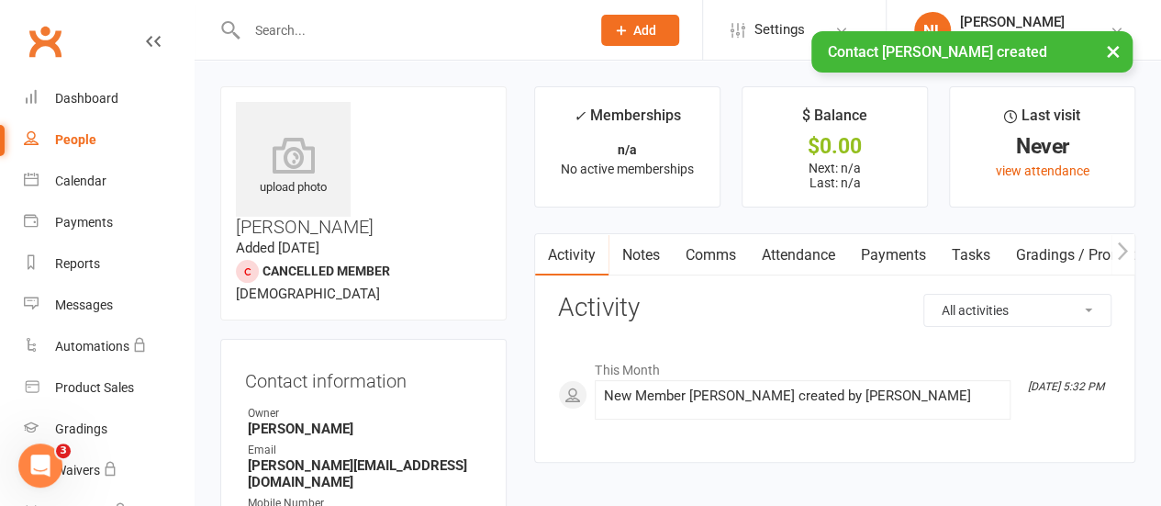
click at [621, 27] on icon at bounding box center [621, 30] width 17 height 17
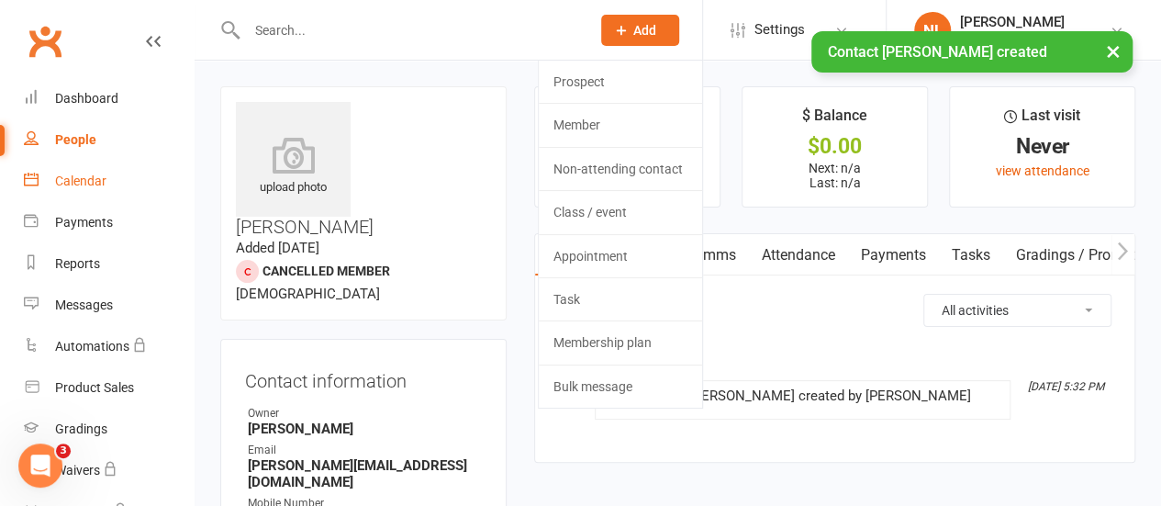
click at [75, 166] on link "Calendar" at bounding box center [109, 181] width 170 height 41
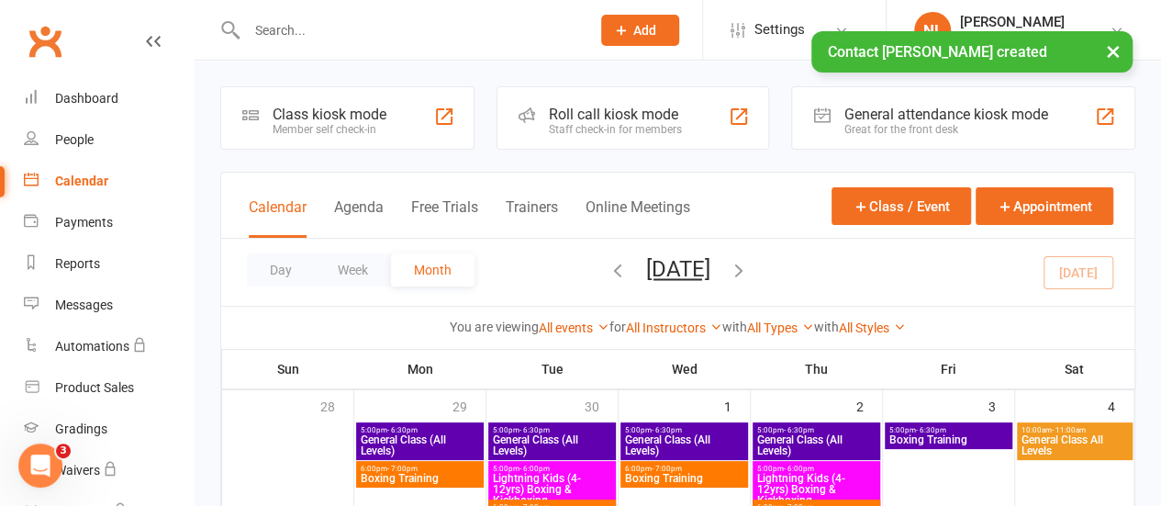
click at [314, 107] on div "Class kiosk mode" at bounding box center [330, 114] width 114 height 17
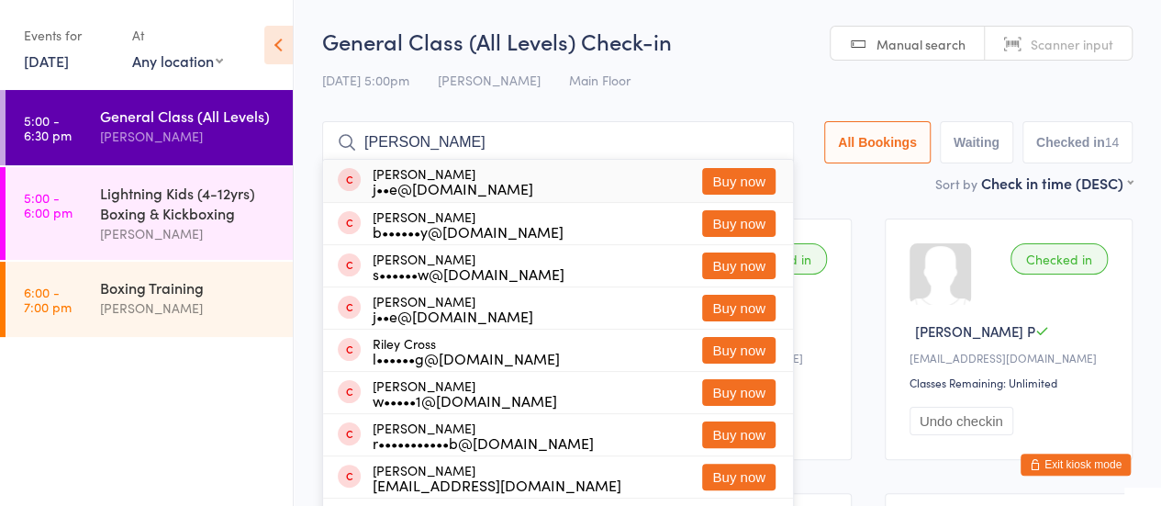
type input "[PERSON_NAME]"
click at [732, 180] on button "Buy now" at bounding box center [738, 181] width 73 height 27
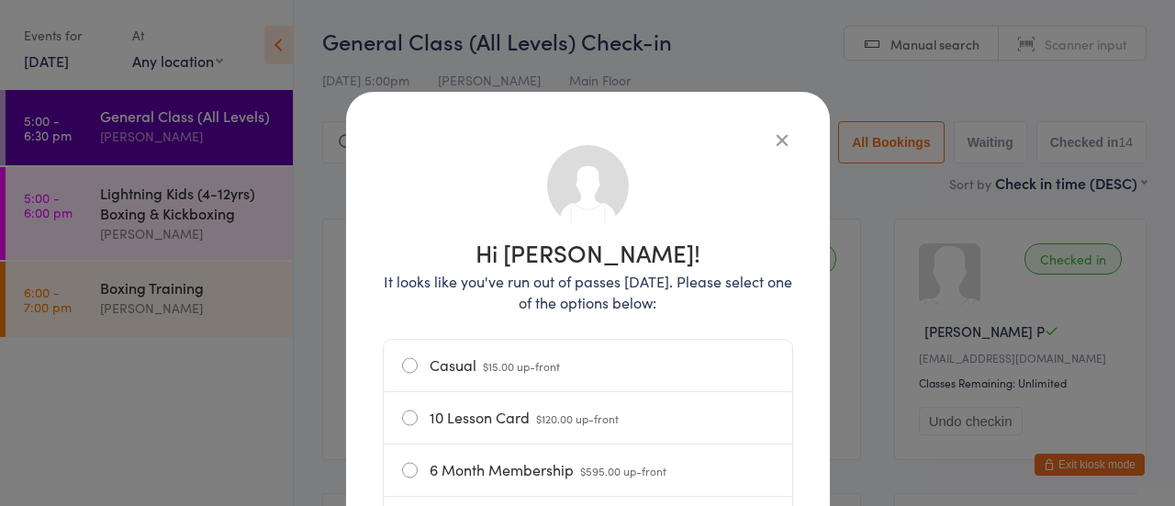
click at [536, 354] on label "Casual $15.00 up-front" at bounding box center [588, 365] width 372 height 51
click at [0, 0] on input "Casual $15.00 up-front" at bounding box center [0, 0] width 0 height 0
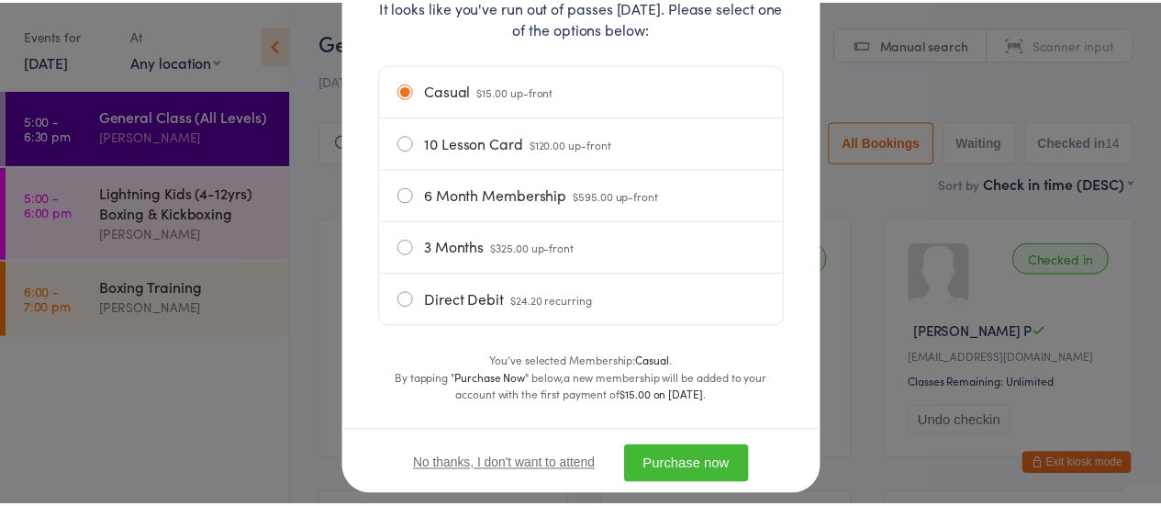
scroll to position [312, 0]
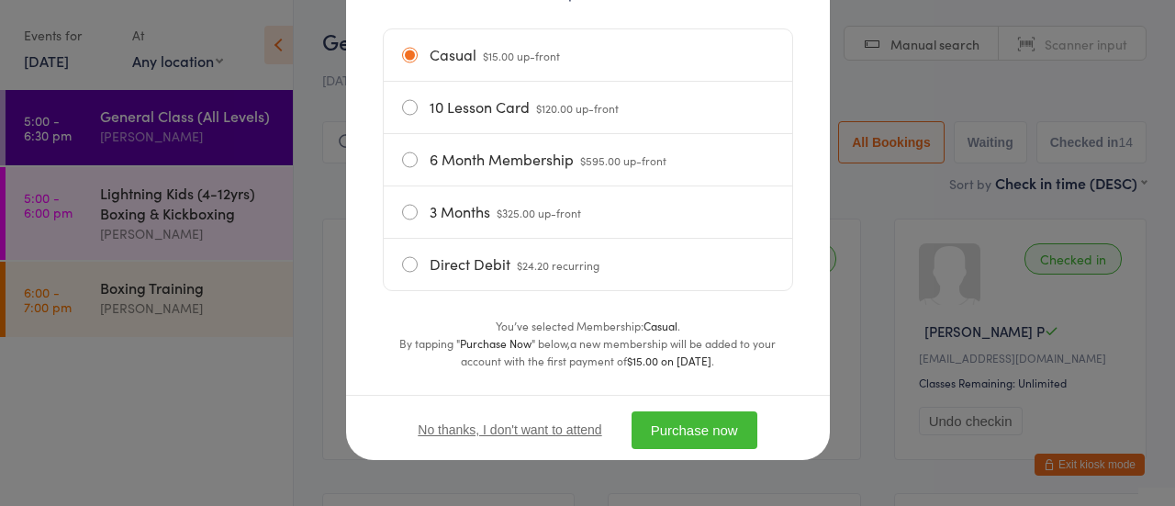
click at [719, 418] on button "Purchase now" at bounding box center [695, 430] width 126 height 38
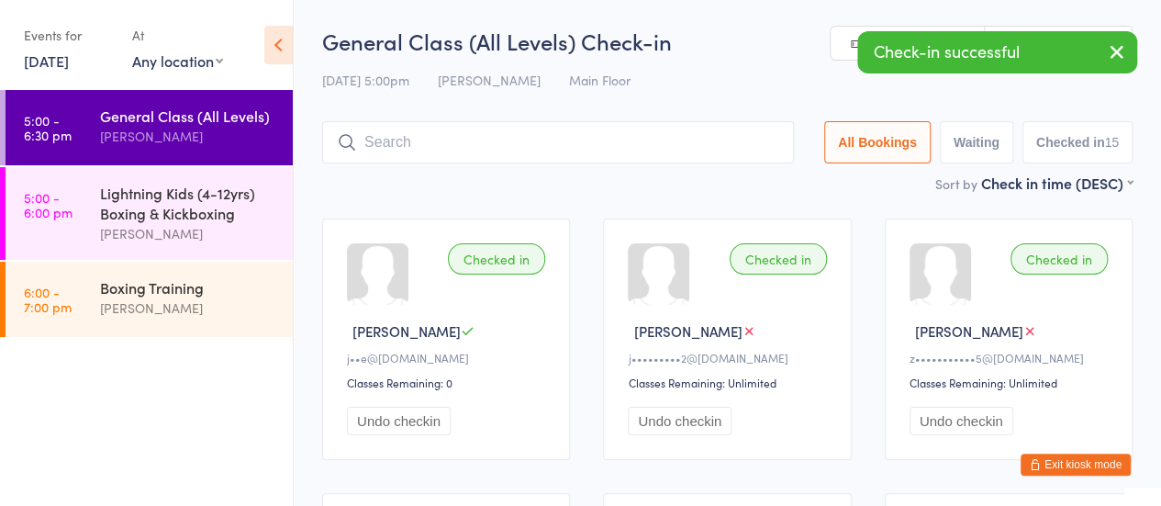
click at [395, 151] on input "search" at bounding box center [558, 142] width 472 height 42
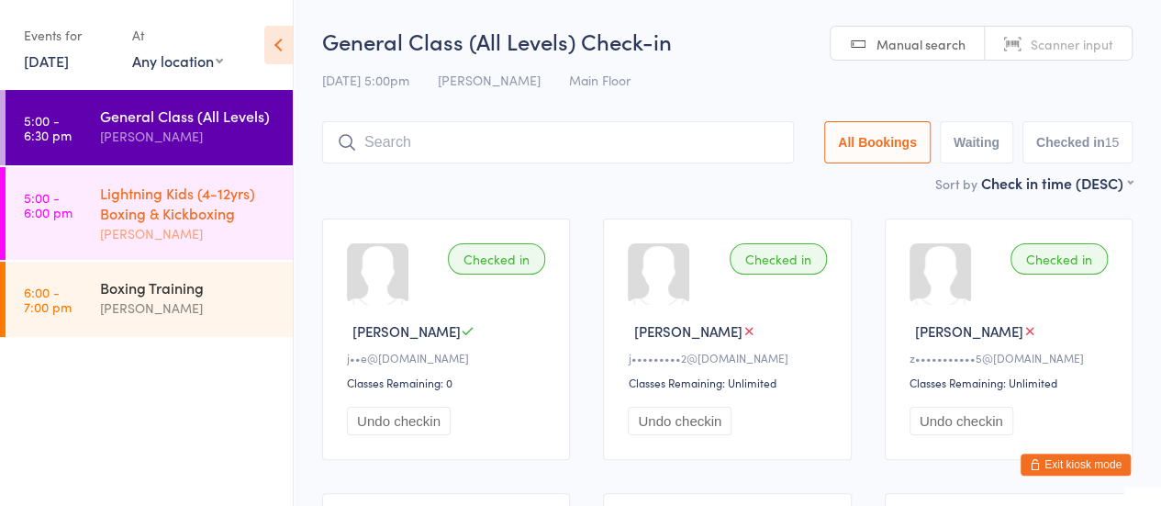
scroll to position [20, 0]
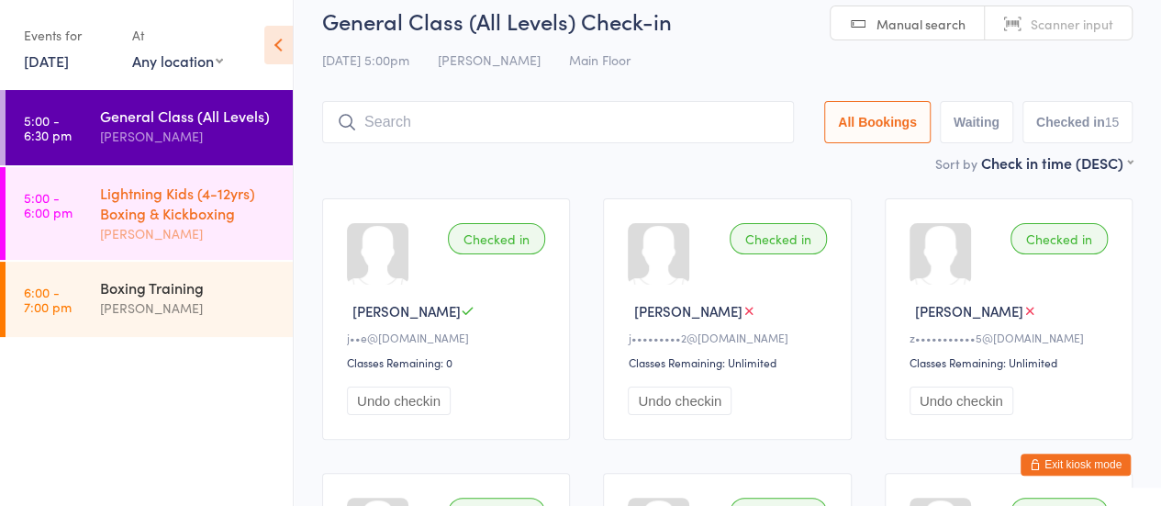
click at [226, 221] on div "Lightning Kids (4-12yrs) Boxing & Kickboxing" at bounding box center [188, 203] width 177 height 40
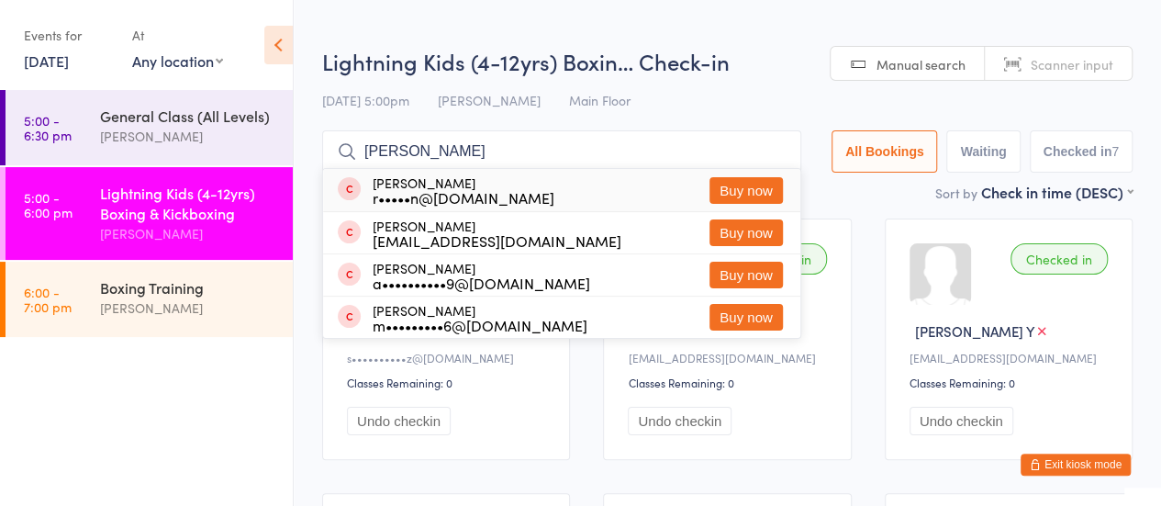
type input "arlo"
click at [756, 184] on button "Buy now" at bounding box center [746, 190] width 73 height 27
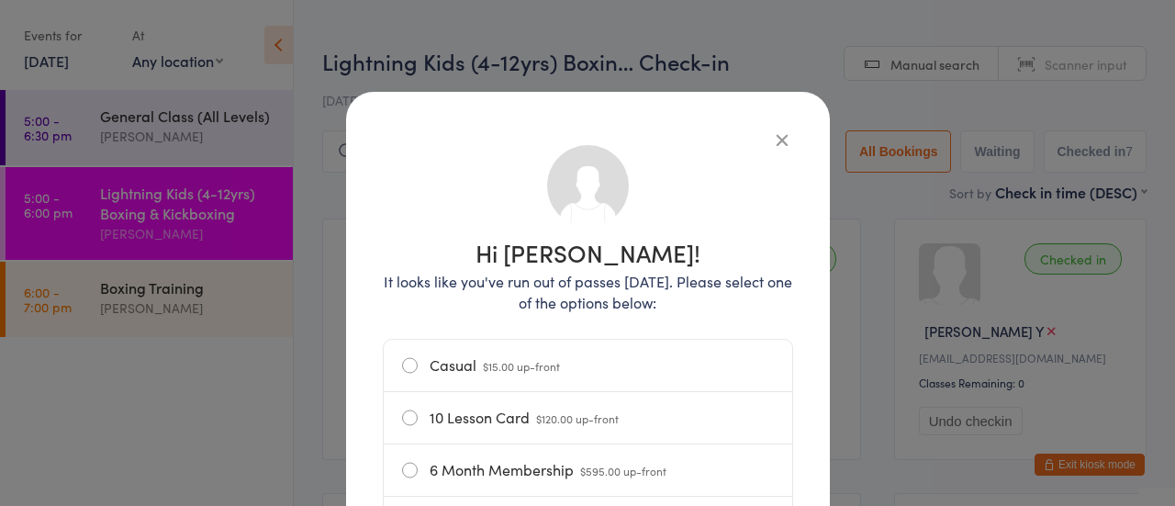
click at [498, 368] on span "$15.00 up-front" at bounding box center [521, 366] width 77 height 16
click at [0, 0] on input "Casual $15.00 up-front" at bounding box center [0, 0] width 0 height 0
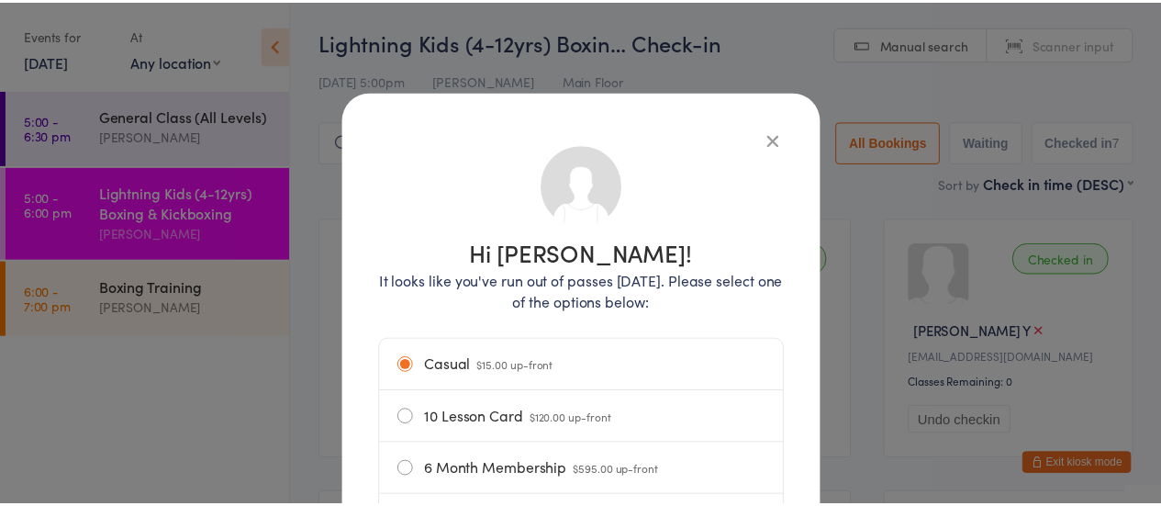
scroll to position [312, 0]
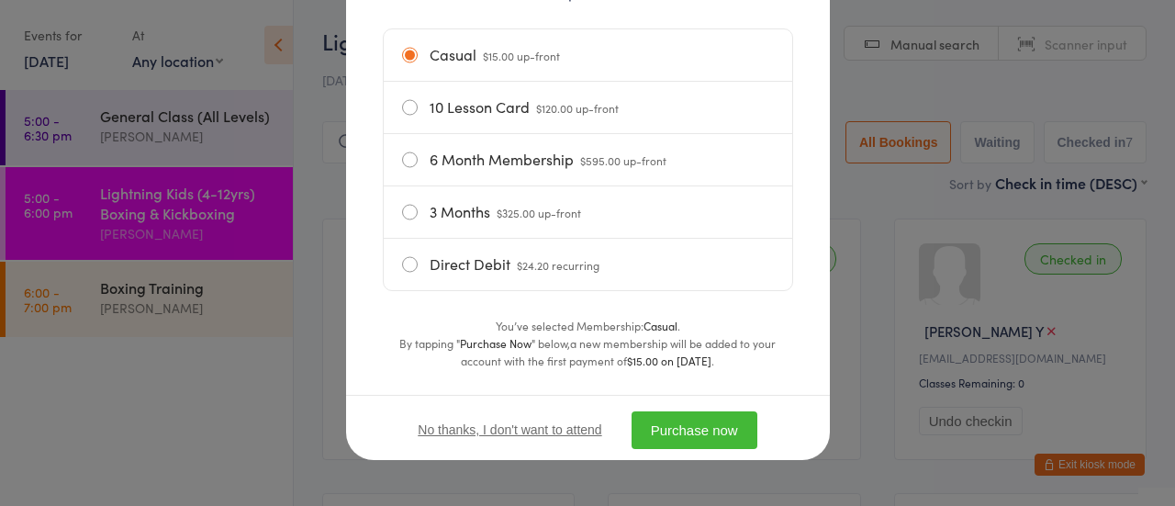
click at [691, 432] on button "Purchase now" at bounding box center [695, 430] width 126 height 38
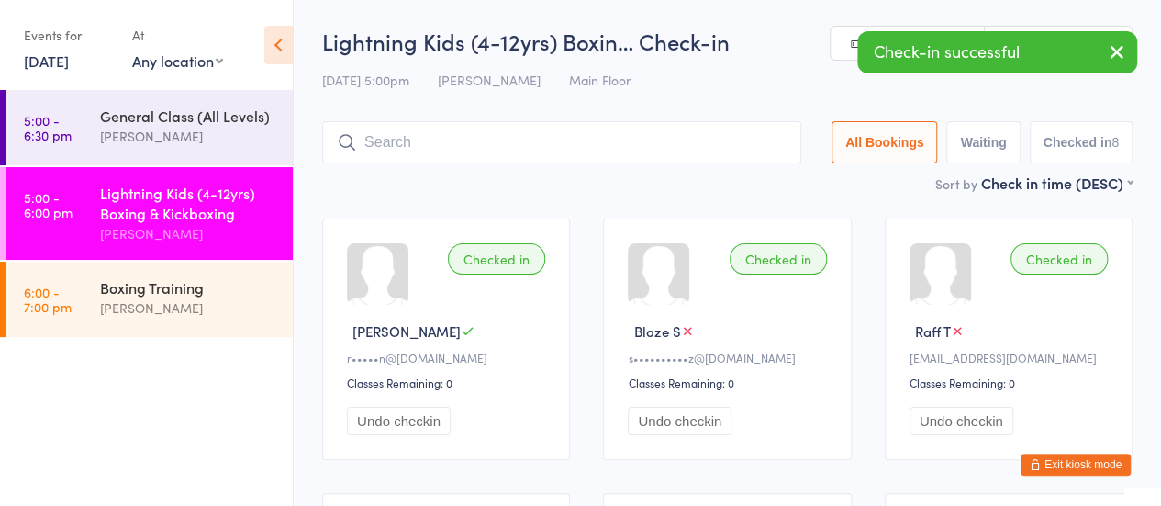
click at [1083, 466] on button "Exit kiosk mode" at bounding box center [1076, 464] width 110 height 22
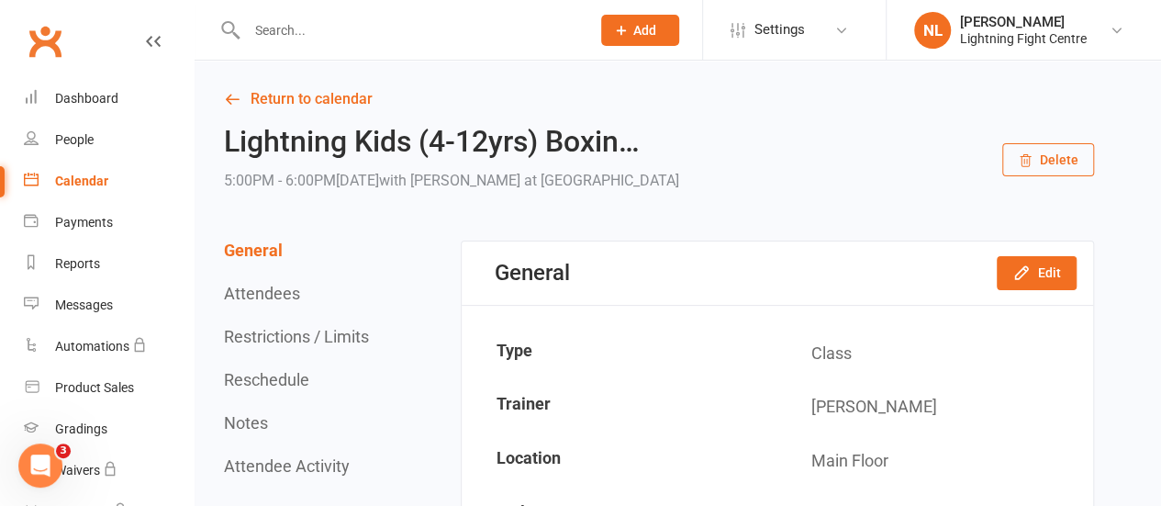
click at [68, 190] on link "Calendar" at bounding box center [109, 181] width 170 height 41
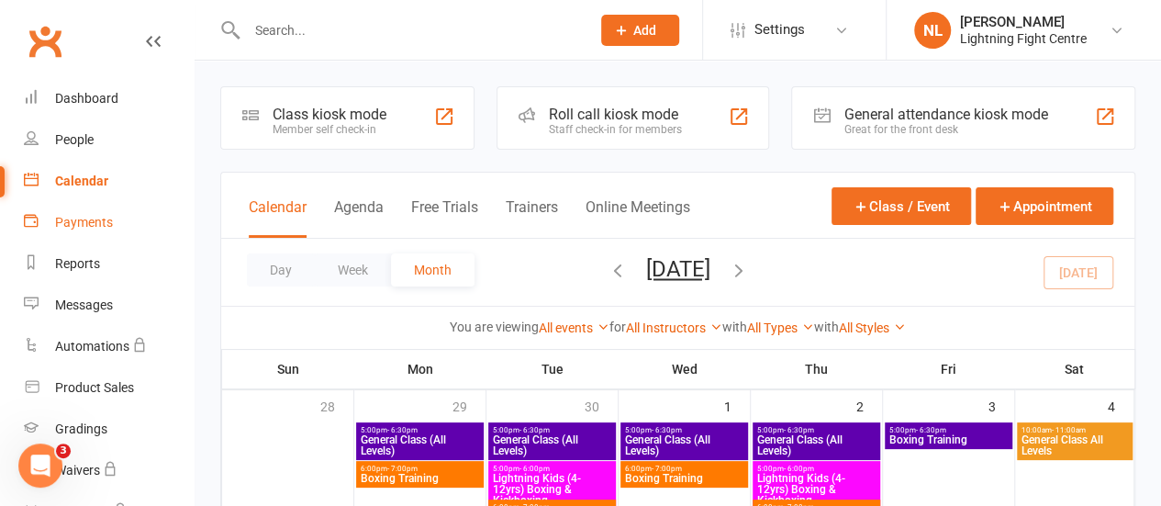
click at [77, 223] on div "Payments" at bounding box center [84, 222] width 58 height 15
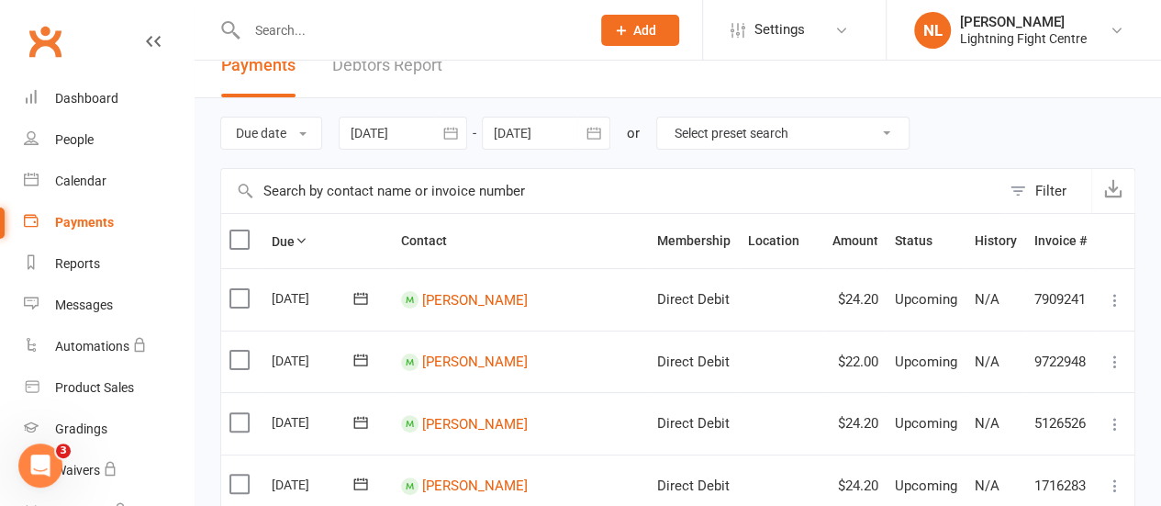
scroll to position [24, 0]
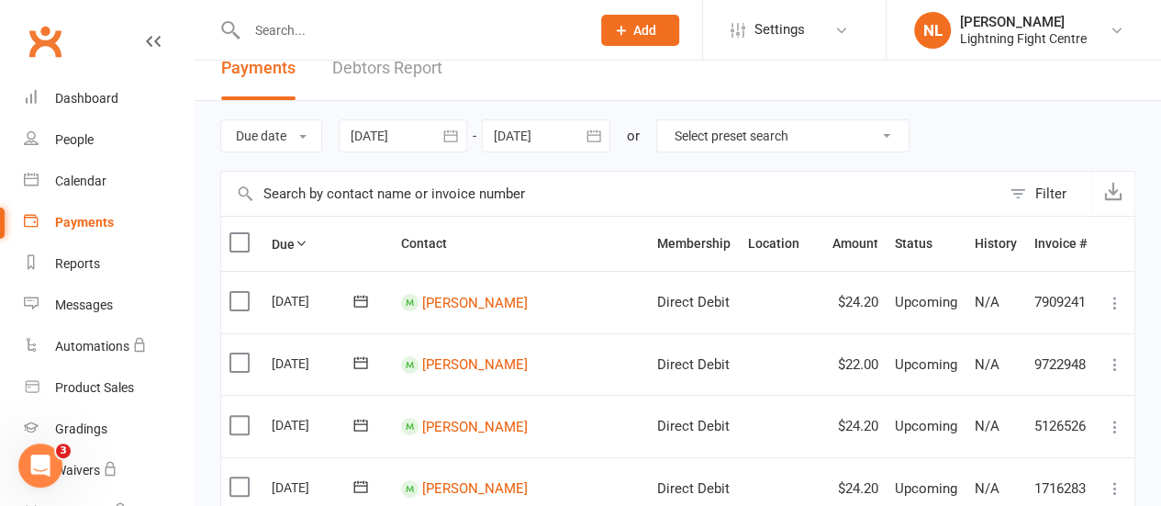
click at [455, 129] on icon "button" at bounding box center [451, 136] width 18 height 18
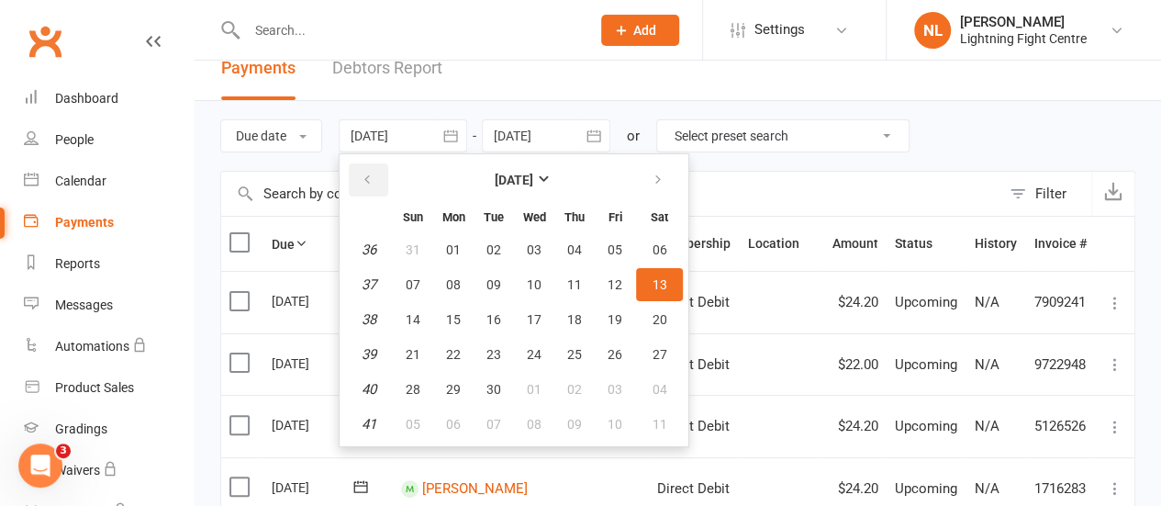
click at [377, 177] on button "button" at bounding box center [368, 179] width 39 height 33
click at [668, 185] on button "button" at bounding box center [659, 179] width 39 height 33
click at [502, 309] on button "14" at bounding box center [494, 319] width 39 height 33
type input "14 Oct 2025"
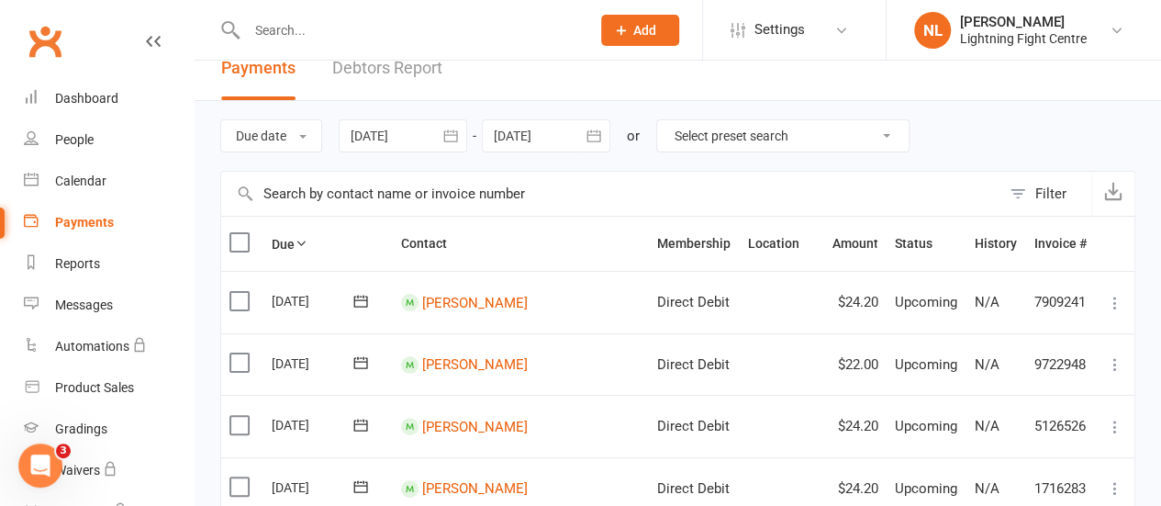
click at [595, 135] on icon "button" at bounding box center [594, 136] width 18 height 18
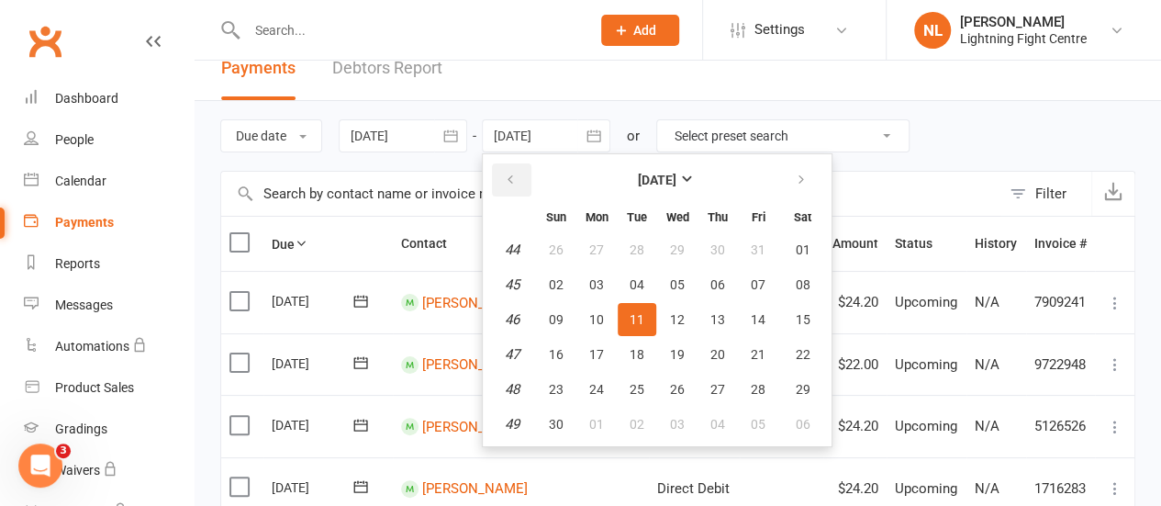
click at [516, 176] on icon "button" at bounding box center [510, 180] width 13 height 15
click at [638, 308] on button "14" at bounding box center [637, 319] width 39 height 33
type input "14 Oct 2025"
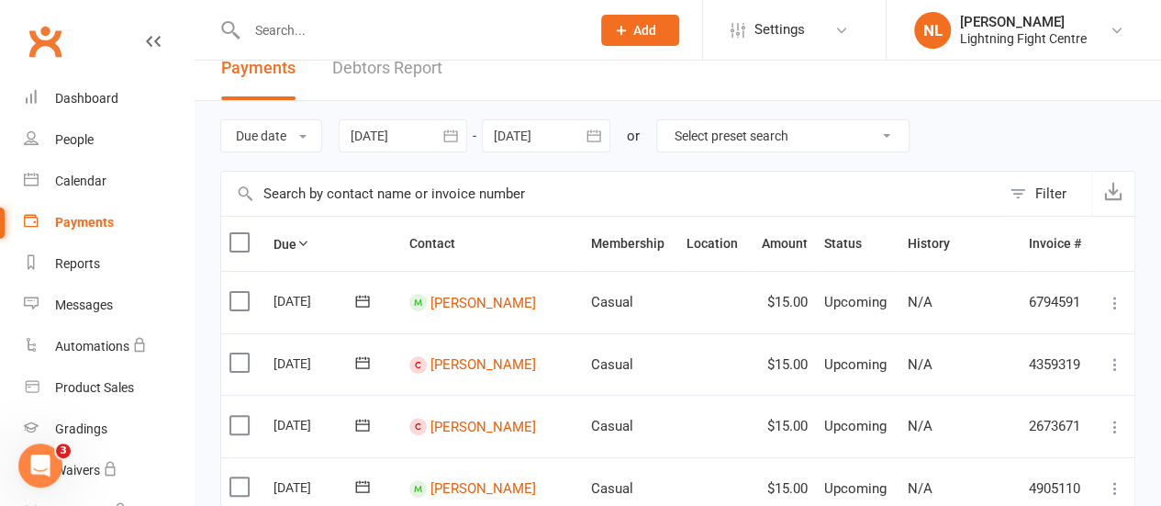
scroll to position [233, 0]
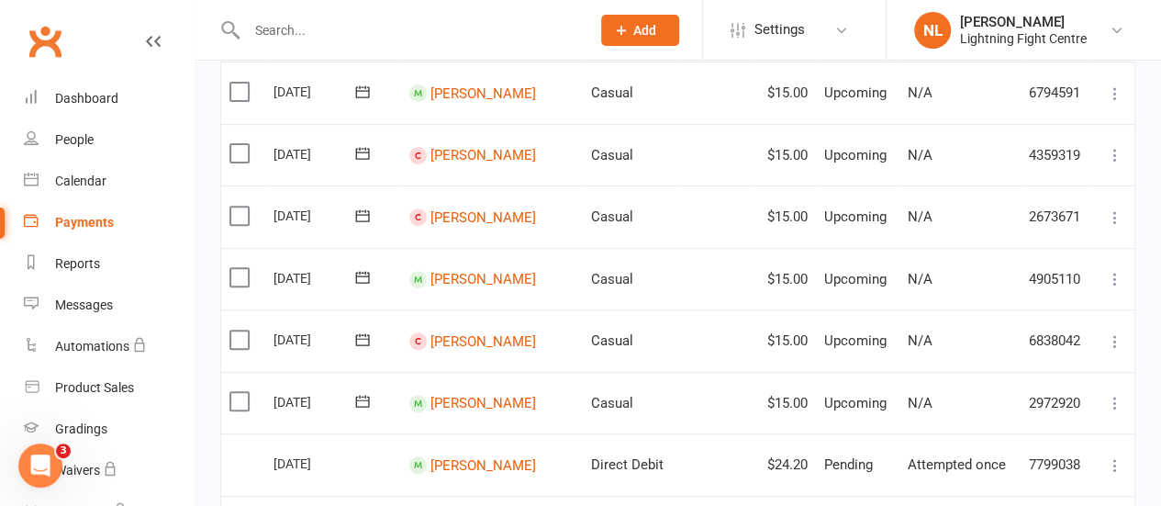
click at [240, 330] on label at bounding box center [241, 339] width 25 height 18
click at [240, 330] on input "checkbox" at bounding box center [235, 330] width 12 height 0
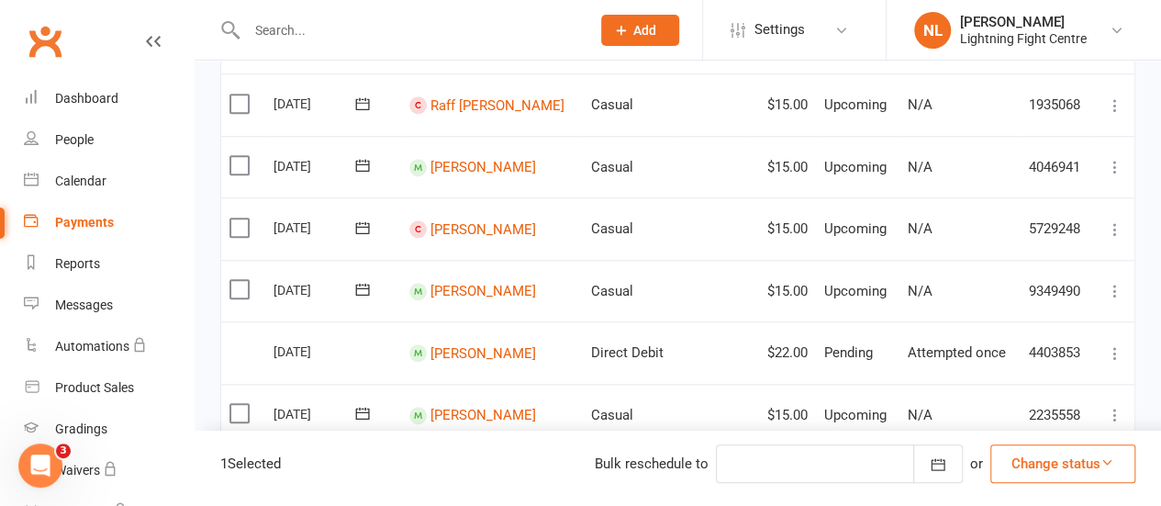
scroll to position [856, 0]
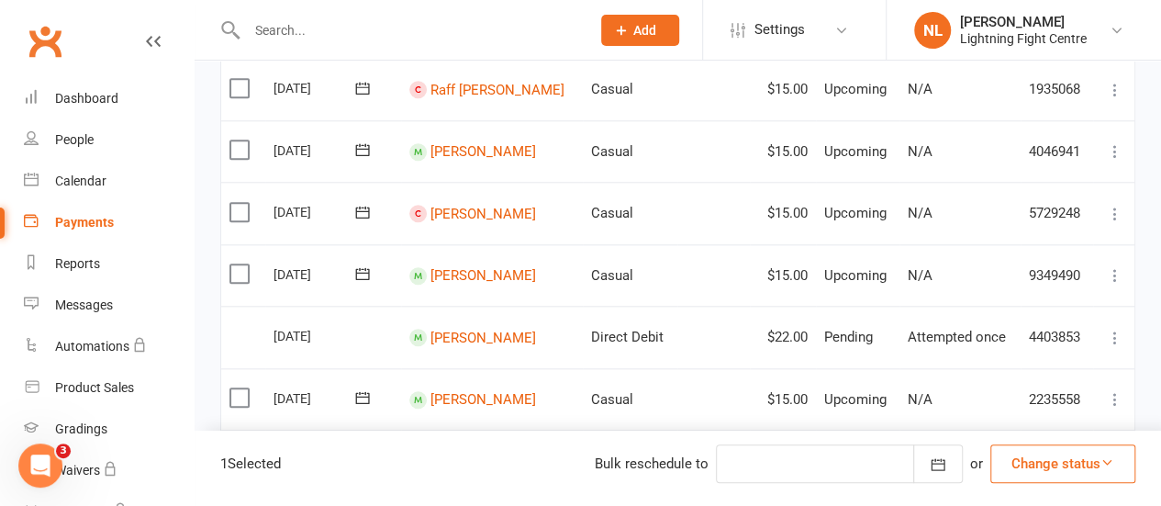
click at [248, 208] on label at bounding box center [241, 212] width 25 height 18
click at [241, 203] on input "checkbox" at bounding box center [235, 203] width 12 height 0
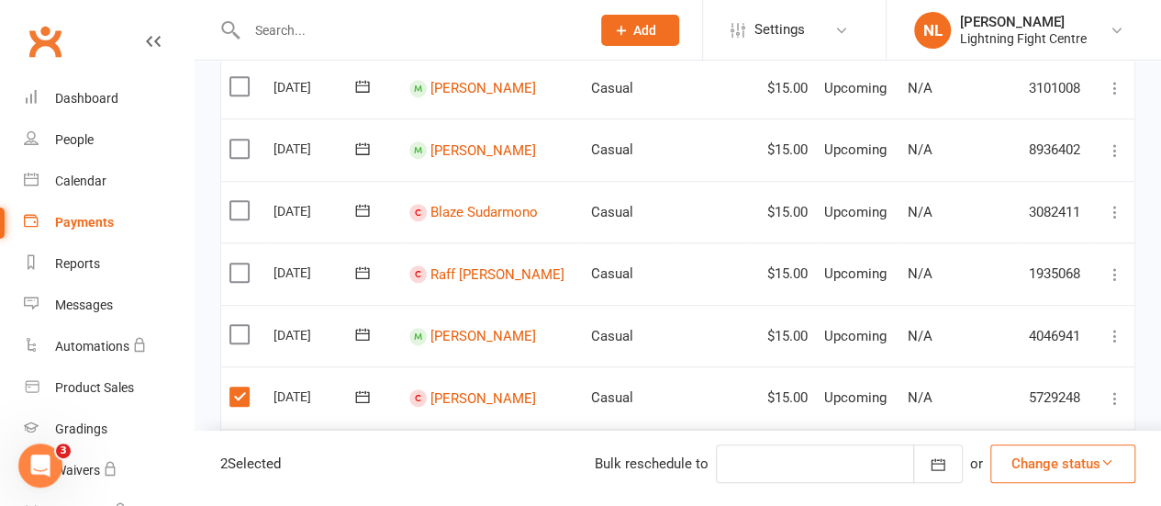
scroll to position [668, 0]
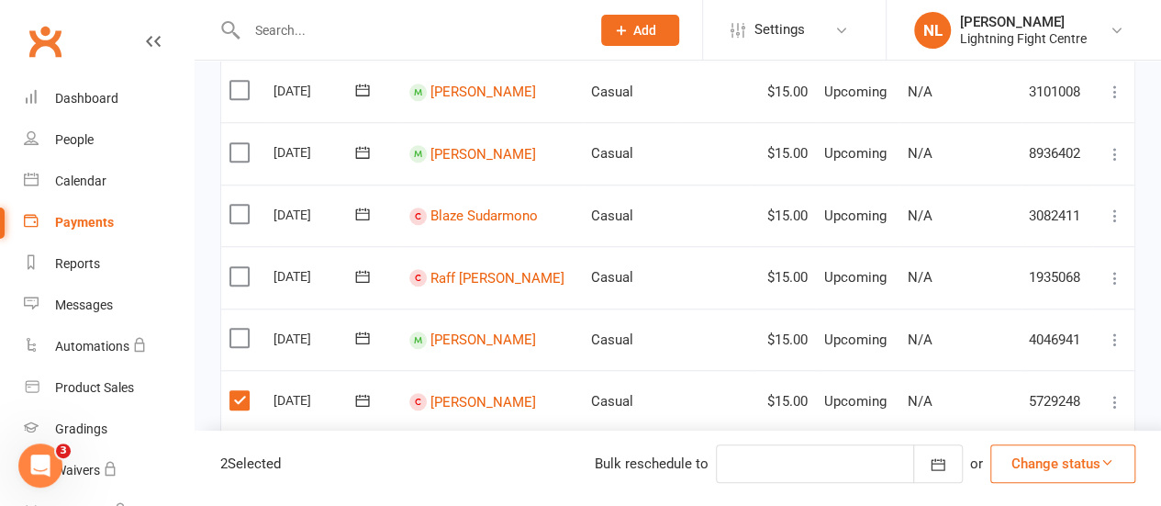
click at [248, 208] on label at bounding box center [241, 214] width 25 height 18
click at [241, 205] on input "checkbox" at bounding box center [235, 205] width 12 height 0
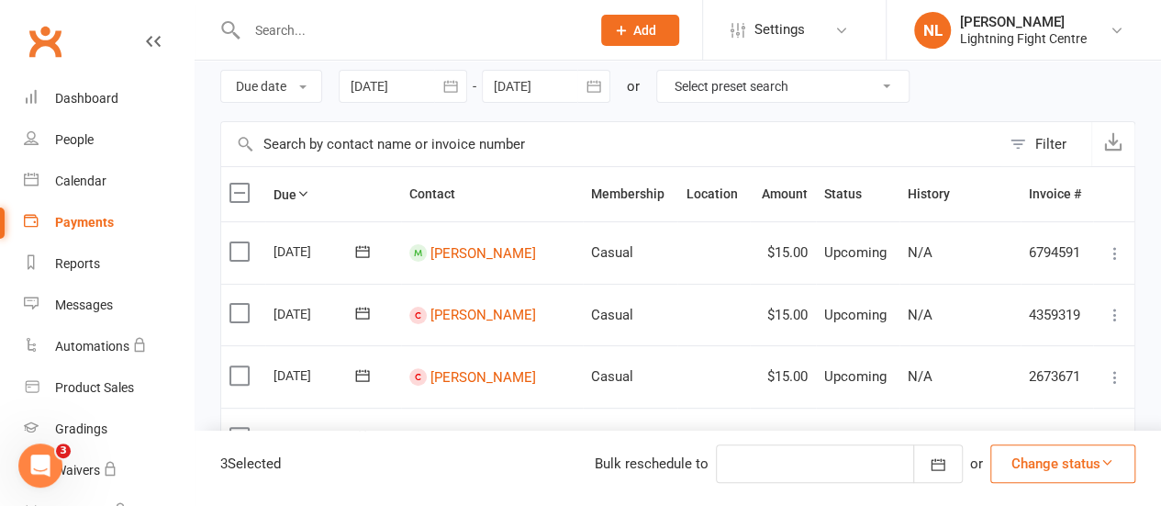
scroll to position [0, 0]
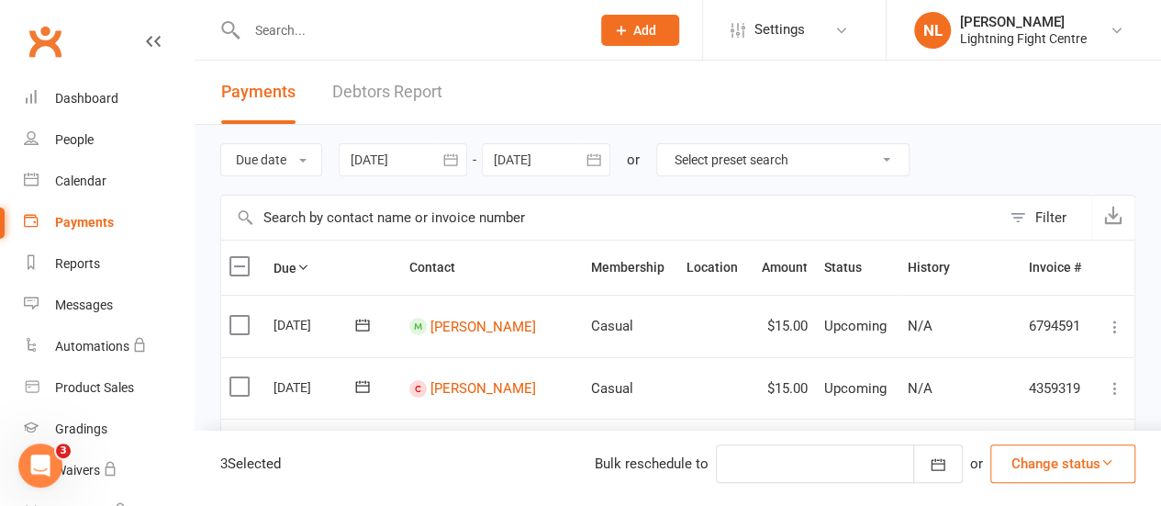
click at [418, 159] on div at bounding box center [403, 159] width 129 height 33
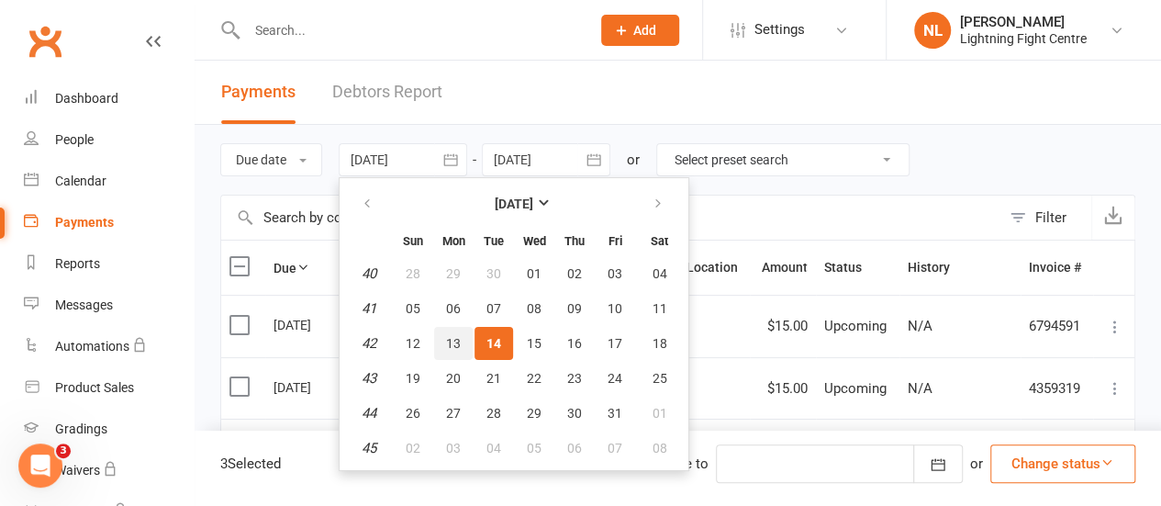
click at [469, 334] on button "13" at bounding box center [453, 343] width 39 height 33
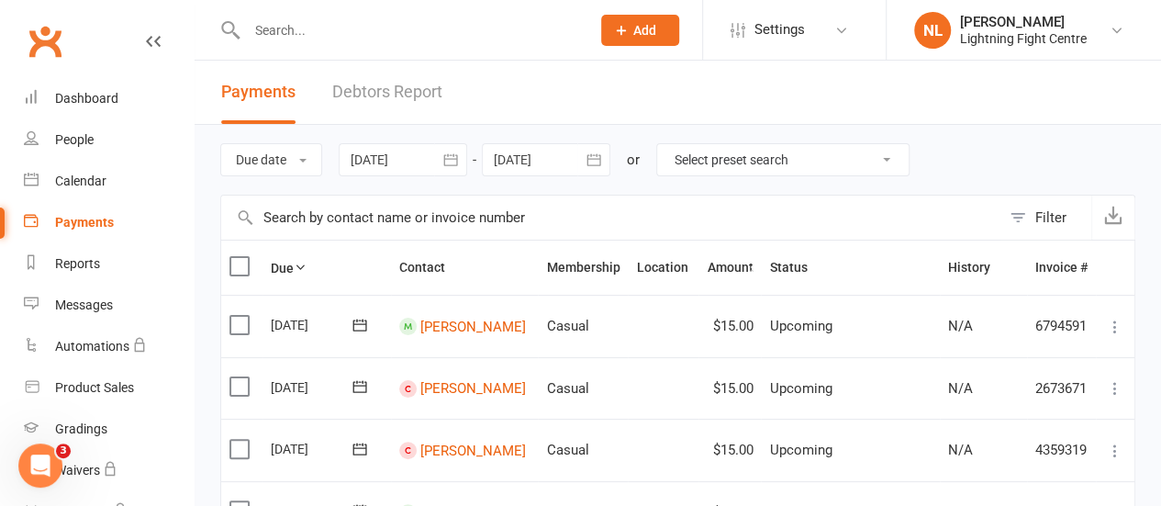
click at [464, 156] on button "button" at bounding box center [450, 159] width 33 height 33
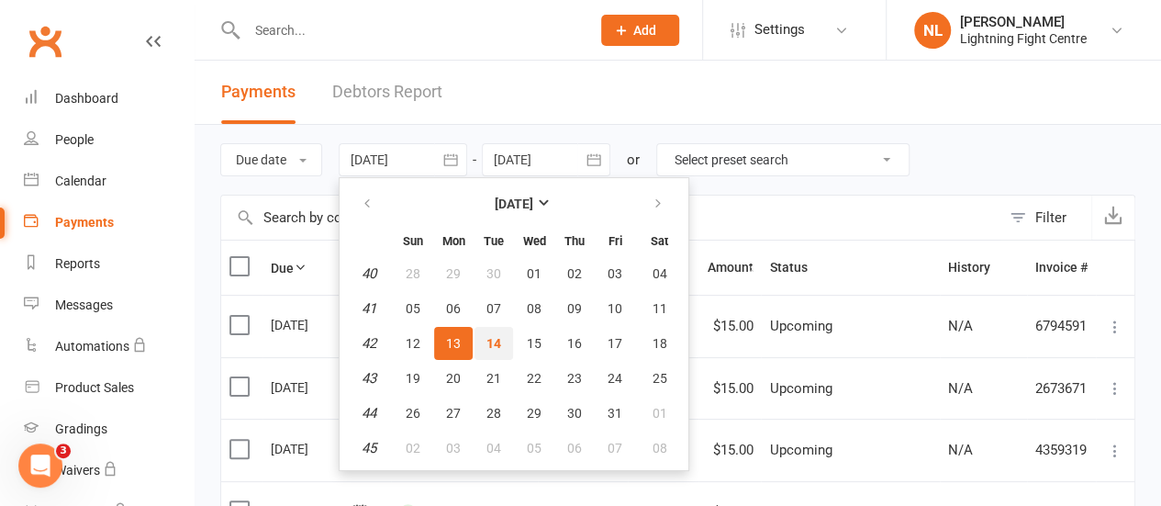
click at [494, 342] on span "14" at bounding box center [493, 343] width 15 height 15
type input "14 Oct 2025"
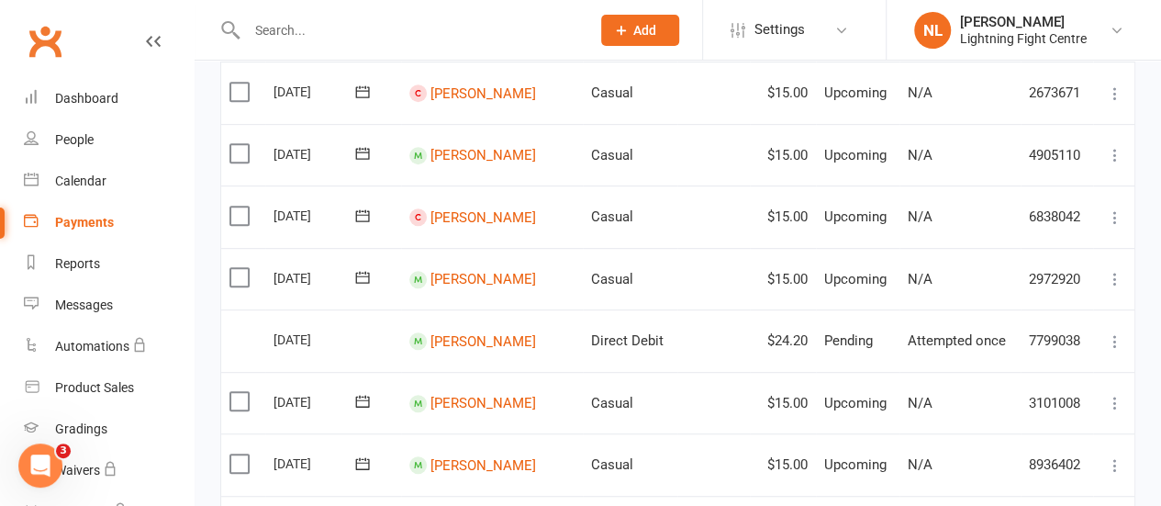
scroll to position [381, 0]
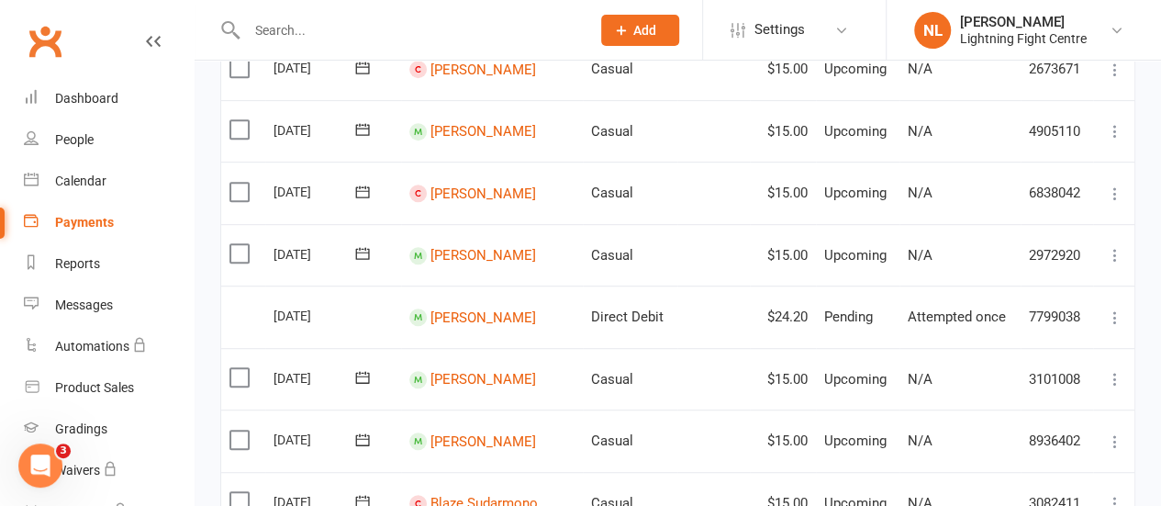
click at [235, 189] on label at bounding box center [241, 192] width 25 height 18
click at [235, 183] on input "checkbox" at bounding box center [235, 183] width 12 height 0
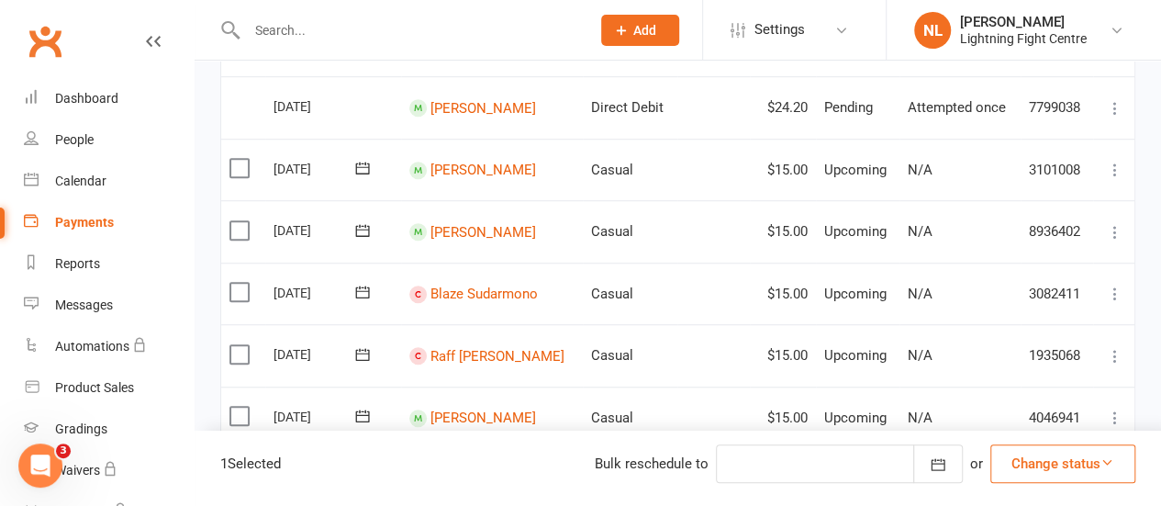
scroll to position [592, 0]
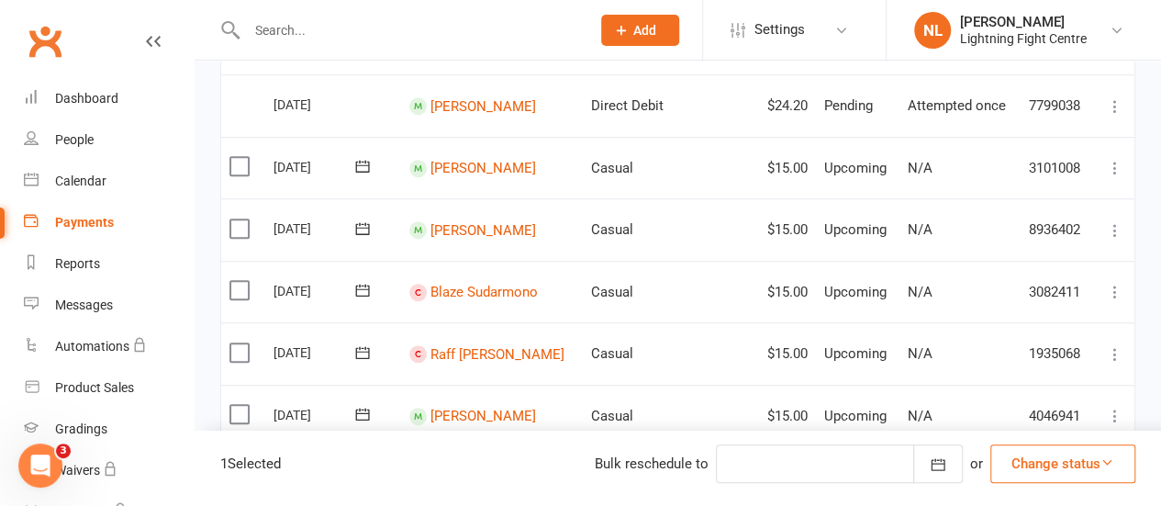
click at [235, 290] on label at bounding box center [241, 290] width 25 height 18
click at [235, 281] on input "checkbox" at bounding box center [235, 281] width 12 height 0
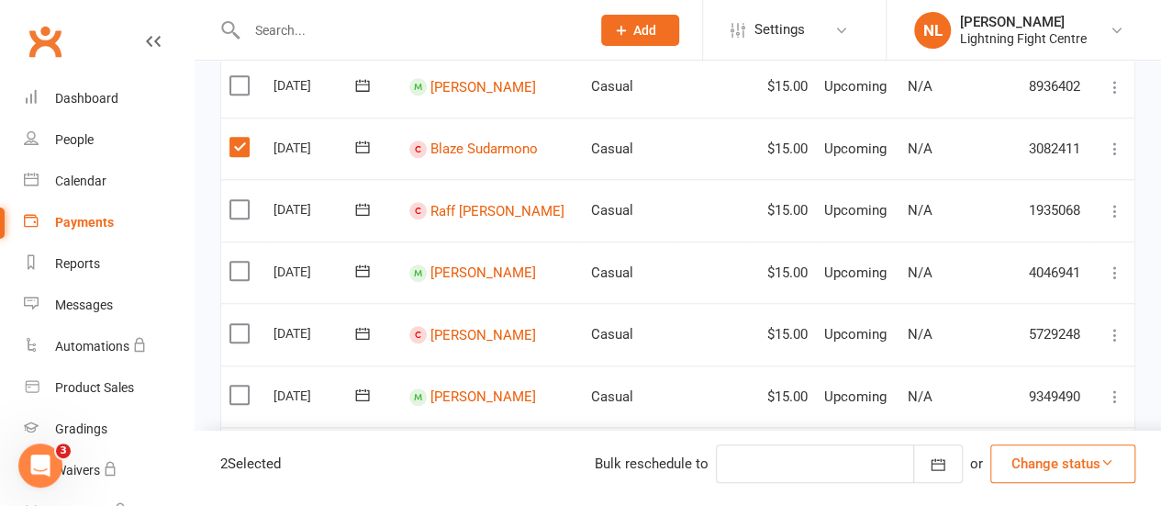
scroll to position [824, 0]
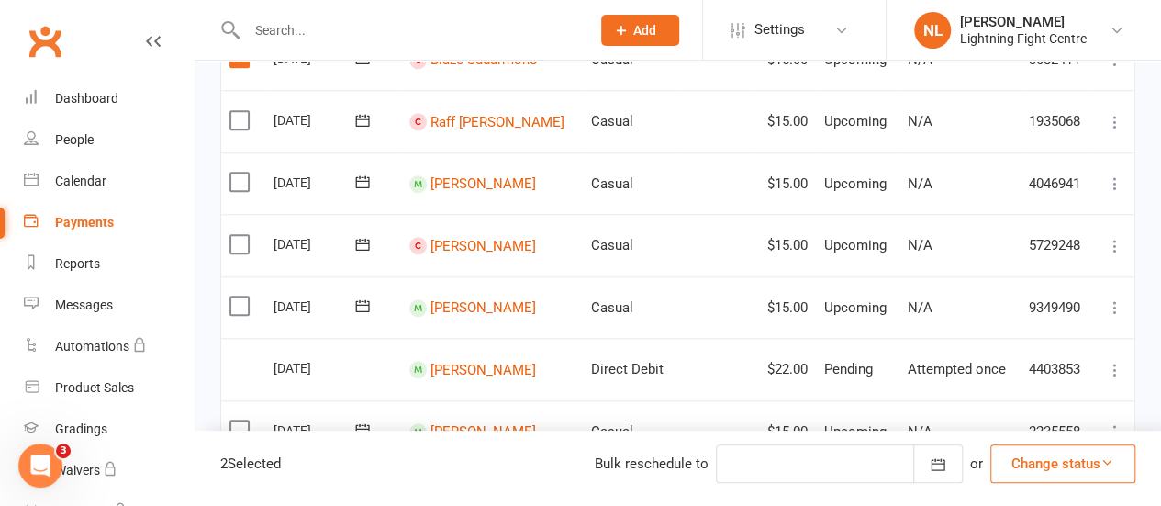
click at [235, 247] on label at bounding box center [241, 244] width 25 height 18
click at [235, 235] on input "checkbox" at bounding box center [235, 235] width 12 height 0
click at [241, 306] on label at bounding box center [241, 305] width 25 height 18
click at [241, 296] on input "checkbox" at bounding box center [235, 296] width 12 height 0
click at [1059, 459] on button "Change status" at bounding box center [1062, 463] width 145 height 39
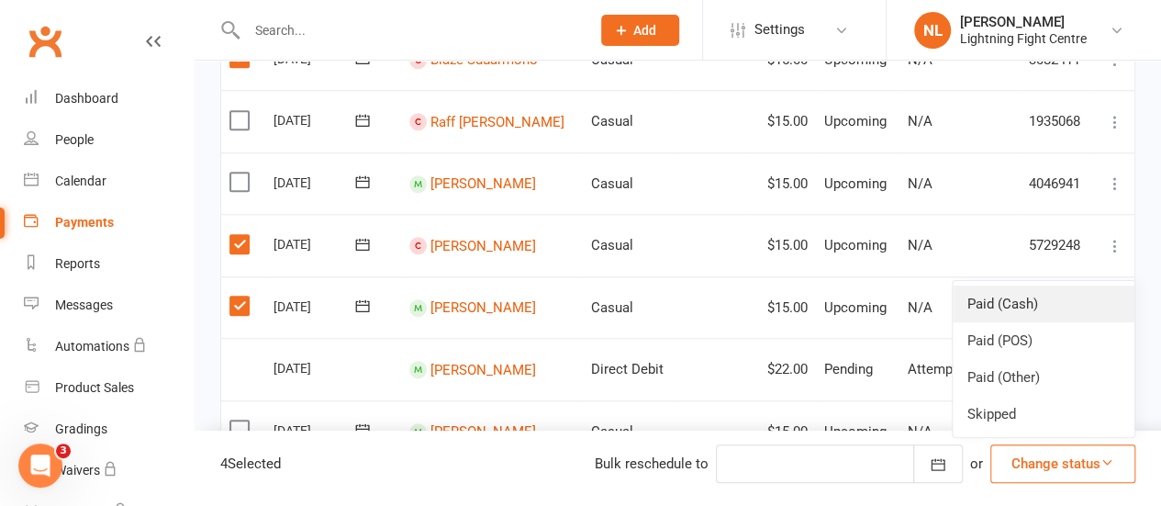
click at [1017, 295] on link "Paid (Cash)" at bounding box center [1044, 303] width 182 height 37
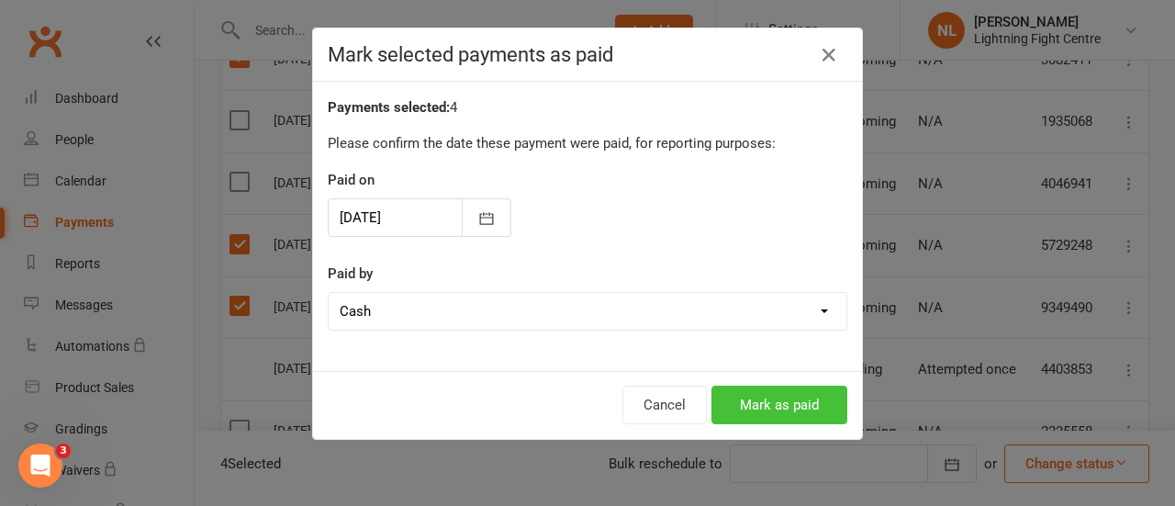
click at [769, 418] on button "Mark as paid" at bounding box center [779, 405] width 136 height 39
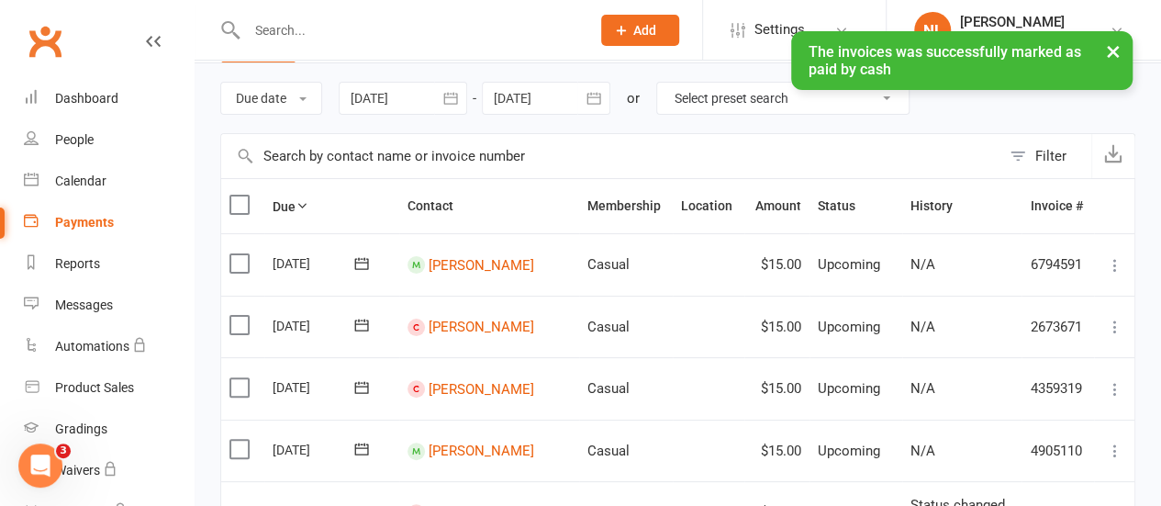
scroll to position [58, 0]
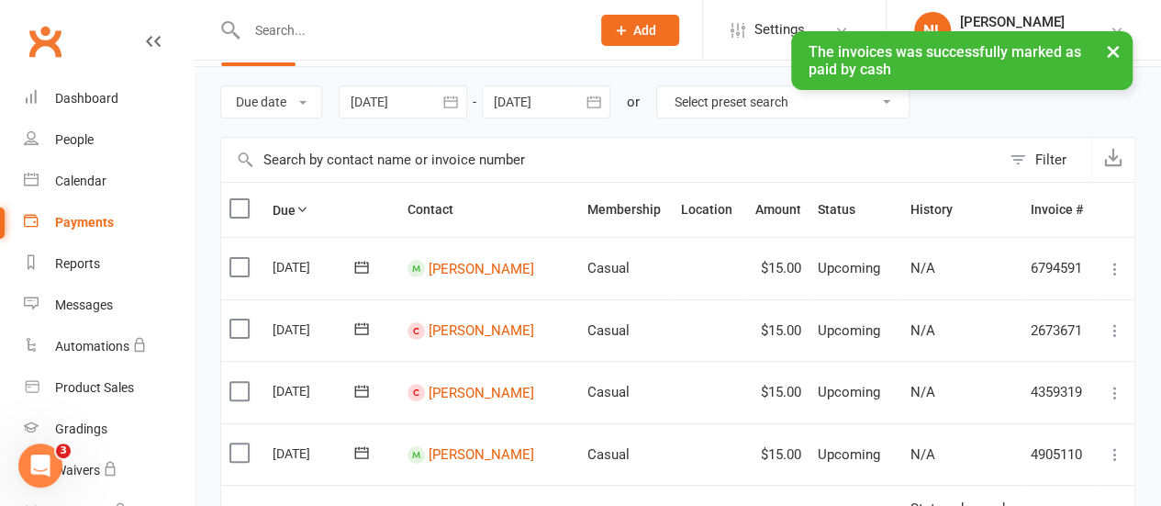
click at [250, 264] on label at bounding box center [241, 267] width 25 height 18
click at [241, 258] on input "checkbox" at bounding box center [235, 258] width 12 height 0
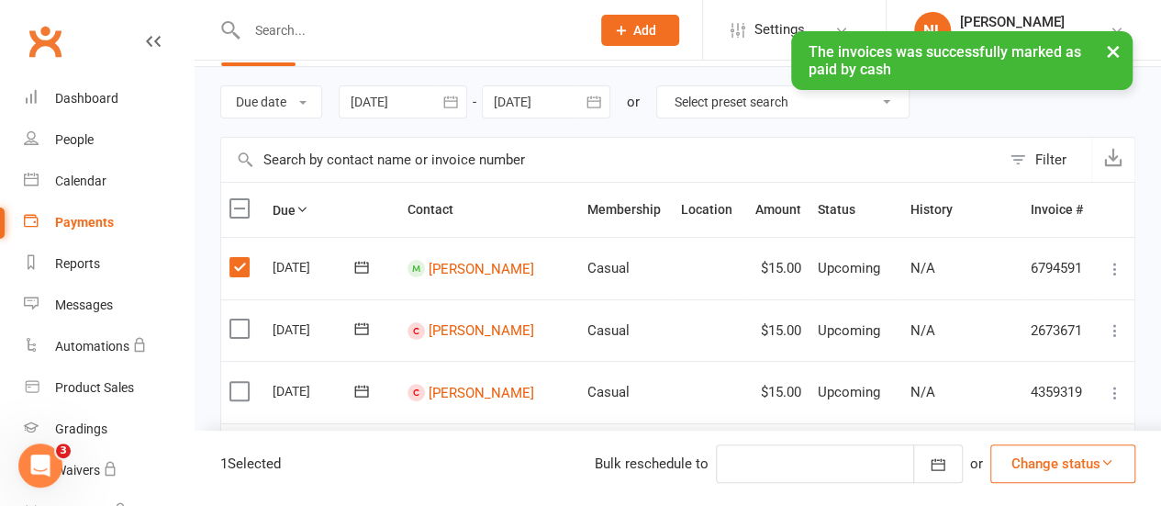
click at [243, 329] on label at bounding box center [241, 328] width 25 height 18
click at [241, 319] on input "checkbox" at bounding box center [235, 319] width 12 height 0
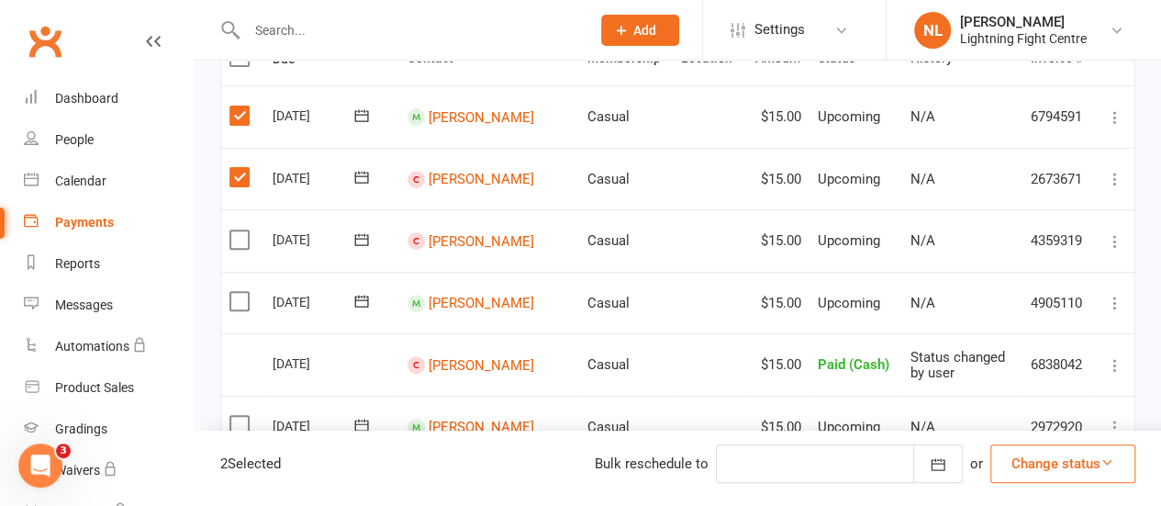
click at [240, 250] on td "Select this" at bounding box center [242, 240] width 43 height 62
click at [240, 242] on label at bounding box center [241, 239] width 25 height 18
click at [240, 230] on input "checkbox" at bounding box center [235, 230] width 12 height 0
click at [246, 292] on label at bounding box center [241, 301] width 25 height 18
click at [241, 292] on input "checkbox" at bounding box center [235, 292] width 12 height 0
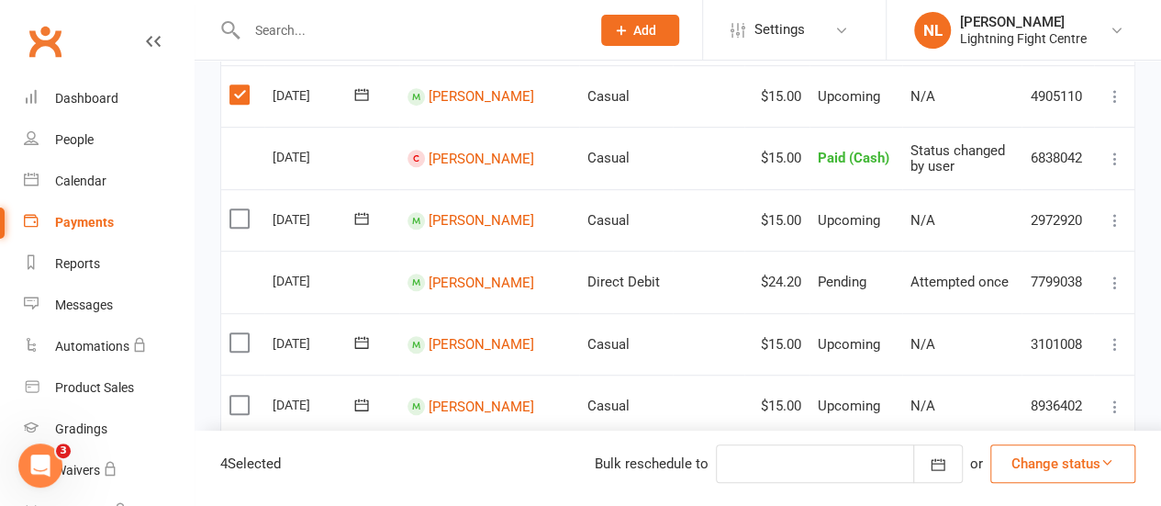
scroll to position [435, 0]
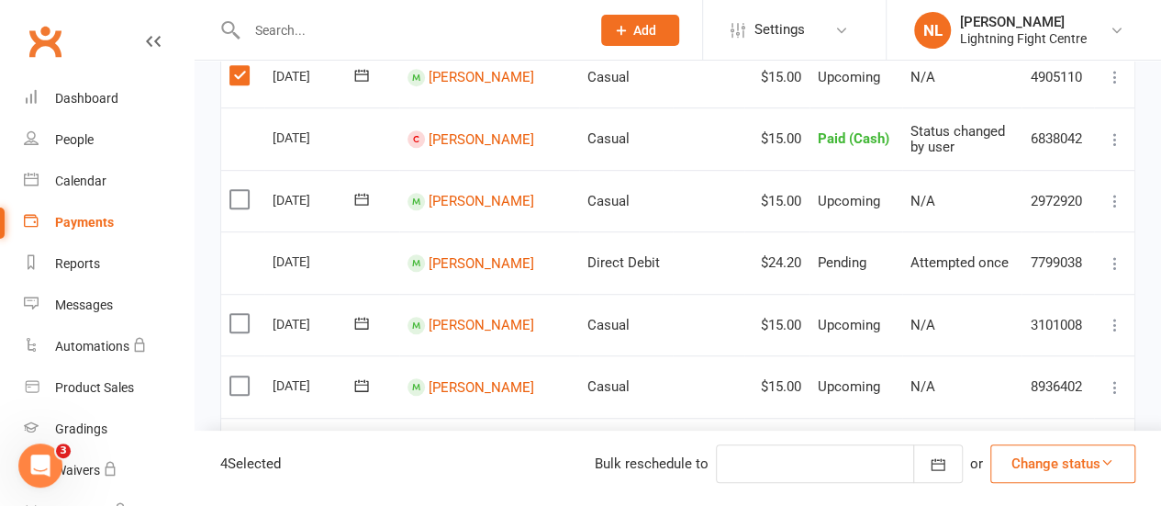
click at [243, 203] on label at bounding box center [241, 199] width 25 height 18
click at [241, 190] on input "checkbox" at bounding box center [235, 190] width 12 height 0
click at [237, 320] on label at bounding box center [241, 323] width 25 height 18
click at [237, 314] on input "checkbox" at bounding box center [235, 314] width 12 height 0
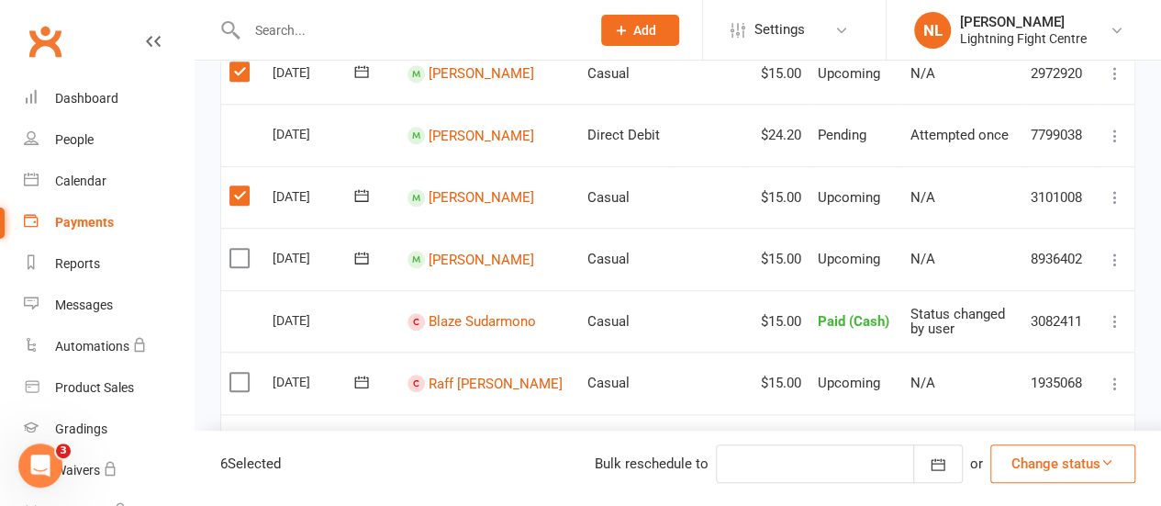
scroll to position [564, 0]
click at [240, 256] on label at bounding box center [241, 257] width 25 height 18
click at [240, 248] on input "checkbox" at bounding box center [235, 248] width 12 height 0
click at [242, 384] on label at bounding box center [241, 381] width 25 height 18
click at [241, 372] on input "checkbox" at bounding box center [235, 372] width 12 height 0
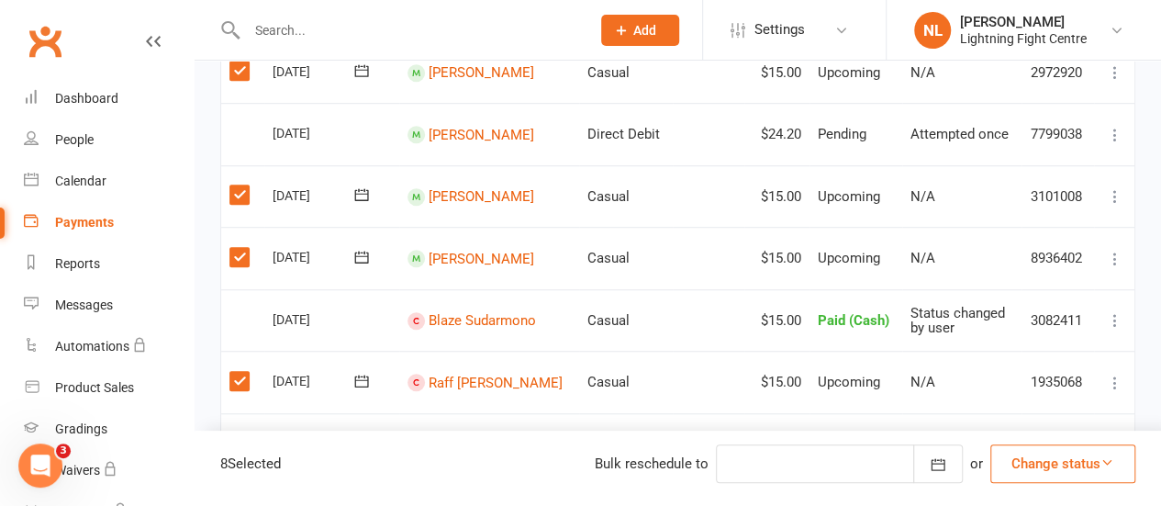
scroll to position [814, 0]
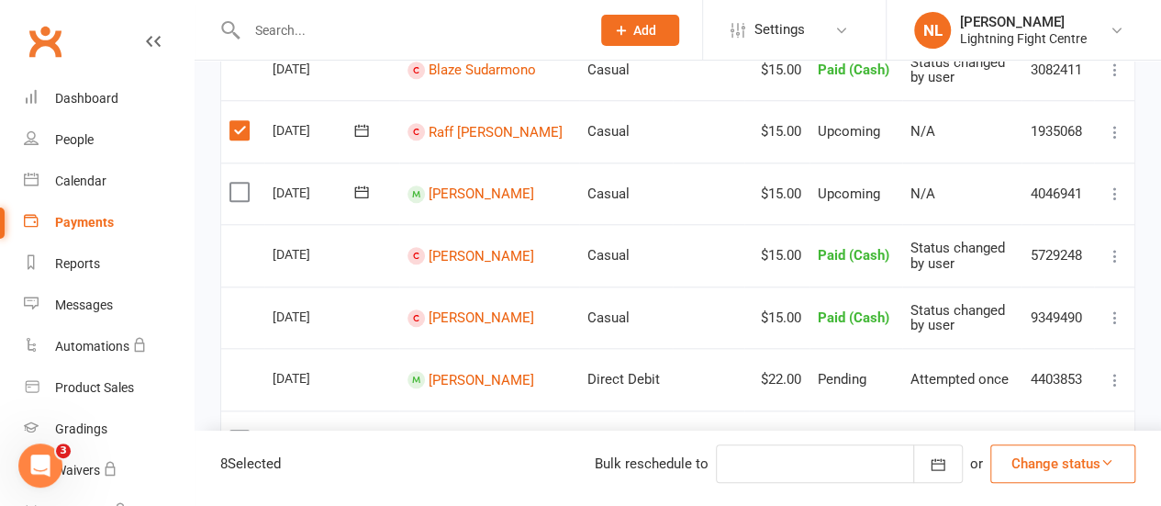
click at [242, 183] on label at bounding box center [241, 192] width 25 height 18
click at [241, 183] on input "checkbox" at bounding box center [235, 183] width 12 height 0
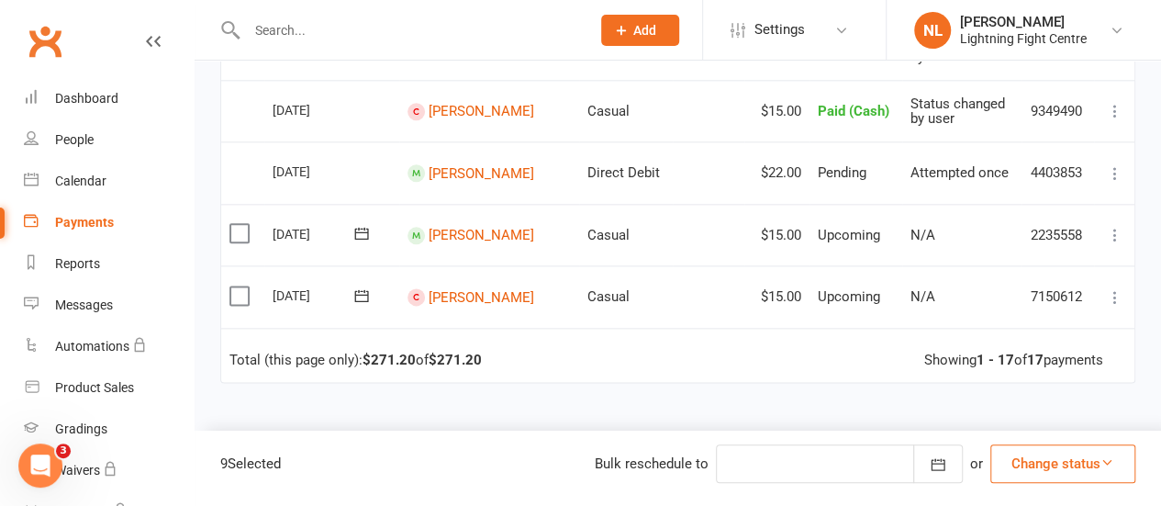
scroll to position [1027, 0]
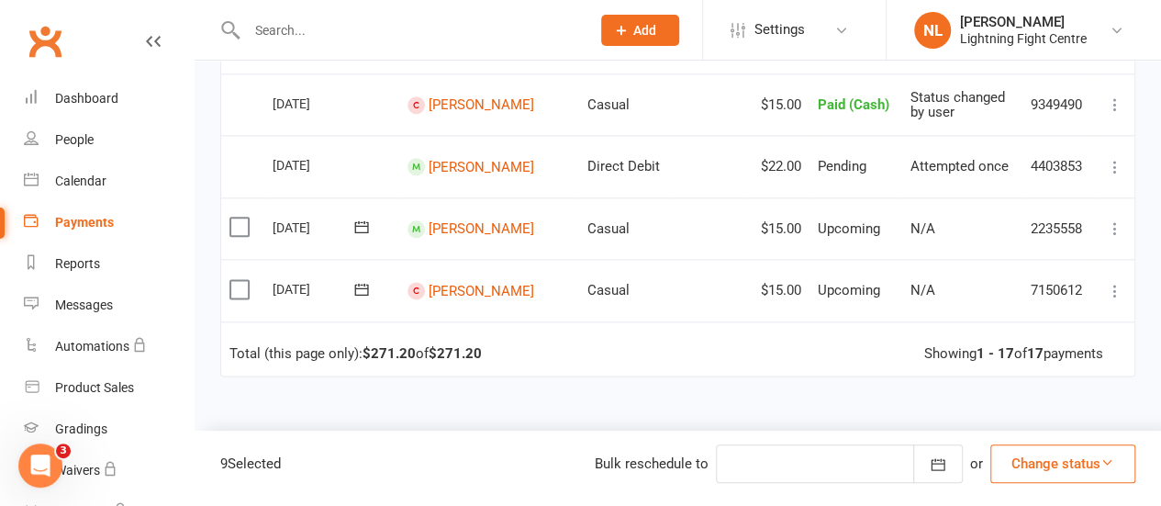
click at [241, 228] on label at bounding box center [241, 227] width 25 height 18
click at [241, 218] on input "checkbox" at bounding box center [235, 218] width 12 height 0
click at [243, 285] on label at bounding box center [241, 289] width 25 height 18
click at [241, 280] on input "checkbox" at bounding box center [235, 280] width 12 height 0
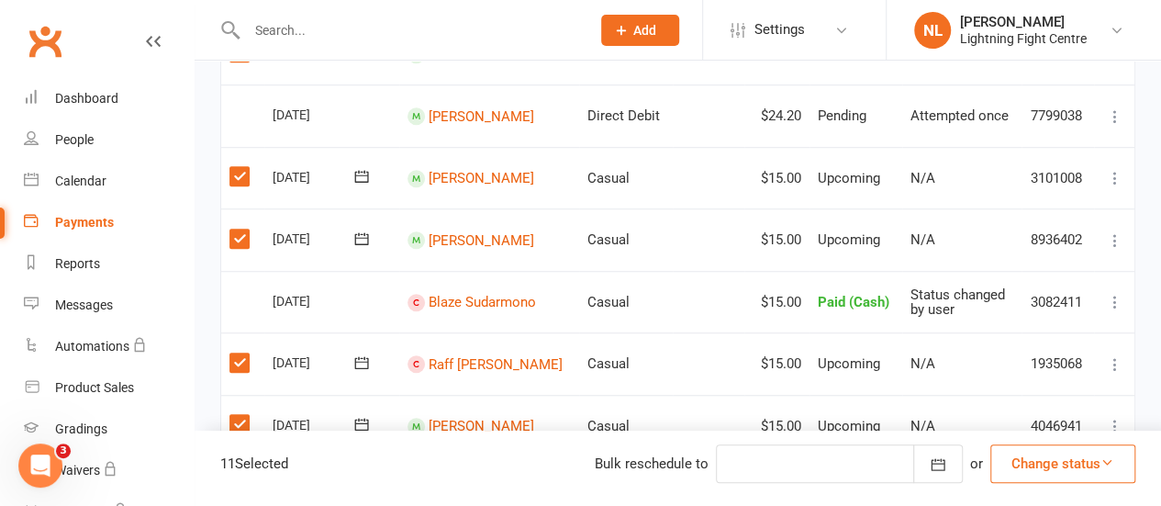
scroll to position [0, 0]
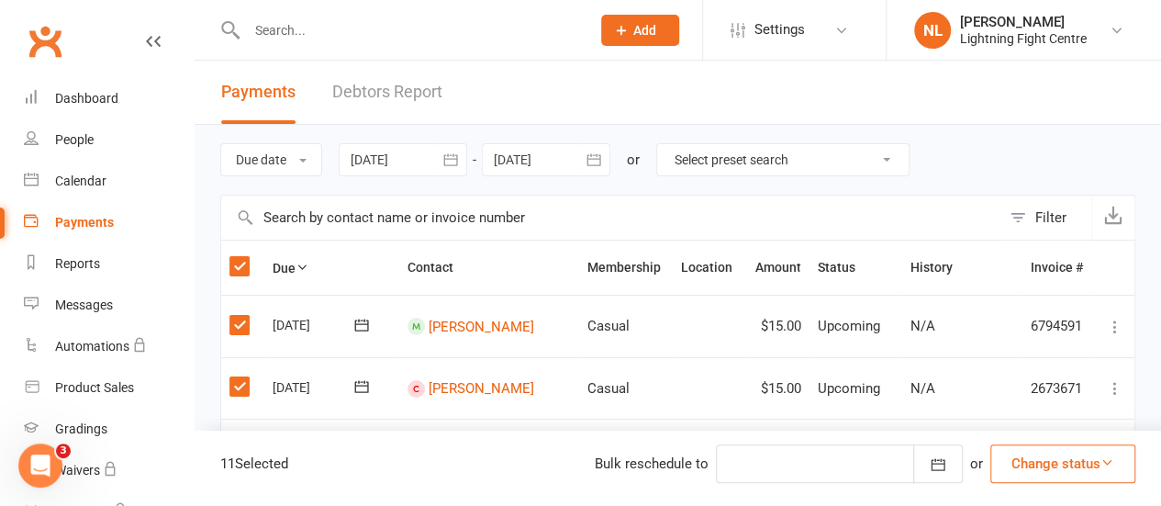
click at [1084, 465] on button "Change status" at bounding box center [1062, 463] width 145 height 39
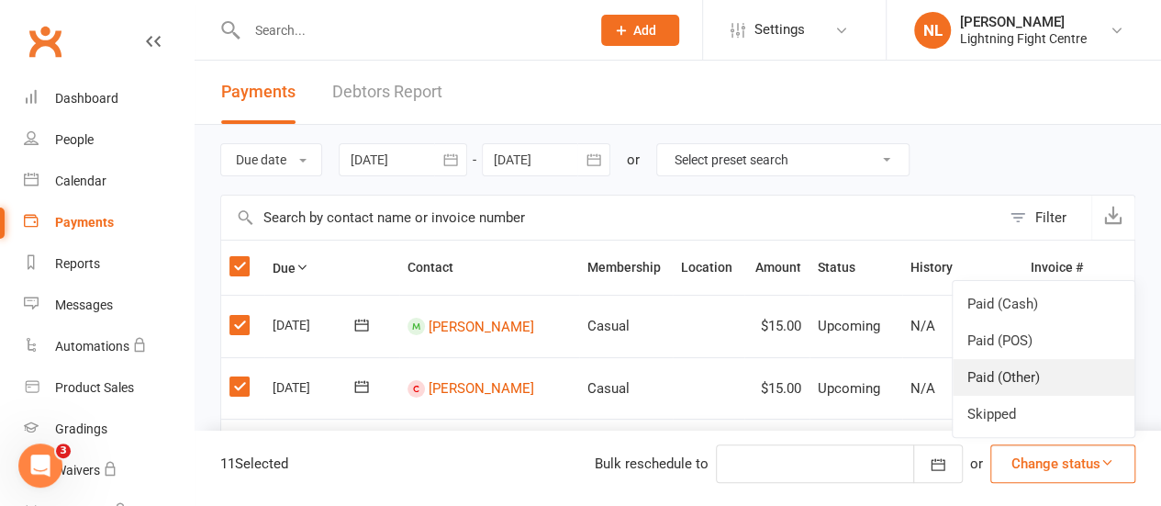
click at [1004, 367] on link "Paid (Other)" at bounding box center [1044, 377] width 182 height 37
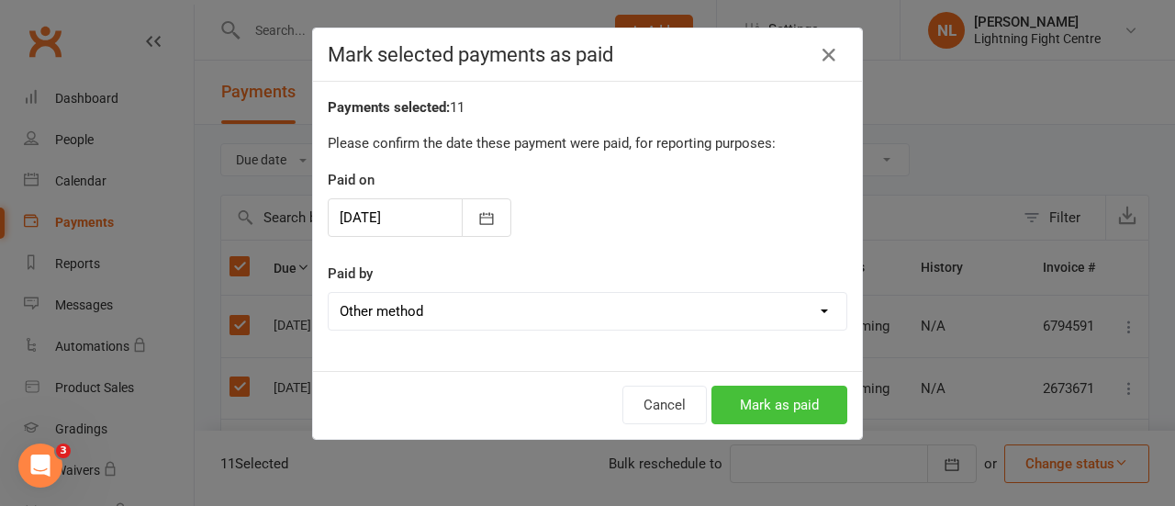
click at [763, 403] on button "Mark as paid" at bounding box center [779, 405] width 136 height 39
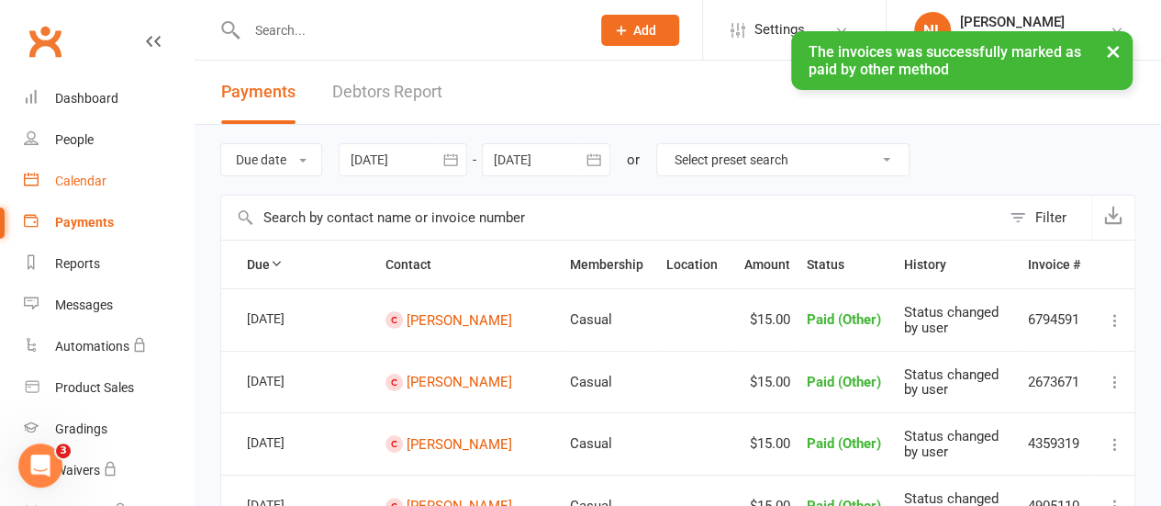
click at [64, 196] on link "Calendar" at bounding box center [109, 181] width 170 height 41
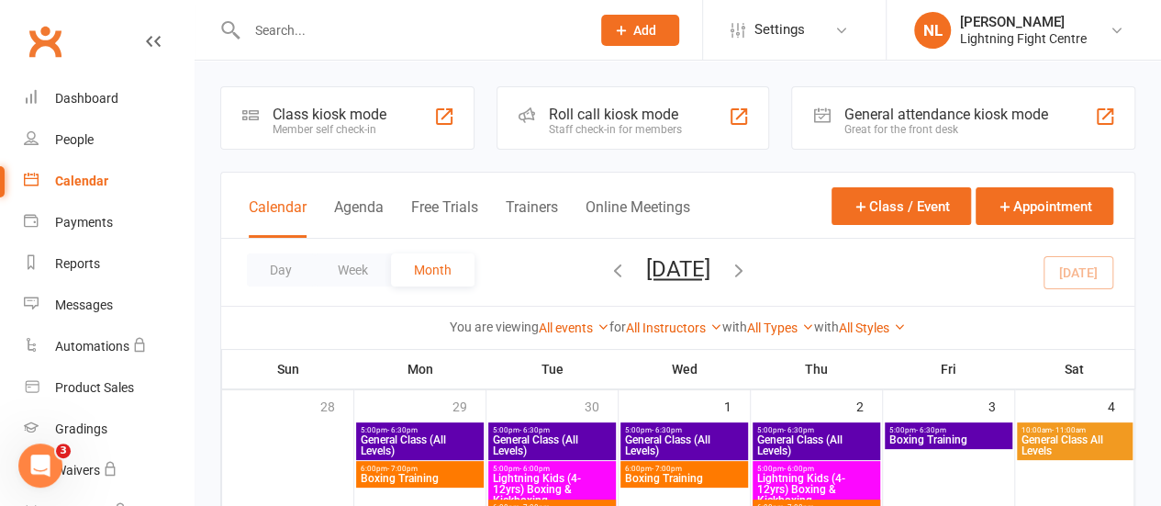
click at [348, 117] on div "Class kiosk mode" at bounding box center [330, 114] width 114 height 17
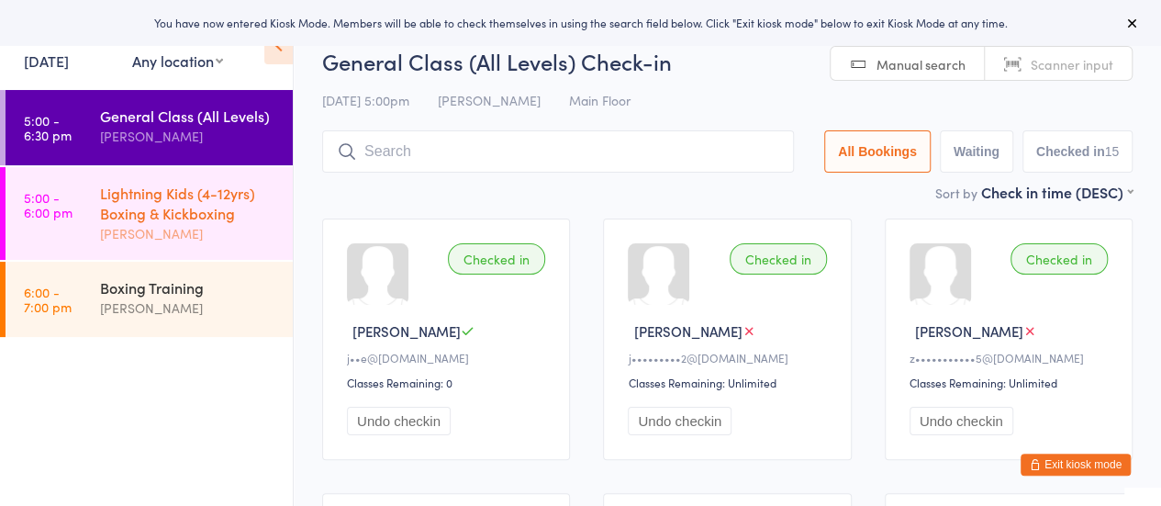
click at [163, 221] on div "Lightning Kids (4-12yrs) Boxing & Kickboxing" at bounding box center [188, 203] width 177 height 40
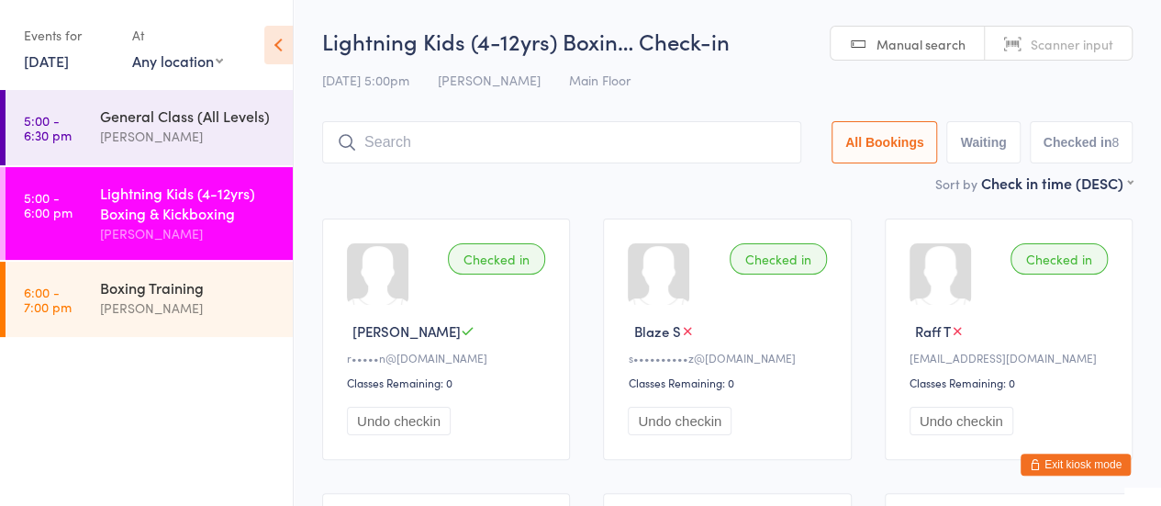
click at [1072, 471] on button "Exit kiosk mode" at bounding box center [1076, 464] width 110 height 22
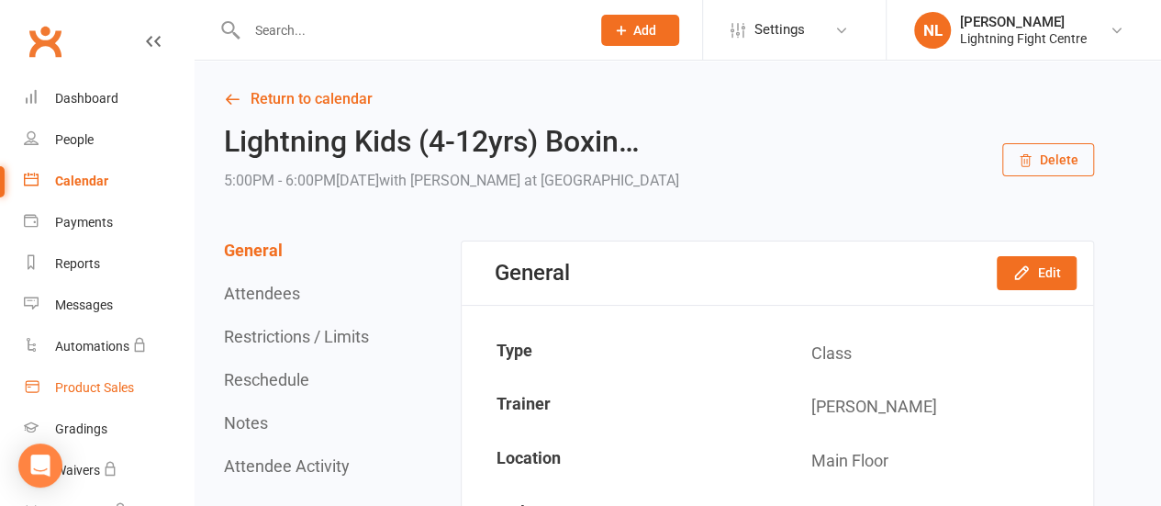
click at [88, 389] on div "Product Sales" at bounding box center [94, 387] width 79 height 15
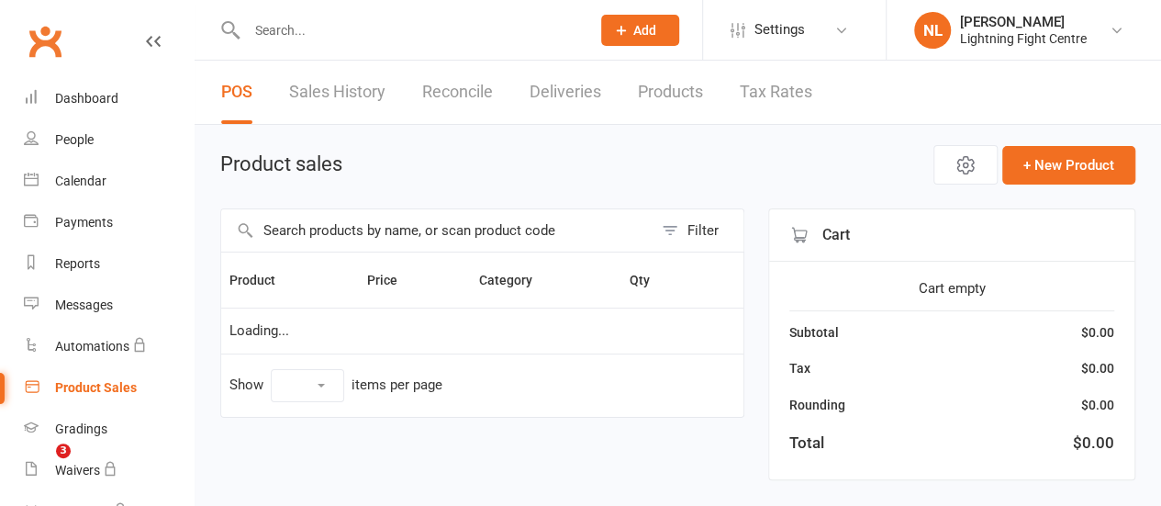
select select "100"
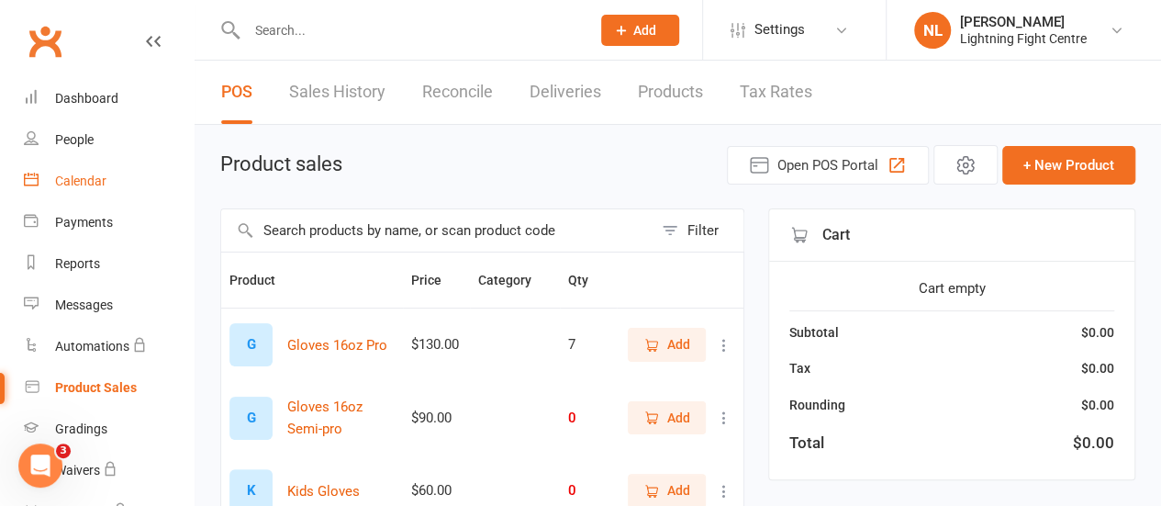
click at [86, 177] on div "Calendar" at bounding box center [80, 180] width 51 height 15
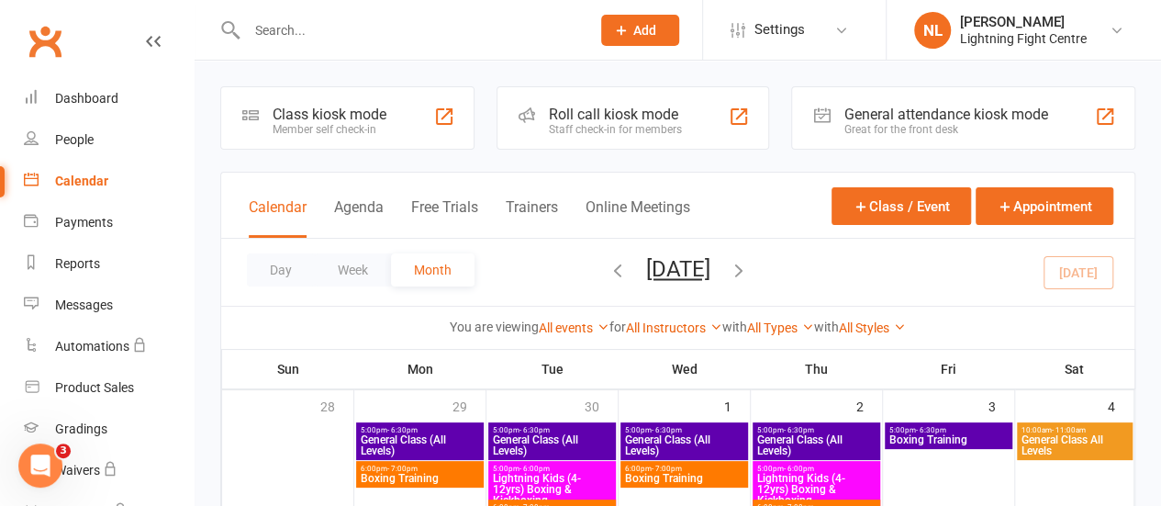
click at [349, 109] on div "Class kiosk mode" at bounding box center [330, 114] width 114 height 17
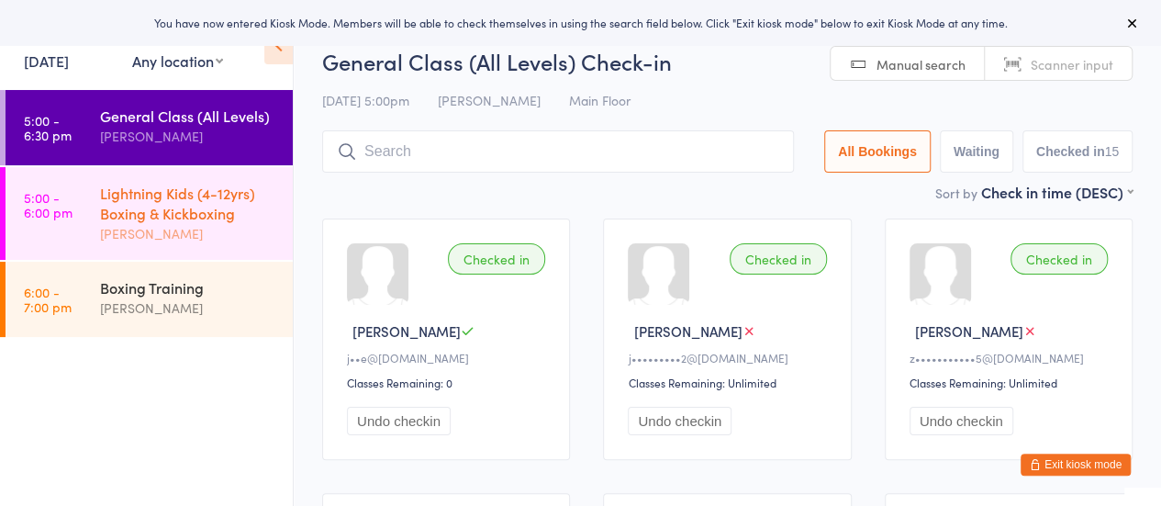
click at [252, 212] on div "Lightning Kids (4-12yrs) Boxing & Kickboxing" at bounding box center [188, 203] width 177 height 40
